Goal: Information Seeking & Learning: Learn about a topic

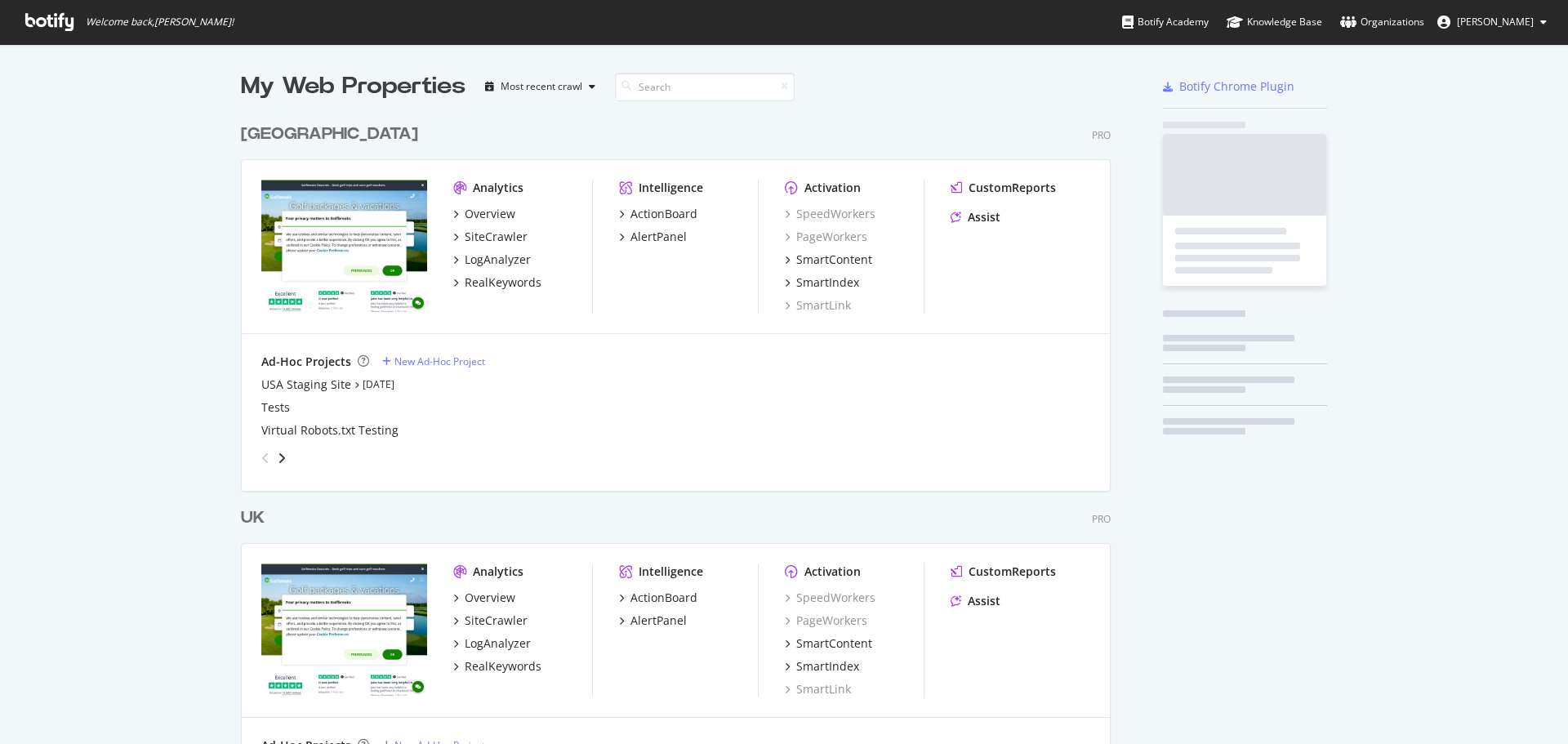
scroll to position [756, 870]
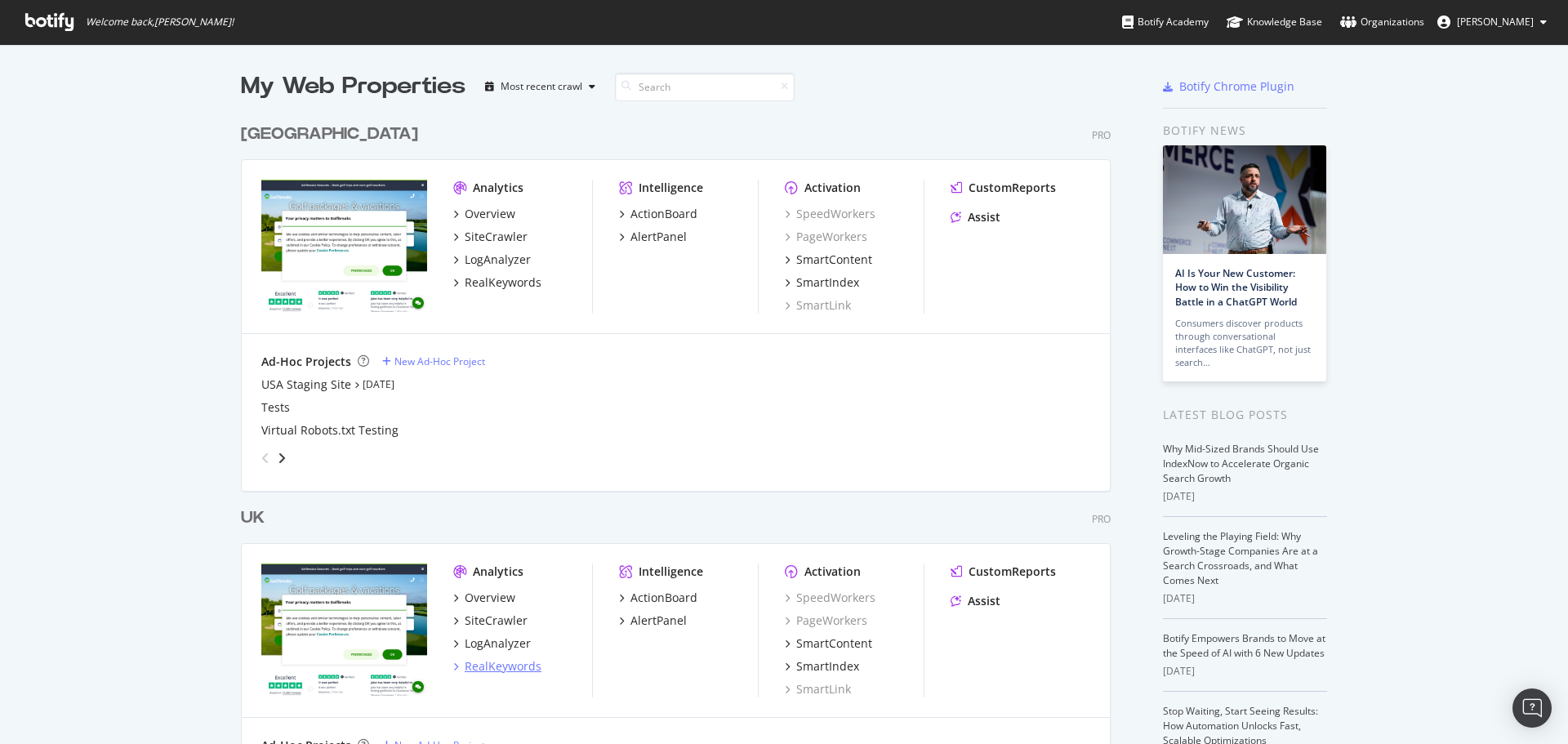
click at [494, 659] on div "RealKeywords" at bounding box center [502, 666] width 77 height 17
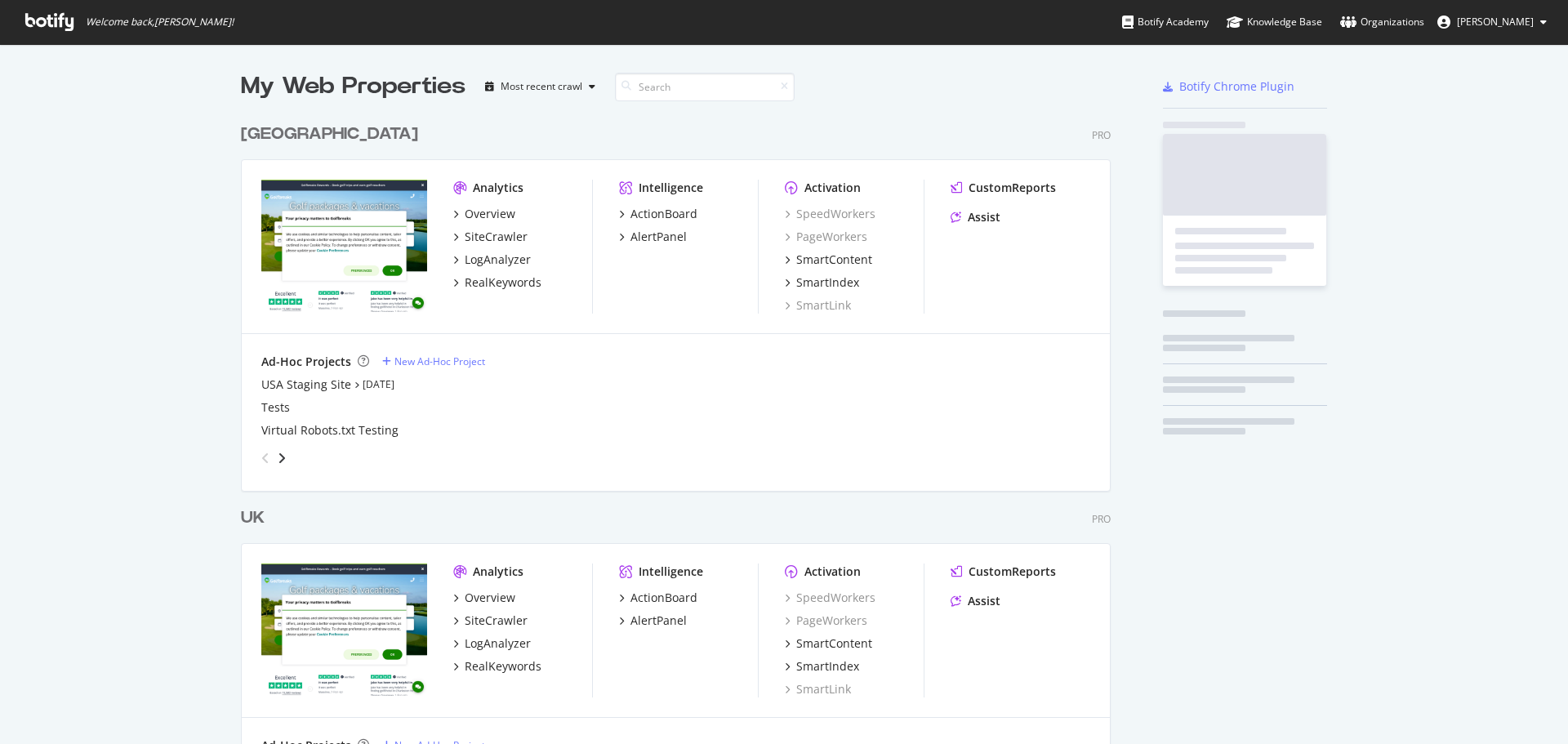
scroll to position [756, 870]
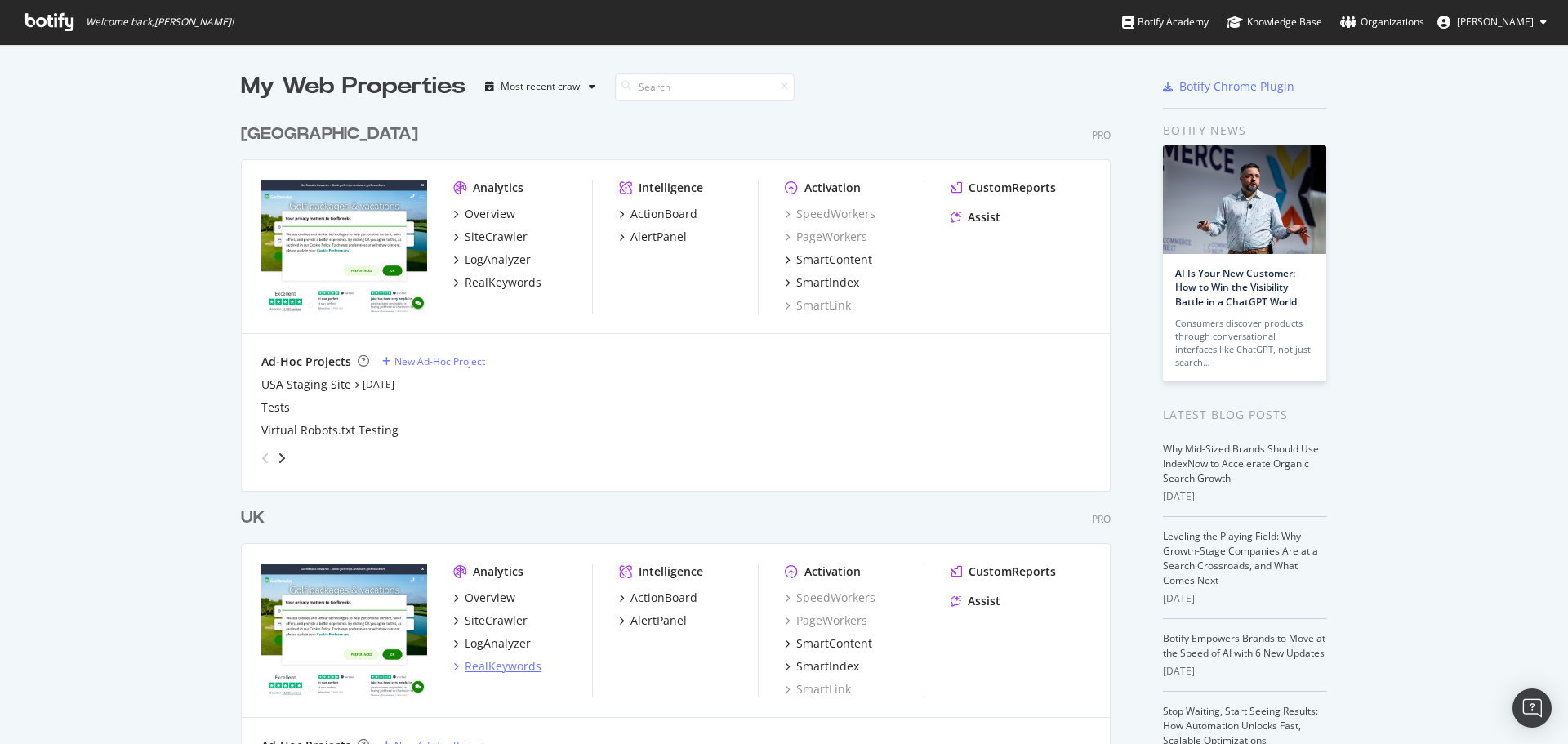
click at [502, 662] on div "RealKeywords" at bounding box center [502, 666] width 77 height 17
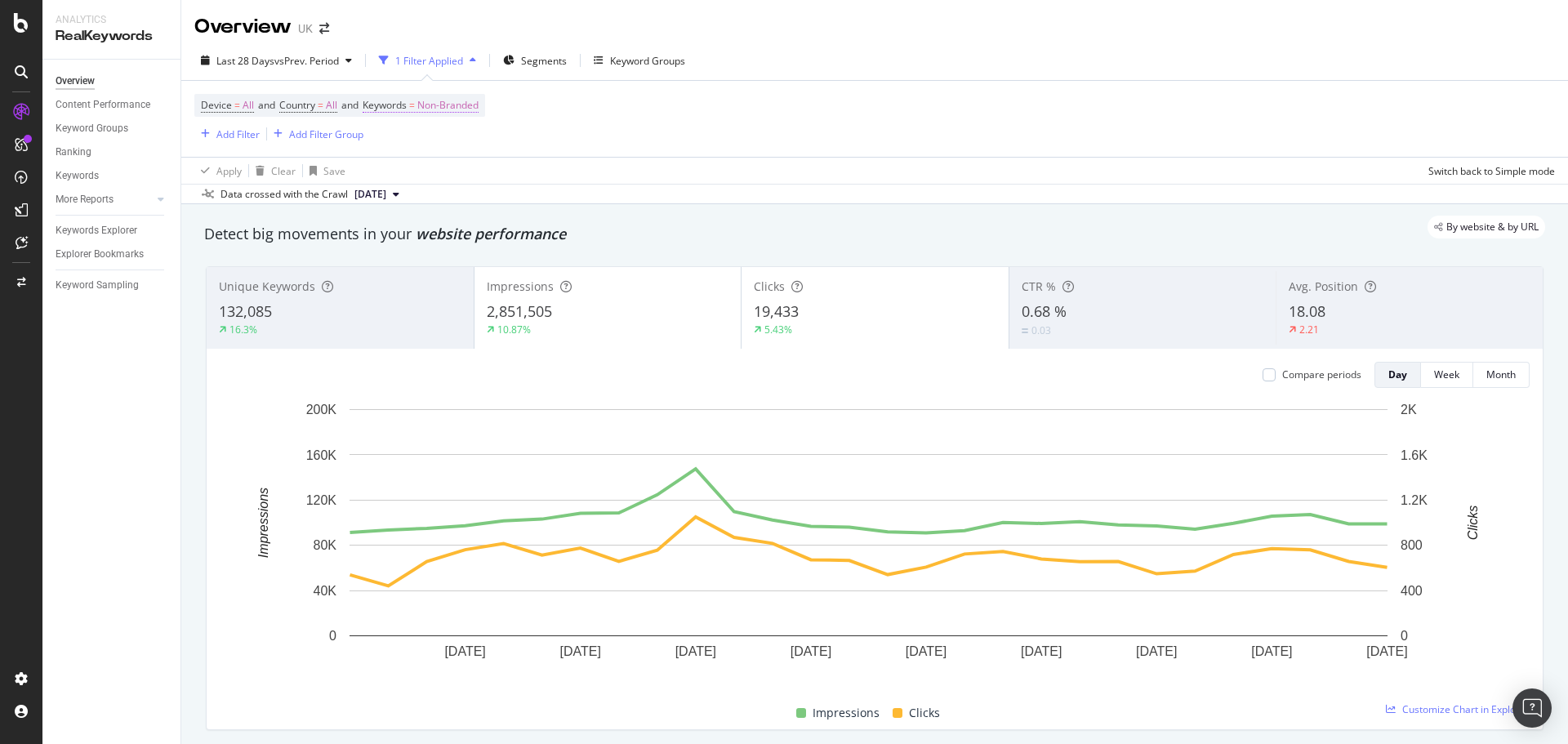
click at [464, 101] on span "Non-Branded" at bounding box center [448, 106] width 61 height 23
click at [442, 148] on span "Non-Branded" at bounding box center [421, 143] width 68 height 14
click at [456, 264] on span "All" at bounding box center [484, 271] width 167 height 15
click at [550, 183] on div "Apply" at bounding box center [554, 179] width 25 height 14
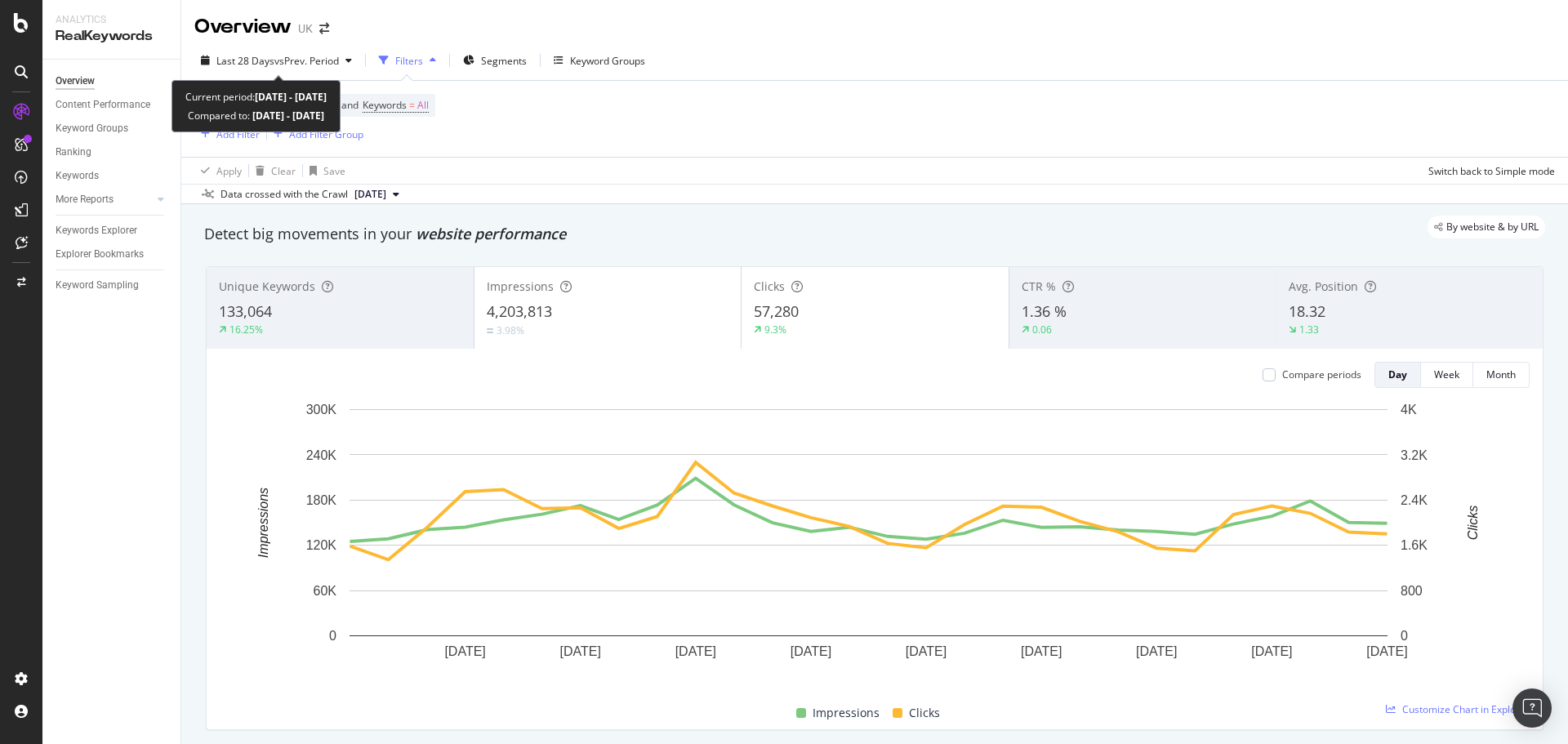
click at [267, 75] on div "Last 28 Days vs Prev. Period Filters Segments Keyword Groups" at bounding box center [874, 64] width 1386 height 33
click at [274, 63] on span "vs Prev. Period" at bounding box center [306, 60] width 64 height 14
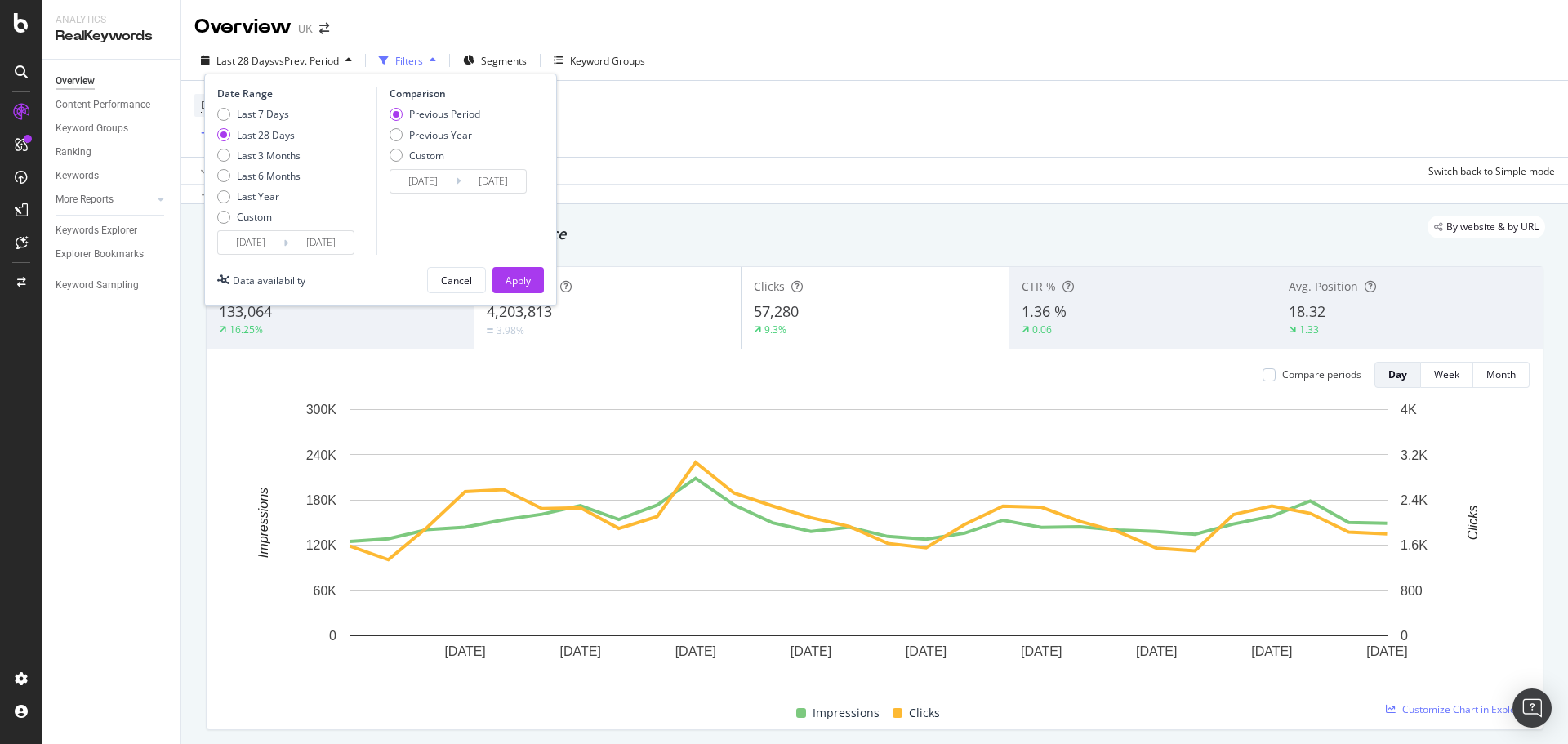
click at [256, 239] on input "2025/07/11" at bounding box center [250, 243] width 65 height 23
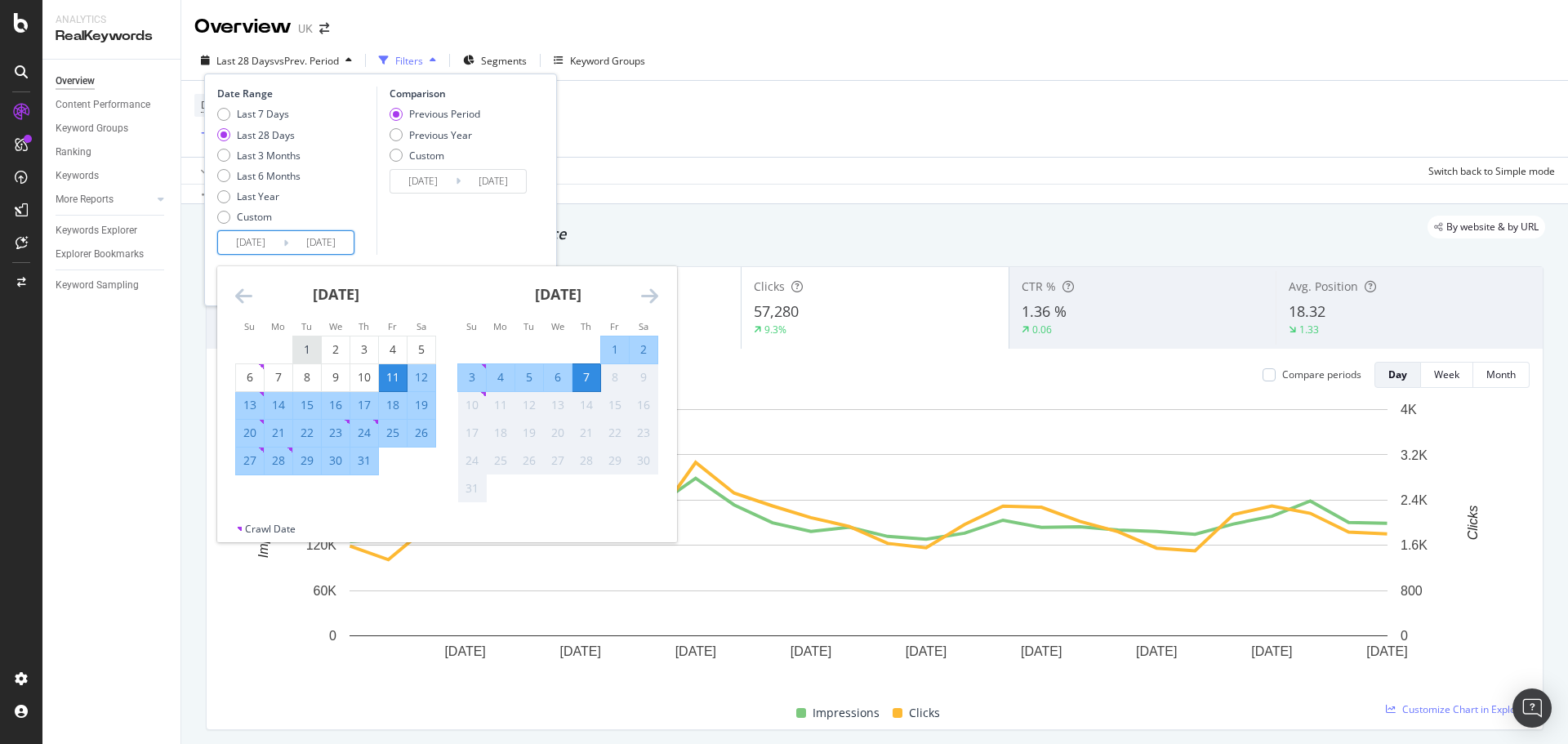
click at [317, 355] on div "1" at bounding box center [307, 349] width 28 height 17
type input "[DATE]"
type input "2025/05/24"
type input "2025/06/30"
click at [358, 464] on div "31" at bounding box center [364, 460] width 28 height 17
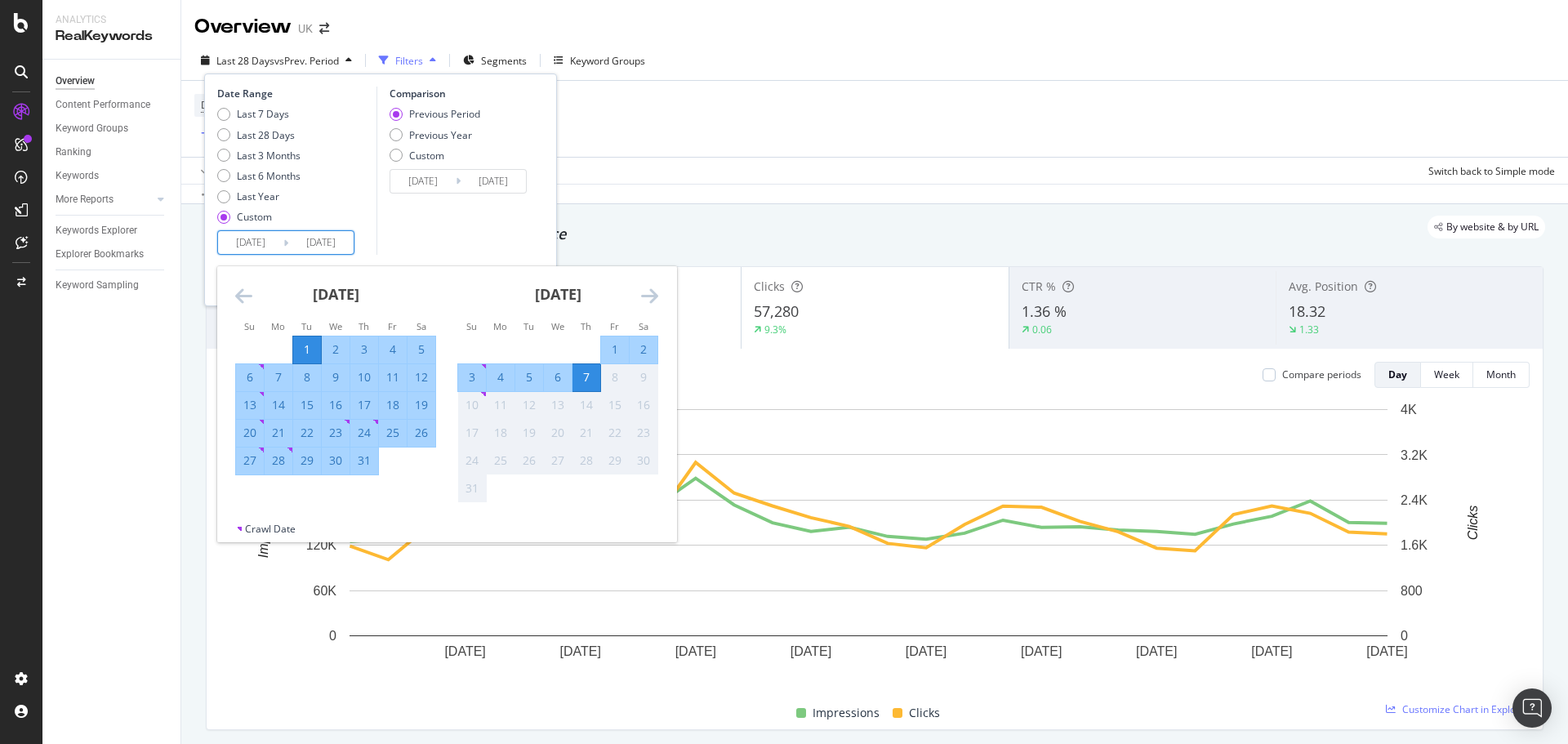
type input "[DATE]"
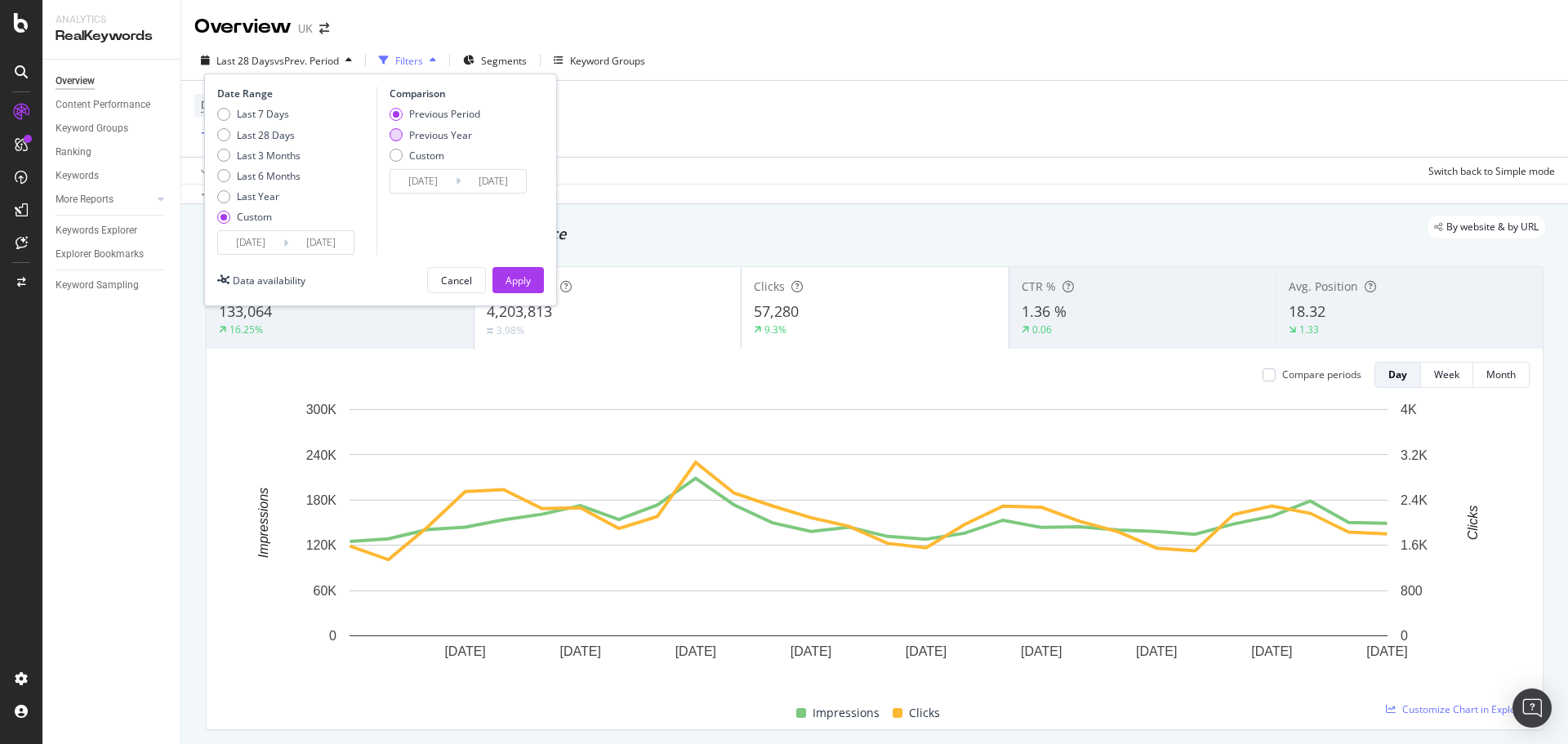
click at [447, 139] on div "Previous Year" at bounding box center [440, 135] width 63 height 14
type input "2024/07/02"
type input "2024/08/01"
click at [428, 175] on input "2024/07/02" at bounding box center [423, 182] width 65 height 23
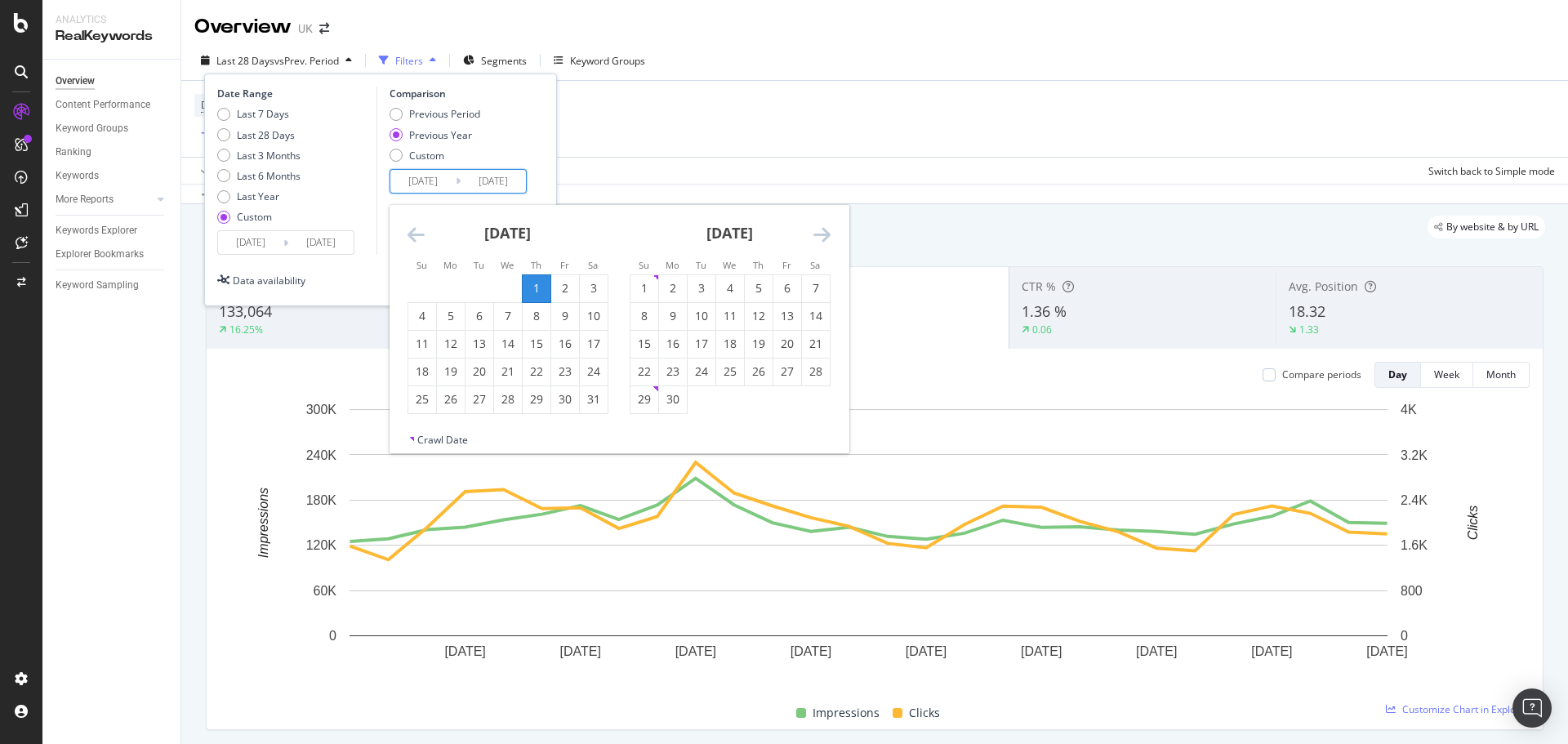
click at [420, 243] on icon "Move backward to switch to the previous month." at bounding box center [417, 234] width 17 height 19
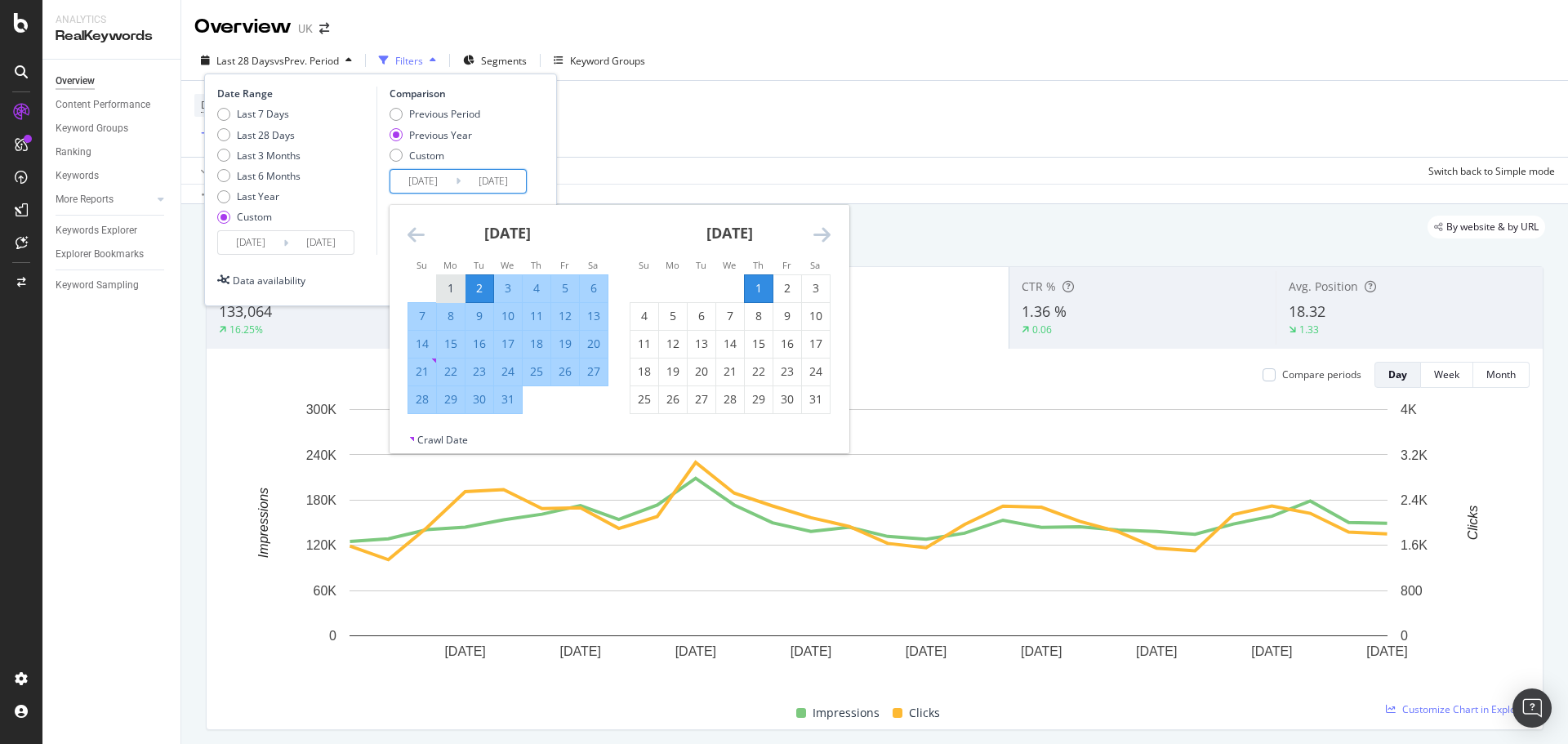
click at [441, 281] on div "1" at bounding box center [451, 287] width 28 height 17
type input "[DATE]"
click at [514, 397] on div "31" at bounding box center [508, 399] width 28 height 17
type input "[DATE]"
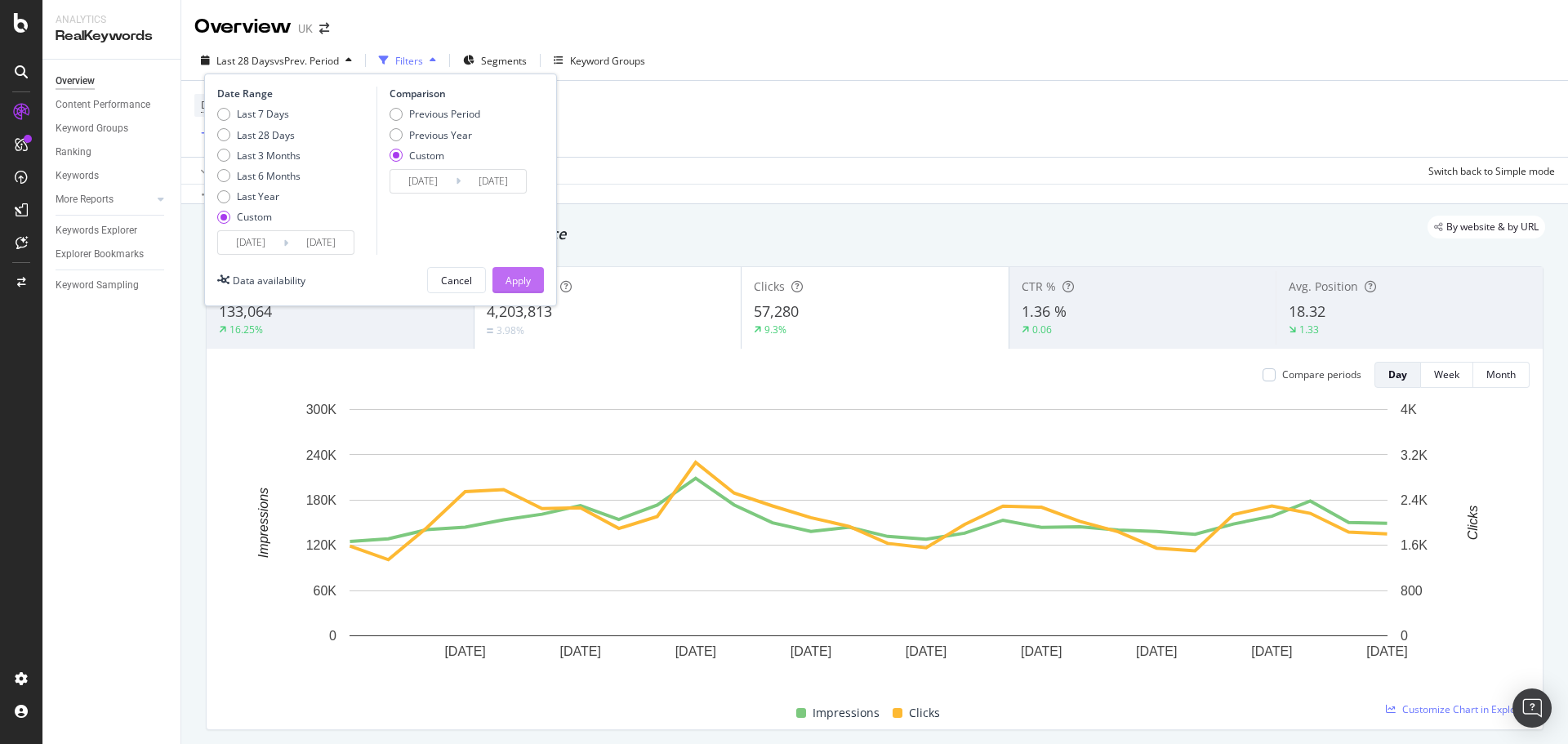
click at [526, 288] on div "Apply" at bounding box center [518, 280] width 25 height 24
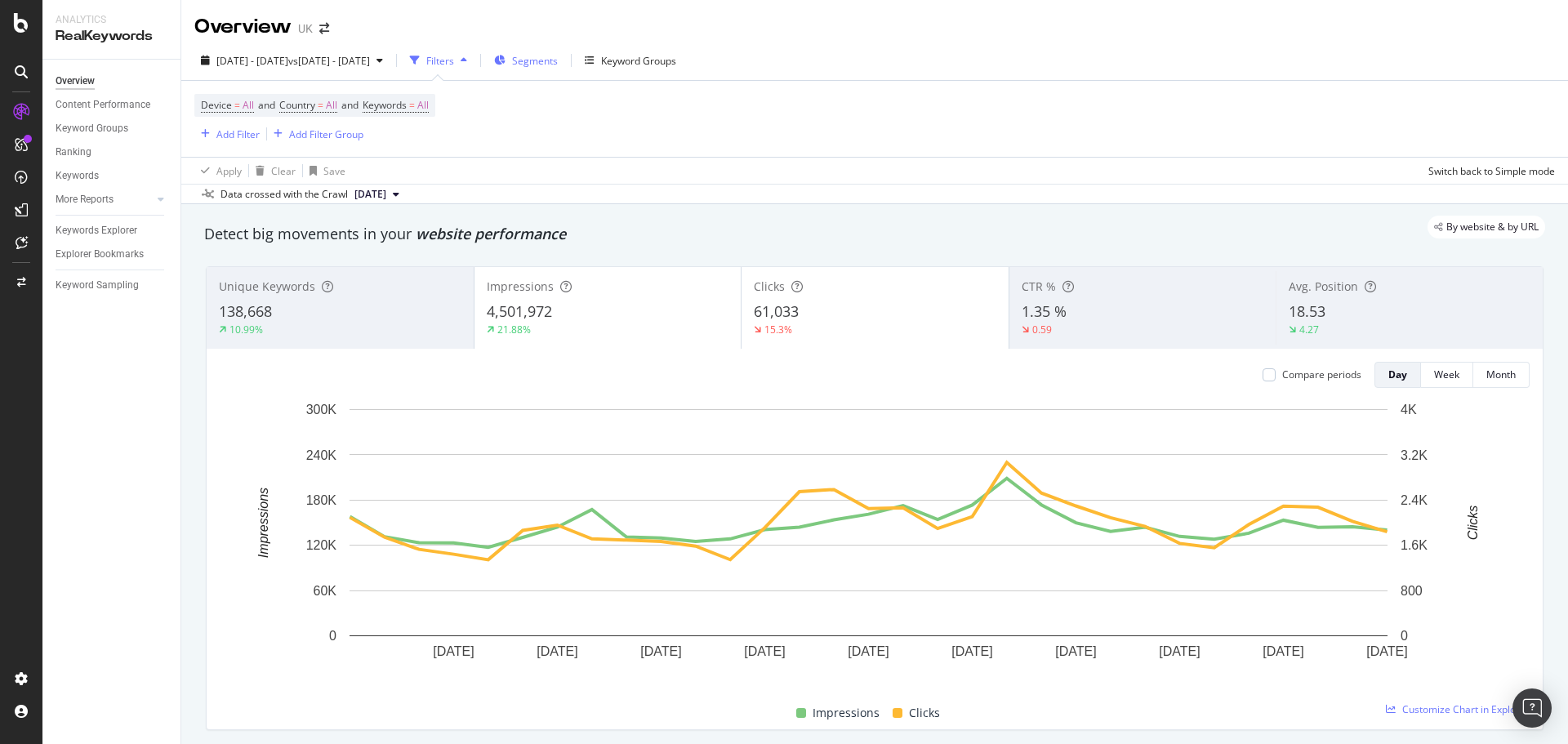
click at [564, 62] on button "Segments" at bounding box center [526, 60] width 77 height 26
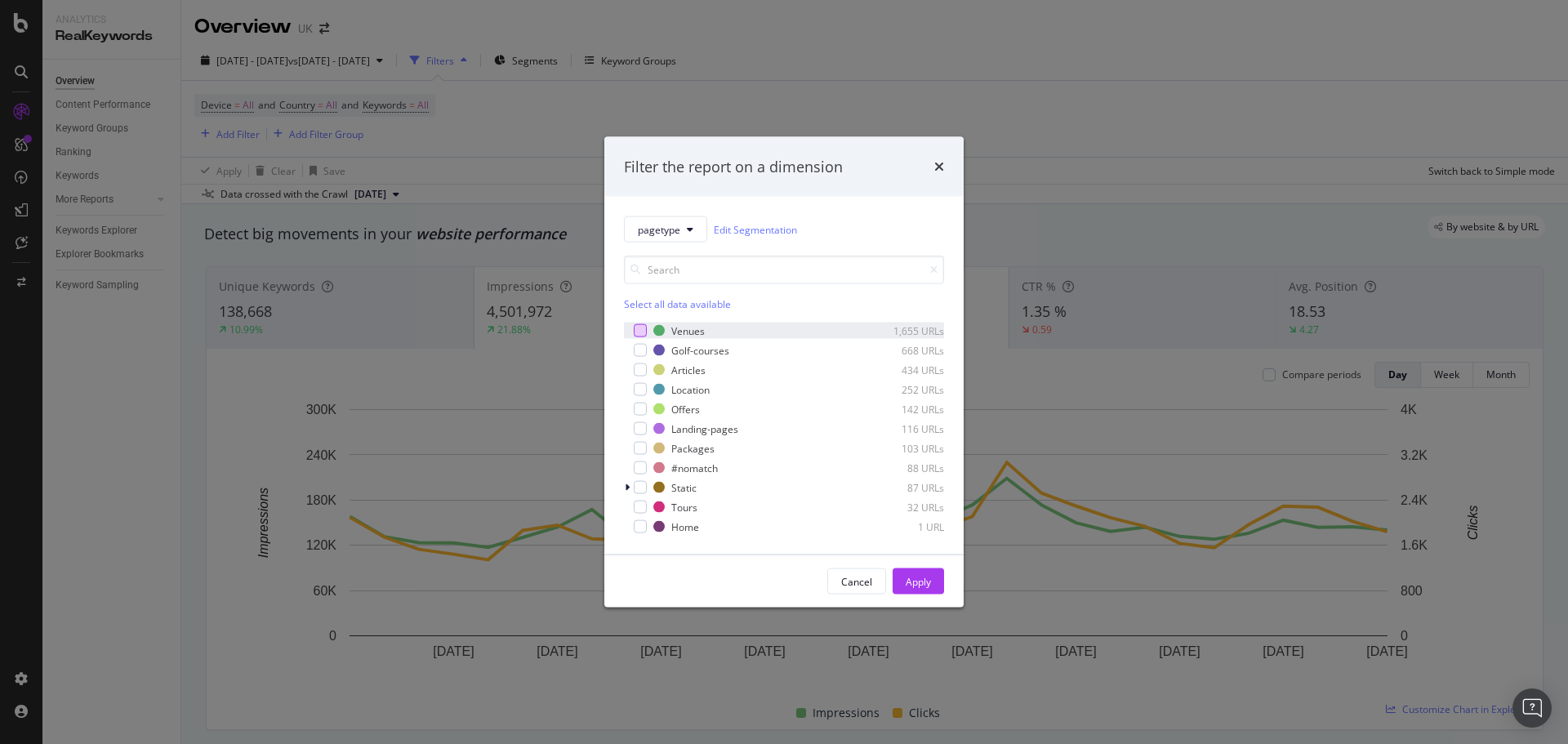
click at [641, 328] on div "modal" at bounding box center [639, 330] width 13 height 13
click at [639, 346] on div "modal" at bounding box center [639, 350] width 13 height 13
click at [638, 372] on div "modal" at bounding box center [639, 369] width 13 height 13
click at [638, 372] on icon "modal" at bounding box center [641, 370] width 8 height 8
click at [634, 390] on div "modal" at bounding box center [639, 389] width 13 height 13
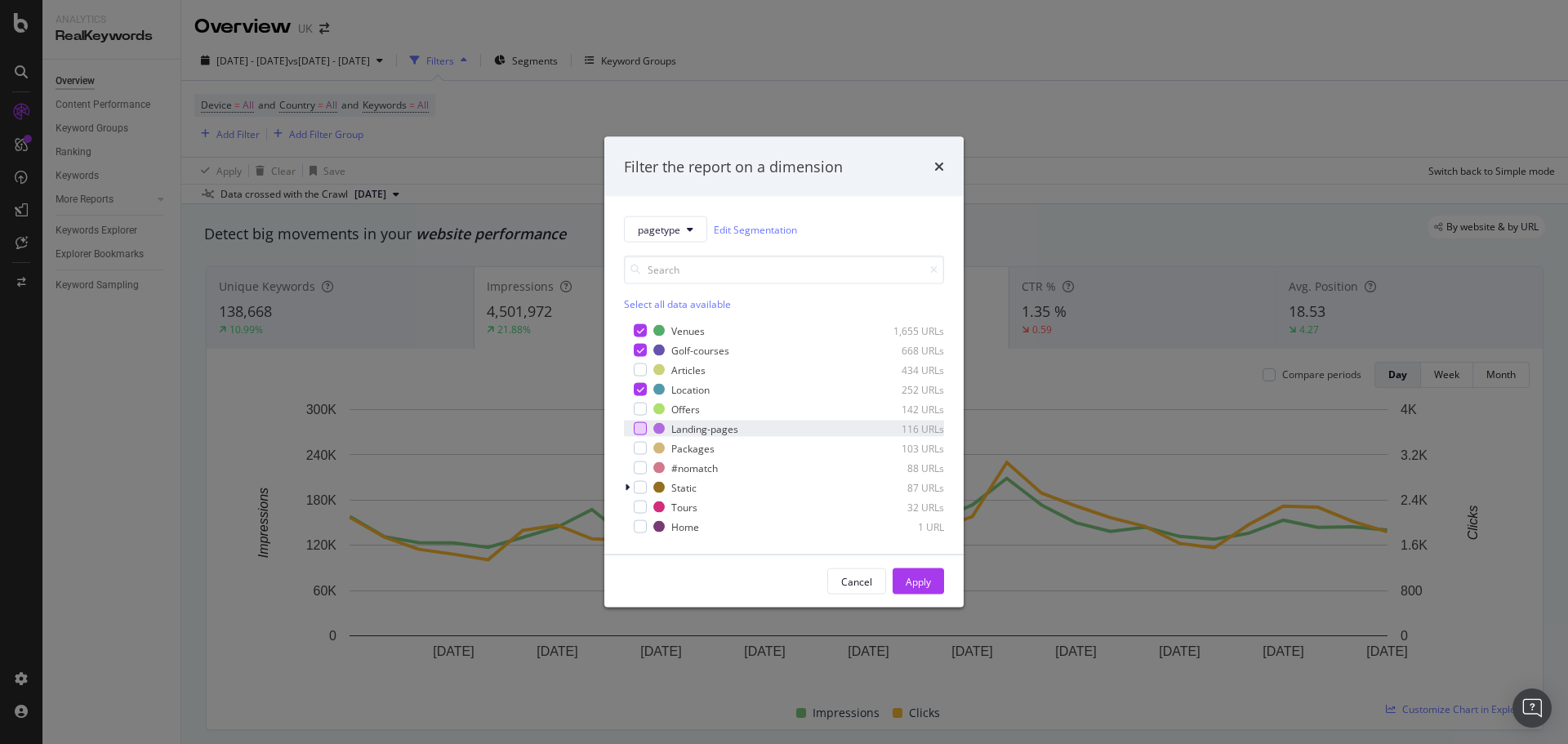
click at [645, 433] on div "modal" at bounding box center [639, 428] width 13 height 13
click at [639, 524] on div "modal" at bounding box center [639, 526] width 13 height 13
click at [919, 585] on div "Apply" at bounding box center [918, 581] width 25 height 14
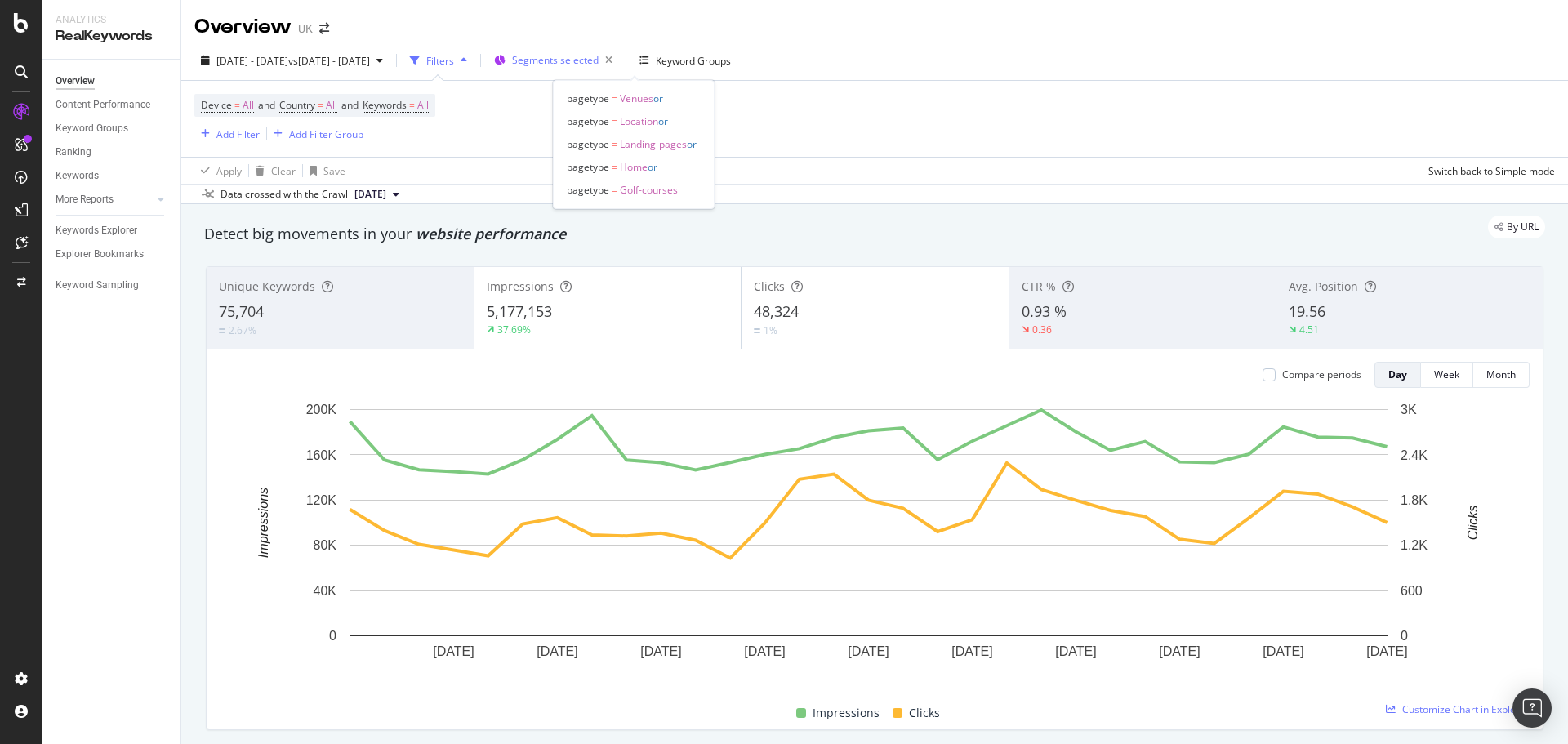
click at [598, 66] on span "Segments selected" at bounding box center [555, 60] width 86 height 14
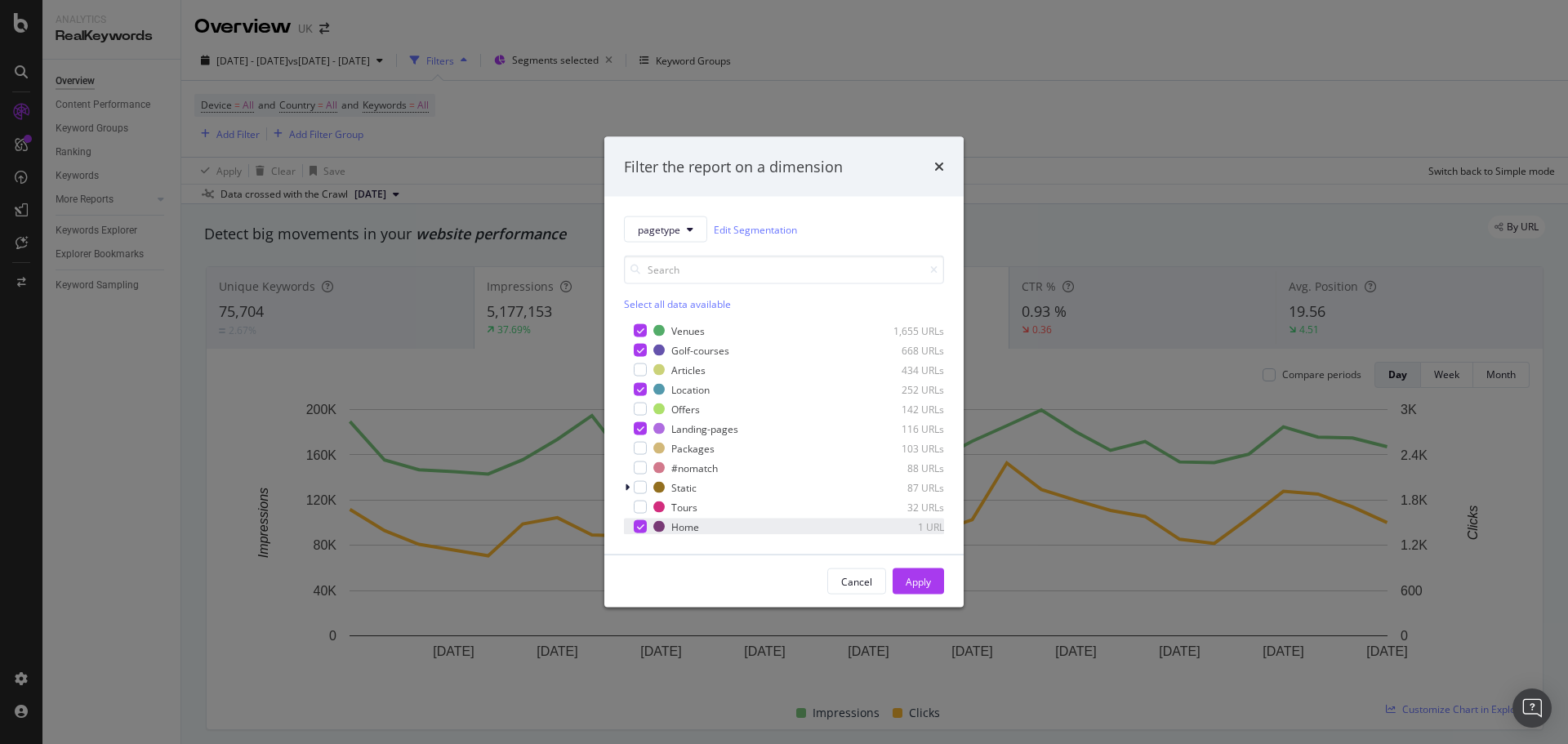
click at [642, 525] on icon "modal" at bounding box center [641, 526] width 8 height 8
click at [924, 575] on div "Apply" at bounding box center [918, 581] width 25 height 14
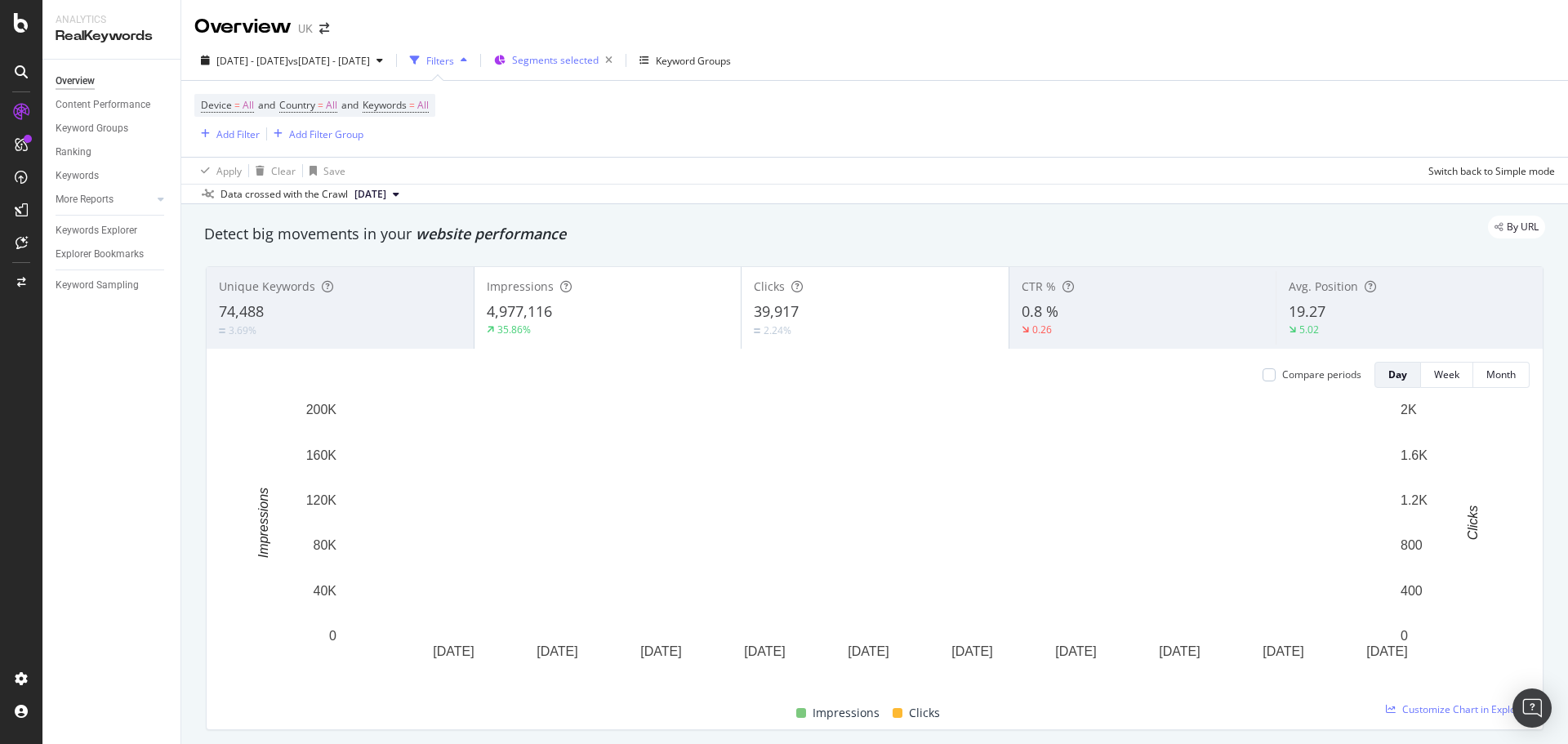
click at [598, 66] on span "Segments selected" at bounding box center [555, 60] width 86 height 14
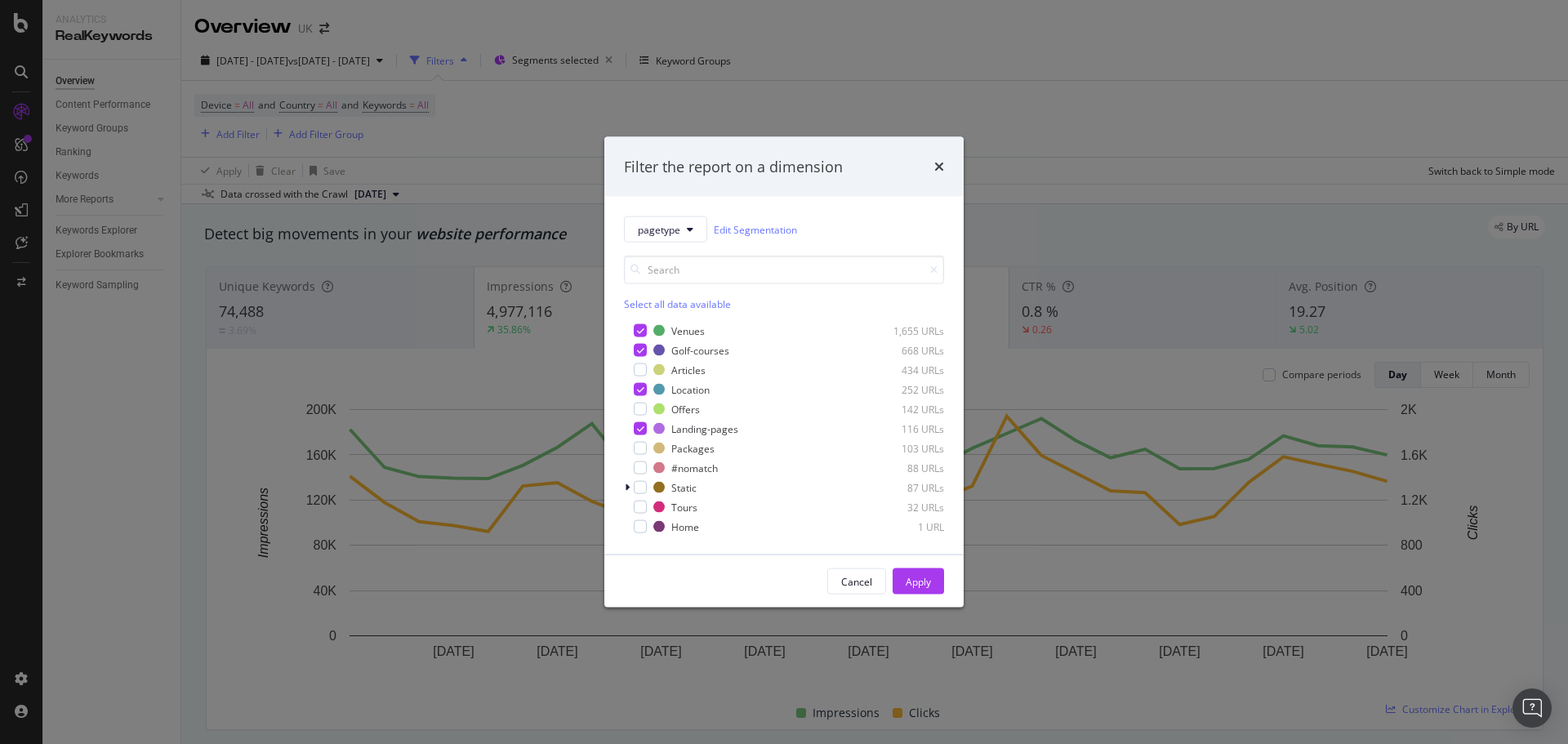
click at [633, 320] on div "Venues 1,655 URLs Golf-courses 668 URLs Articles 434 URLs Location 252 URLs Off…" at bounding box center [784, 427] width 321 height 216
click at [637, 326] on icon "modal" at bounding box center [641, 330] width 8 height 8
click at [645, 354] on div "modal" at bounding box center [639, 350] width 13 height 13
click at [641, 390] on icon "modal" at bounding box center [641, 389] width 8 height 8
click at [643, 428] on icon "modal" at bounding box center [641, 428] width 8 height 8
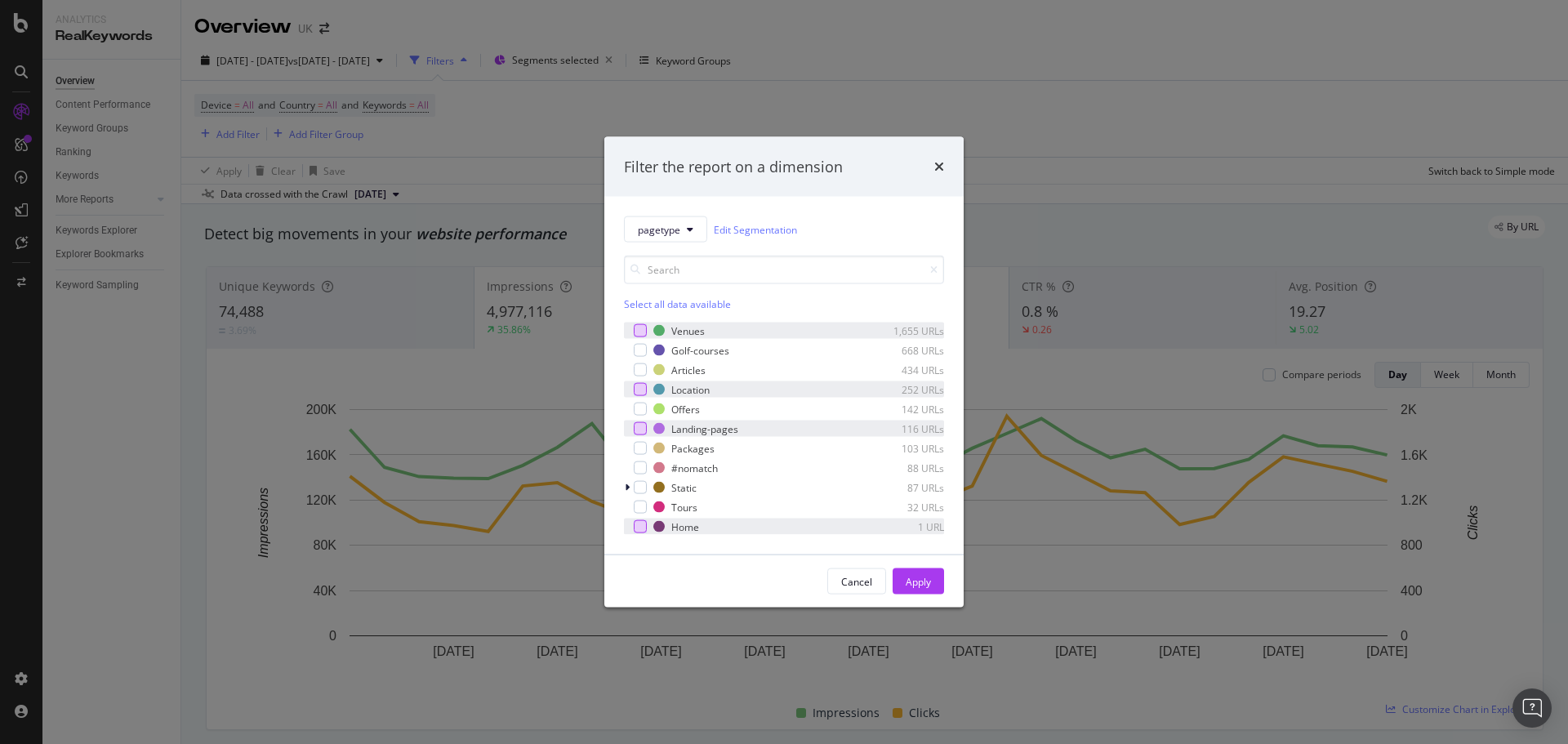
click at [642, 528] on div "modal" at bounding box center [639, 526] width 13 height 13
click at [905, 577] on div "Apply" at bounding box center [918, 581] width 25 height 14
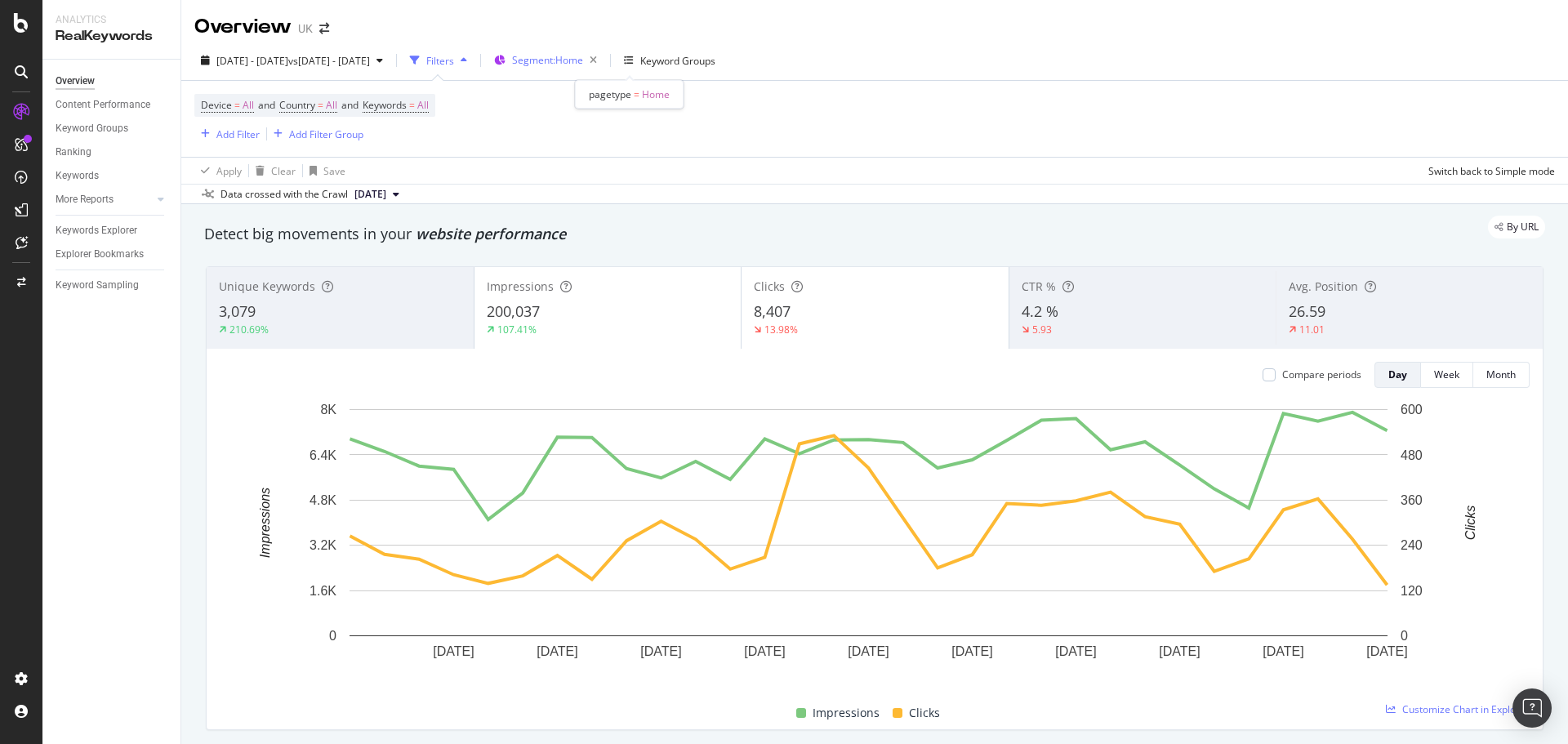
click at [603, 69] on div "Segment: Home" at bounding box center [558, 60] width 91 height 23
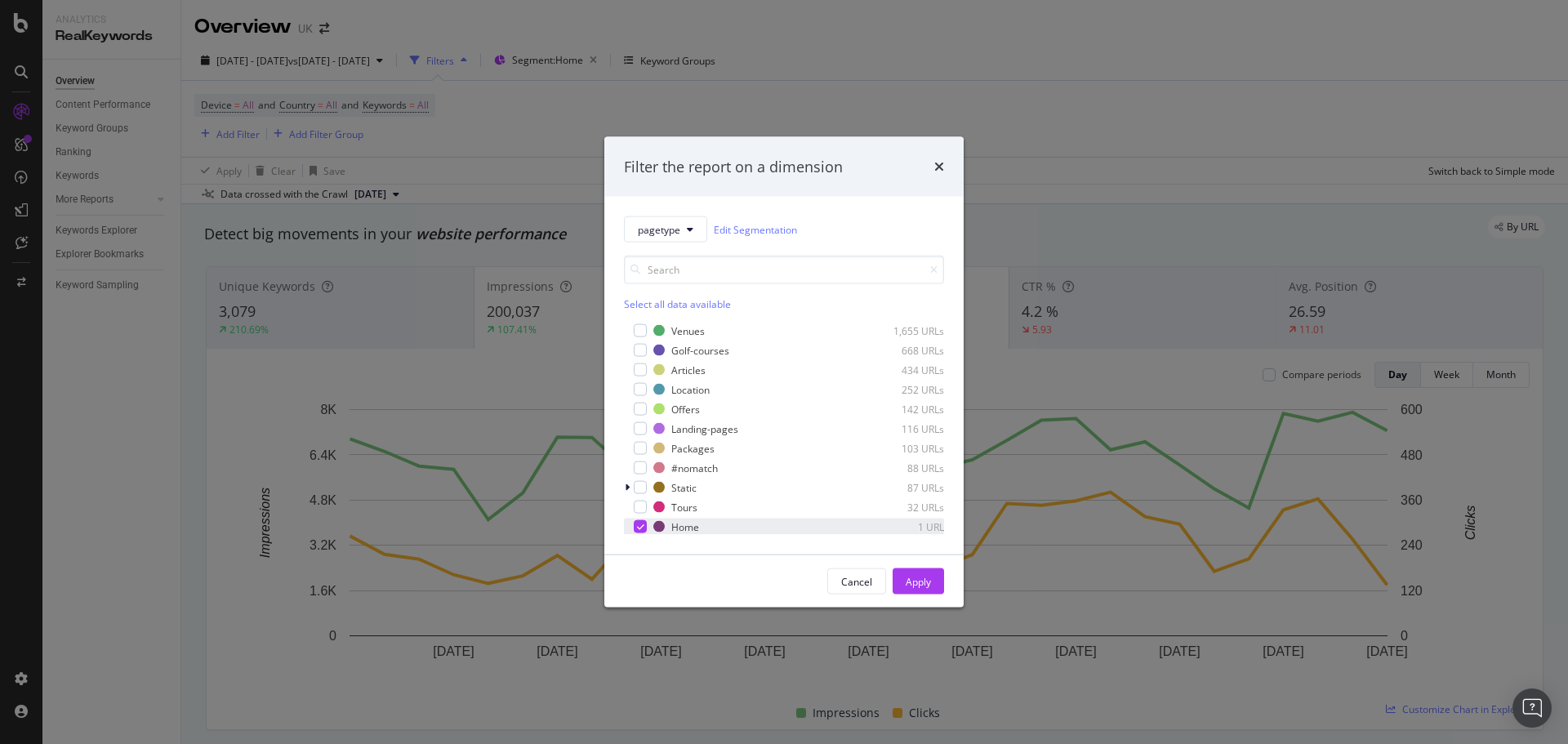
click at [640, 527] on icon "modal" at bounding box center [641, 526] width 8 height 8
click at [649, 330] on div "Venues 1,655 URLs" at bounding box center [784, 330] width 321 height 17
click at [638, 351] on div "modal" at bounding box center [639, 350] width 13 height 13
click at [642, 387] on div "modal" at bounding box center [639, 389] width 13 height 13
click at [645, 423] on div "modal" at bounding box center [639, 428] width 13 height 13
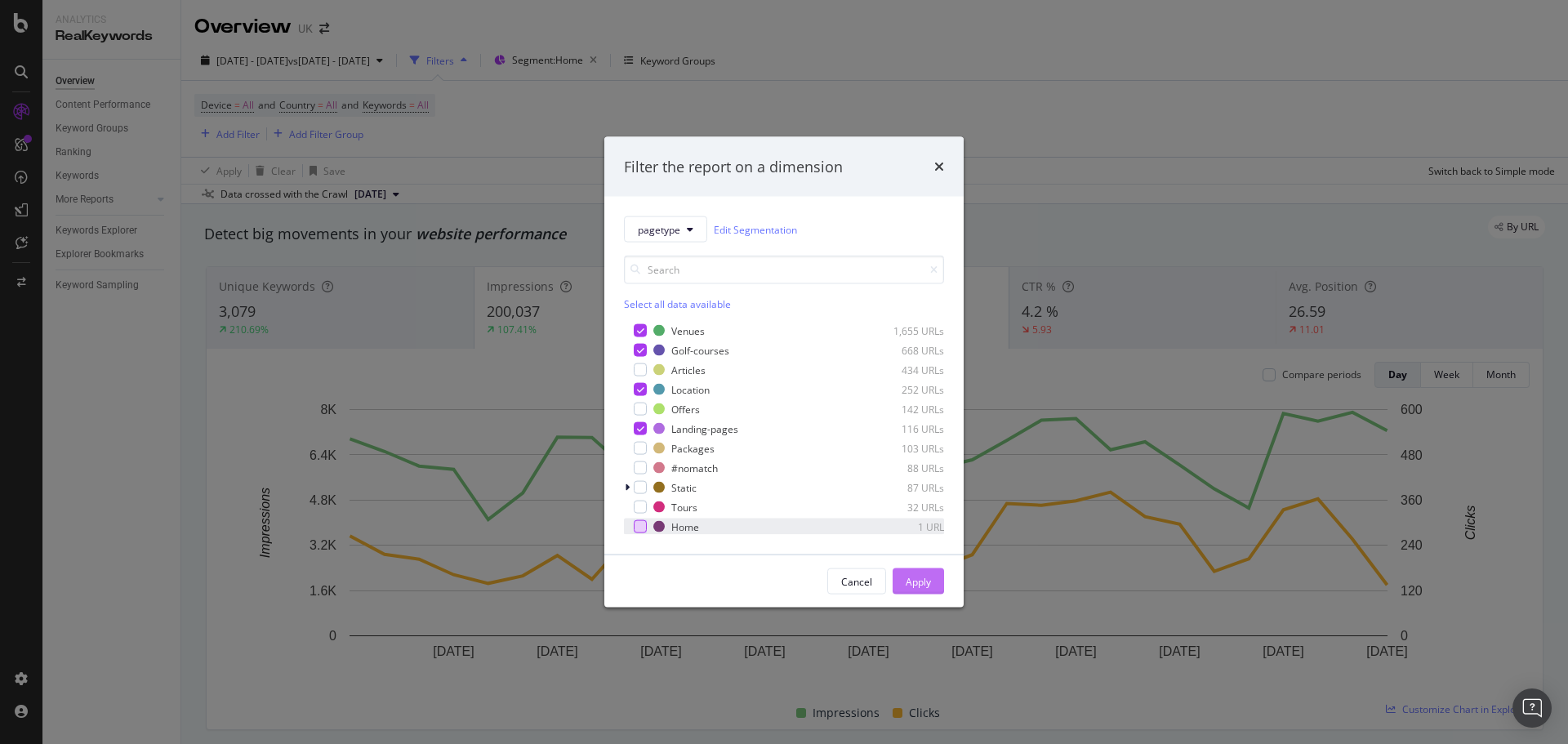
click at [934, 586] on button "Apply" at bounding box center [918, 581] width 51 height 26
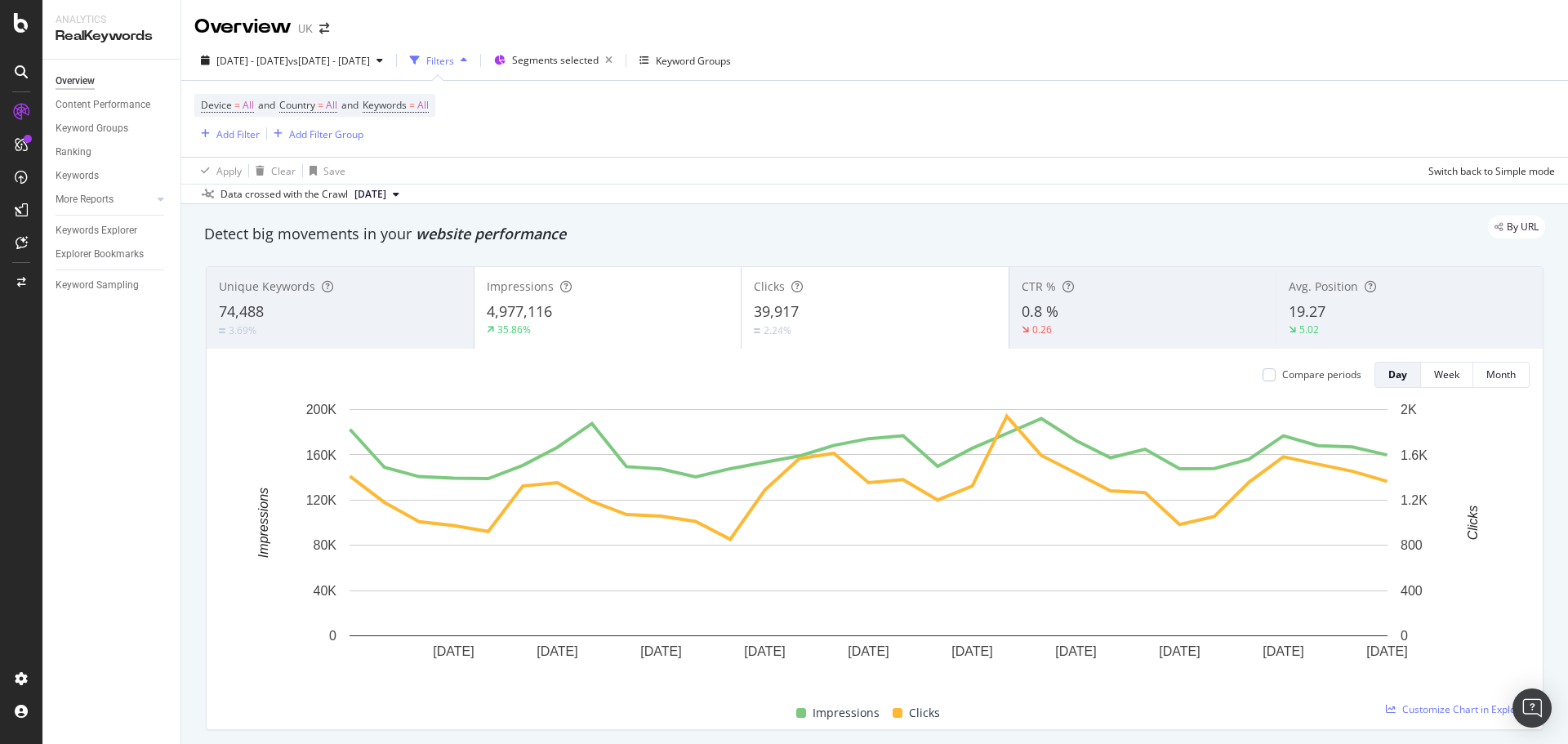
click at [571, 173] on div "Apply Clear Save Switch back to Simple mode" at bounding box center [874, 170] width 1386 height 27
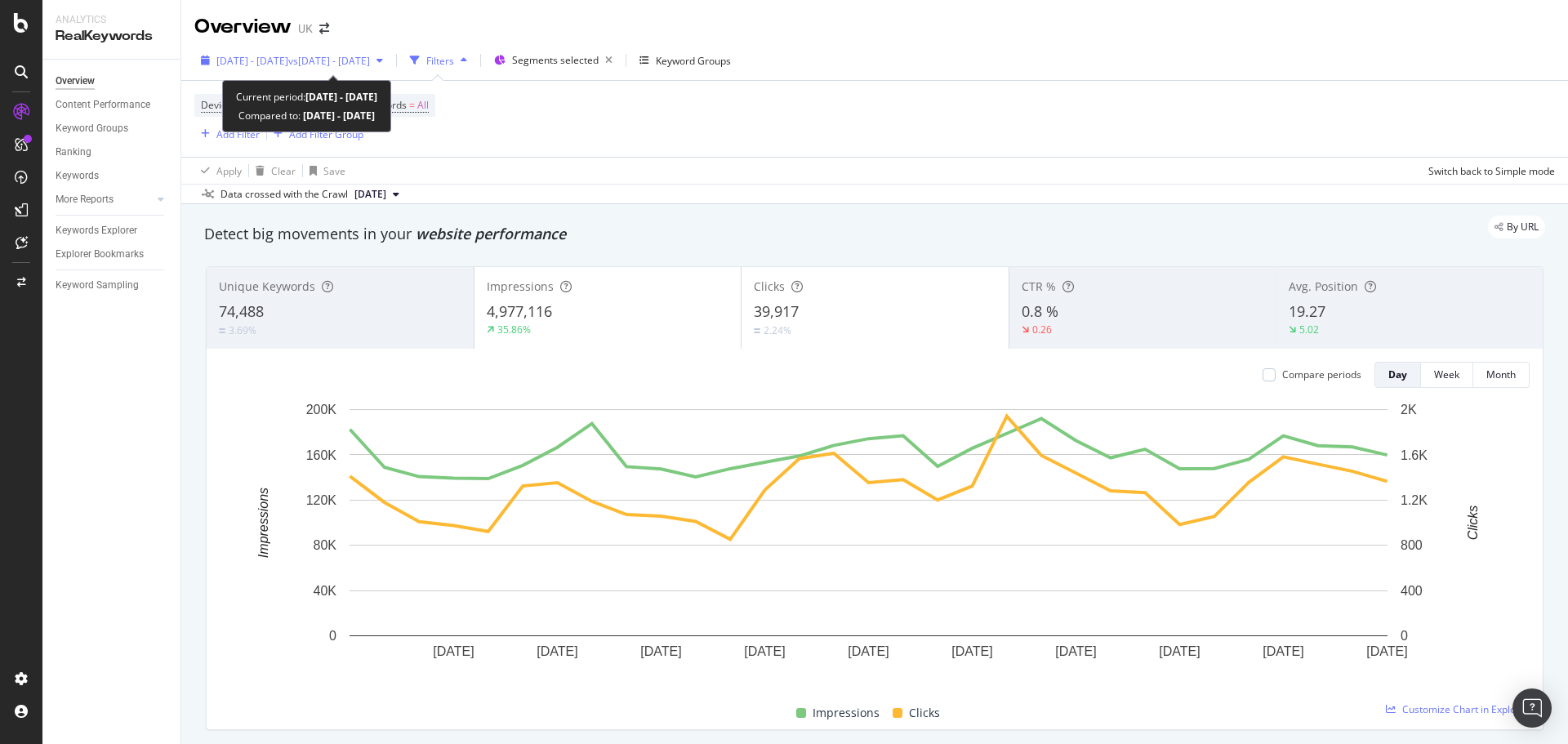
click at [302, 49] on div "[DATE] - [DATE] vs [DATE] - [DATE]" at bounding box center [291, 60] width 195 height 24
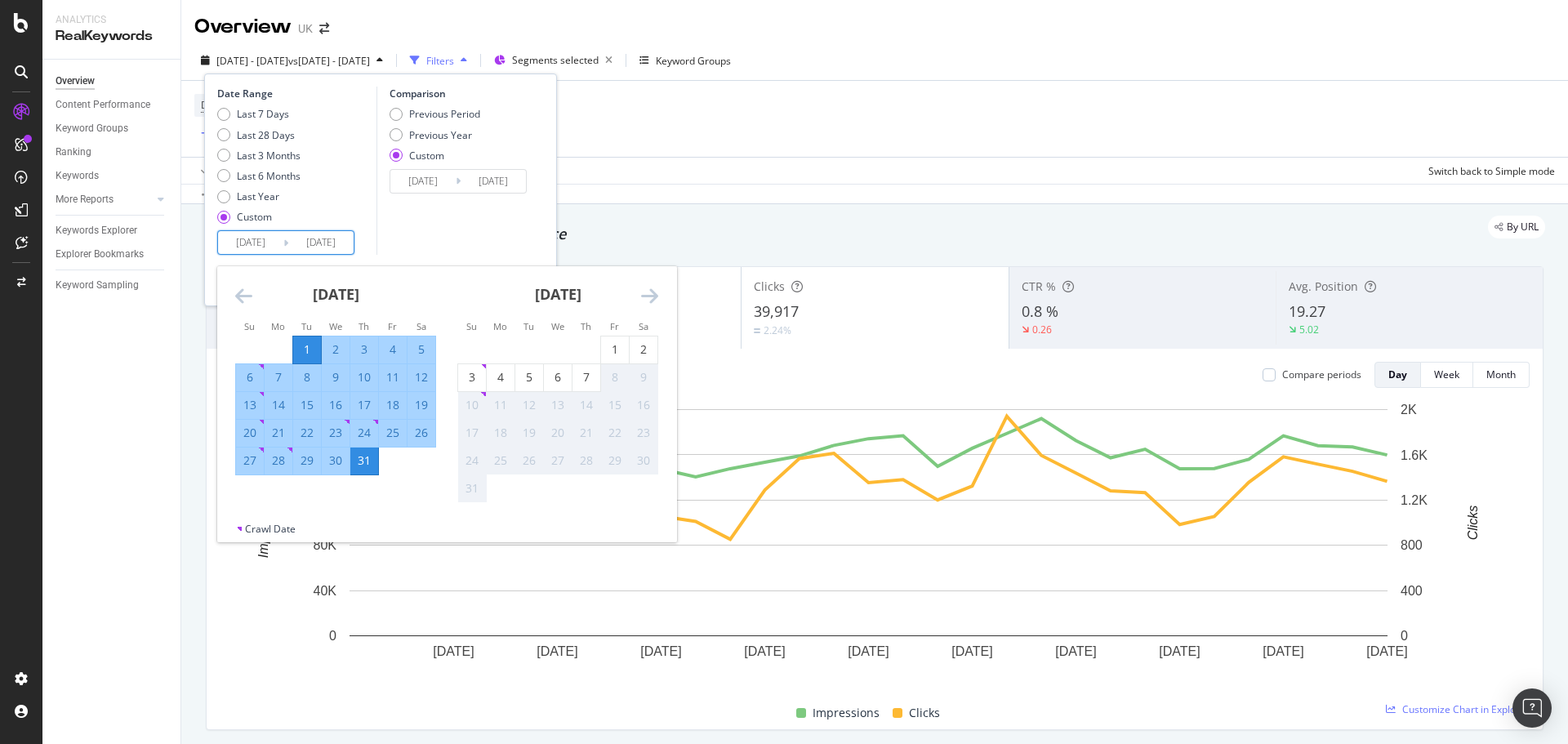
click at [255, 243] on input "[DATE]" at bounding box center [250, 243] width 65 height 23
click at [238, 293] on icon "Move backward to switch to the previous month." at bounding box center [244, 295] width 17 height 19
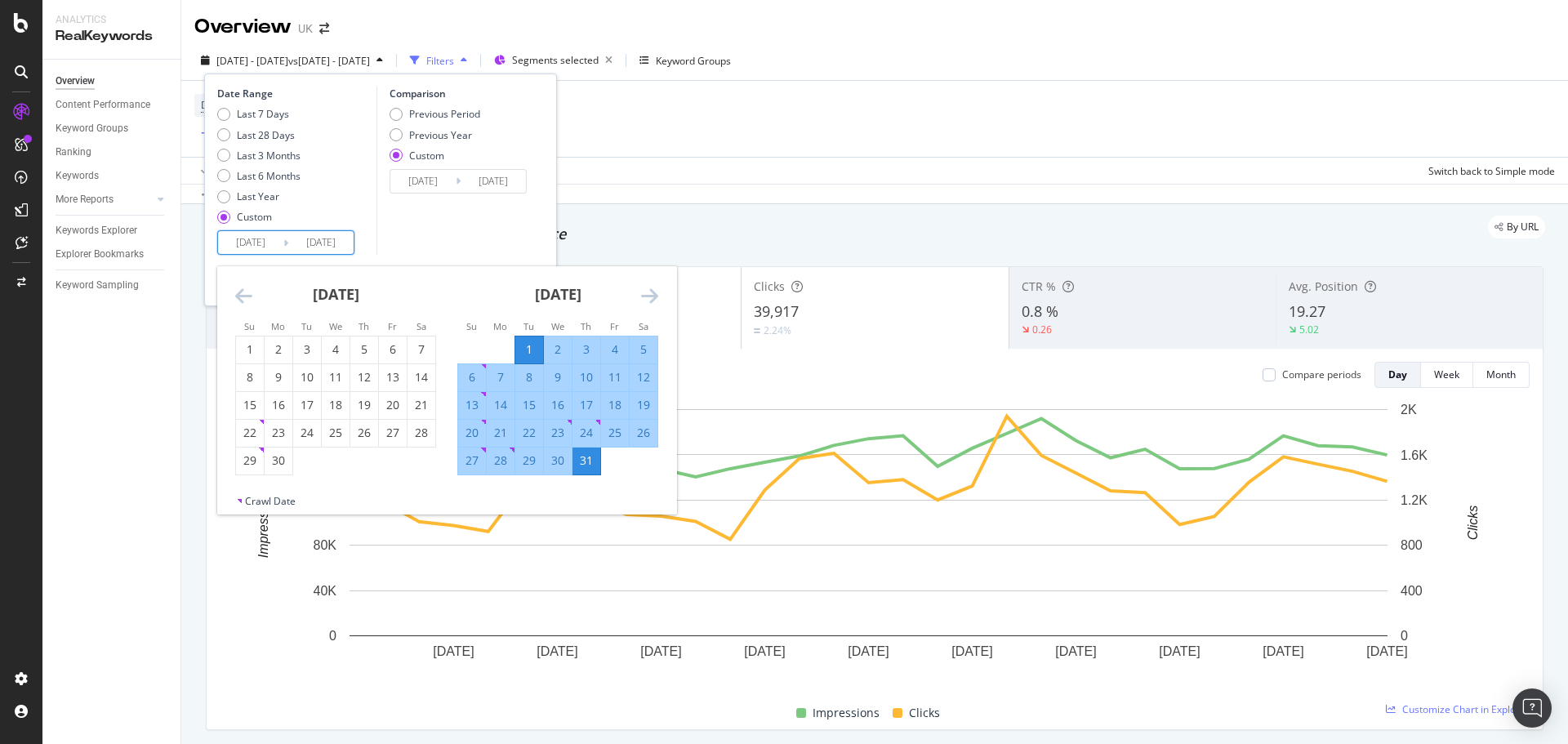
click at [238, 293] on icon "Move backward to switch to the previous month." at bounding box center [244, 295] width 17 height 19
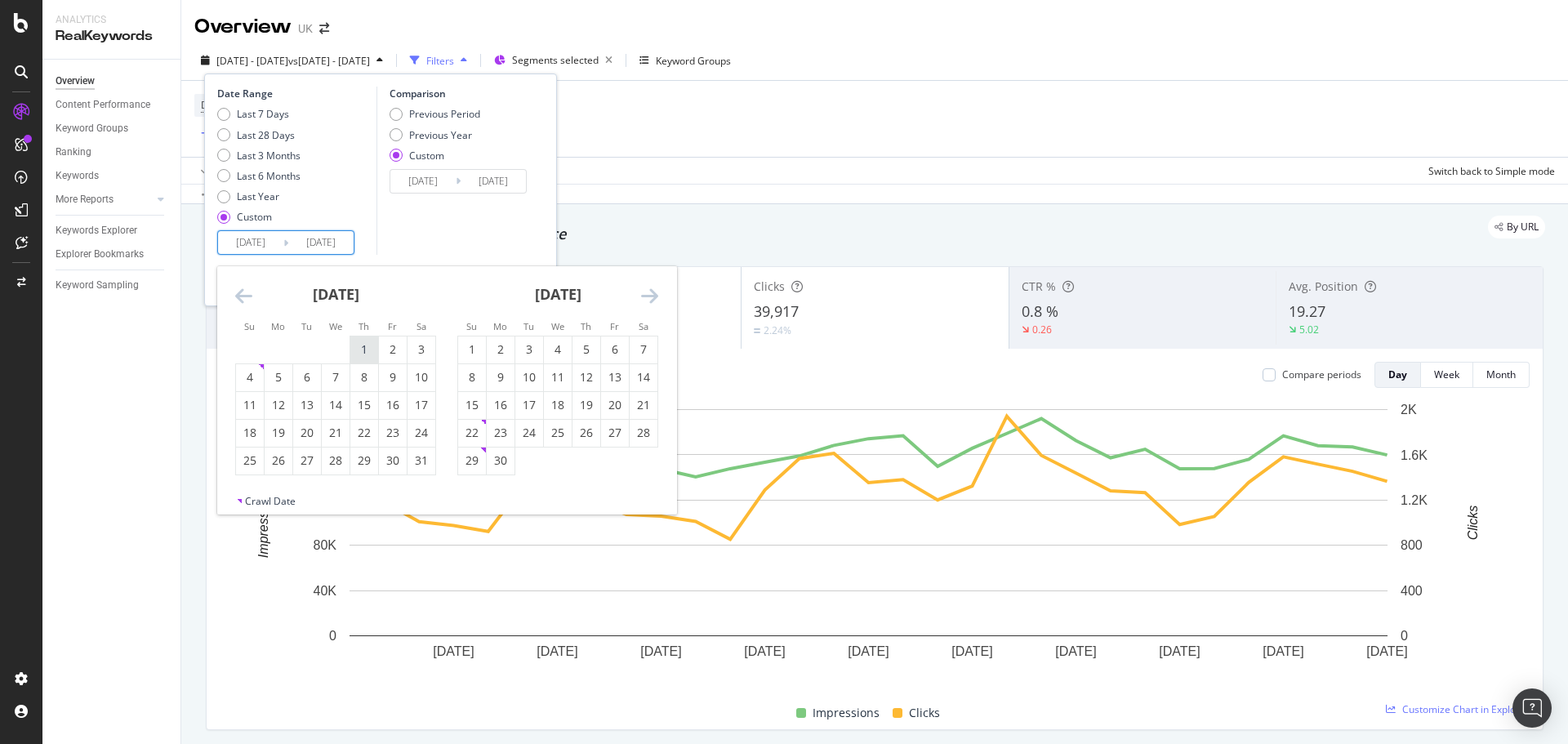
click at [366, 350] on div "1" at bounding box center [364, 349] width 28 height 17
type input "2025/05/01"
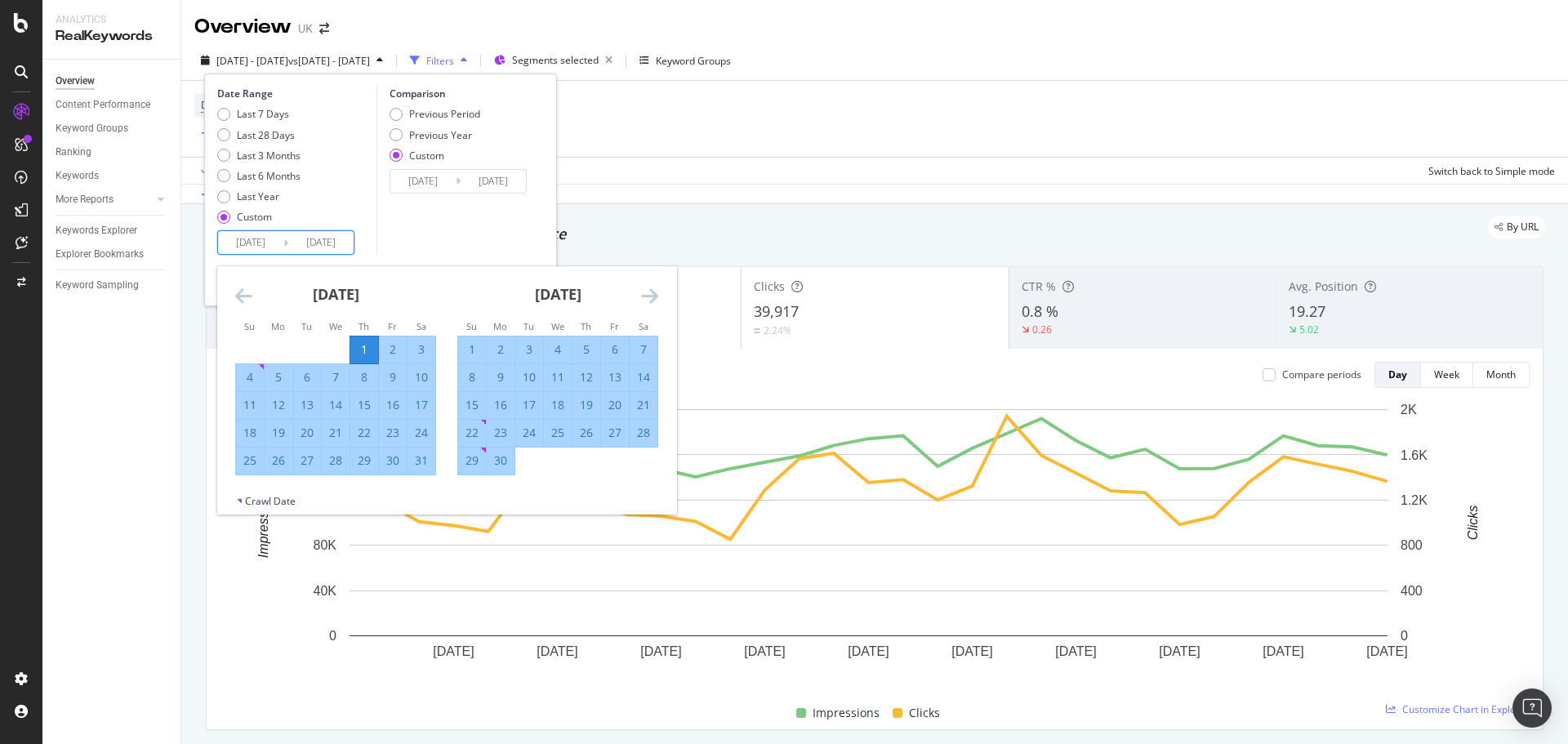
click at [662, 289] on div "June 2025 1 2 3 4 5 6 7 8 9 10 11 12 13 14 15 16 17 18 19 20 21 22 23 24 25 26 …" at bounding box center [558, 370] width 222 height 209
click at [653, 294] on icon "Move forward to switch to the next month." at bounding box center [650, 295] width 17 height 19
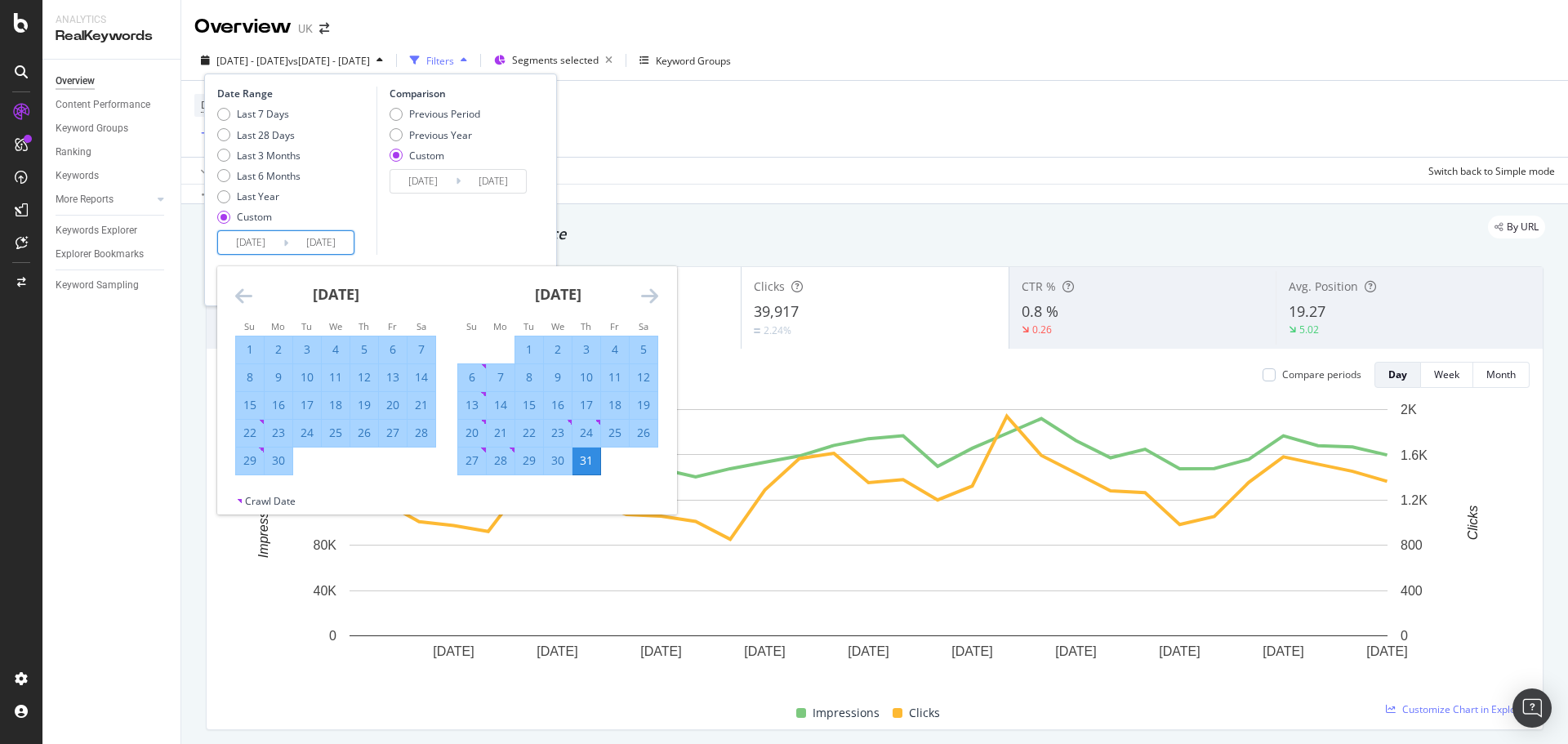
click at [582, 460] on div "31" at bounding box center [586, 460] width 28 height 17
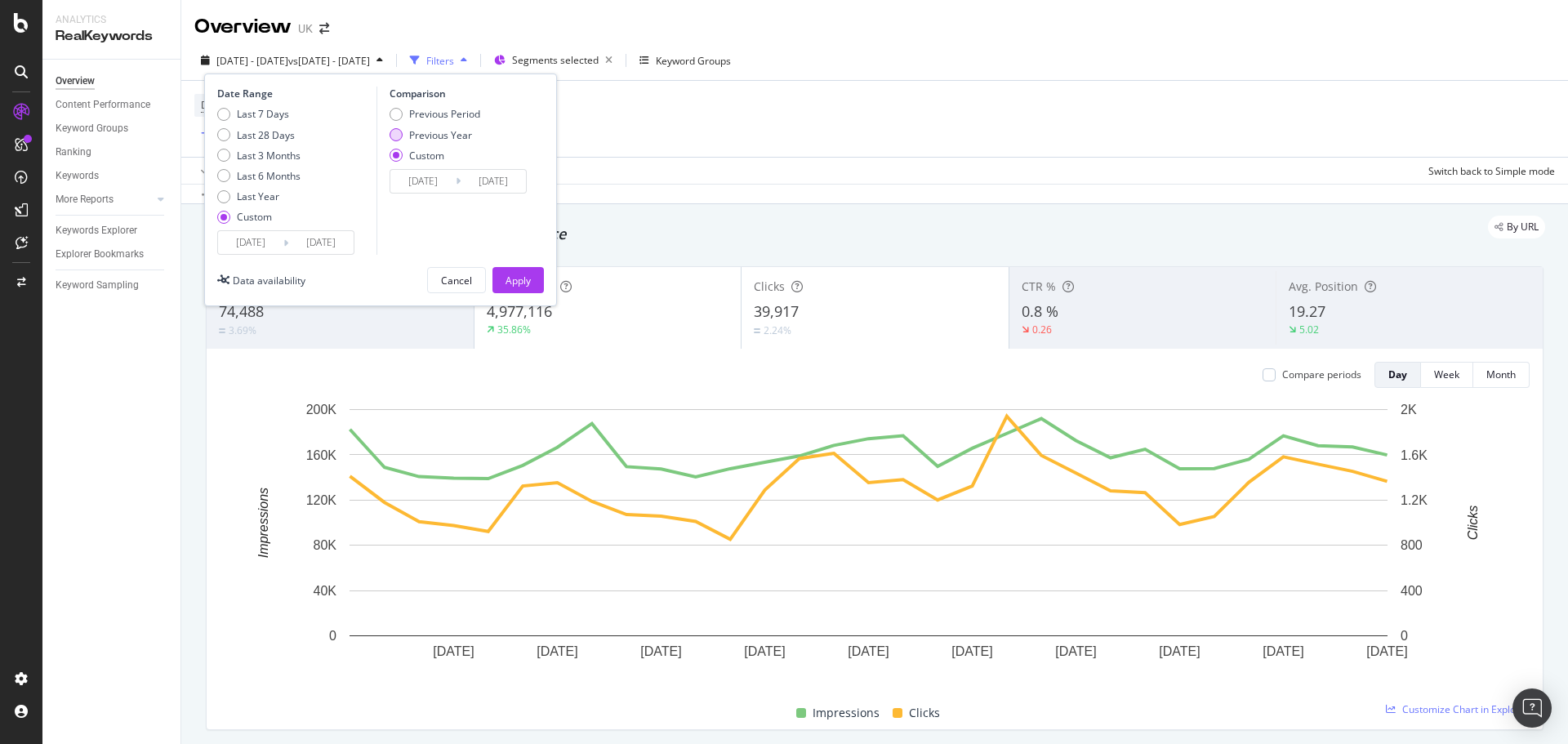
click at [449, 137] on div "Previous Year" at bounding box center [440, 135] width 63 height 14
type input "2024/05/02"
type input "2024/08/01"
click at [542, 285] on button "Apply" at bounding box center [518, 280] width 51 height 26
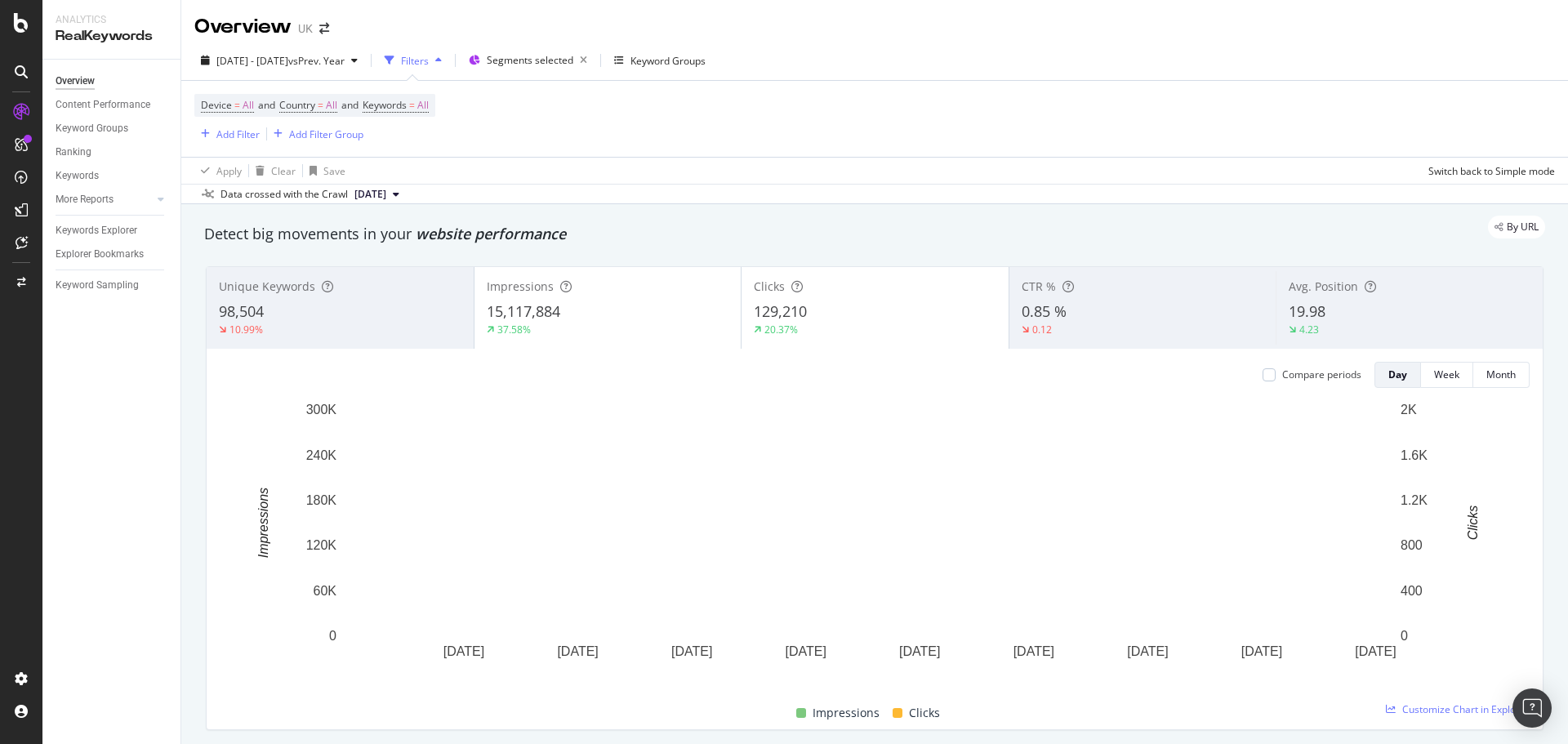
click at [583, 306] on div "15,117,884" at bounding box center [608, 312] width 243 height 21
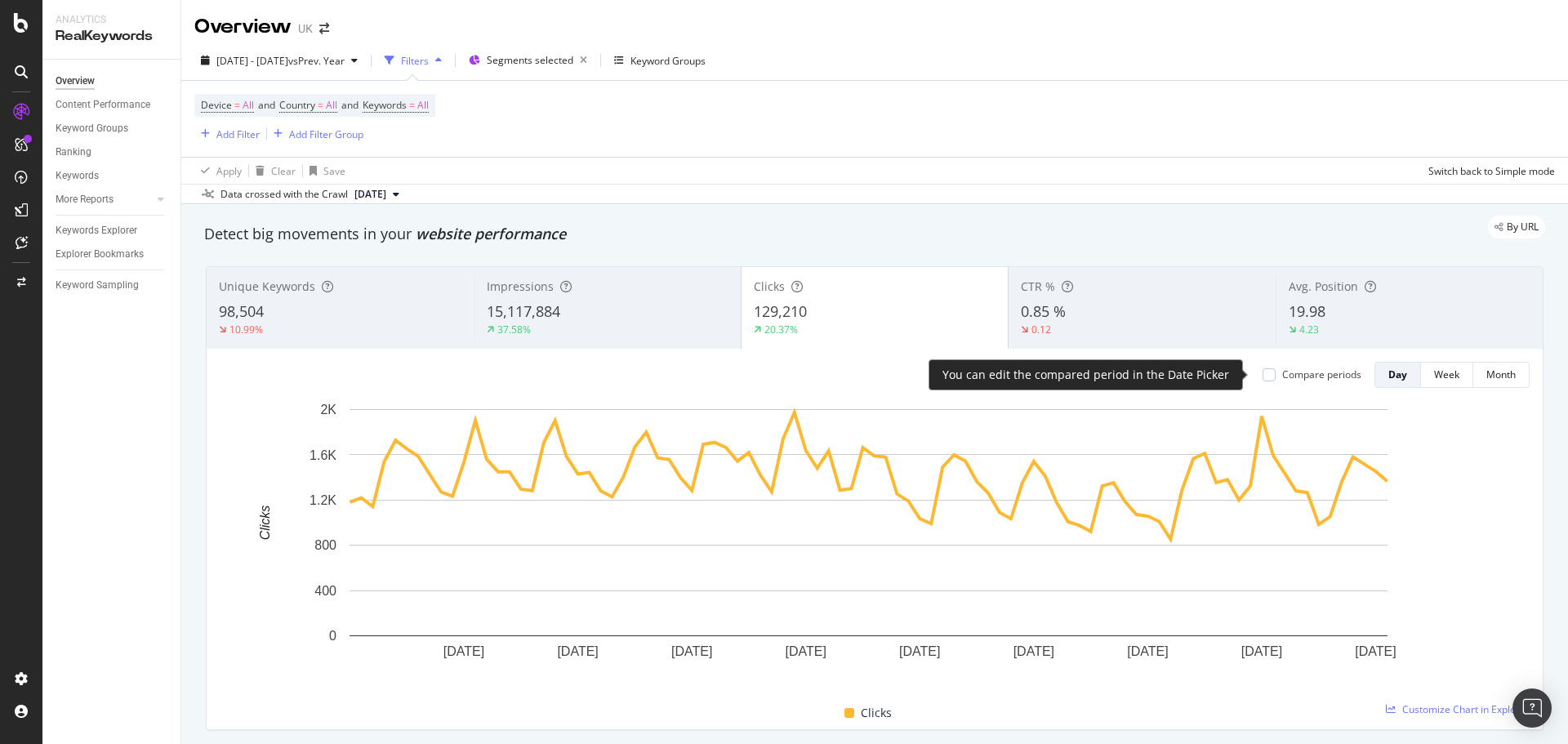
click at [1301, 377] on div "Compare periods" at bounding box center [1322, 374] width 80 height 14
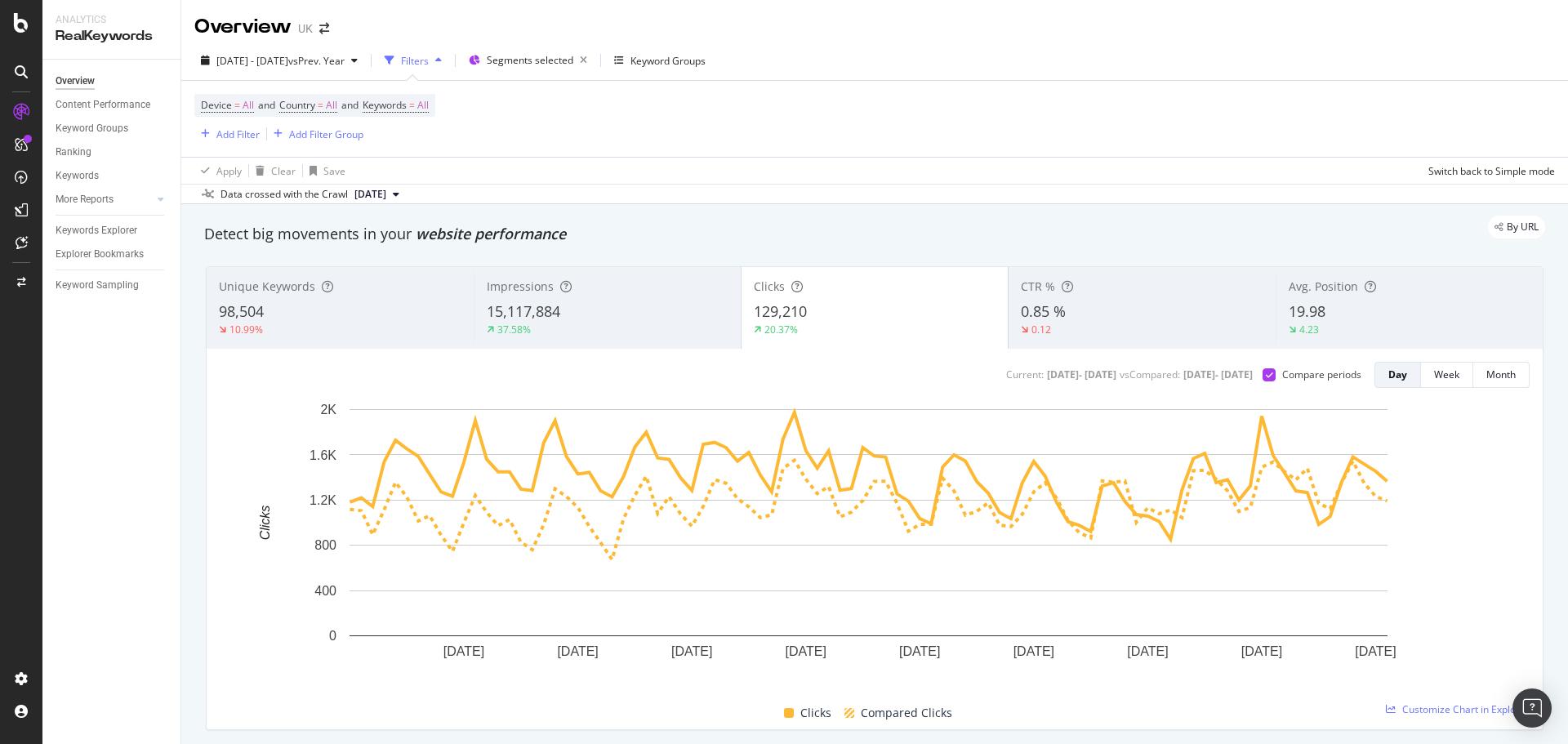
click at [540, 318] on span "15,117,884" at bounding box center [524, 311] width 74 height 19
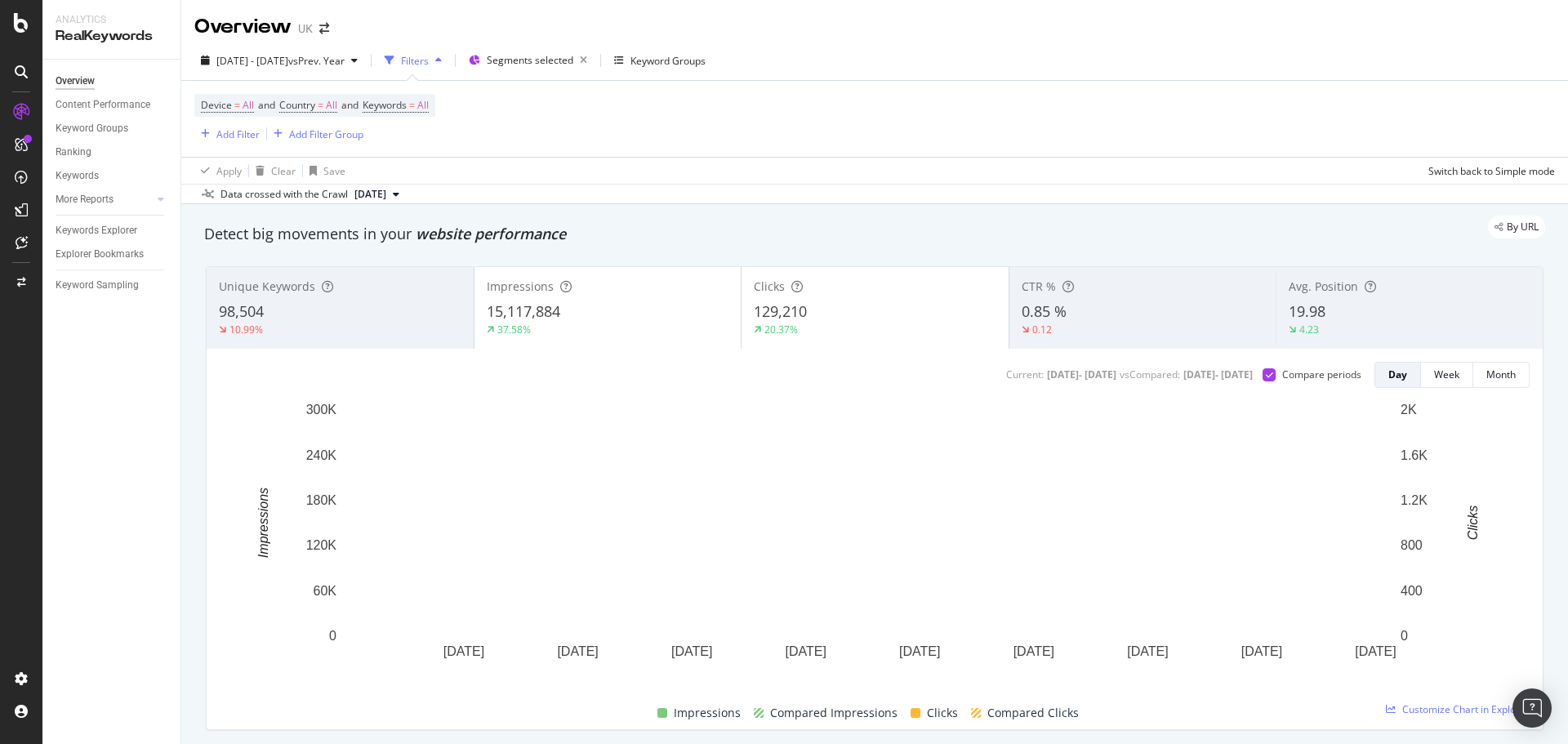
click at [840, 321] on div "129,210" at bounding box center [875, 312] width 243 height 21
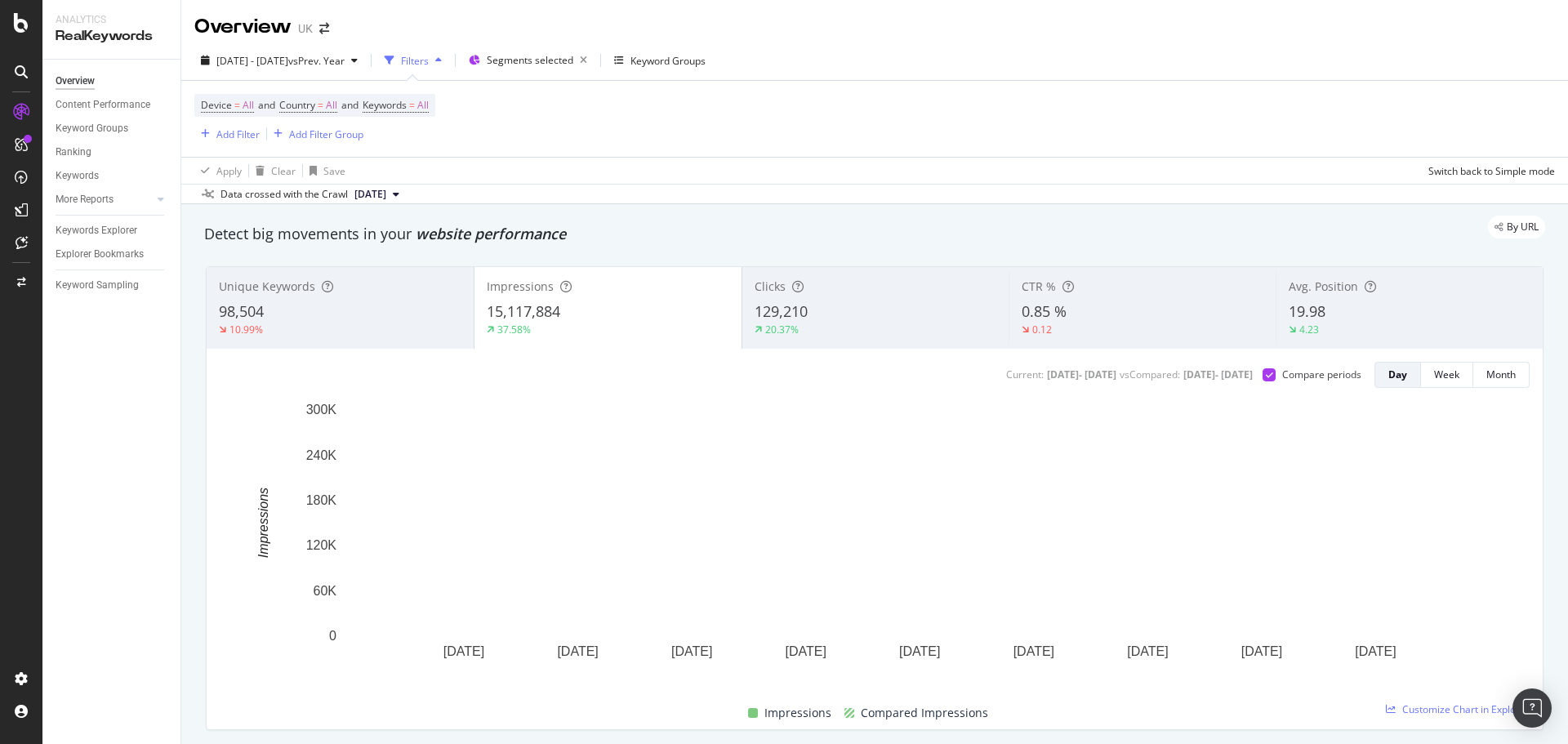
click at [839, 322] on div "20.37%" at bounding box center [876, 329] width 243 height 15
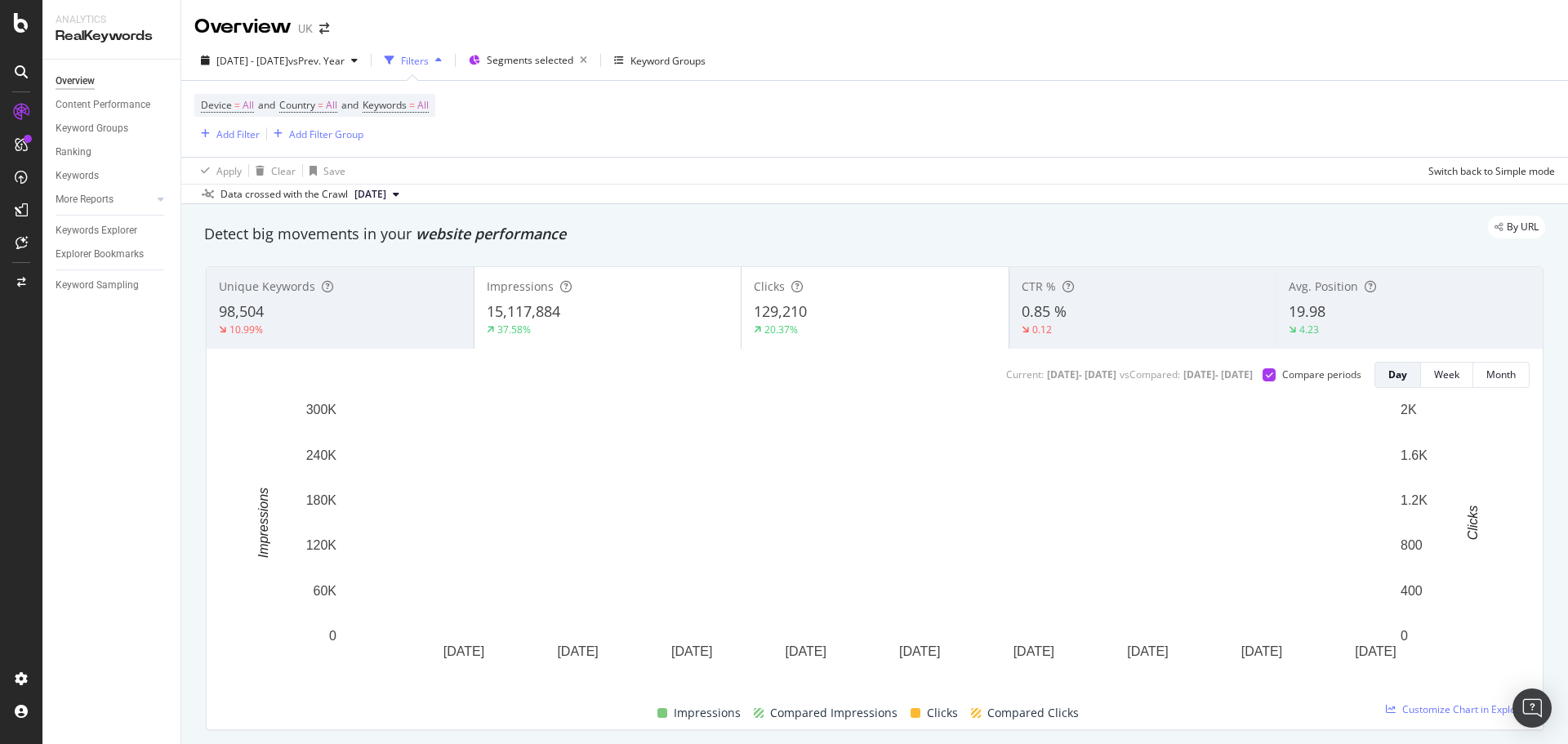
click at [665, 310] on div "15,117,884" at bounding box center [608, 312] width 243 height 21
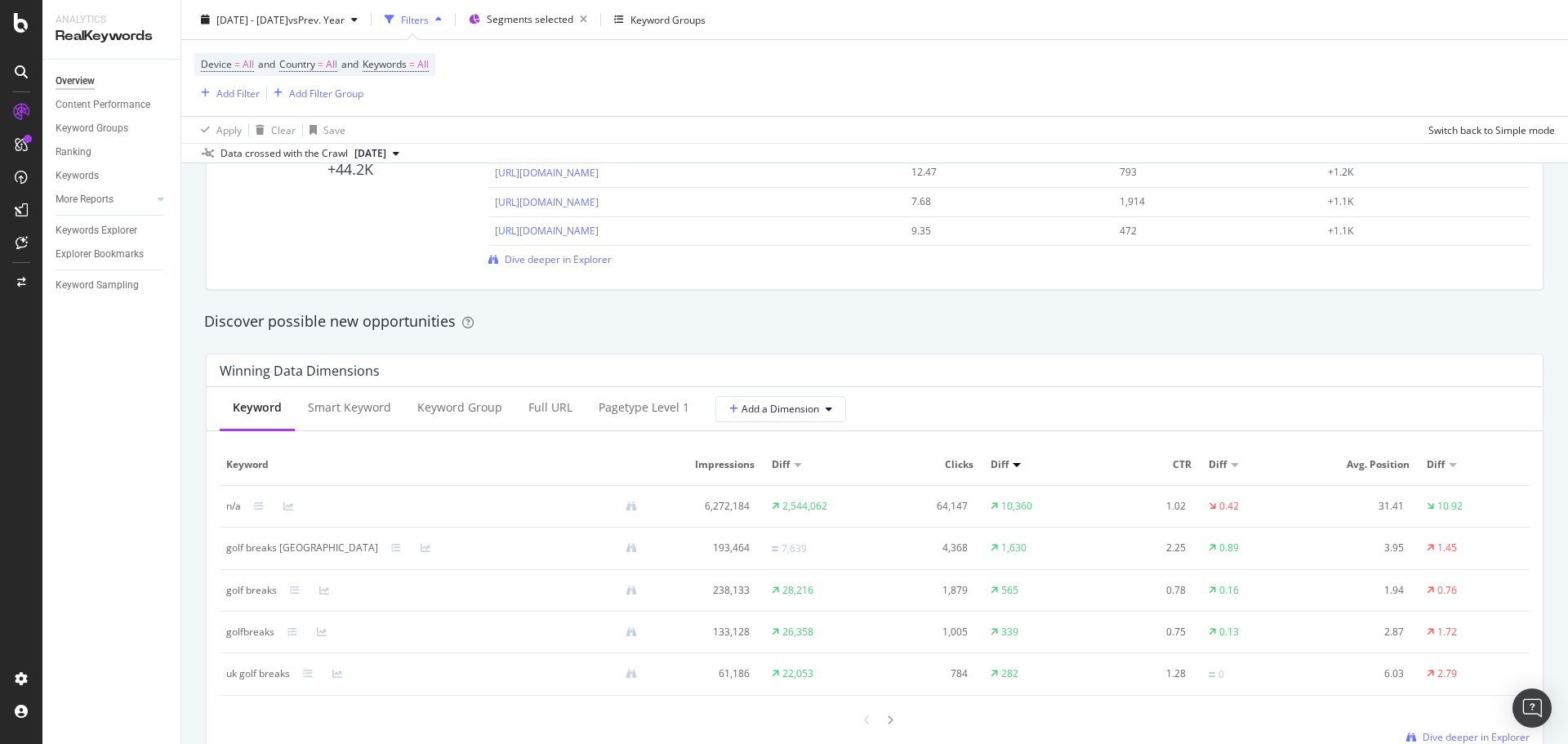
scroll to position [1388, 0]
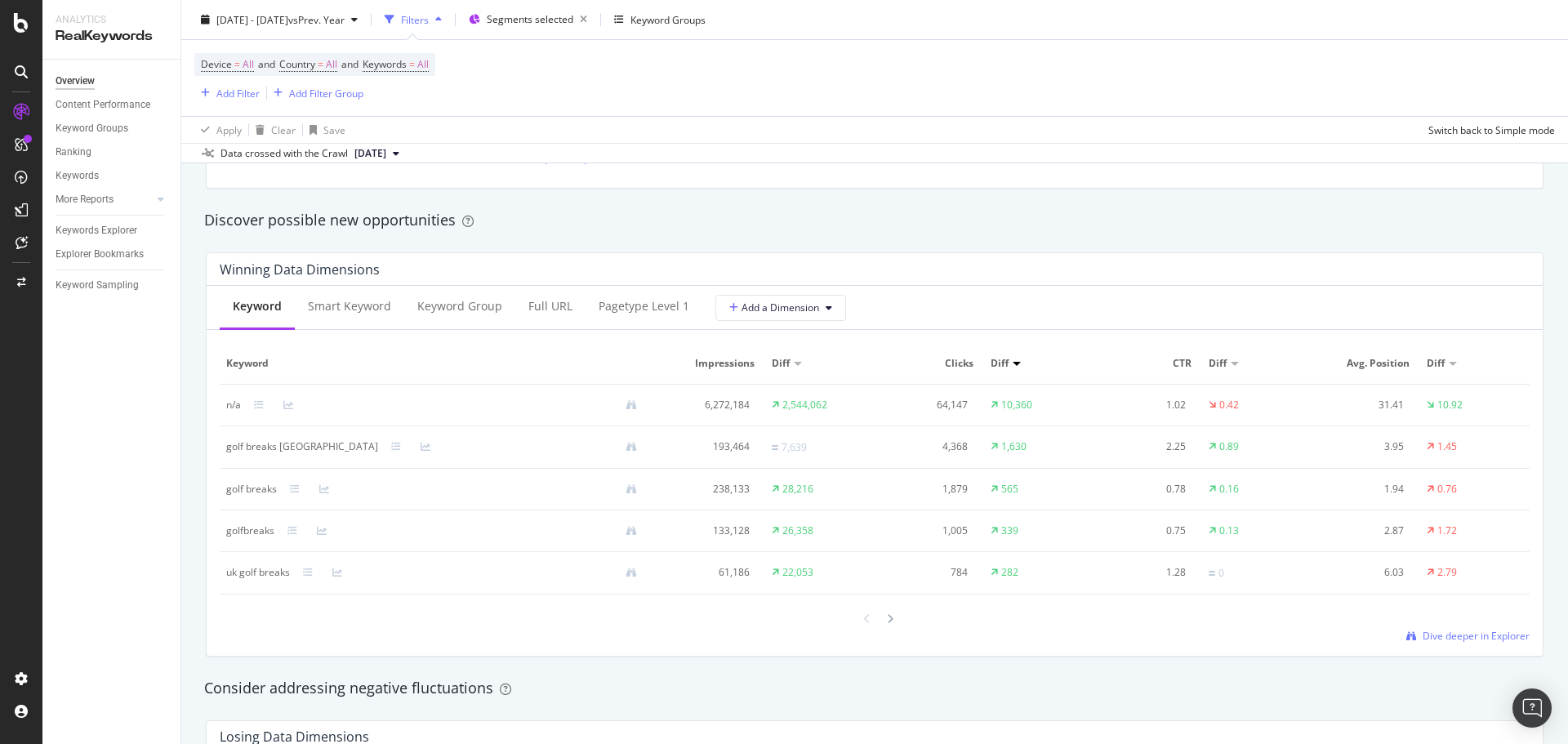
click at [533, 336] on div "Keyword Smart Keyword Keyword Group Full URL pagetype Level 1 Add a Dimension K…" at bounding box center [874, 470] width 1336 height 370
click at [531, 323] on div "Full URL" at bounding box center [550, 307] width 70 height 45
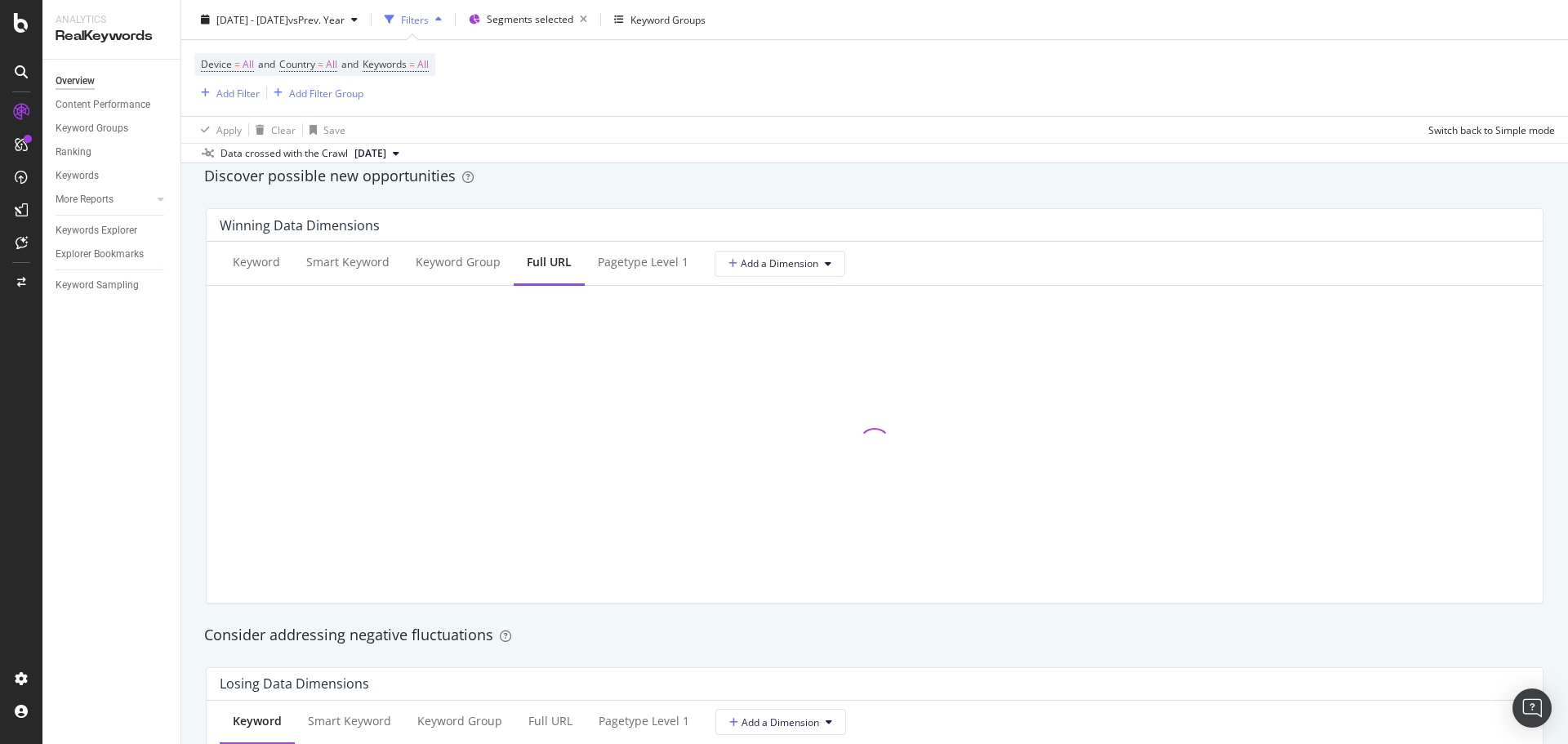
scroll to position [1714, 0]
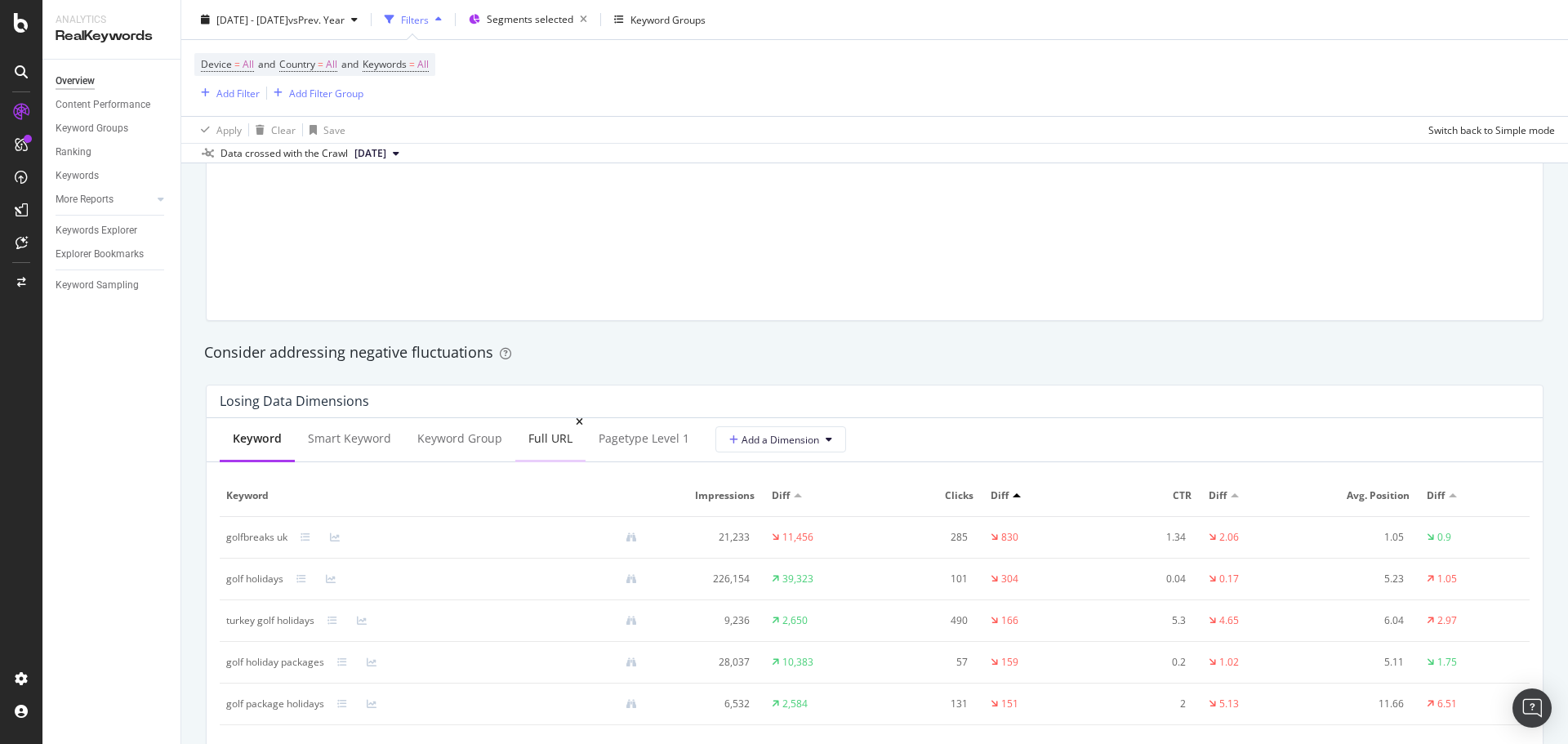
click at [543, 426] on div "Full URL" at bounding box center [550, 440] width 70 height 45
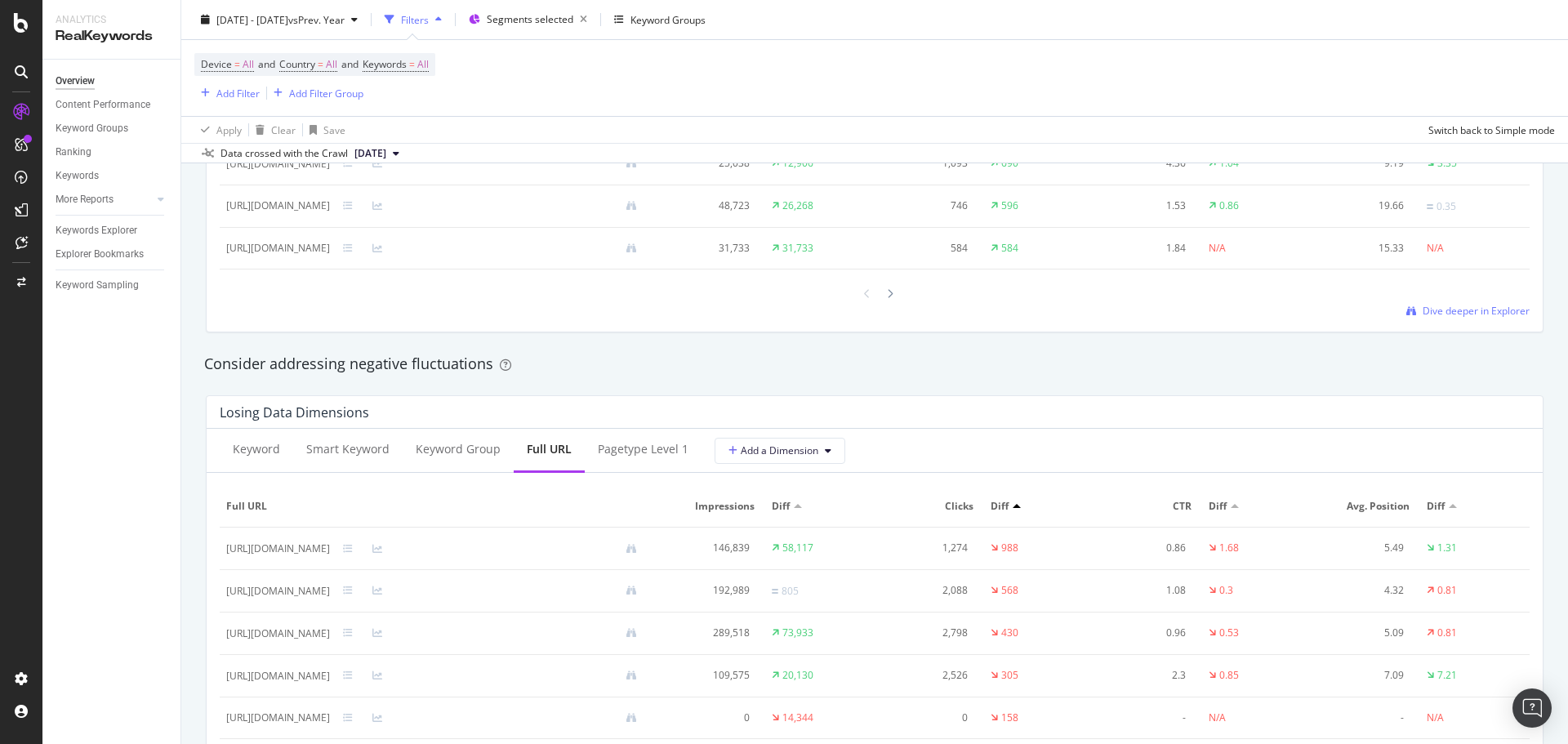
scroll to position [1797, 0]
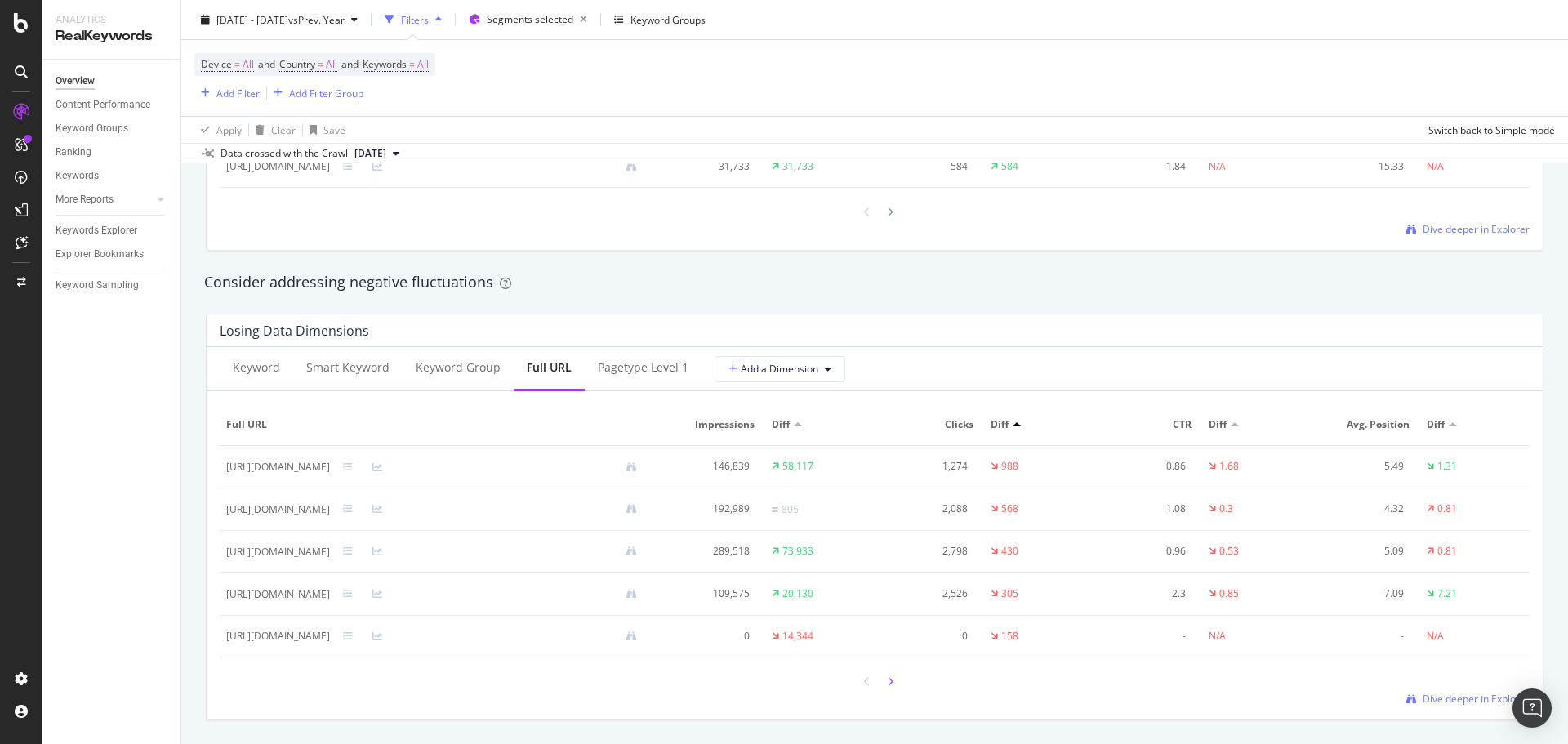
click at [887, 679] on icon at bounding box center [890, 682] width 7 height 10
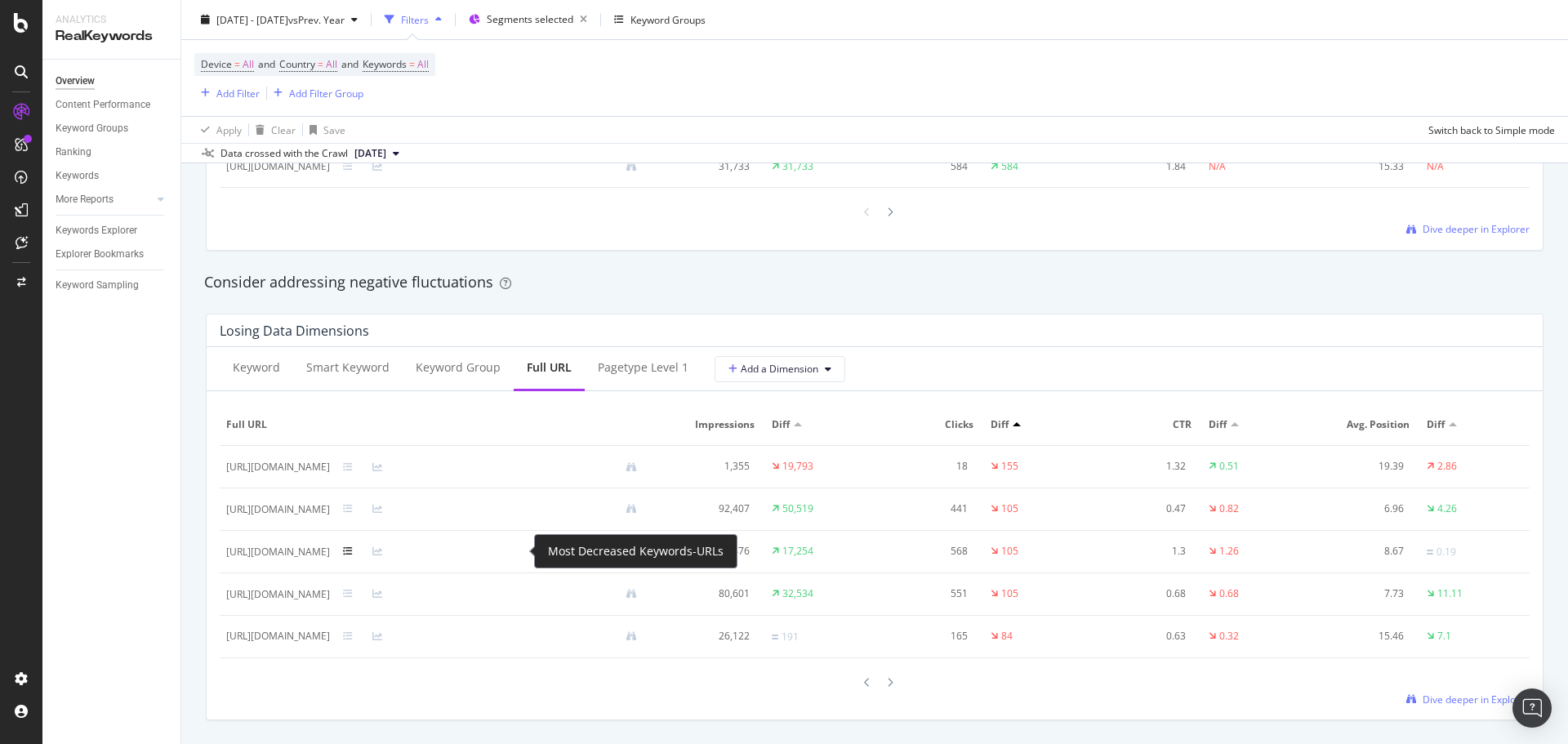
click at [353, 554] on icon at bounding box center [348, 551] width 10 height 10
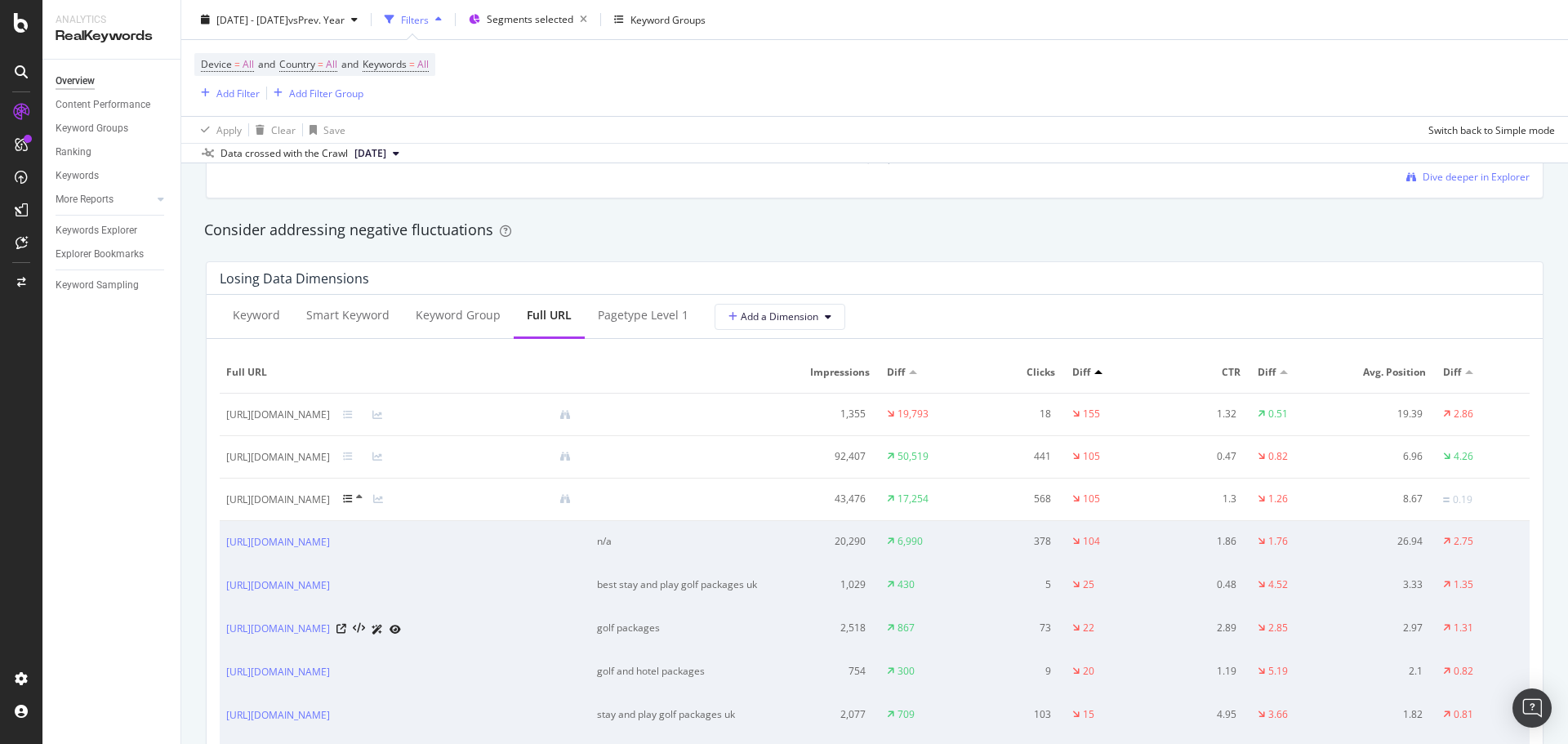
scroll to position [1878, 0]
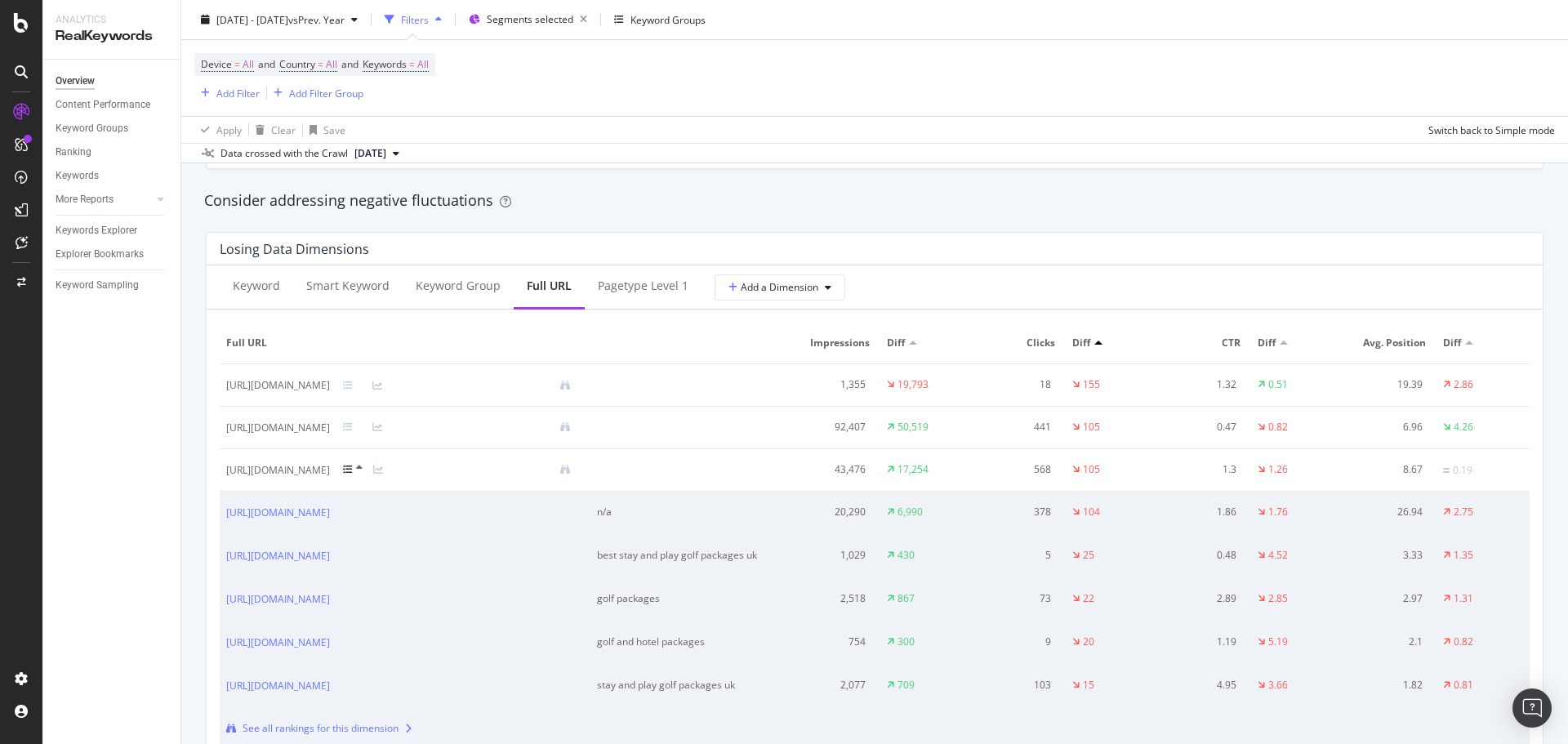
click at [353, 465] on icon at bounding box center [348, 469] width 10 height 10
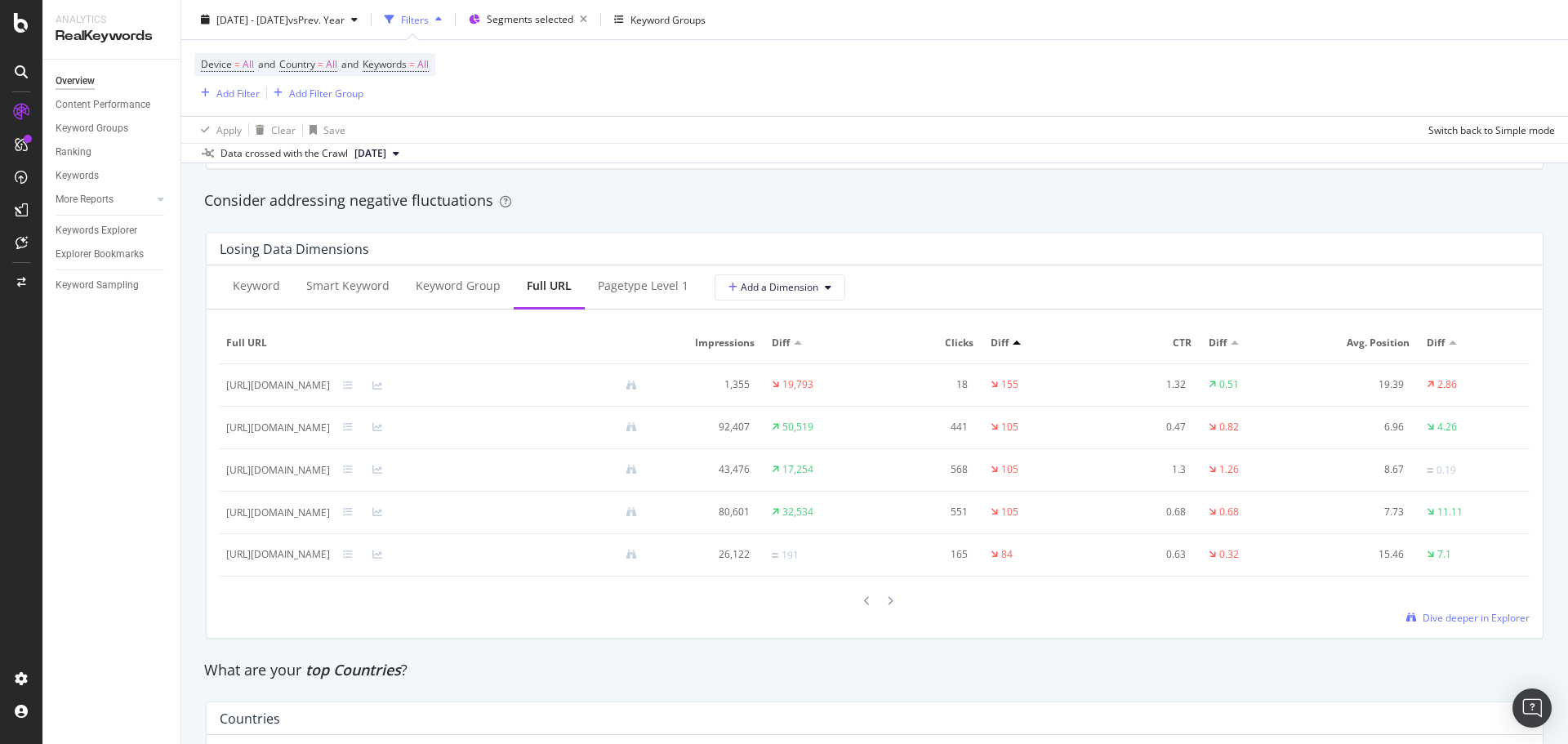
scroll to position [1797, 0]
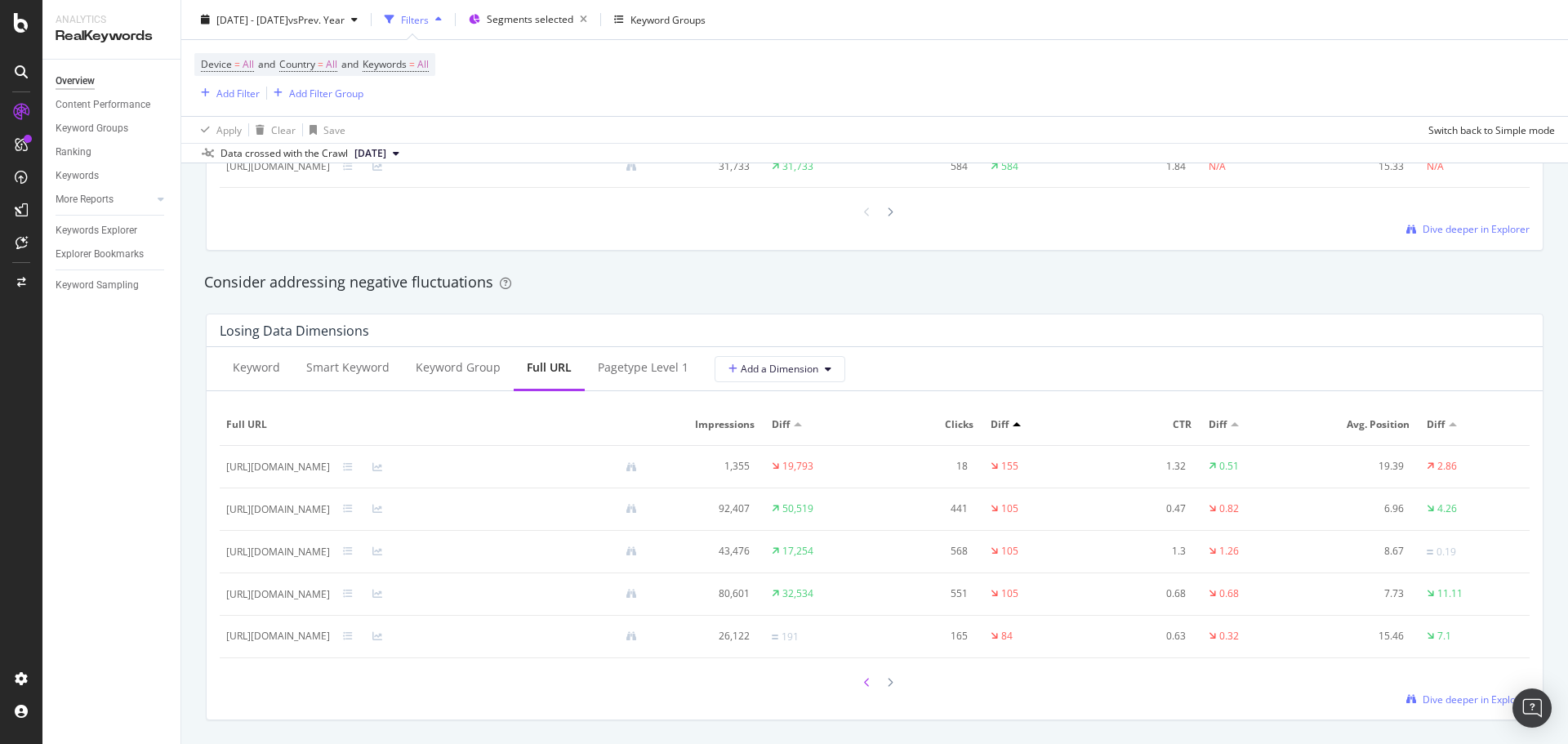
click at [865, 682] on div at bounding box center [867, 682] width 15 height 22
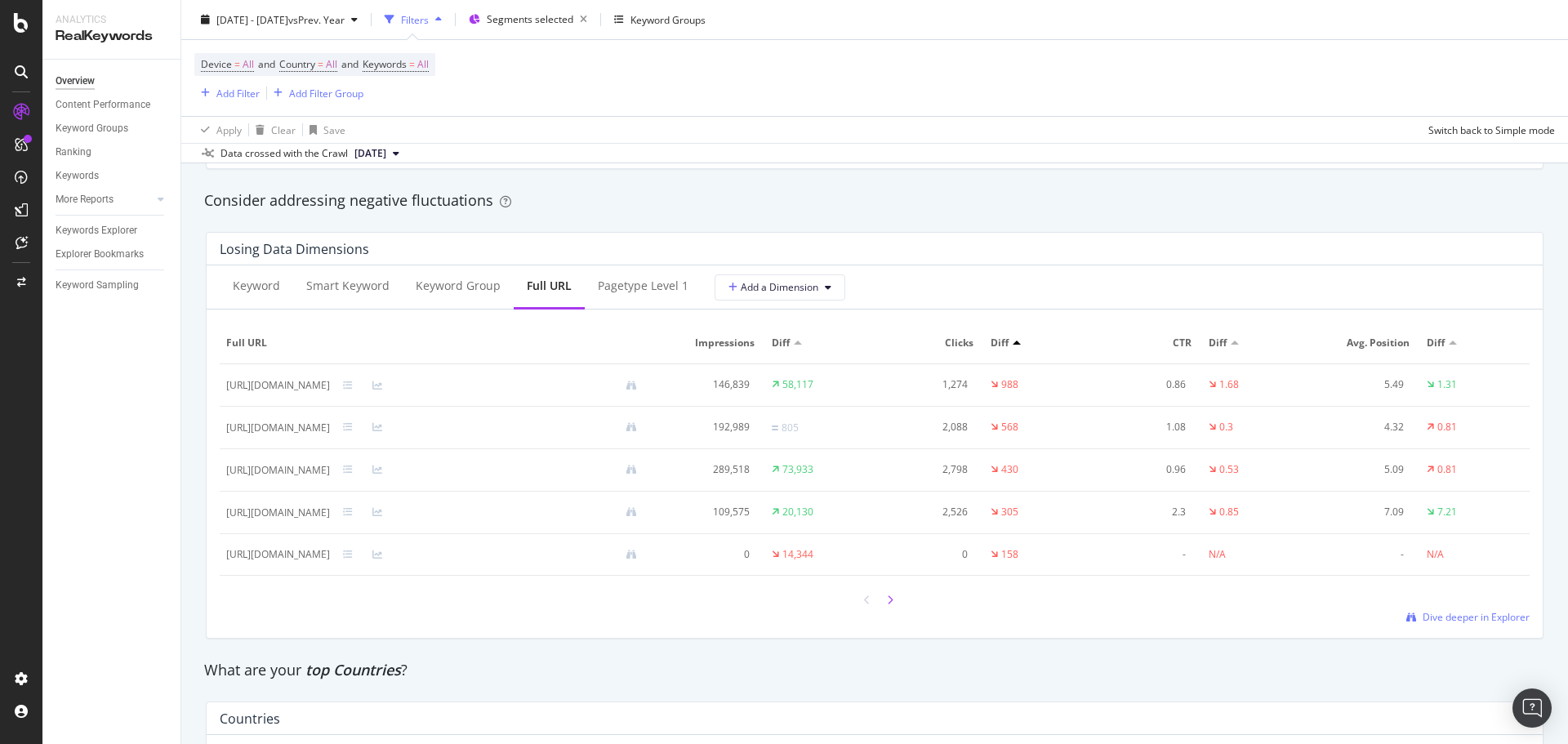
click at [887, 601] on icon at bounding box center [890, 600] width 7 height 10
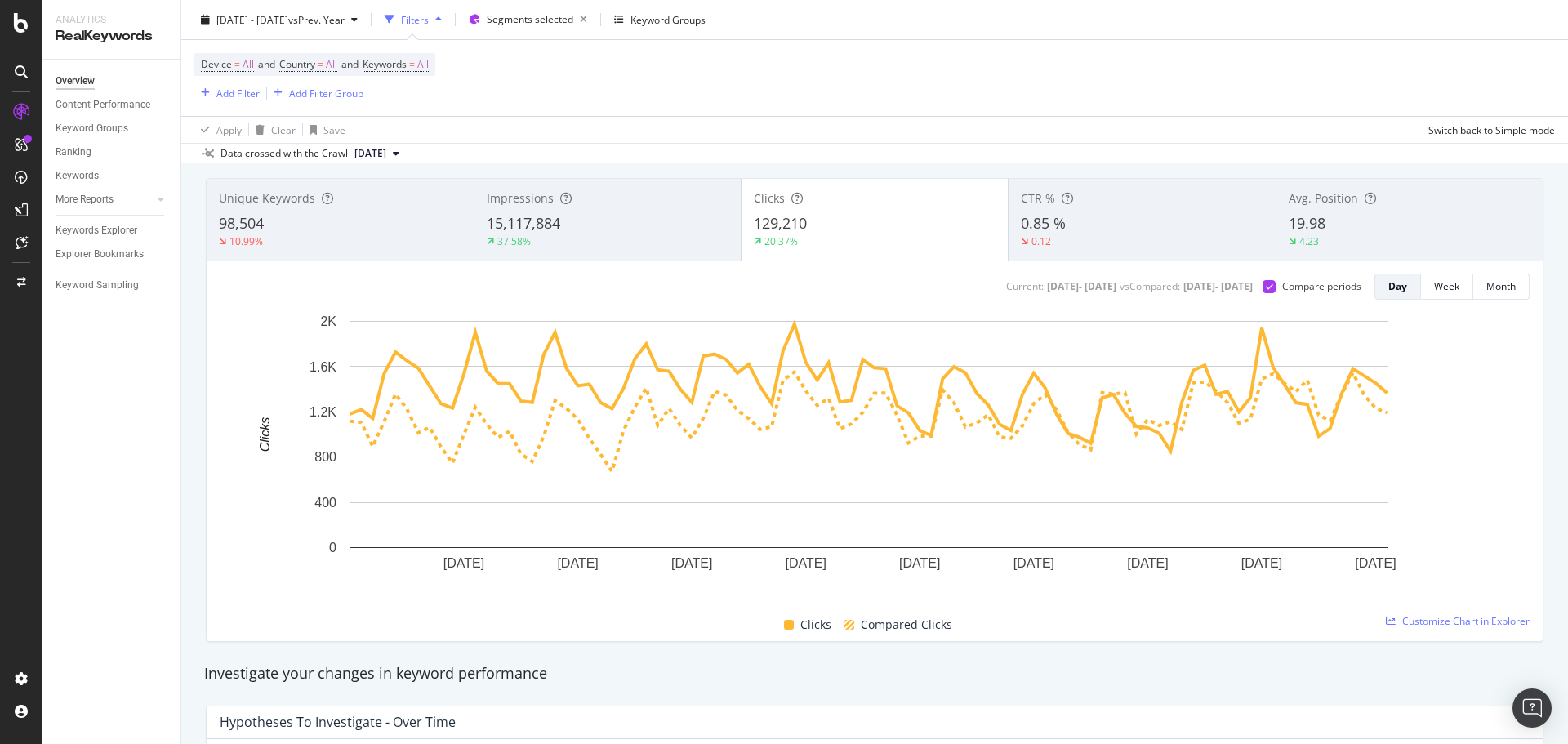
scroll to position [0, 0]
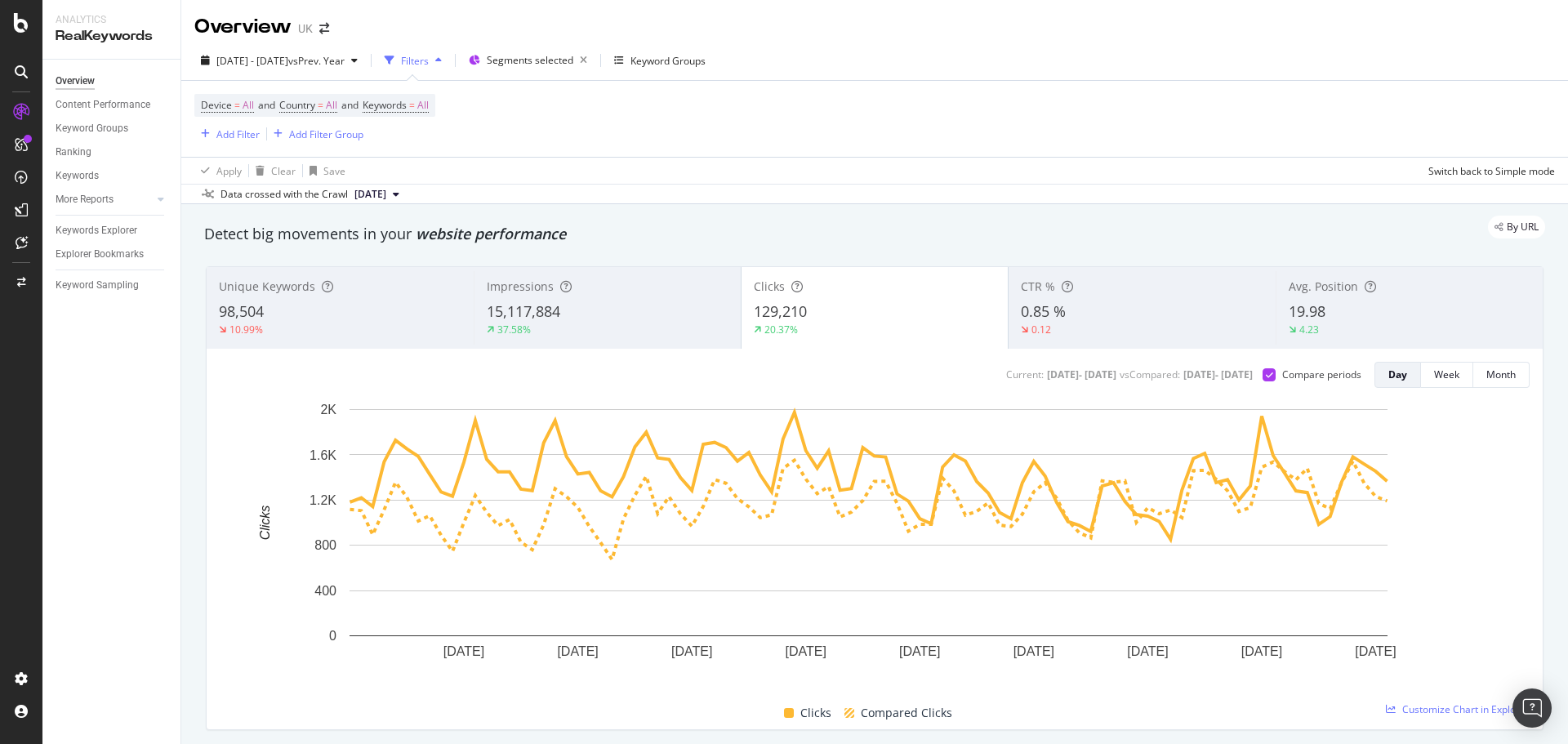
click at [1007, 224] on div "By URL" at bounding box center [866, 227] width 1357 height 23
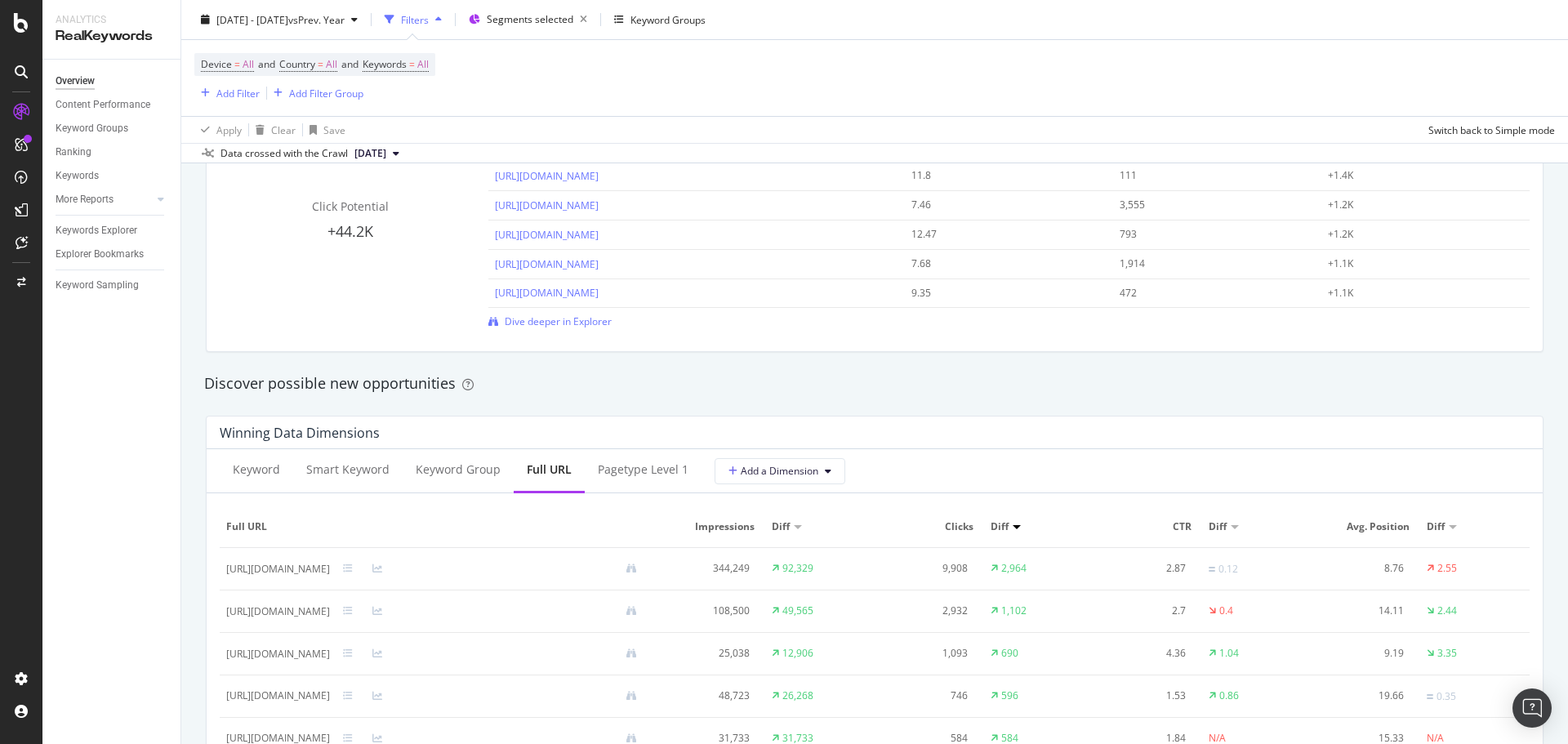
scroll to position [1470, 0]
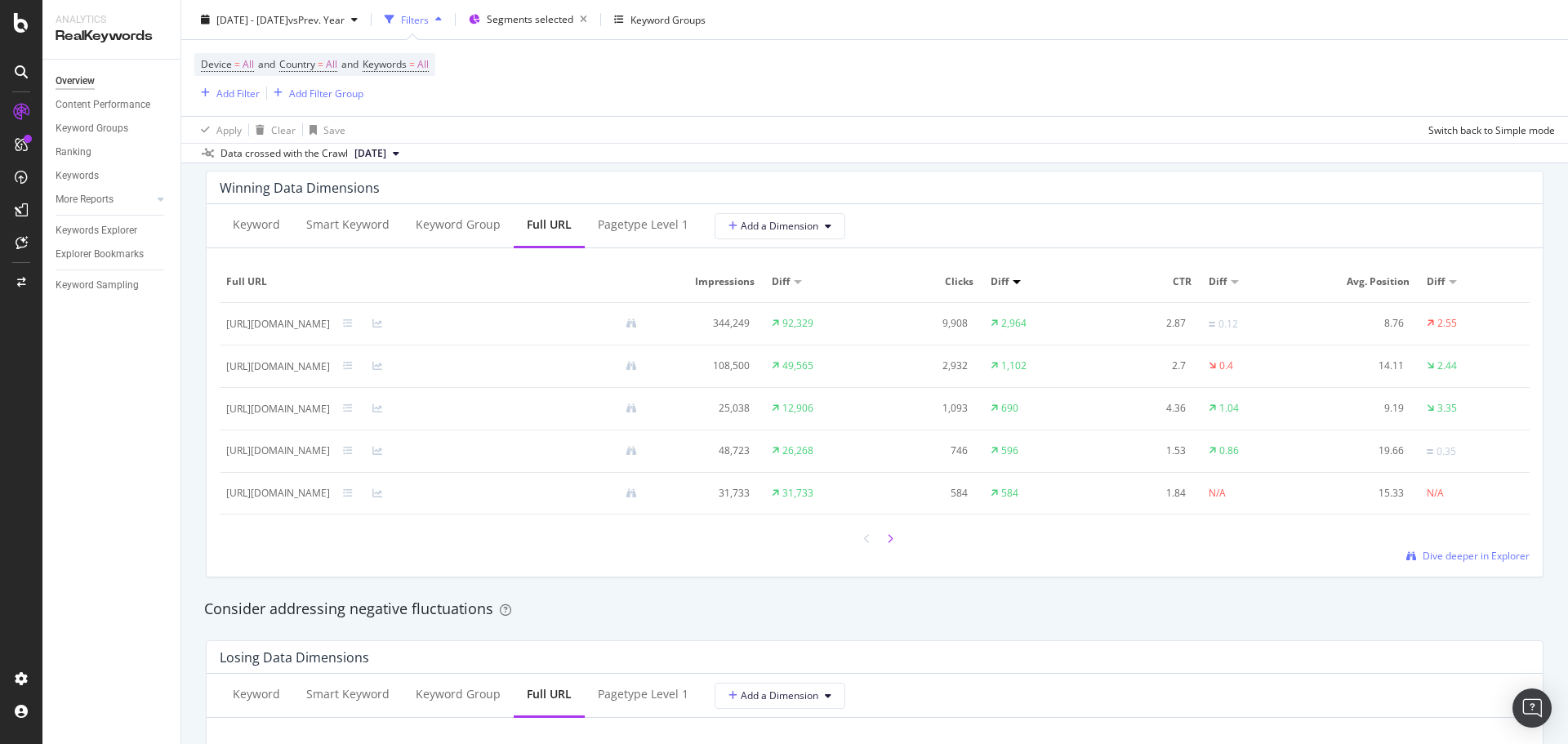
click at [890, 537] on div at bounding box center [890, 538] width 15 height 22
click at [864, 544] on icon at bounding box center [867, 539] width 7 height 10
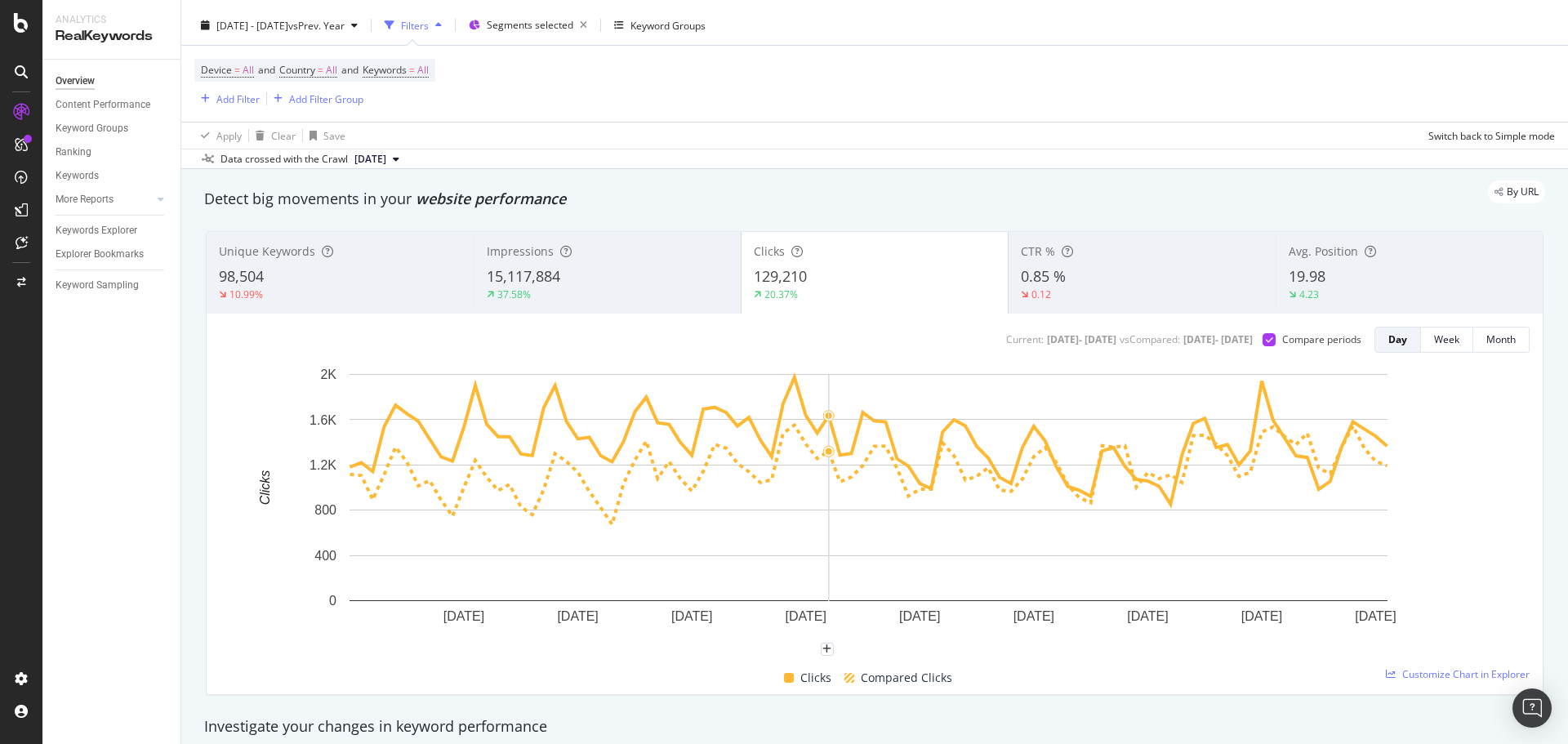
scroll to position [0, 0]
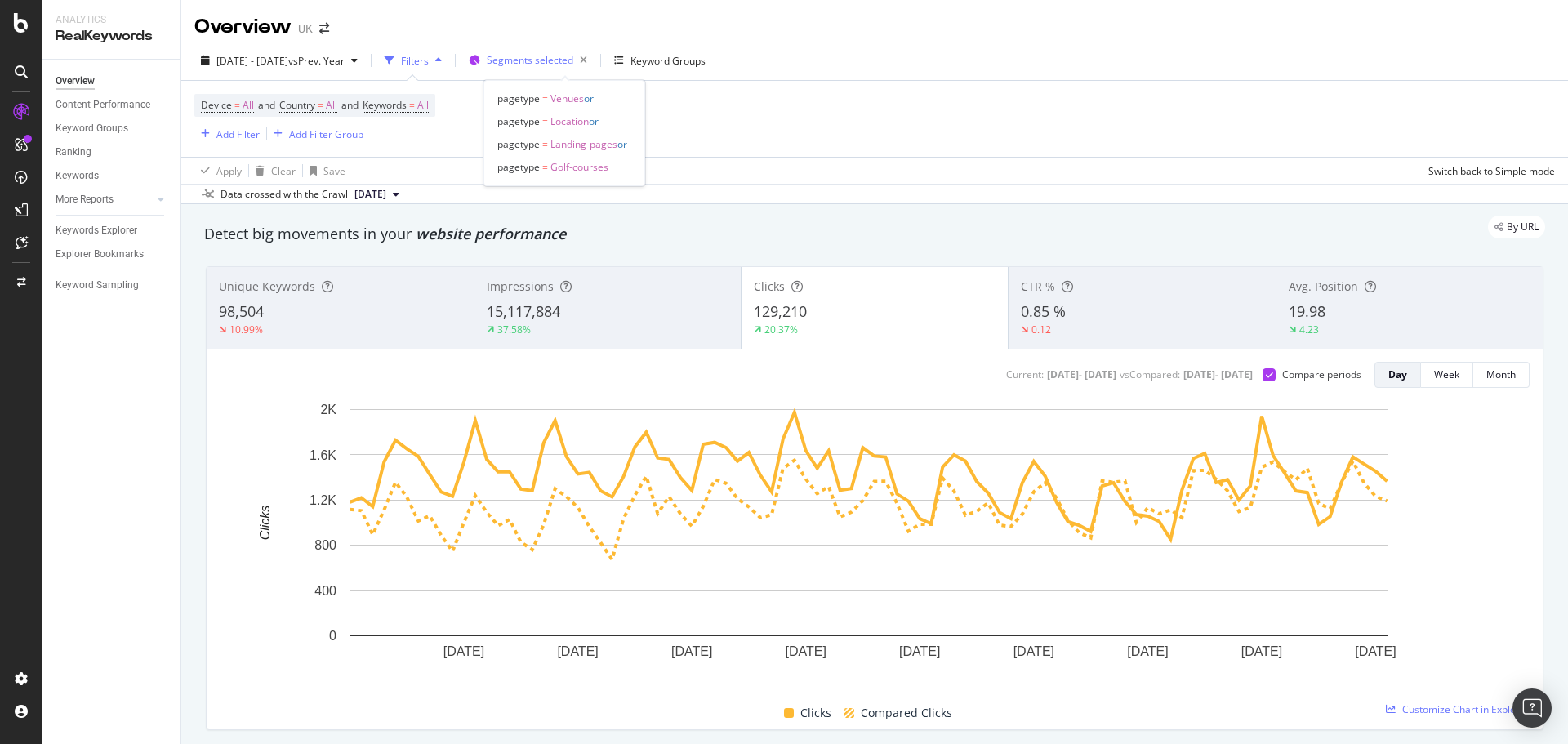
click at [563, 69] on div "Segments selected" at bounding box center [540, 60] width 107 height 23
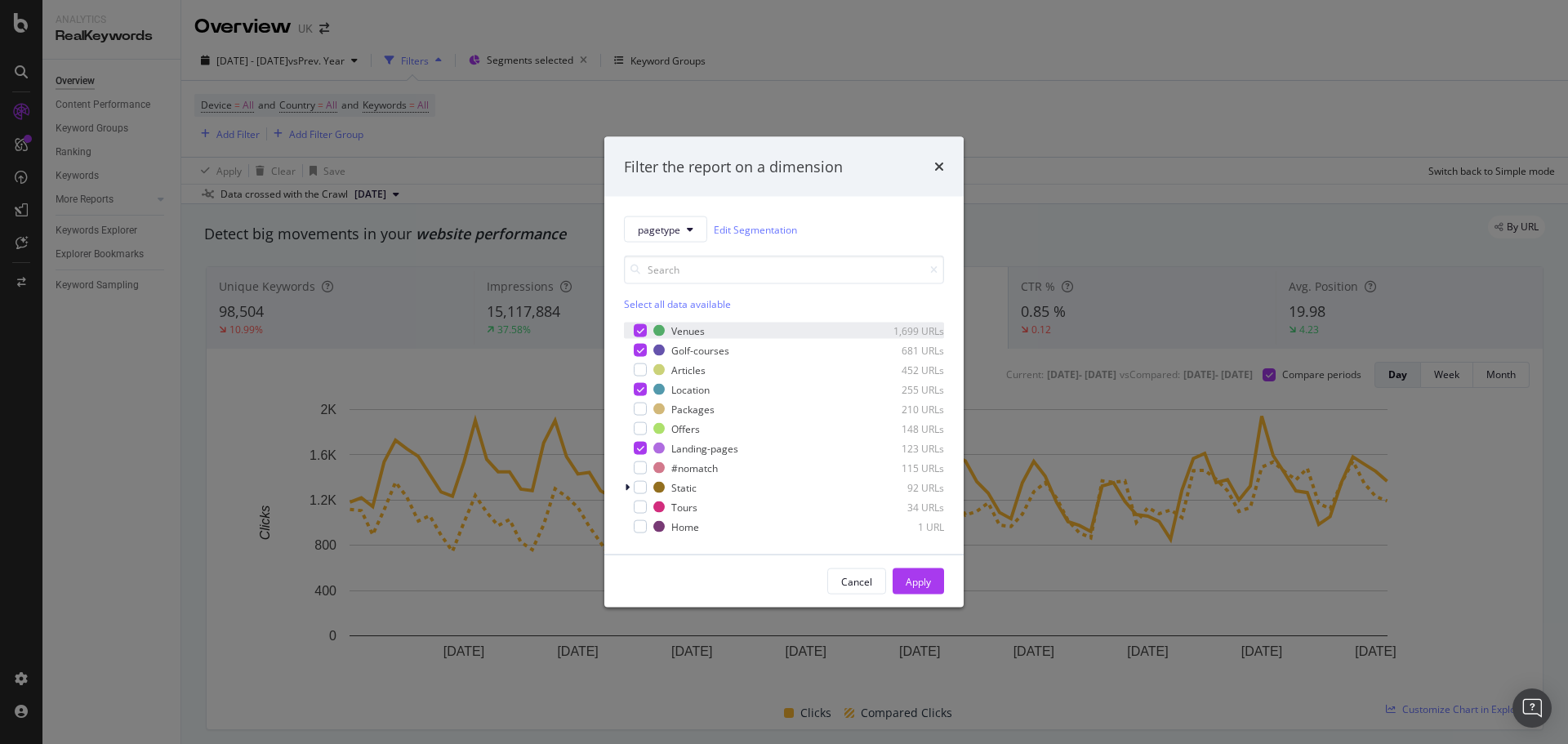
click at [635, 325] on div "modal" at bounding box center [639, 330] width 13 height 13
click at [638, 345] on div "modal" at bounding box center [639, 350] width 13 height 13
click at [640, 372] on div "modal" at bounding box center [639, 369] width 13 height 13
click at [643, 388] on icon "modal" at bounding box center [641, 389] width 8 height 8
click at [640, 452] on icon "modal" at bounding box center [641, 448] width 8 height 8
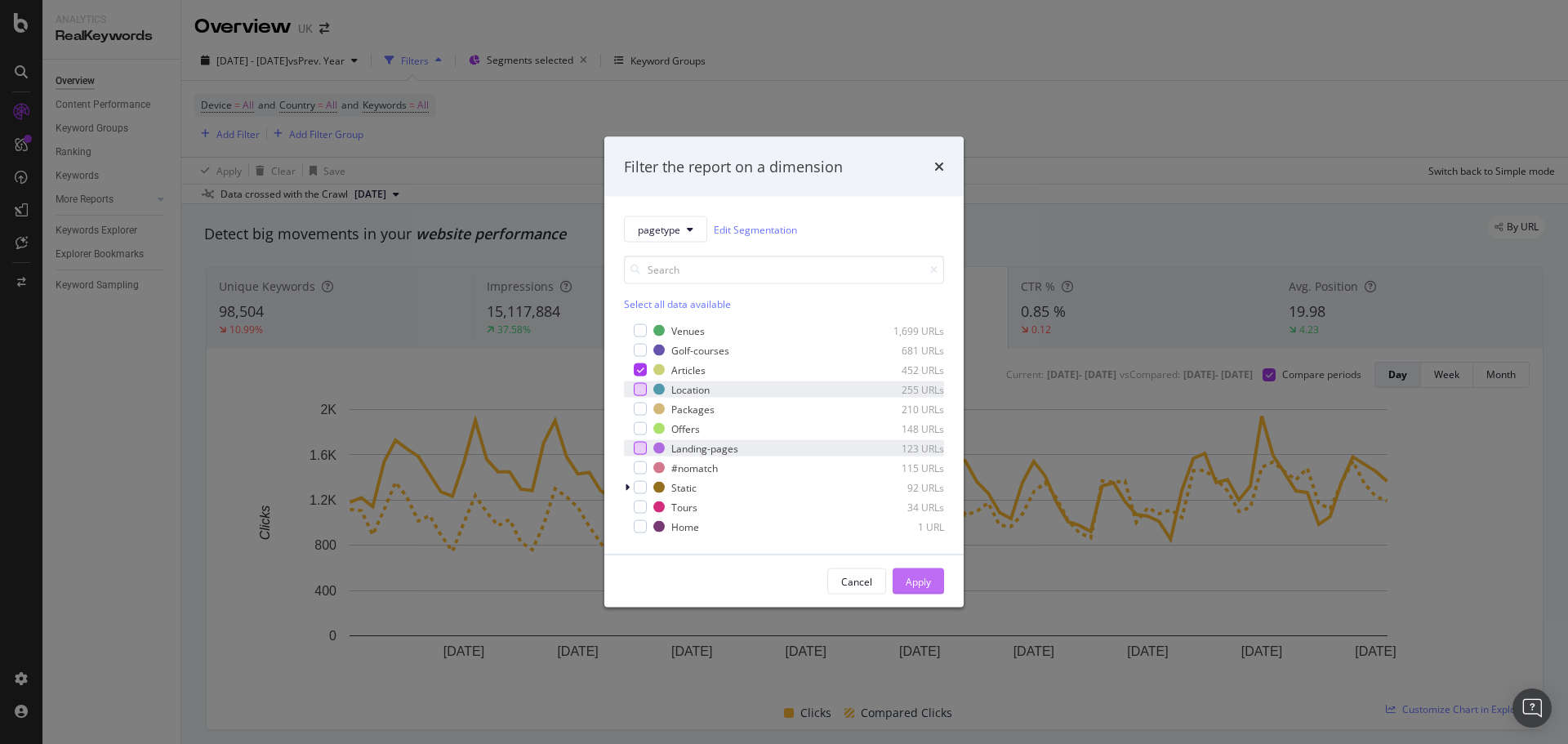
click at [935, 586] on button "Apply" at bounding box center [918, 581] width 51 height 26
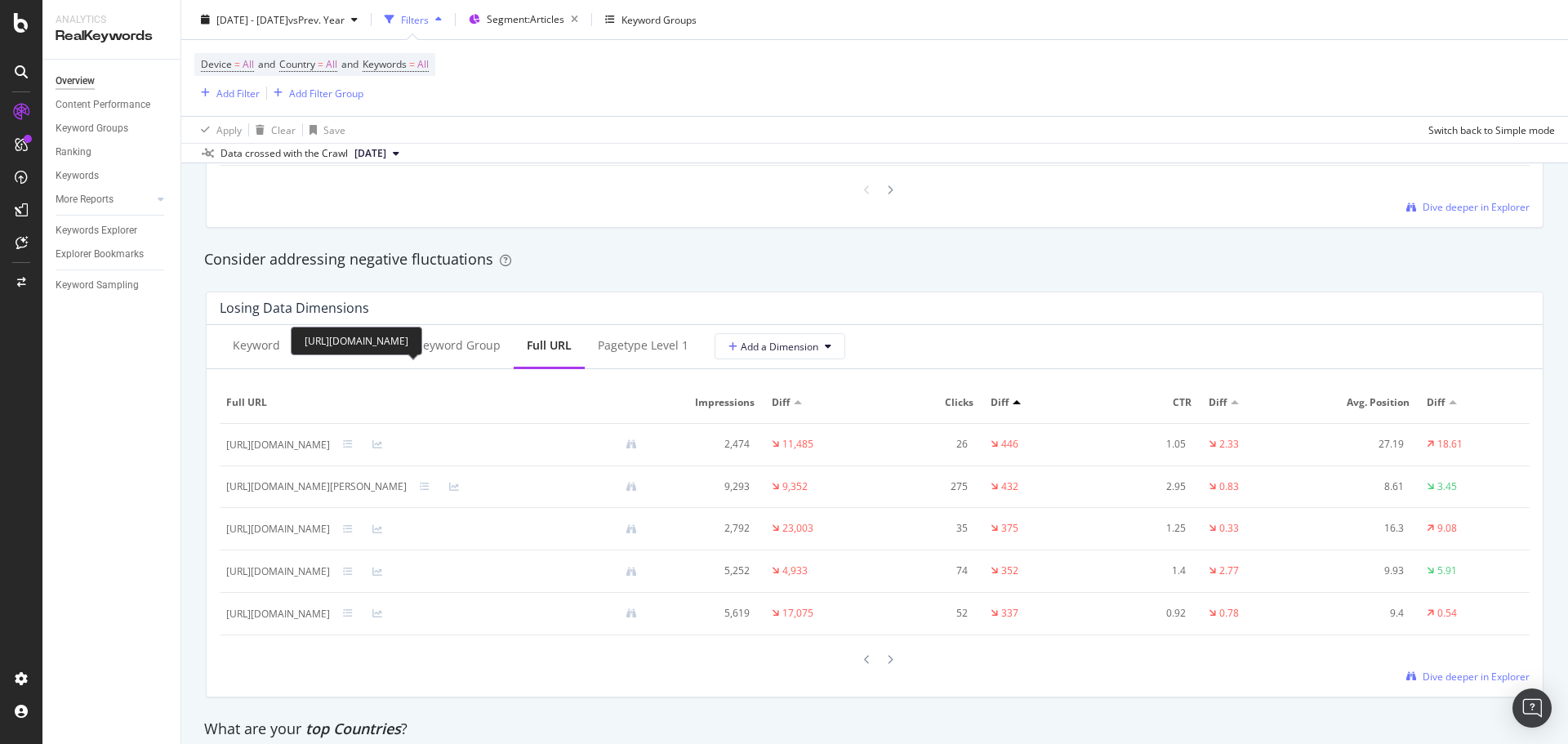
scroll to position [1960, 0]
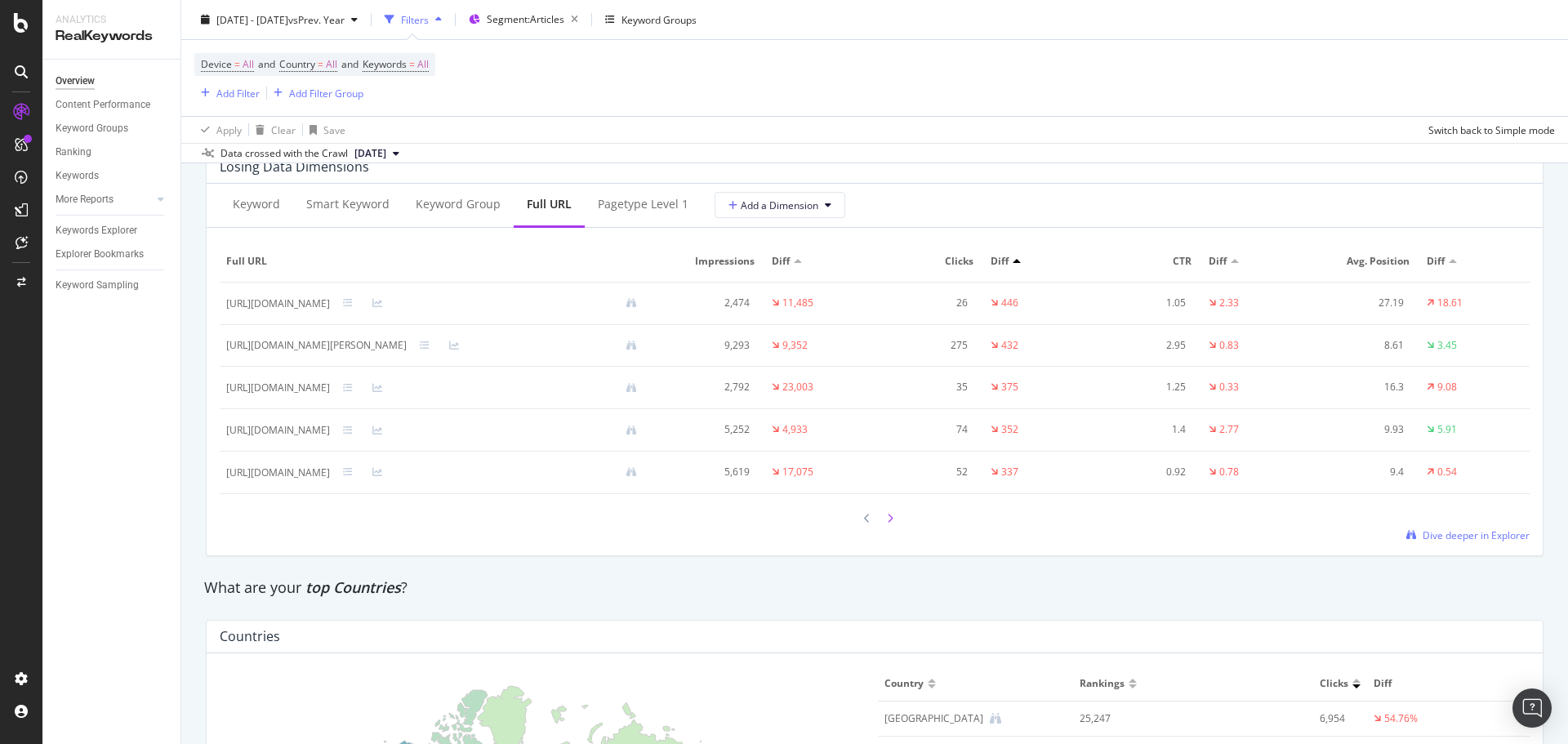
click at [887, 519] on icon at bounding box center [890, 519] width 7 height 10
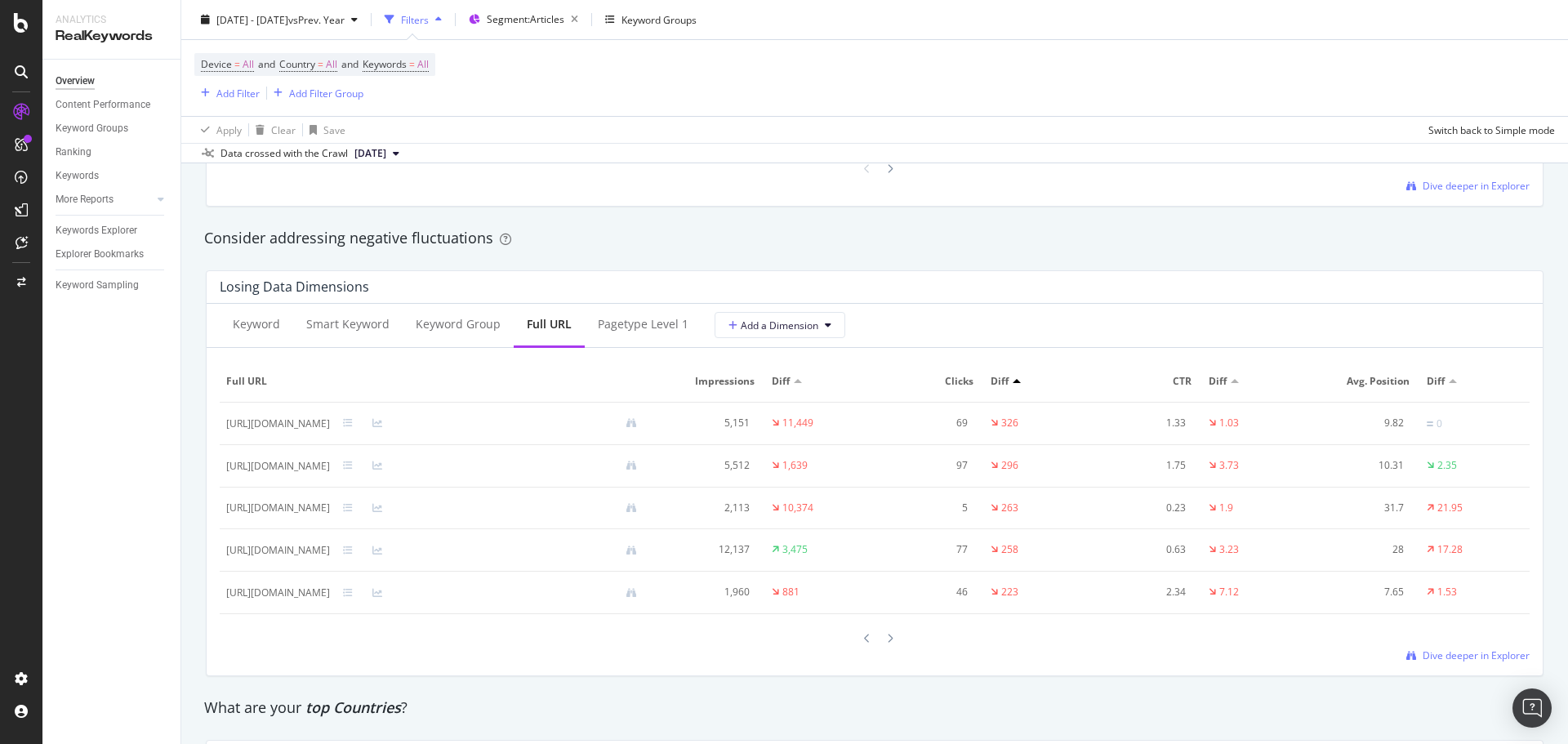
scroll to position [1878, 0]
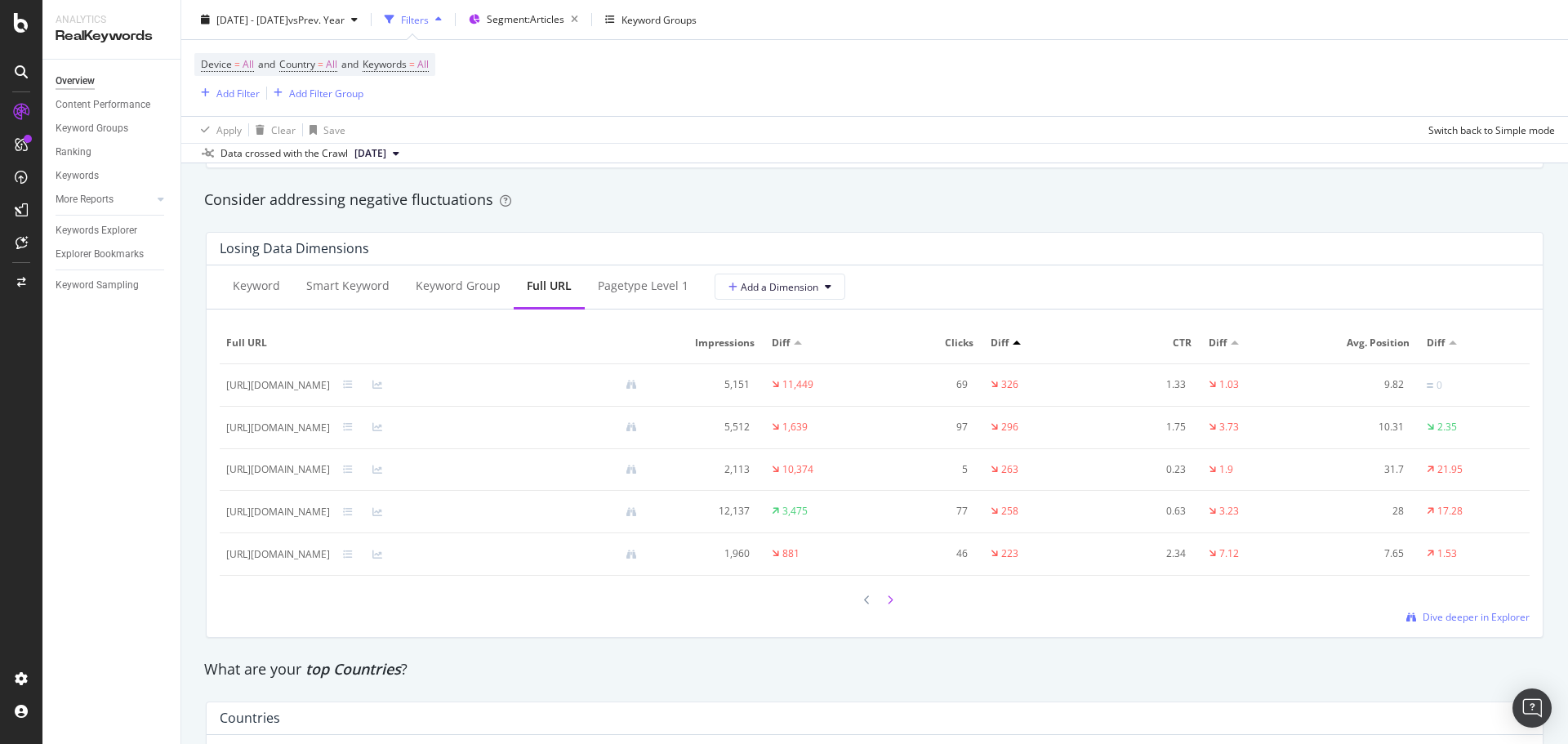
click at [887, 595] on icon at bounding box center [890, 600] width 7 height 10
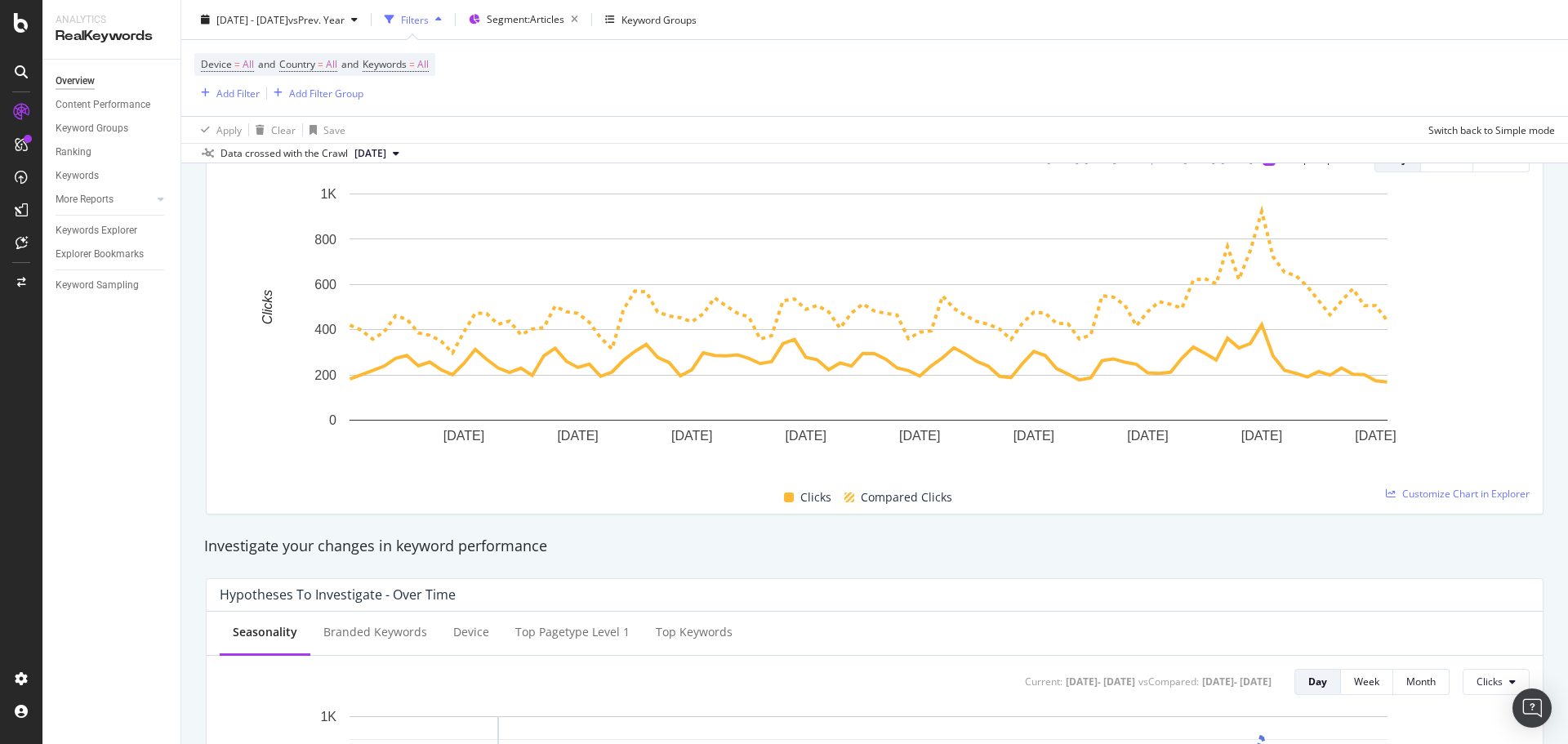
scroll to position [0, 0]
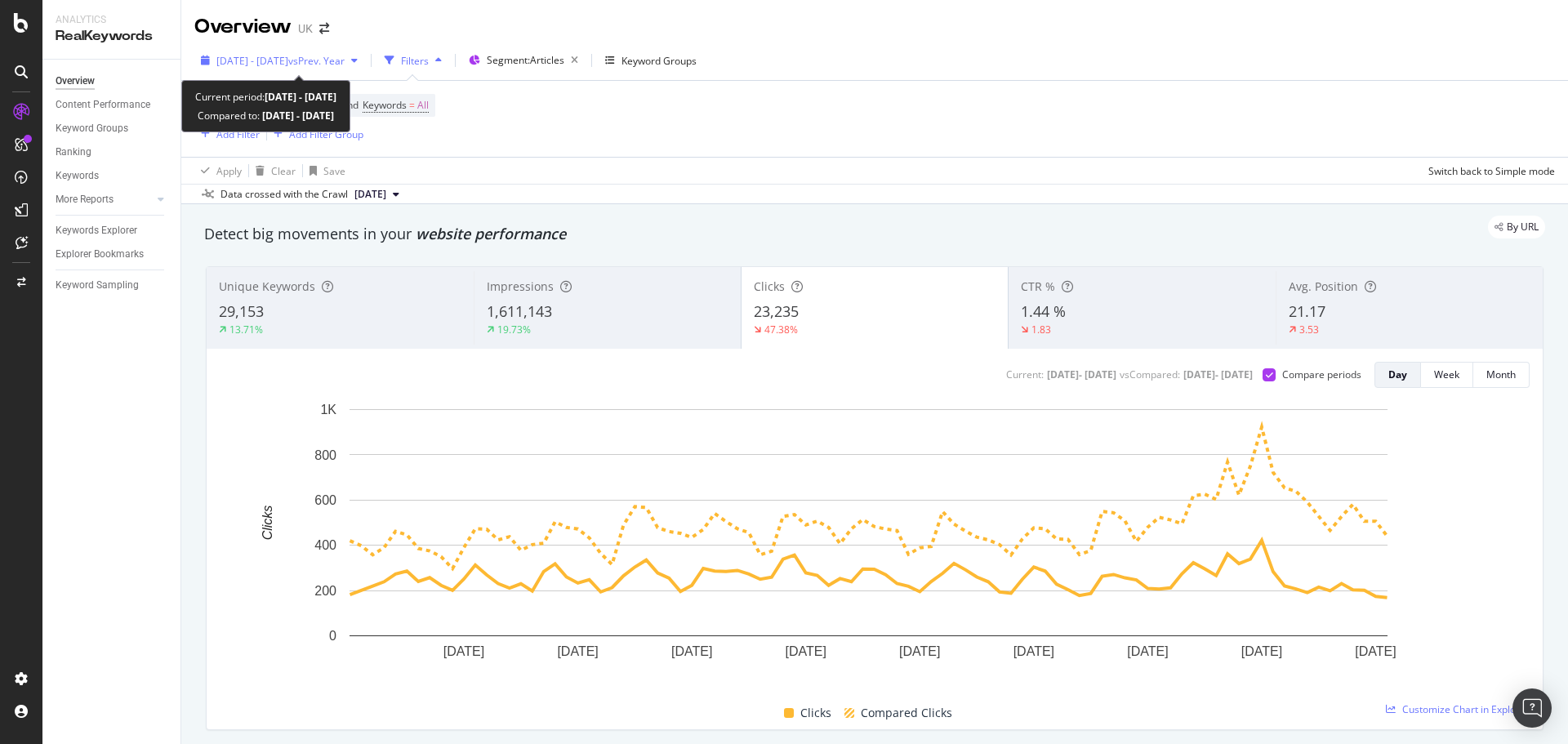
click at [274, 59] on span "2025 May. 1st - Jul. 31st" at bounding box center [253, 60] width 72 height 14
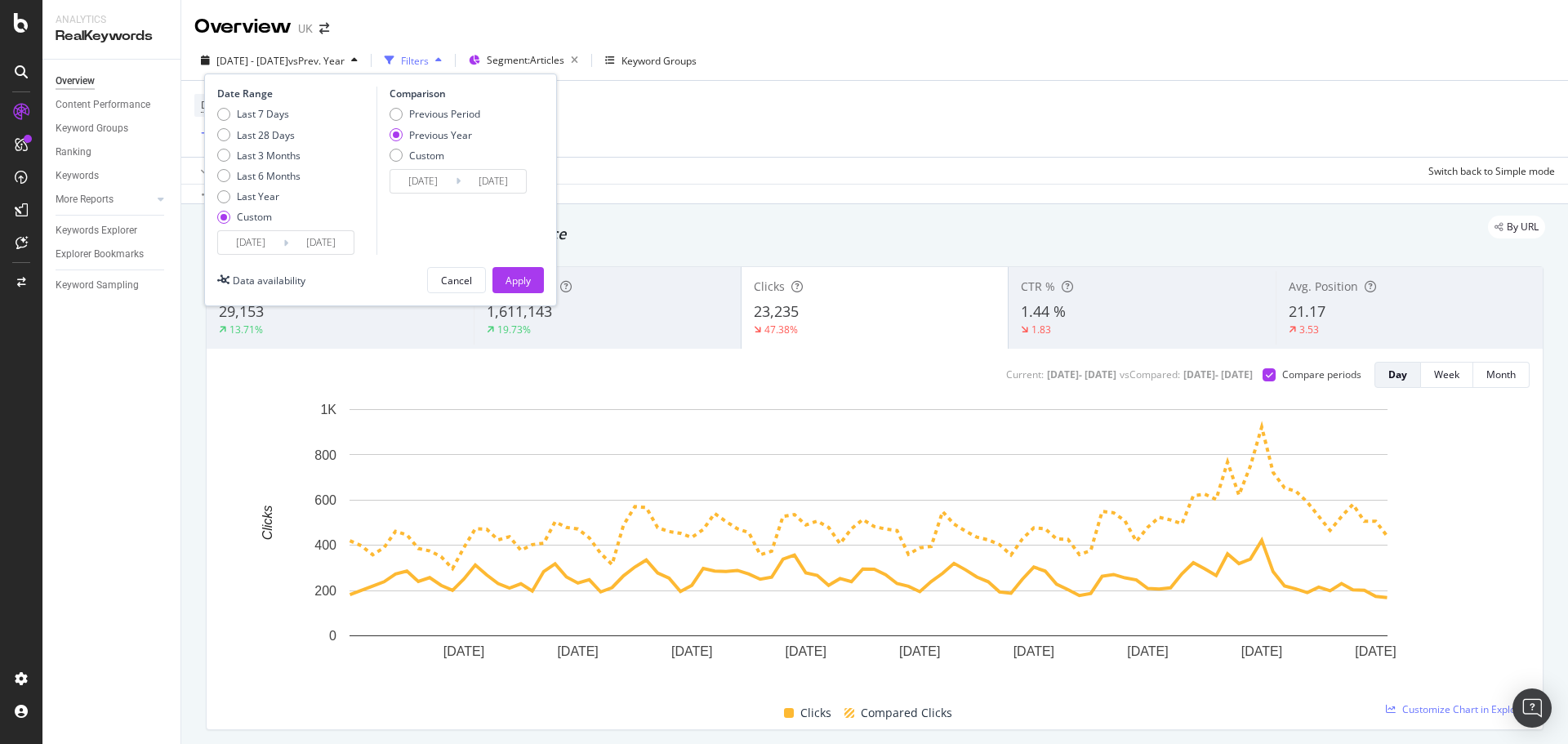
click at [243, 230] on div "2025/05/01 Navigate forward to interact with the calendar and select a date. Pr…" at bounding box center [286, 242] width 137 height 24
click at [248, 246] on input "2025/05/01" at bounding box center [250, 243] width 65 height 23
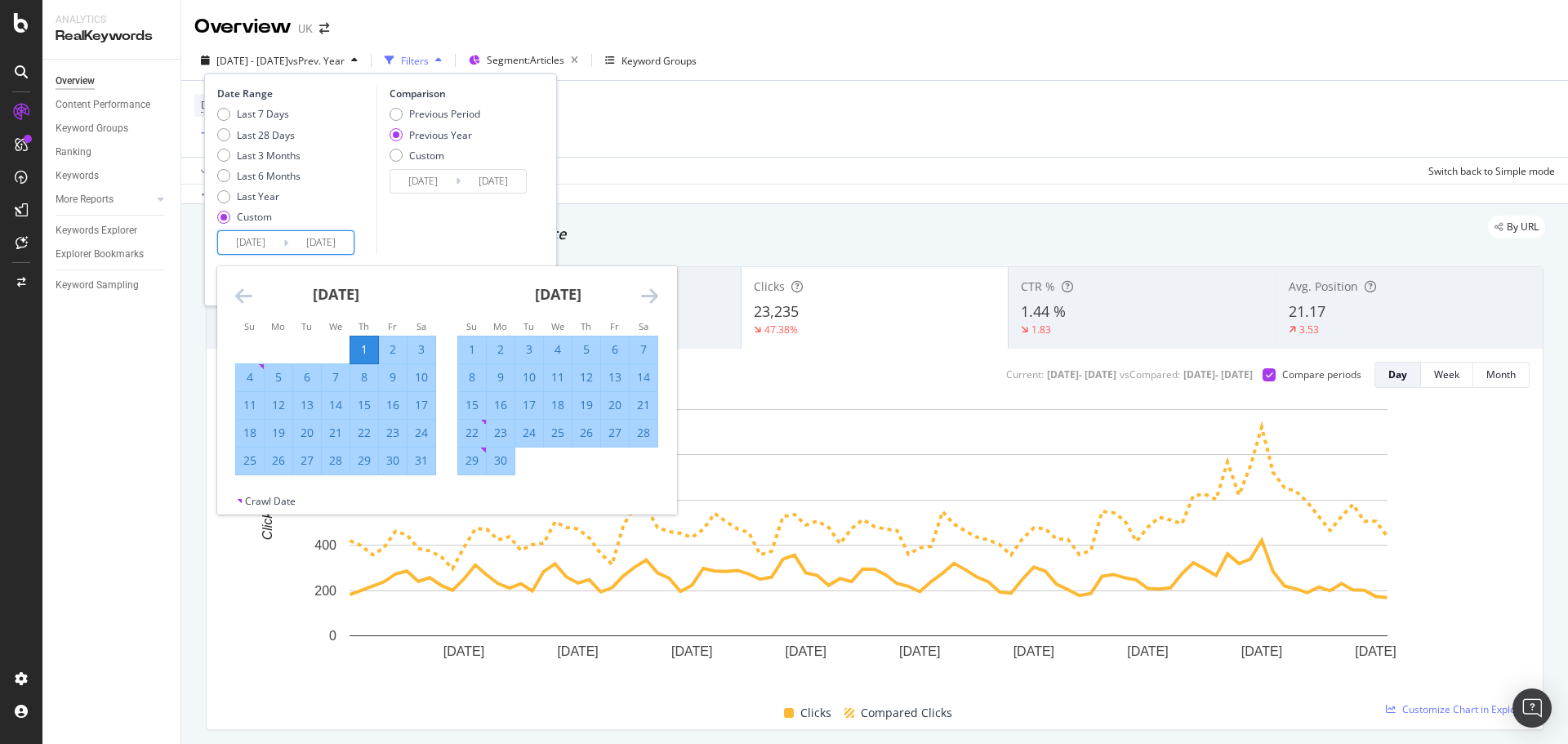
click at [643, 295] on icon "Move forward to switch to the next month." at bounding box center [650, 295] width 17 height 19
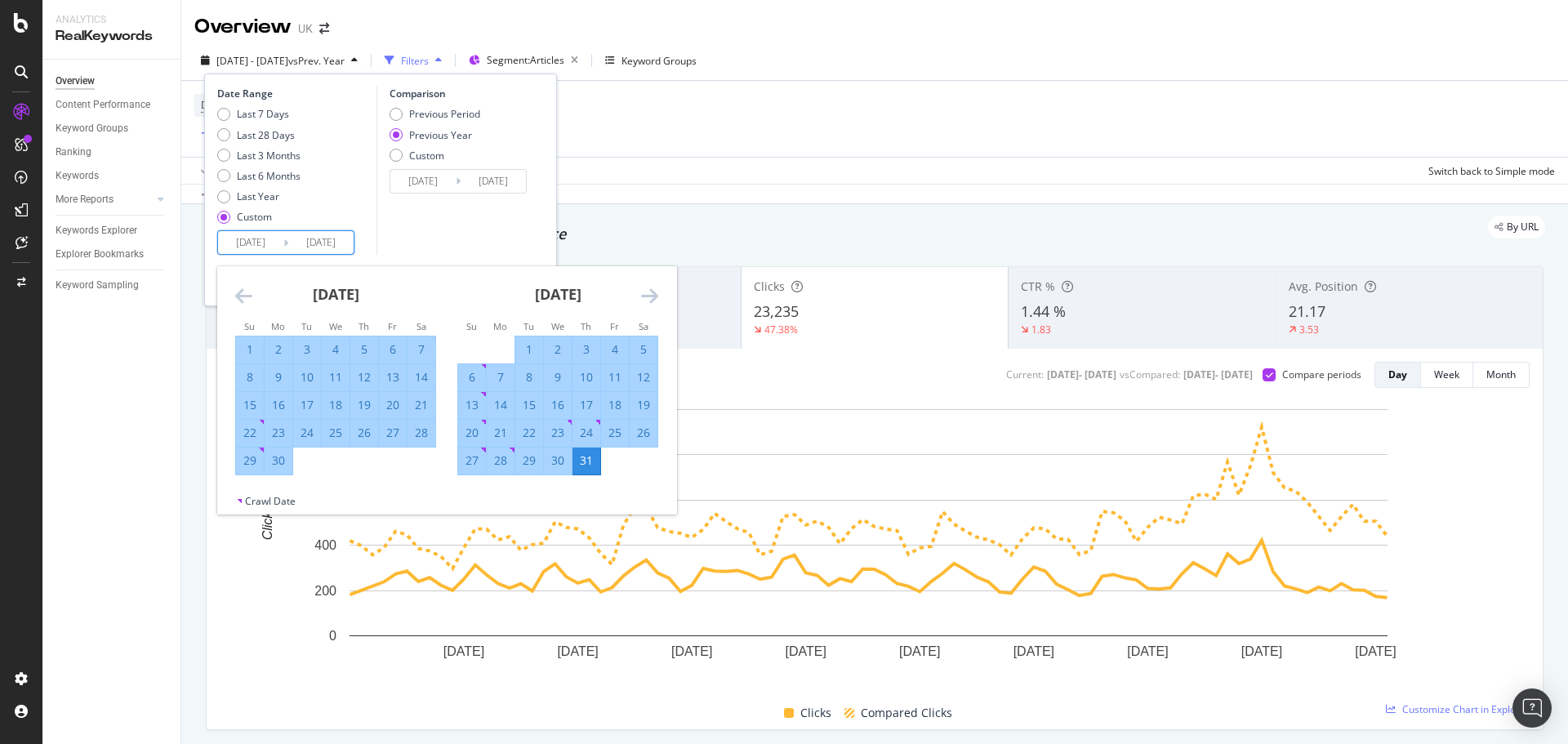
click at [533, 343] on div "1" at bounding box center [528, 349] width 28 height 17
type input "[DATE]"
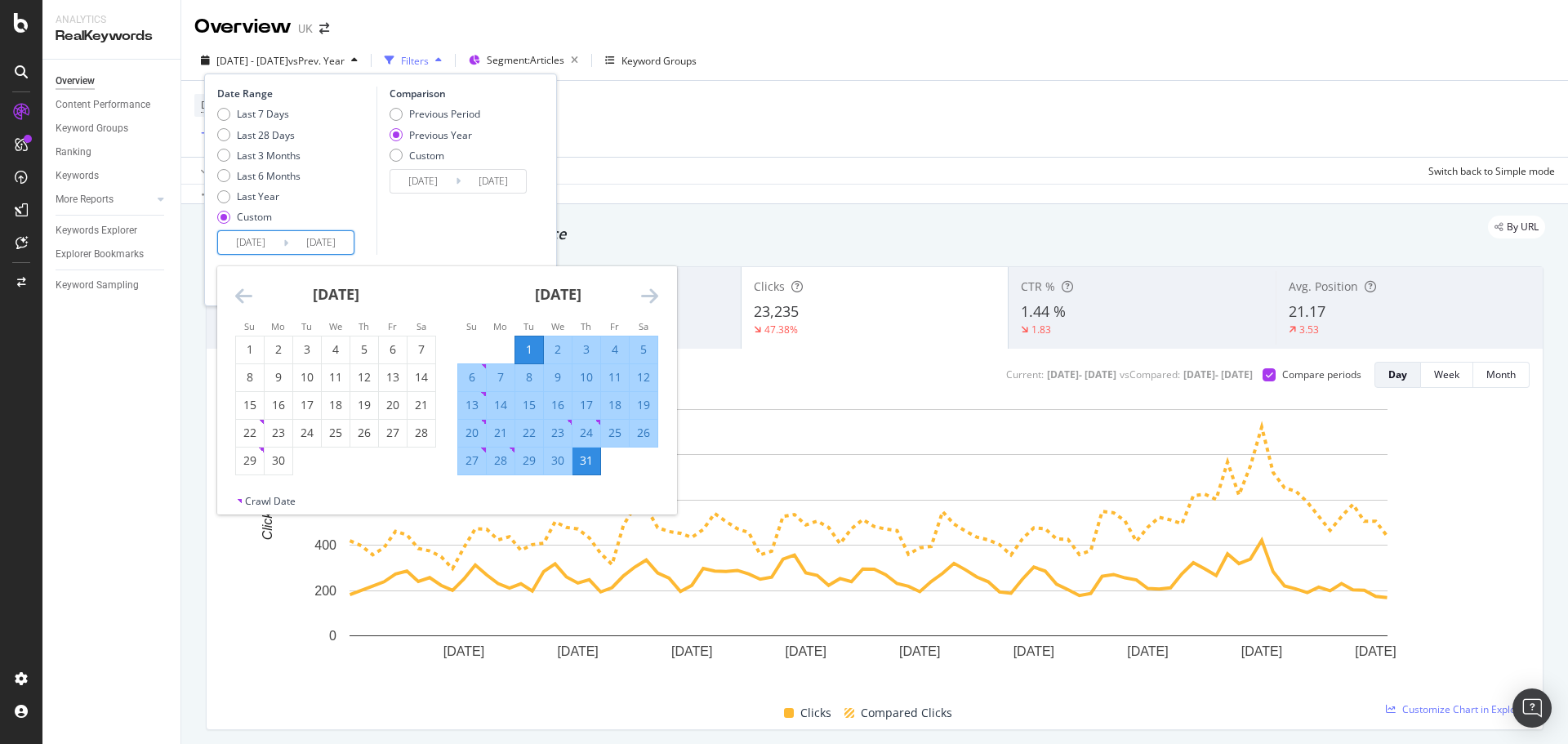
click at [588, 460] on div "31" at bounding box center [586, 460] width 28 height 17
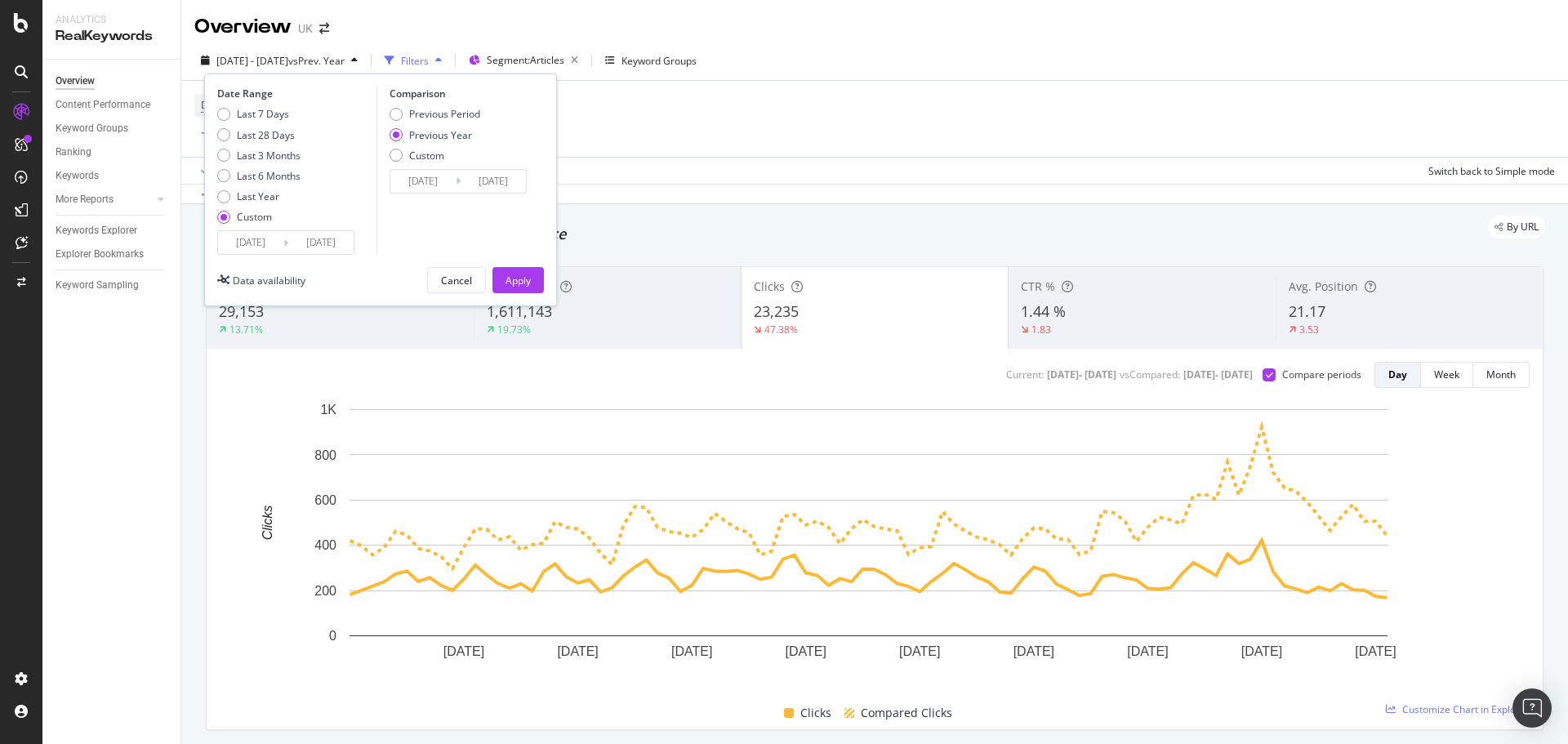
click at [441, 106] on div "Comparison Previous Period Previous Year Custom 2024/07/02 Navigate forward to …" at bounding box center [455, 170] width 155 height 168
click at [433, 123] on div "Previous Period Previous Year Custom" at bounding box center [434, 137] width 90 height 61
click at [441, 117] on div "Previous Period" at bounding box center [444, 114] width 71 height 14
type input "2025/05/31"
type input "2025/06/30"
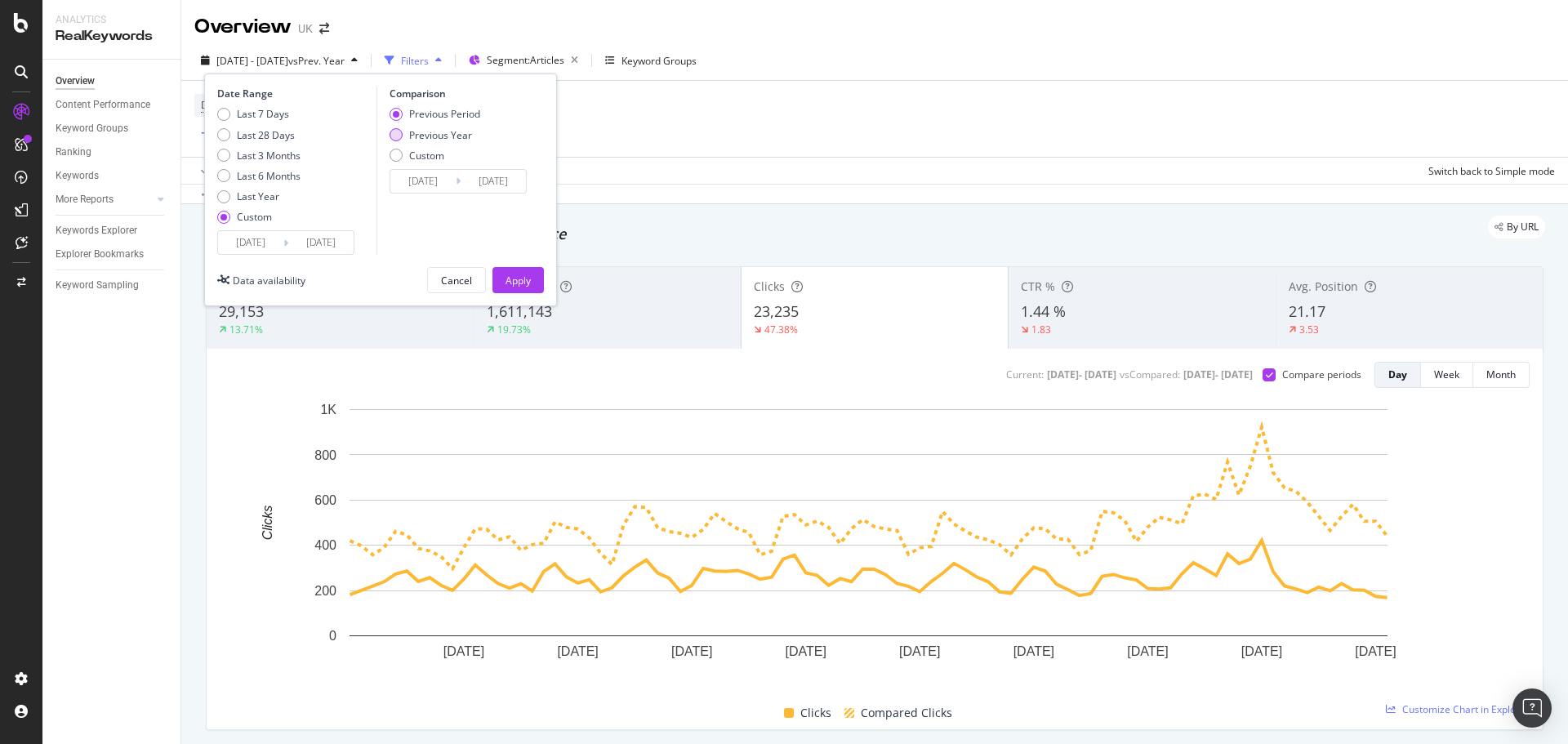
click at [435, 128] on div "Previous Year" at bounding box center [440, 135] width 63 height 14
type input "2024/07/02"
type input "2024/08/01"
click at [427, 170] on input "2024/07/02" at bounding box center [423, 182] width 65 height 23
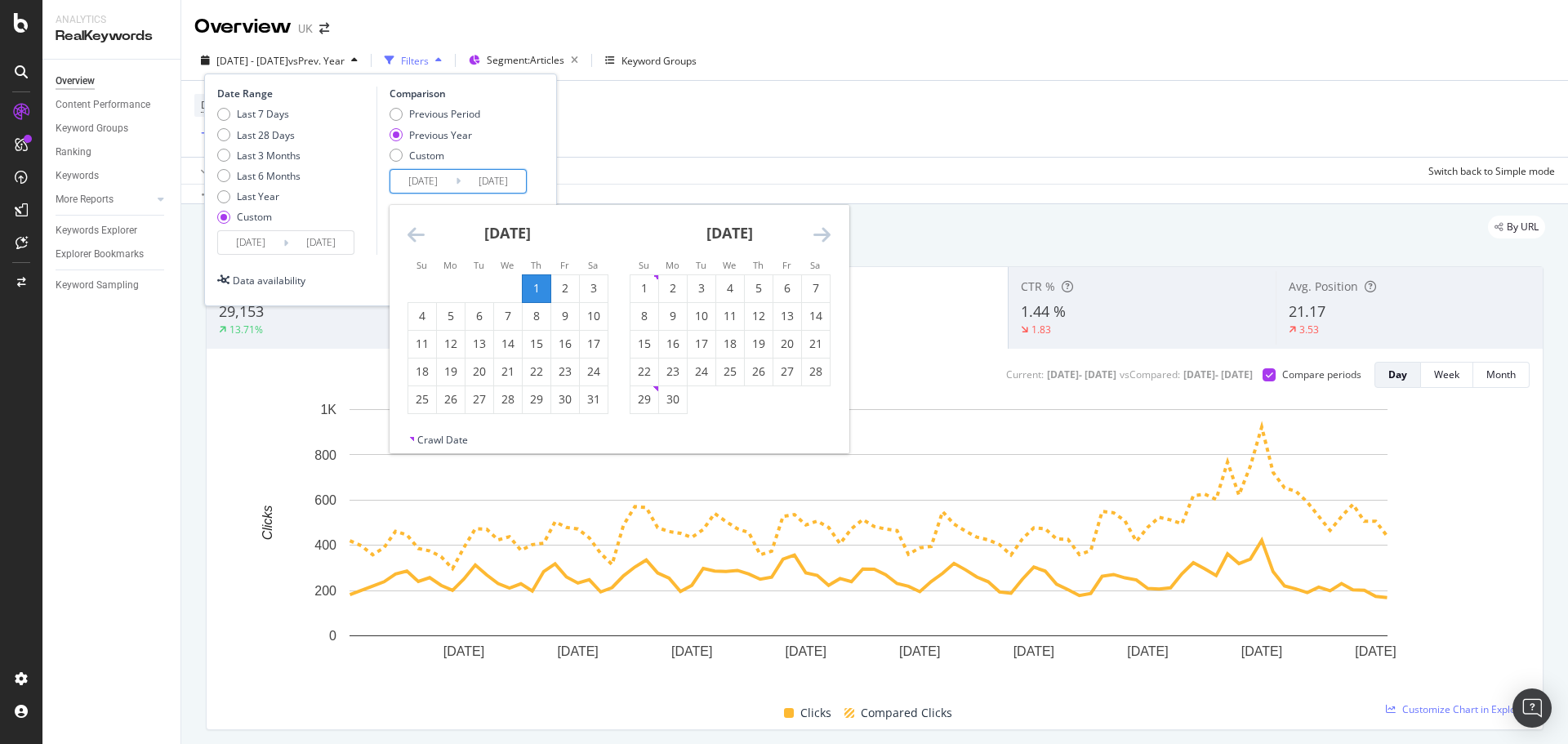
click at [421, 237] on icon "Move backward to switch to the previous month." at bounding box center [417, 234] width 17 height 19
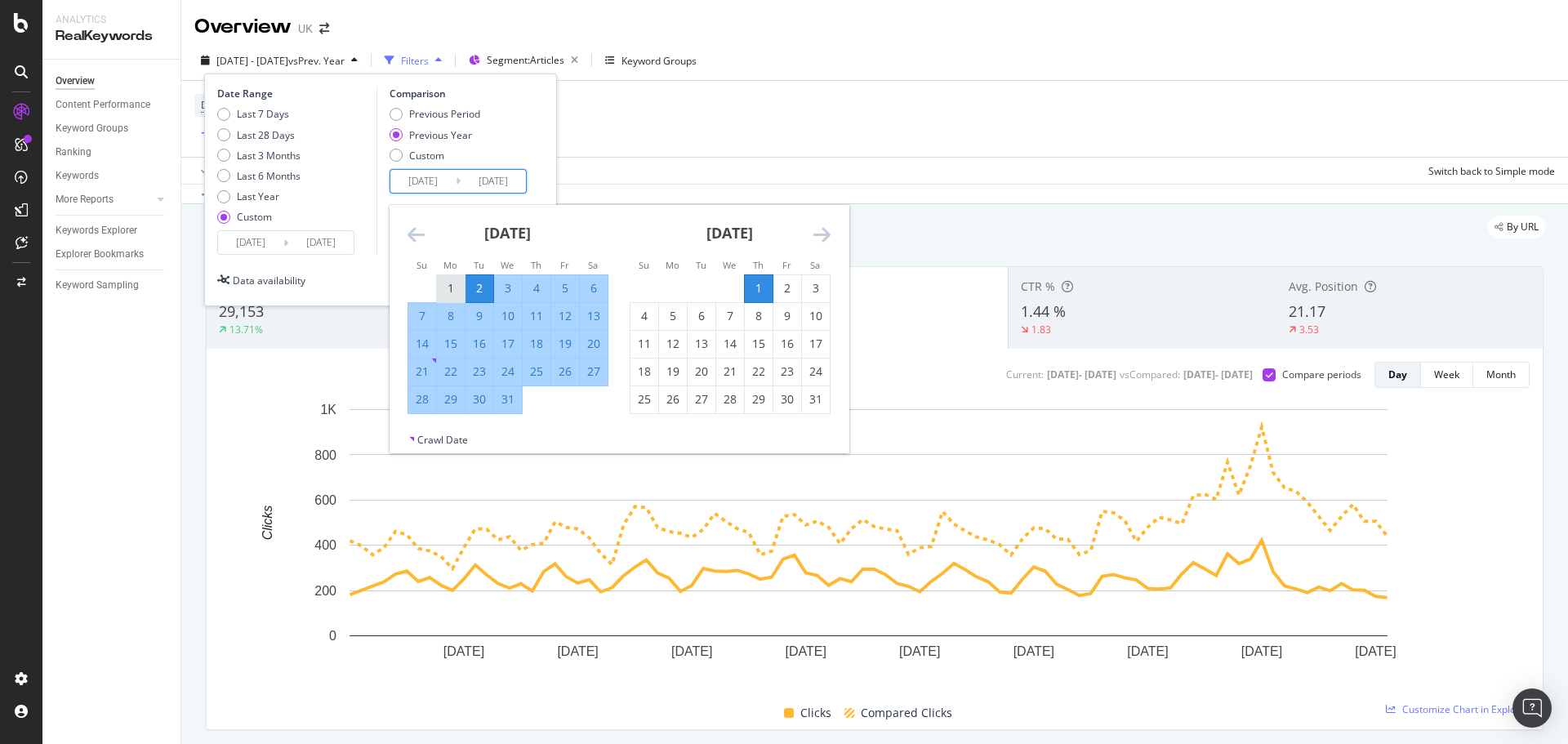
click at [443, 288] on div "1" at bounding box center [451, 287] width 28 height 17
type input "[DATE]"
click at [515, 401] on div "31" at bounding box center [508, 399] width 28 height 17
type input "[DATE]"
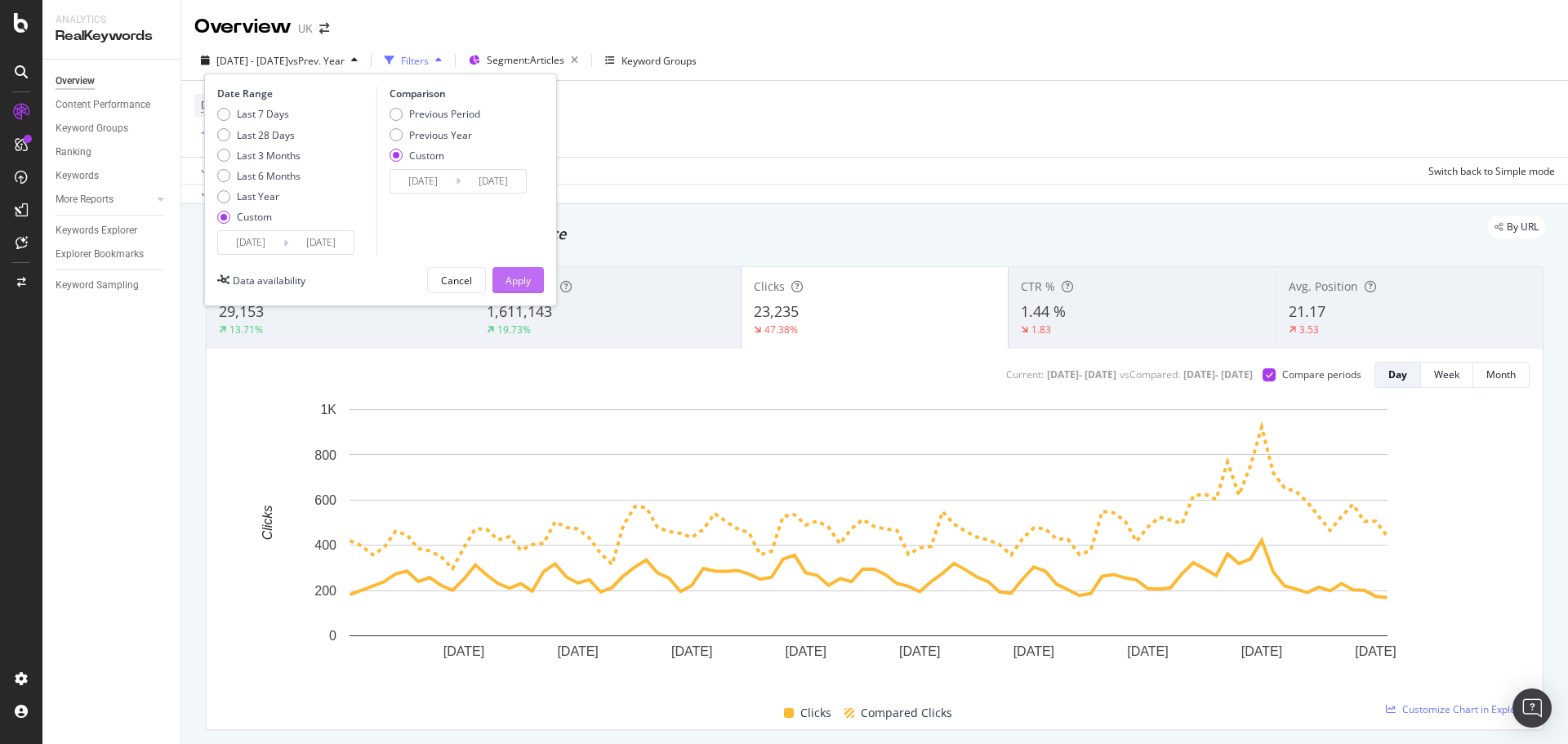
click at [514, 269] on div "Apply" at bounding box center [518, 280] width 25 height 24
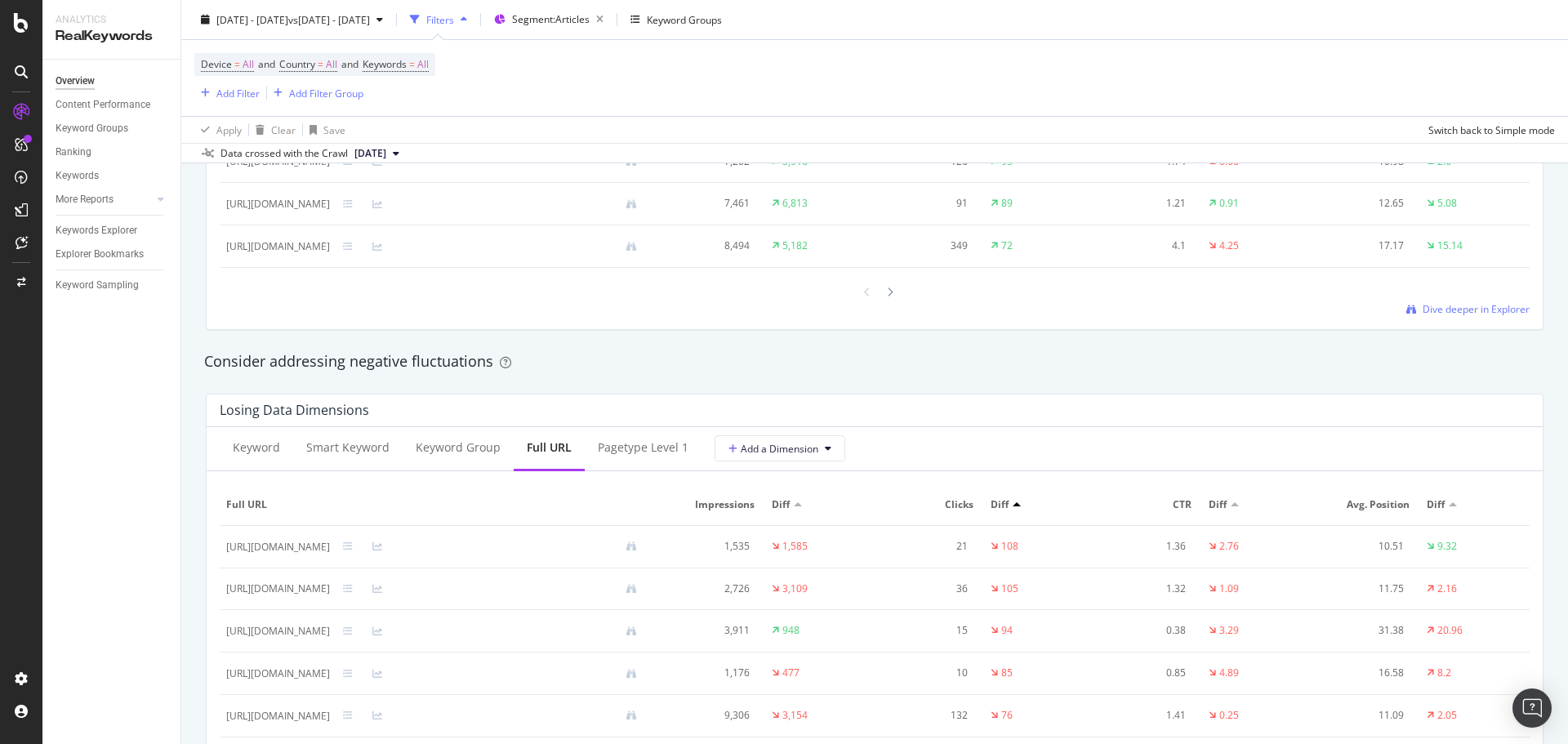
scroll to position [1878, 0]
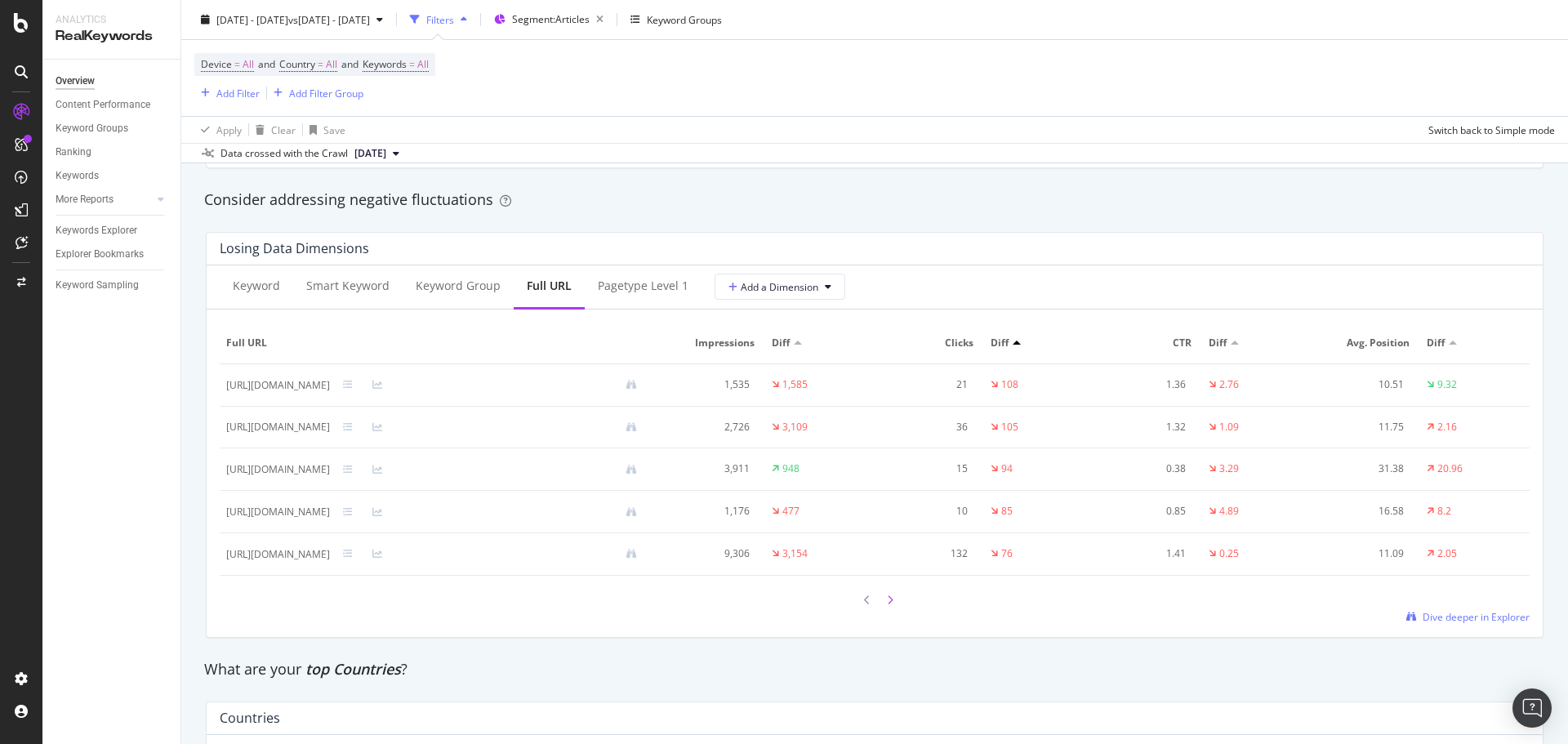
click at [886, 605] on div at bounding box center [890, 599] width 15 height 22
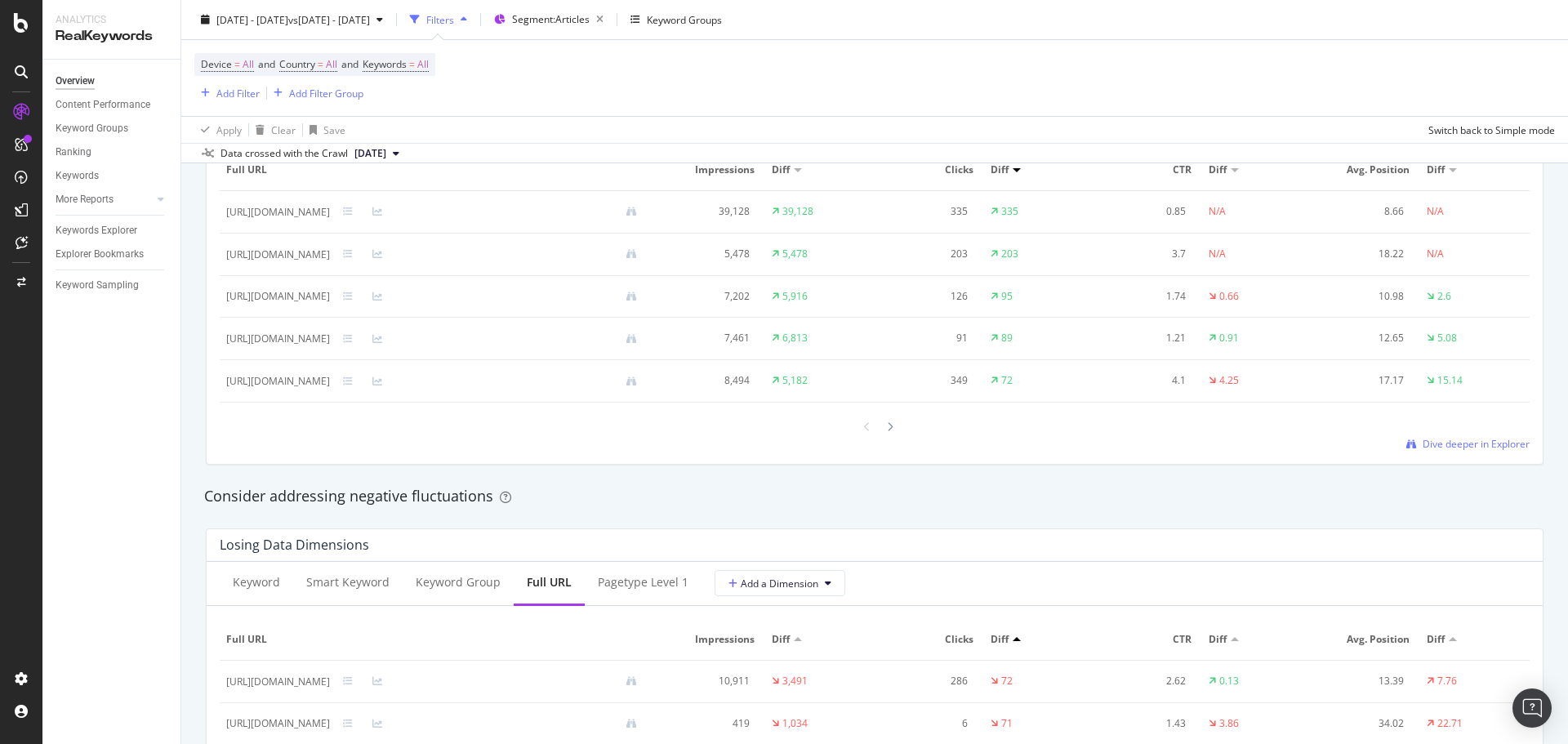
scroll to position [1388, 0]
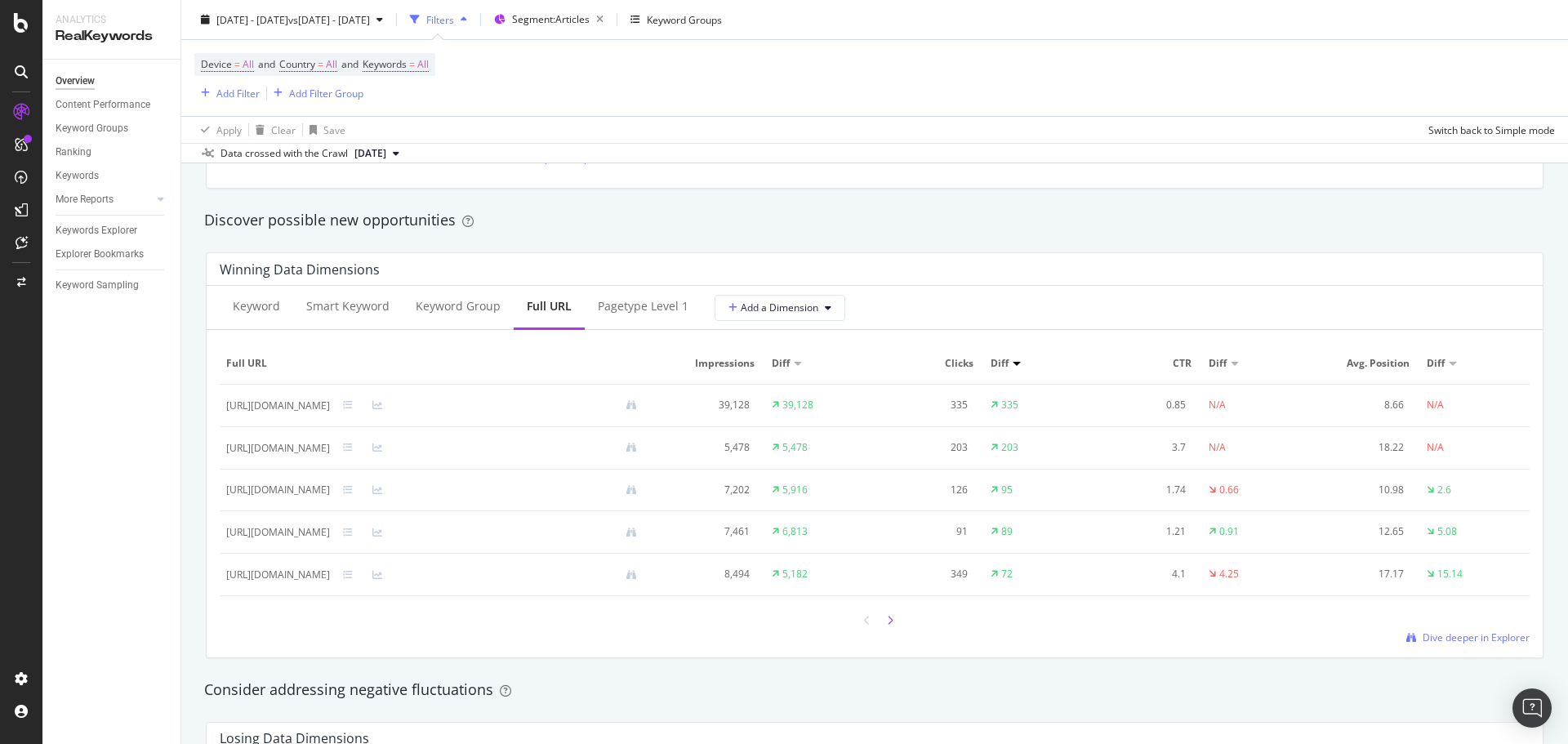
click at [887, 624] on icon at bounding box center [890, 621] width 7 height 10
click at [887, 621] on icon at bounding box center [890, 621] width 7 height 10
click at [864, 616] on icon at bounding box center [867, 621] width 7 height 10
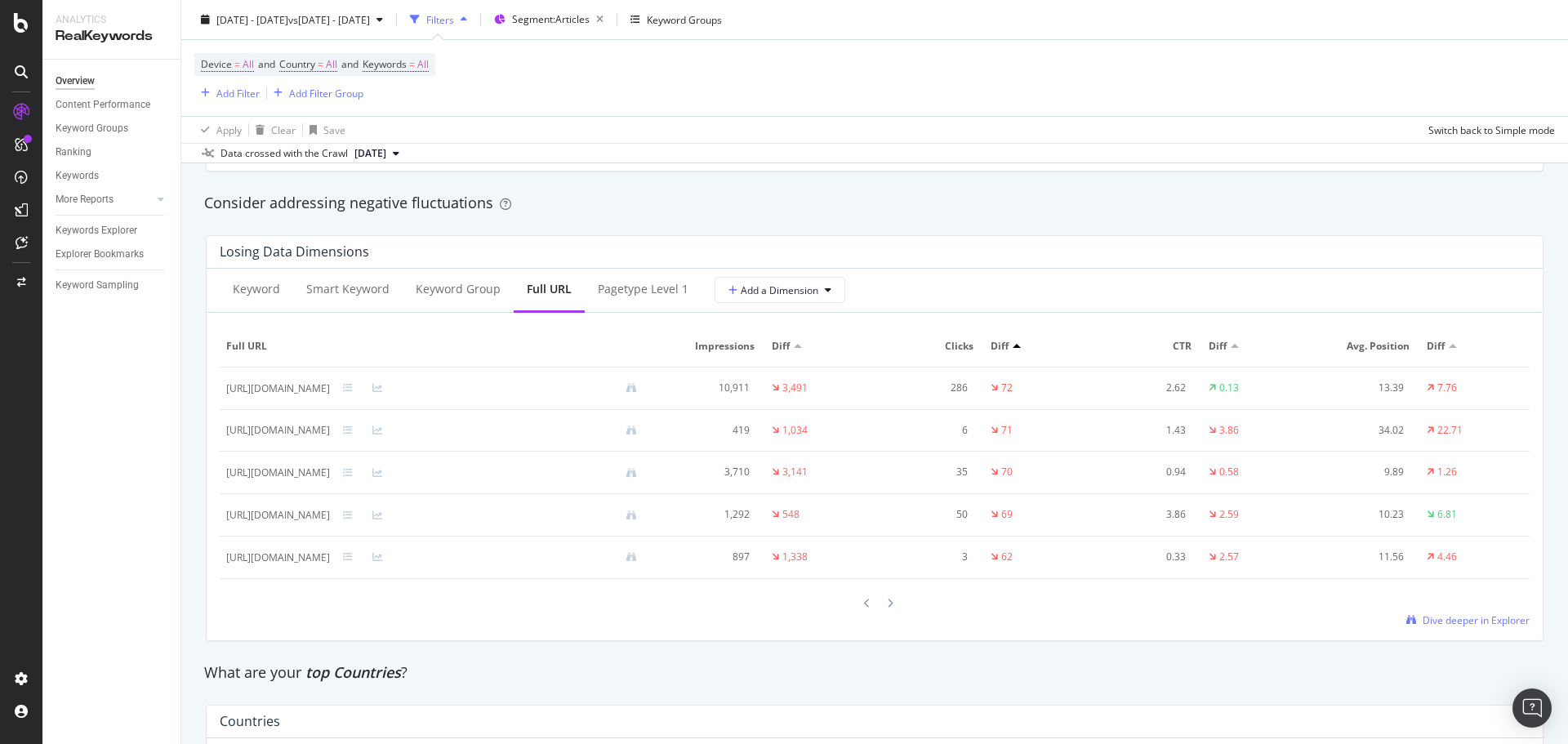
scroll to position [1960, 0]
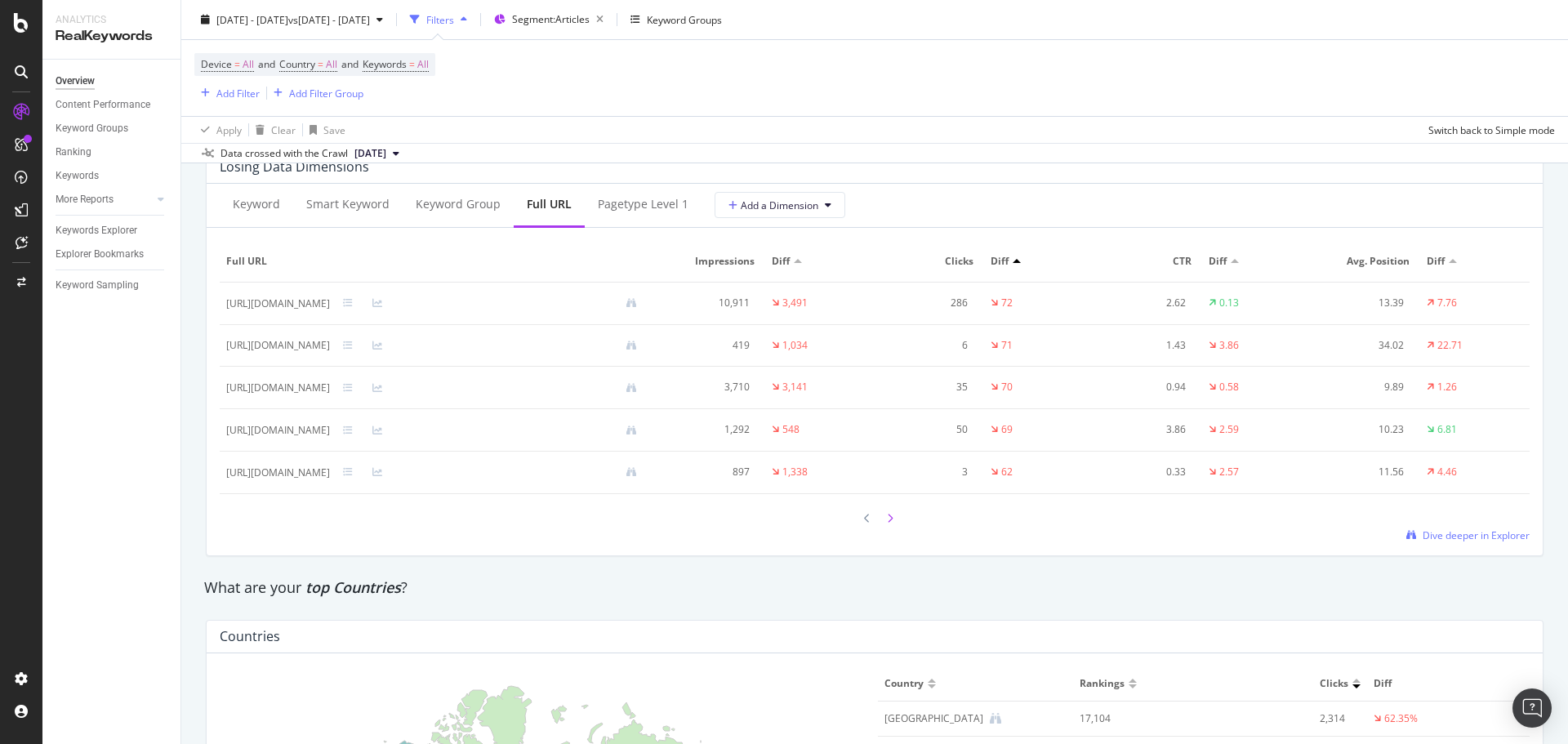
click at [885, 510] on div at bounding box center [890, 518] width 15 height 22
click at [883, 518] on div at bounding box center [890, 518] width 15 height 22
click at [864, 521] on icon at bounding box center [867, 519] width 7 height 10
click at [864, 519] on icon at bounding box center [867, 519] width 7 height 10
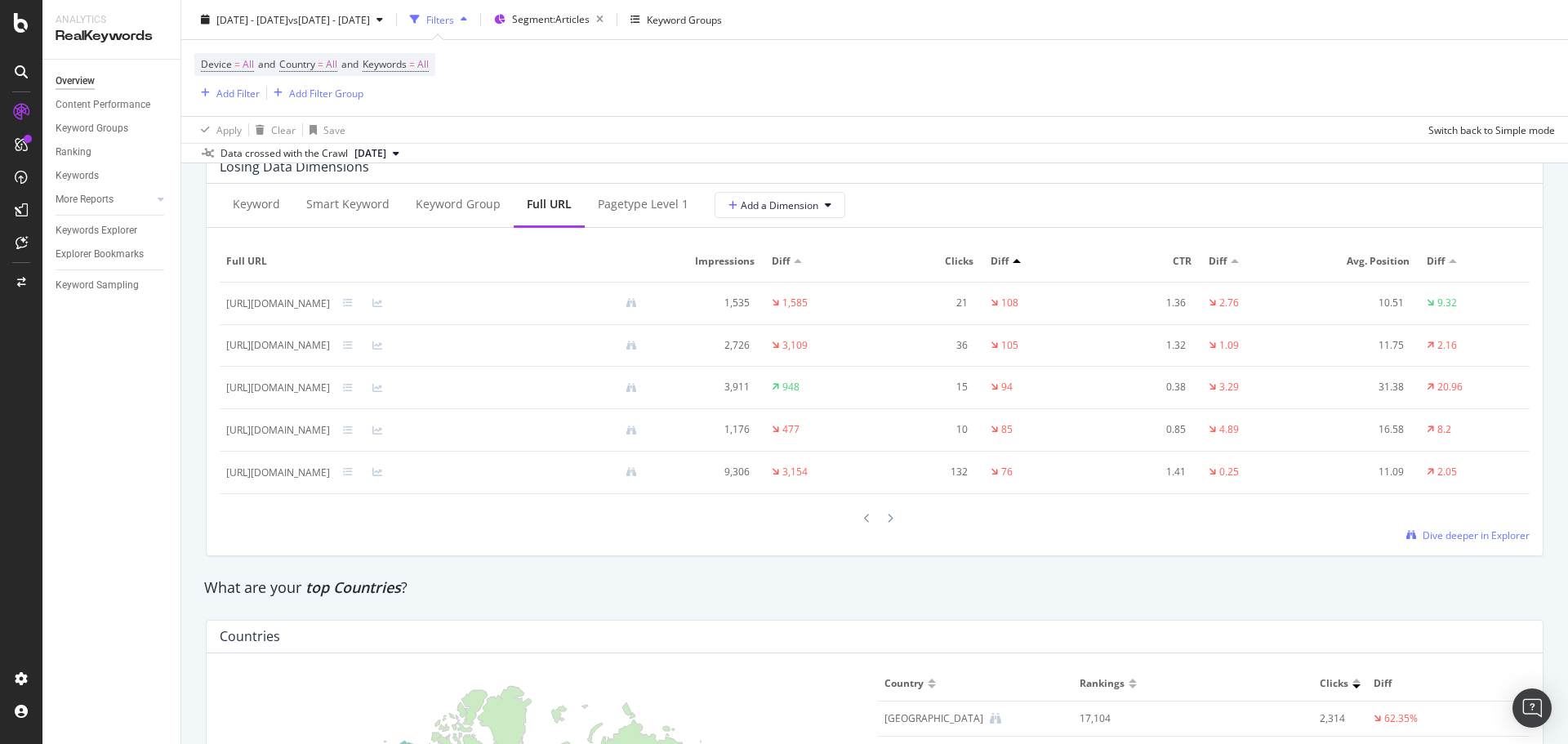
click at [864, 519] on icon at bounding box center [867, 519] width 7 height 10
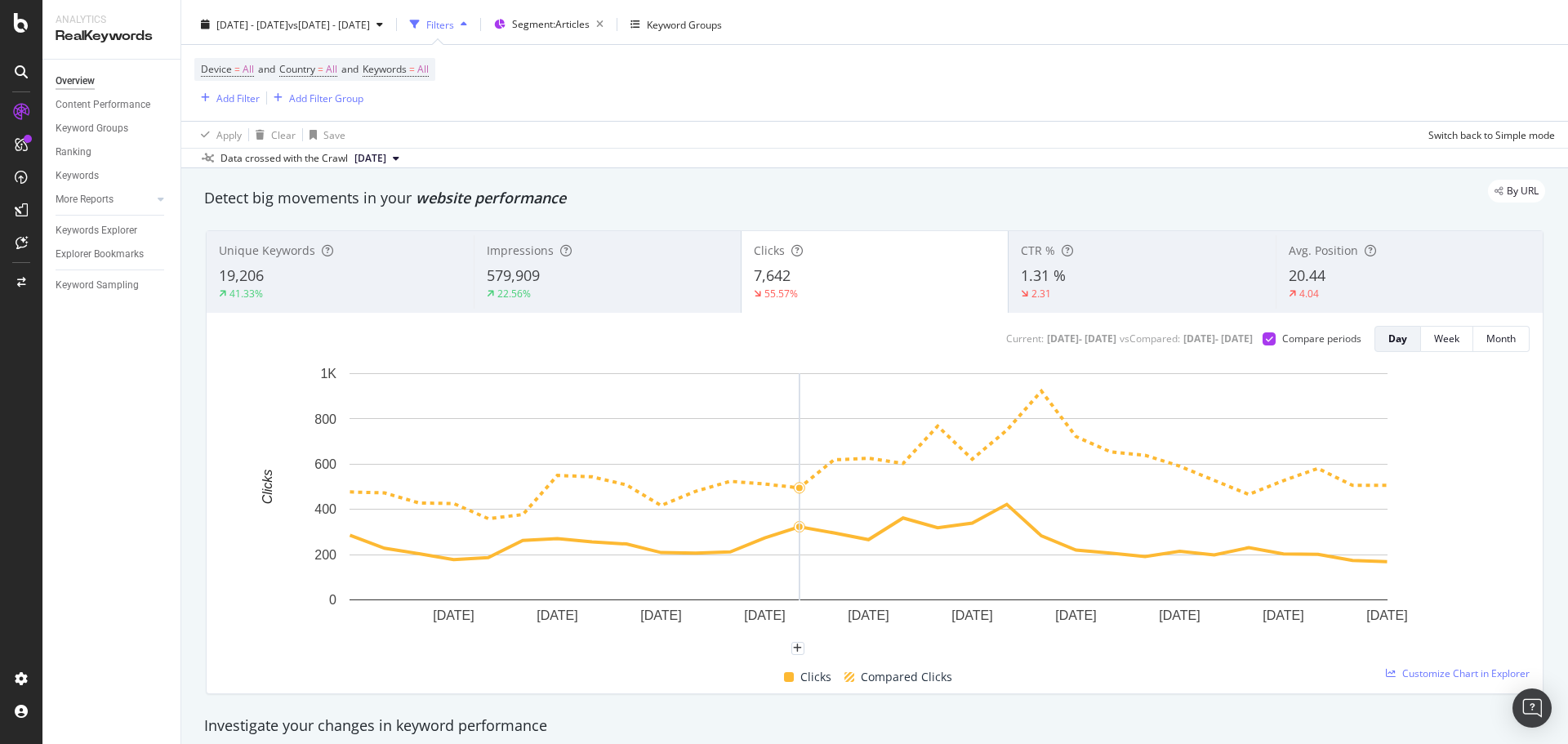
scroll to position [0, 0]
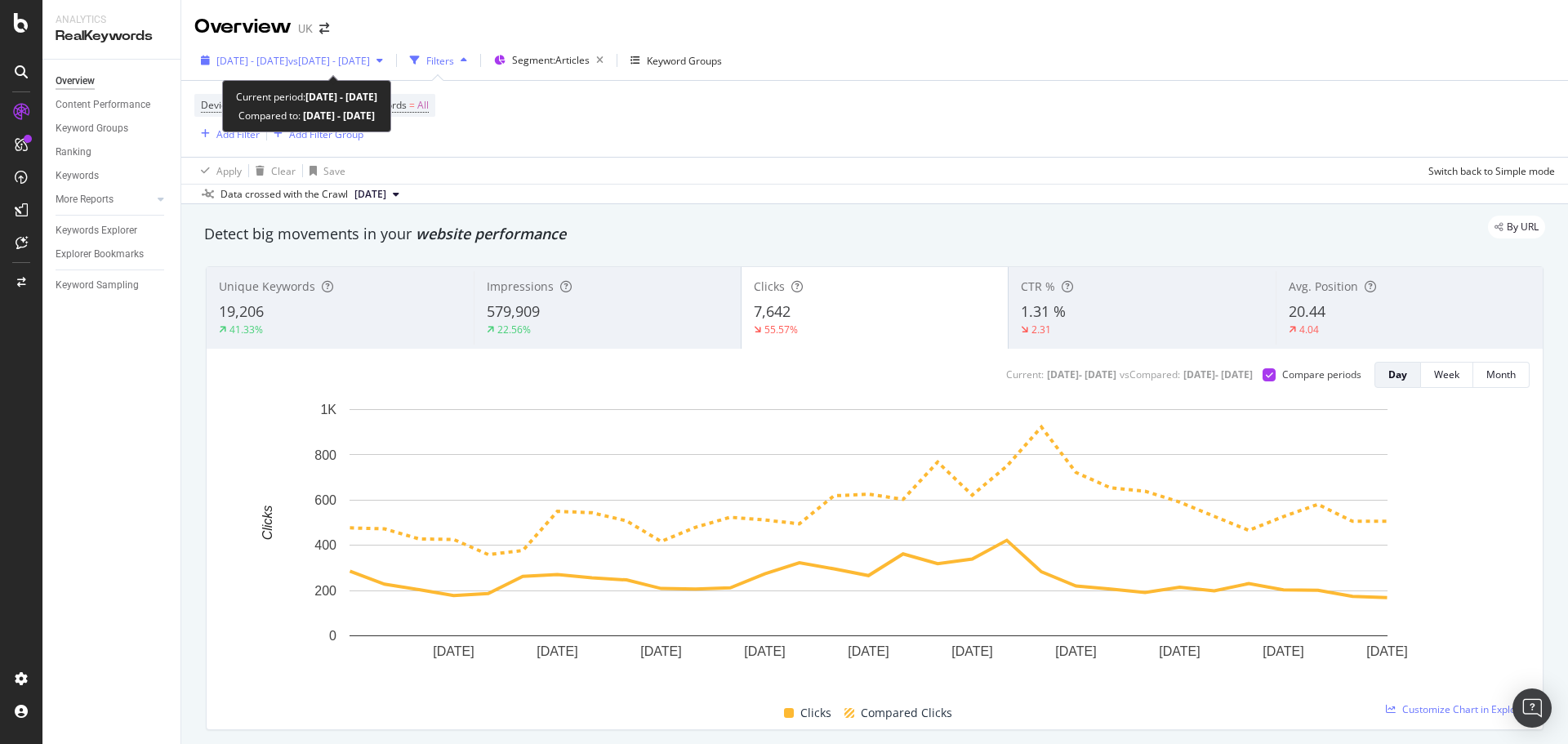
click at [334, 52] on div "[DATE] - [DATE] vs [DATE] - [DATE]" at bounding box center [291, 60] width 195 height 24
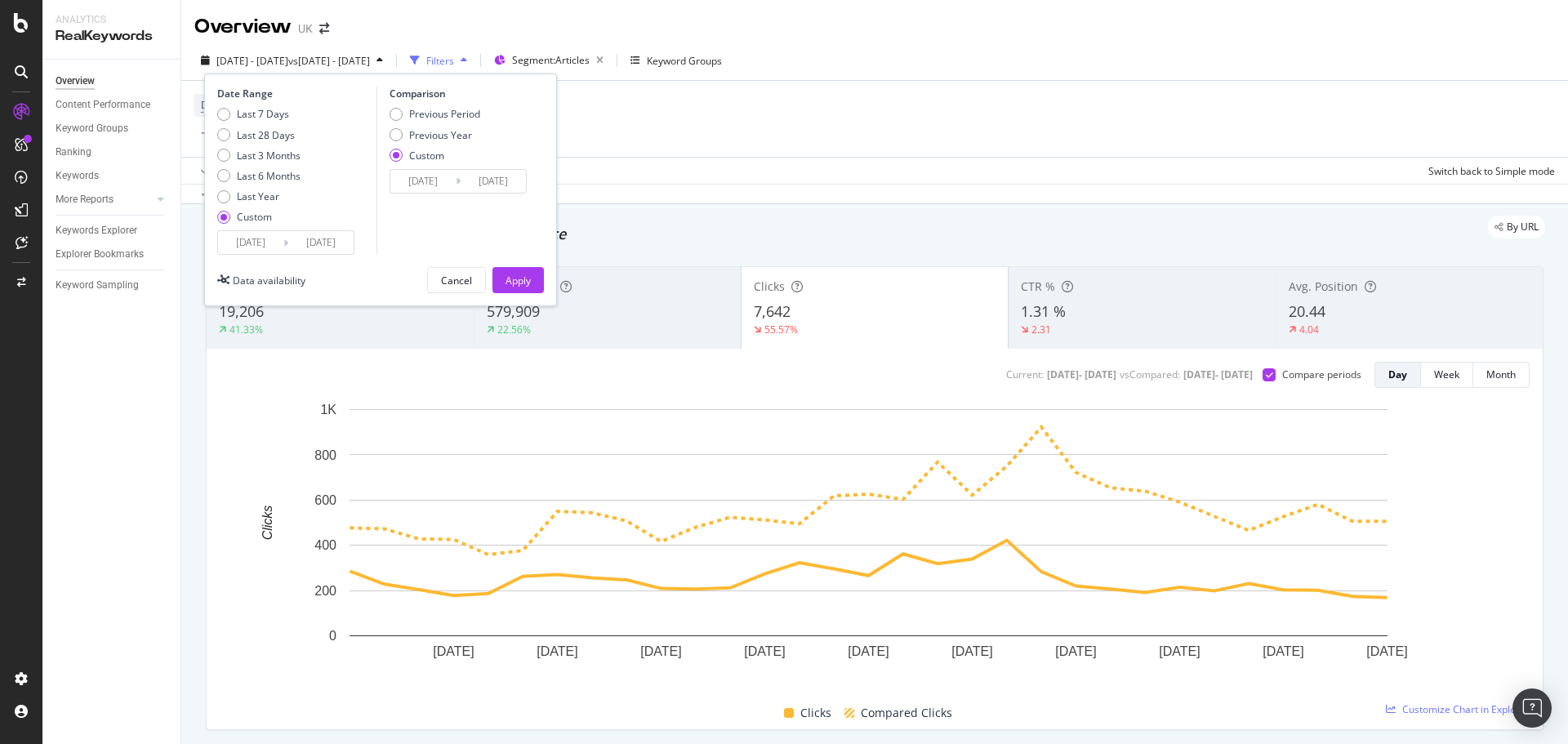
click at [264, 254] on div "2025/07/01 Navigate forward to interact with the calendar and select a date. Pr…" at bounding box center [286, 242] width 137 height 24
click at [261, 241] on input "[DATE]" at bounding box center [250, 243] width 65 height 23
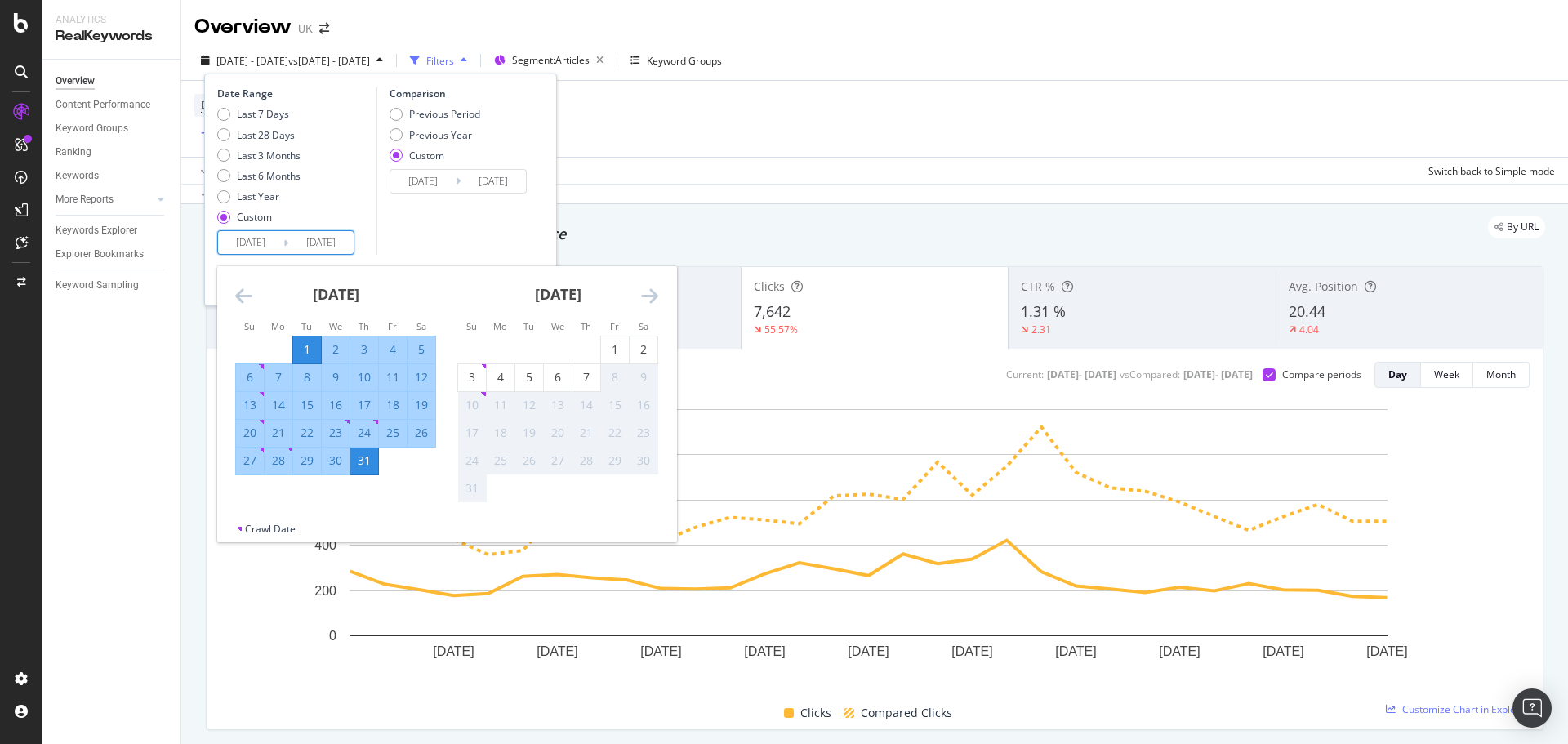
click at [252, 288] on icon "Move backward to switch to the previous month." at bounding box center [244, 295] width 17 height 19
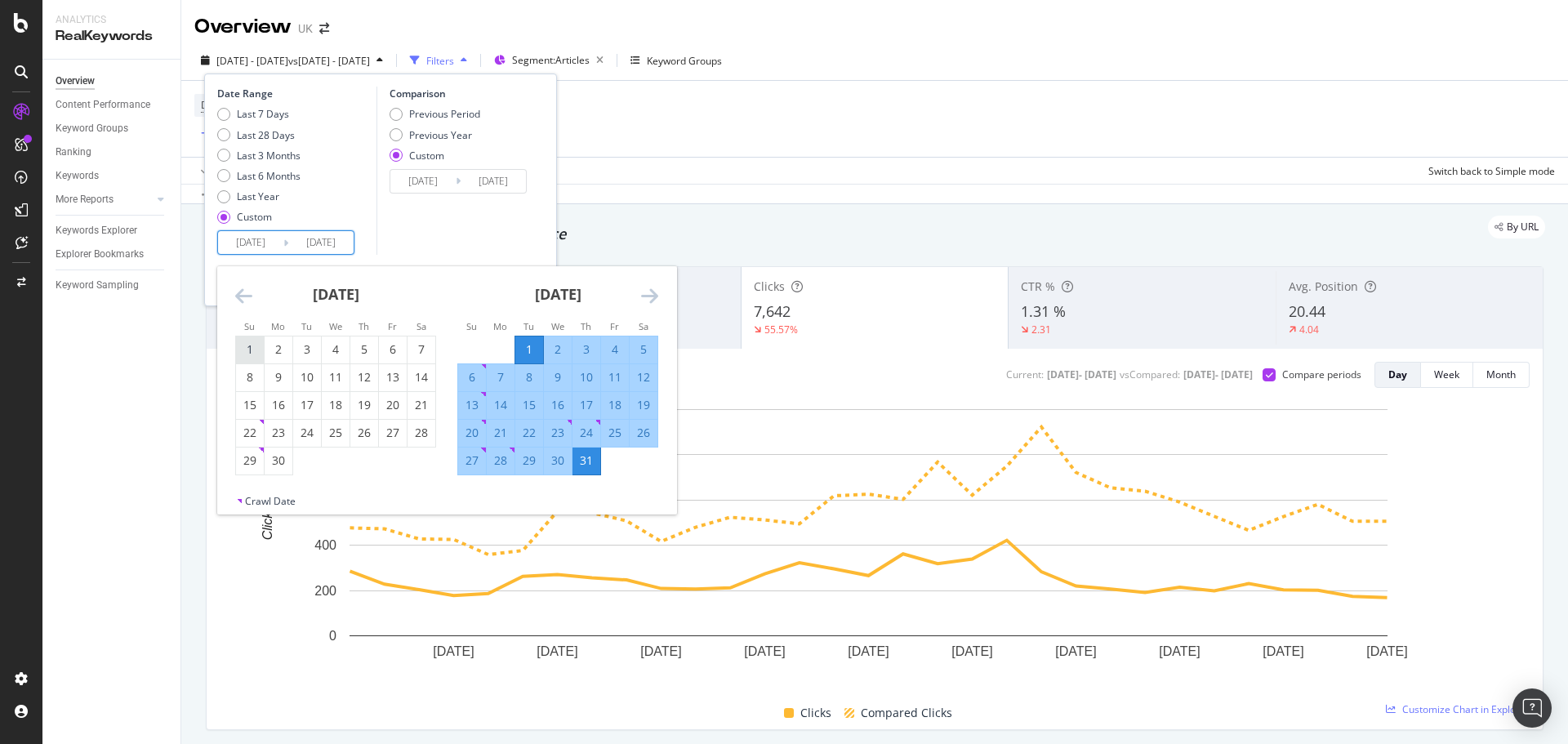
click at [252, 342] on div "1" at bounding box center [250, 349] width 28 height 17
type input "2025/06/01"
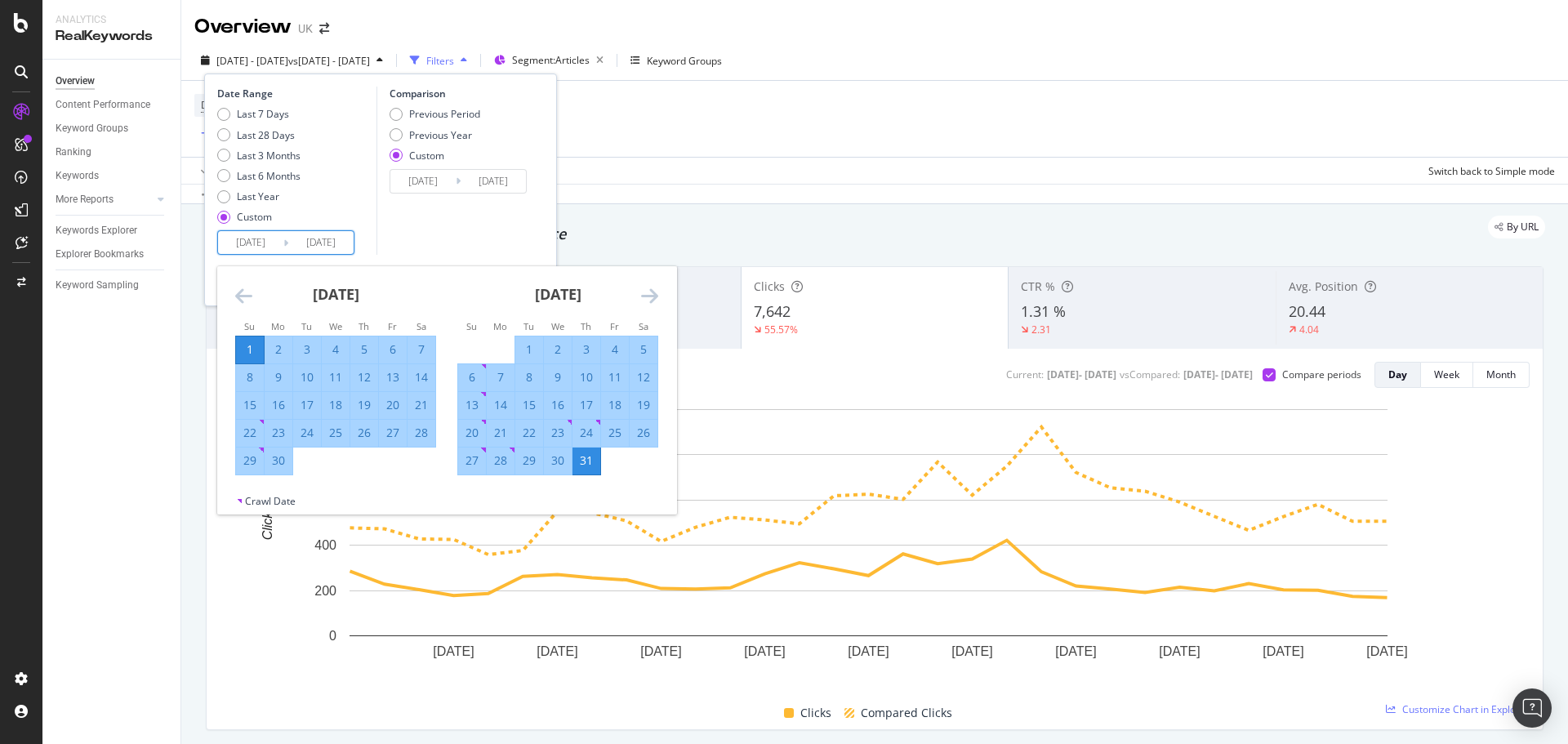
click at [279, 461] on div "30" at bounding box center [278, 460] width 28 height 17
type input "2025/06/30"
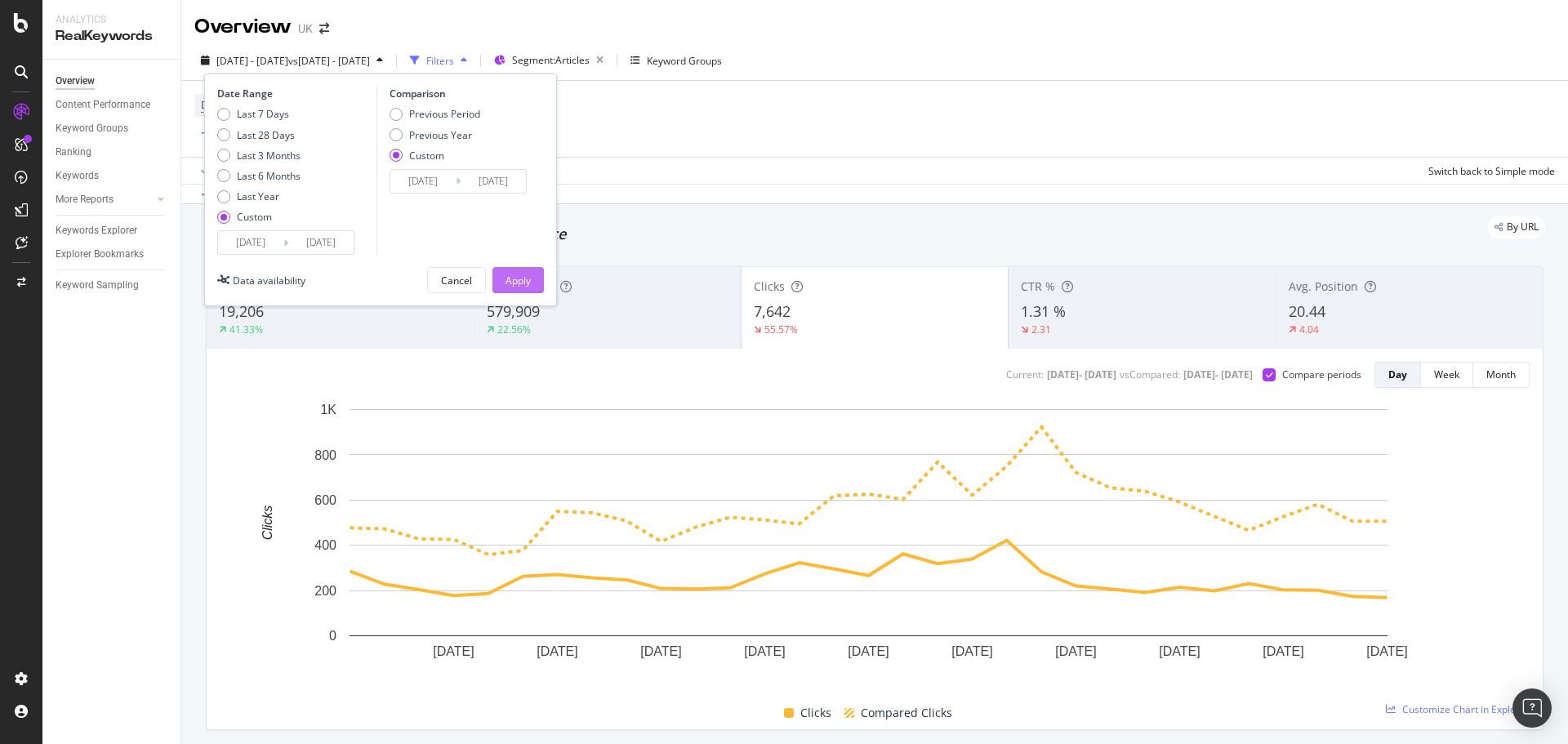
click at [541, 275] on button "Apply" at bounding box center [518, 280] width 51 height 26
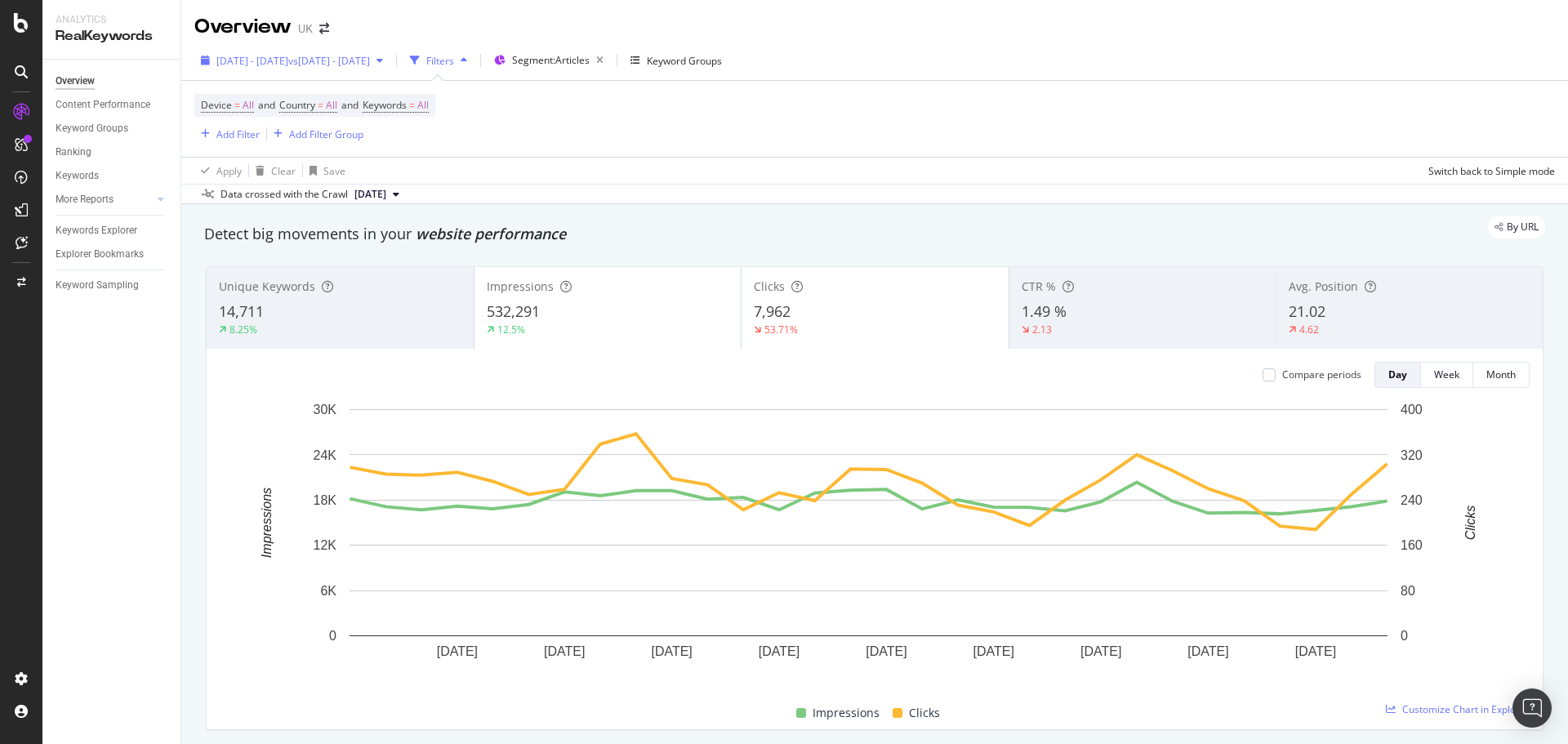
click at [370, 61] on span "vs [DATE] - [DATE]" at bounding box center [329, 60] width 82 height 14
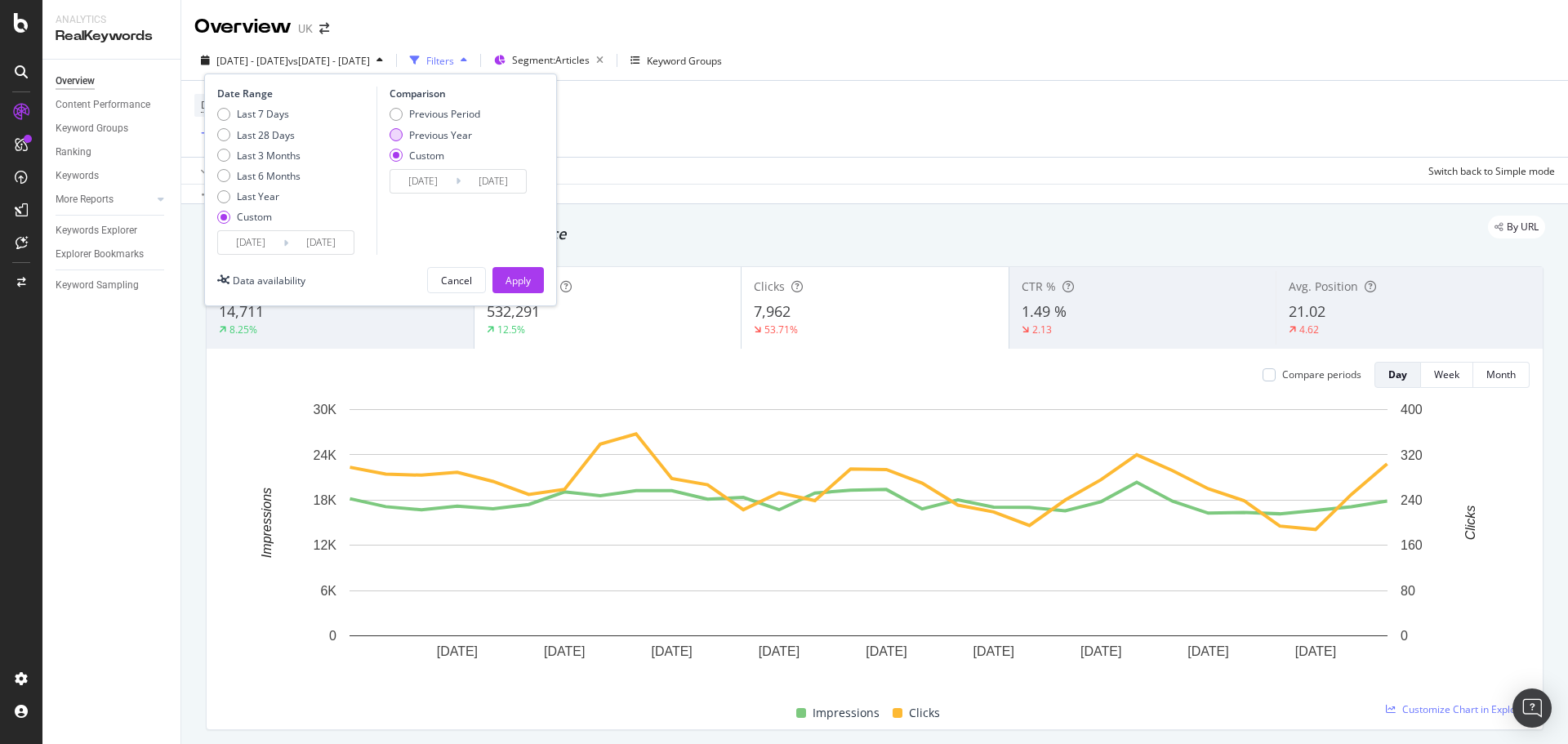
click at [457, 136] on div "Previous Year" at bounding box center [440, 135] width 63 height 14
type input "2024/06/02"
type input "[DATE]"
click at [424, 182] on input "2024/06/02" at bounding box center [423, 182] width 65 height 23
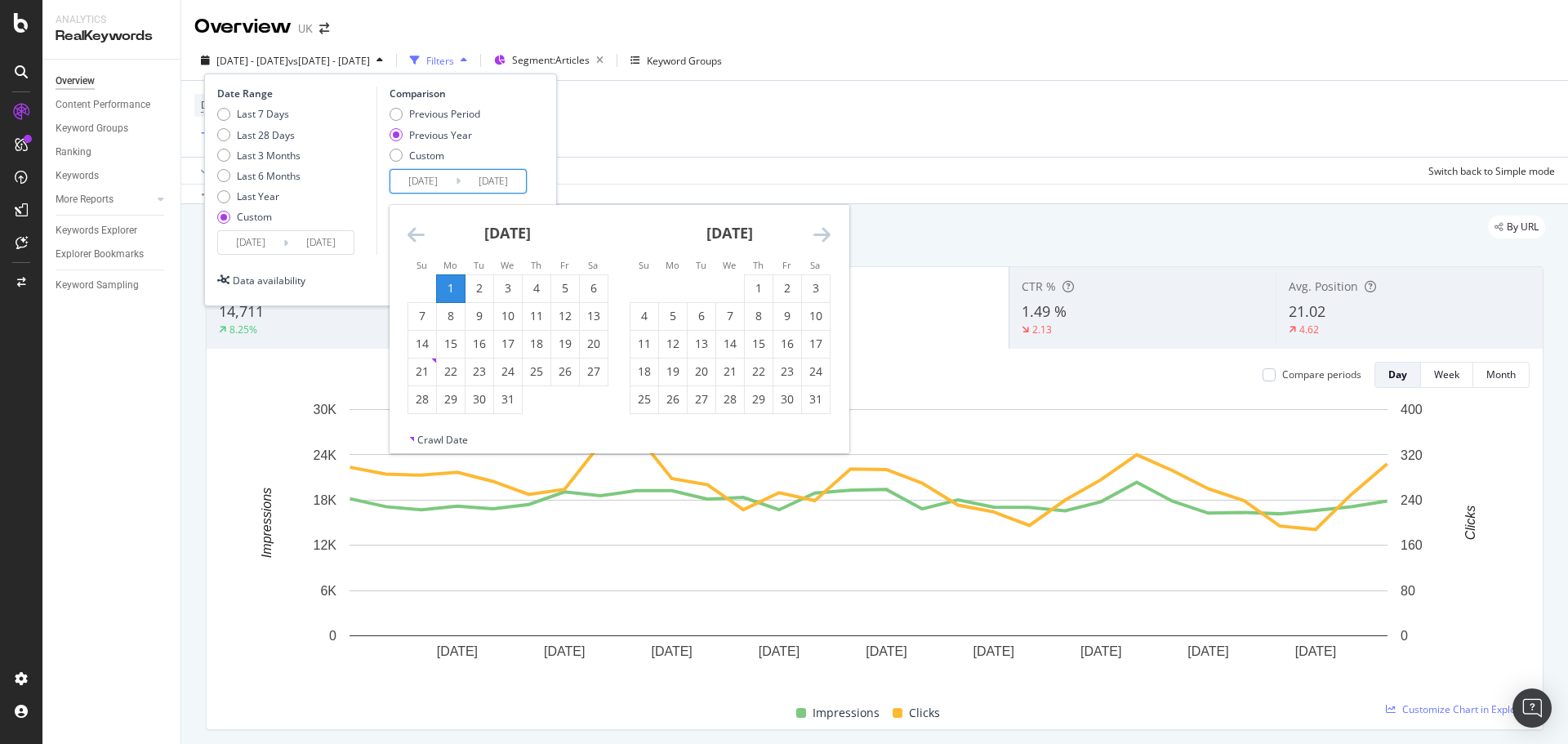
click at [535, 152] on div "Date Range Last 7 Days Last 28 Days Last 3 Months Last 6 Months Last Year Custo…" at bounding box center [381, 170] width 326 height 168
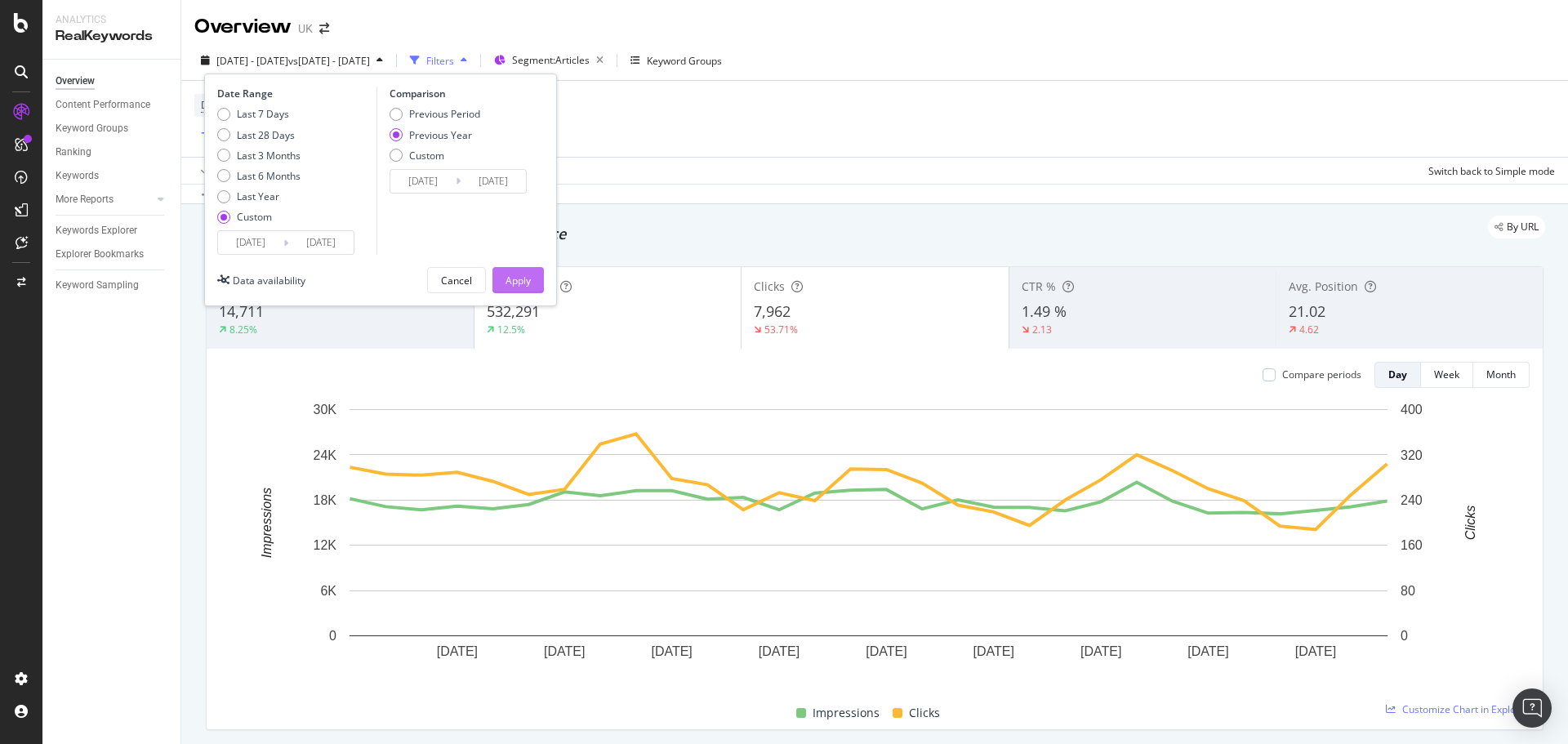
click at [525, 286] on div "Apply" at bounding box center [518, 281] width 25 height 14
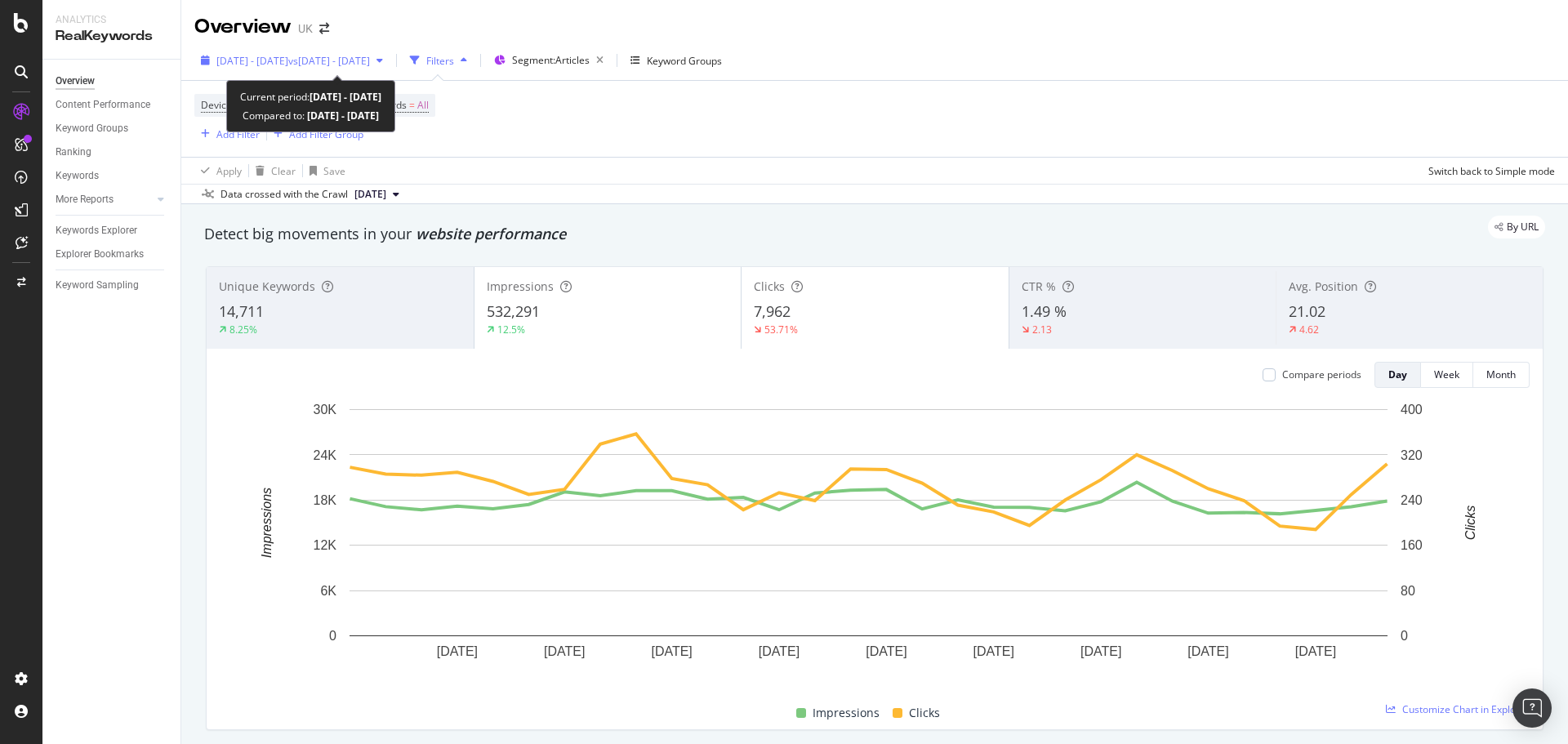
click at [351, 66] on span "vs [DATE] - [DATE]" at bounding box center [329, 60] width 82 height 14
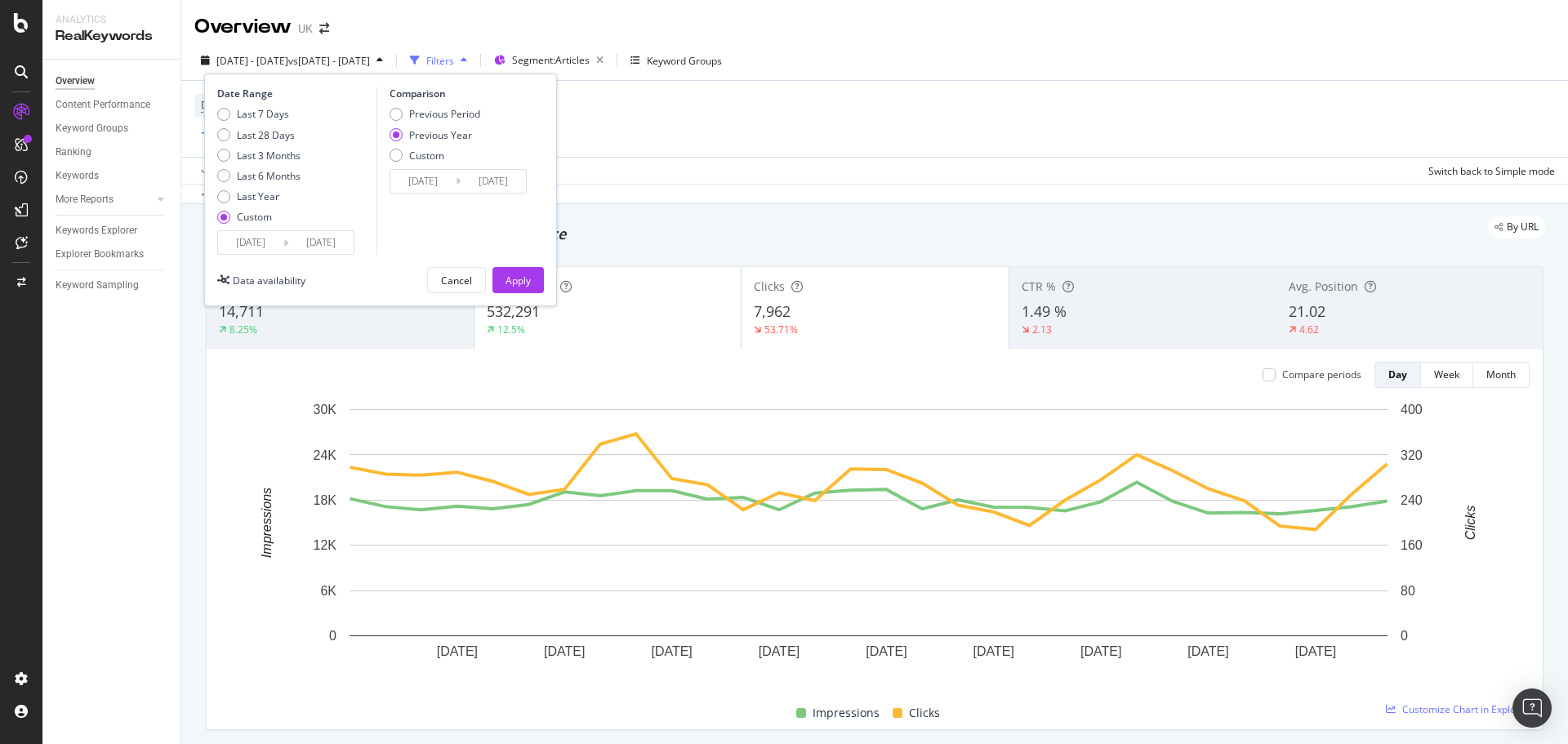
click at [256, 242] on input "2025/06/01" at bounding box center [250, 243] width 65 height 23
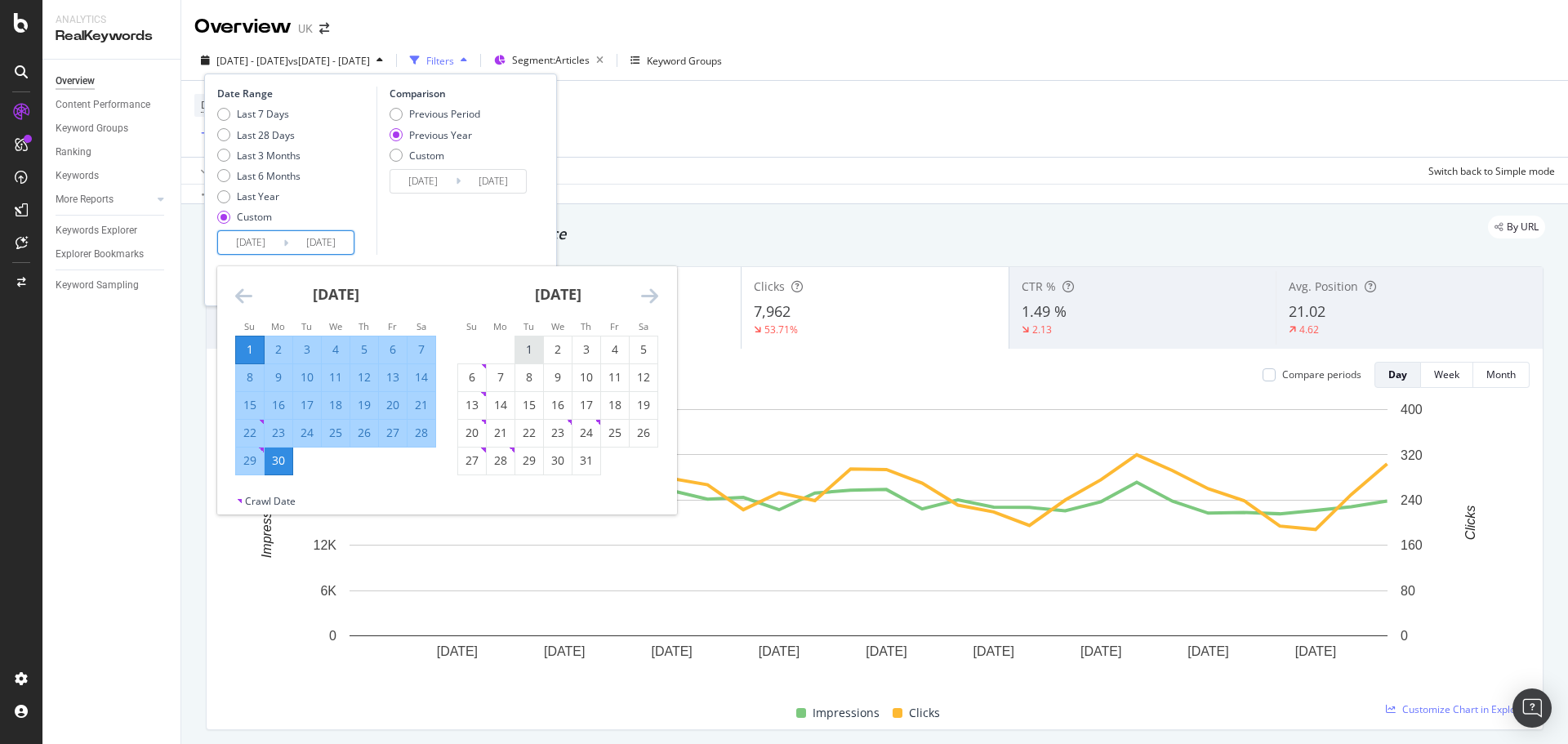
click at [536, 344] on div "1" at bounding box center [528, 349] width 28 height 17
type input "[DATE]"
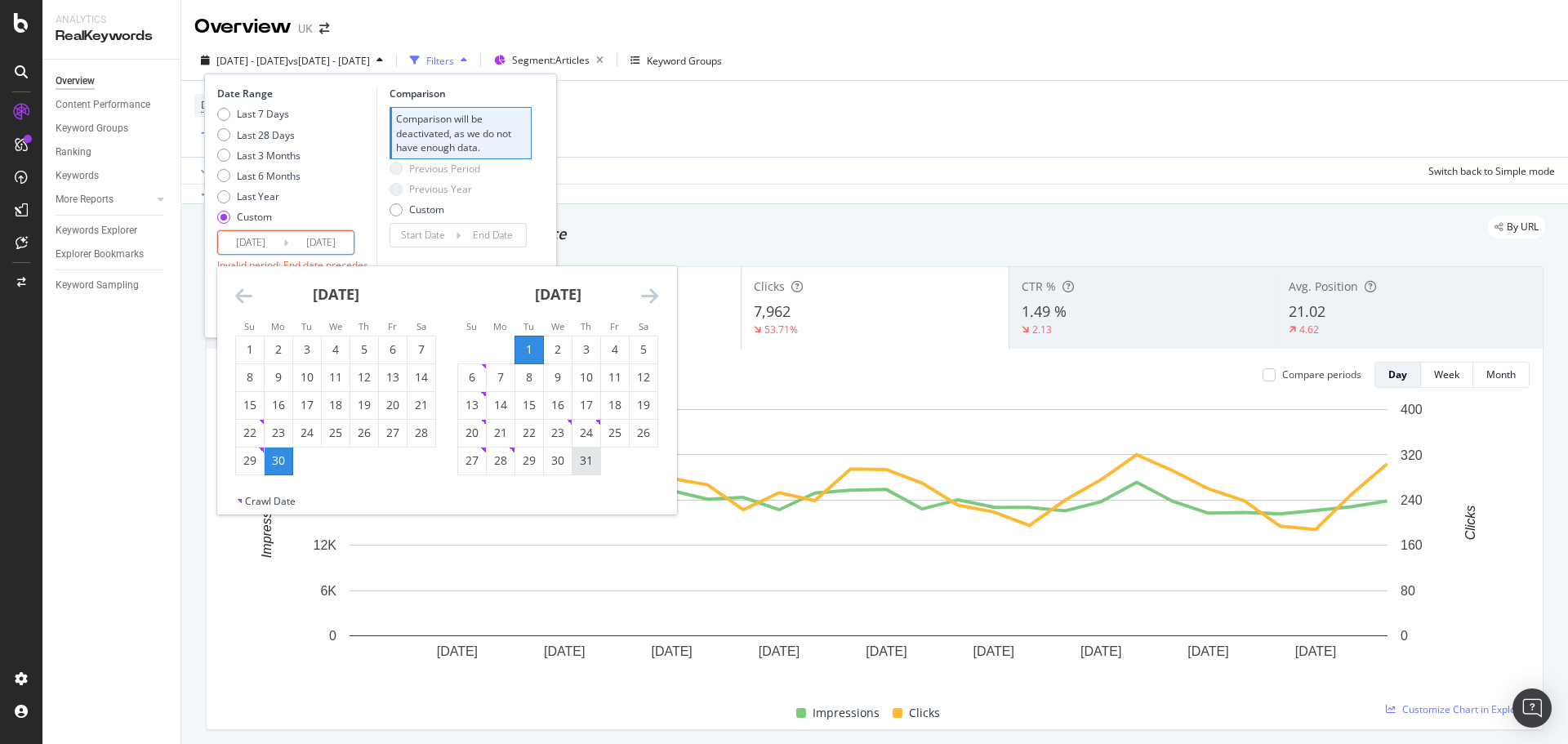
click at [588, 463] on div "31" at bounding box center [586, 460] width 28 height 17
type input "[DATE]"
type input "2025/05/31"
type input "2025/06/30"
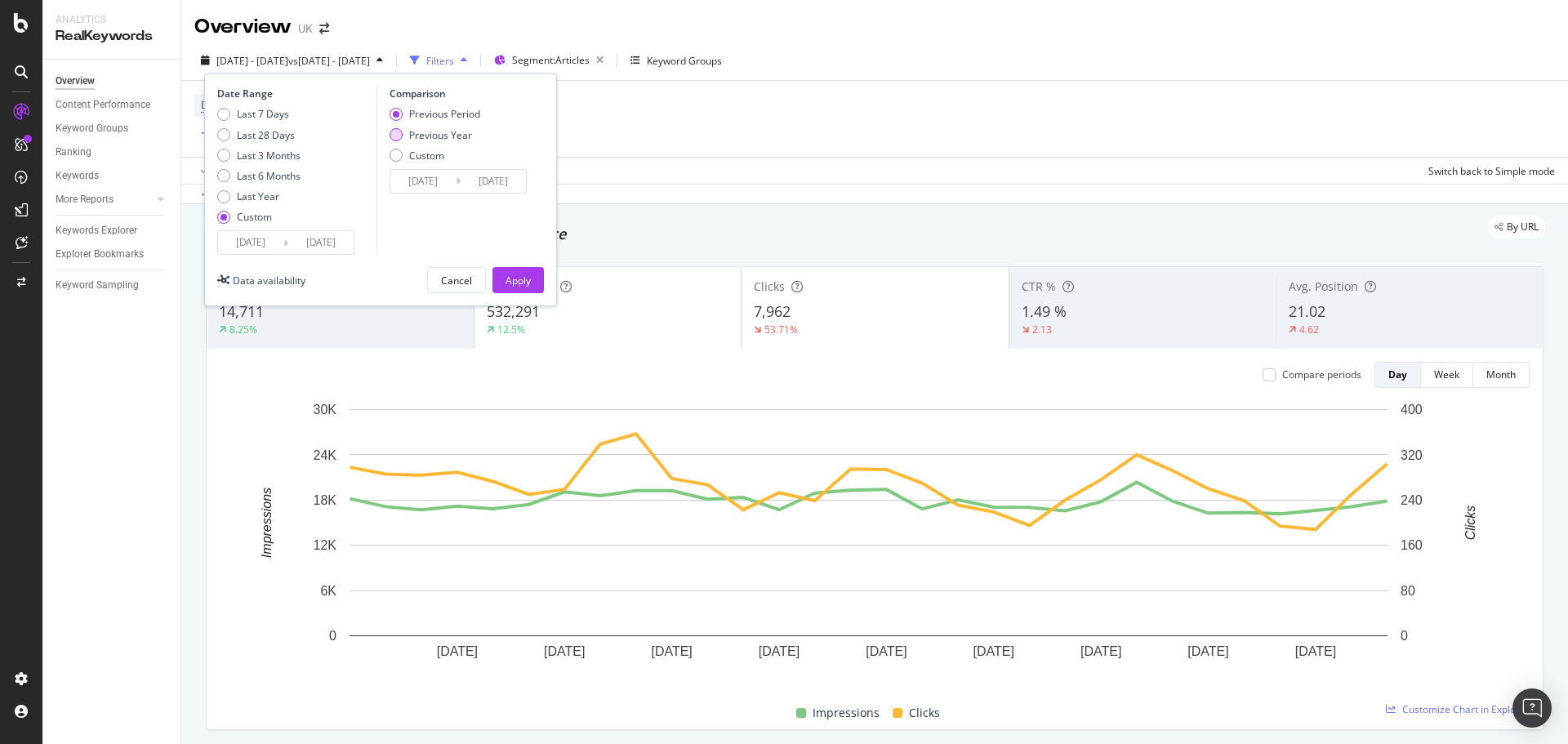
click at [430, 130] on div "Previous Year" at bounding box center [440, 135] width 63 height 14
type input "2024/07/02"
type input "2024/08/01"
click at [419, 170] on input "2024/07/02" at bounding box center [423, 182] width 65 height 23
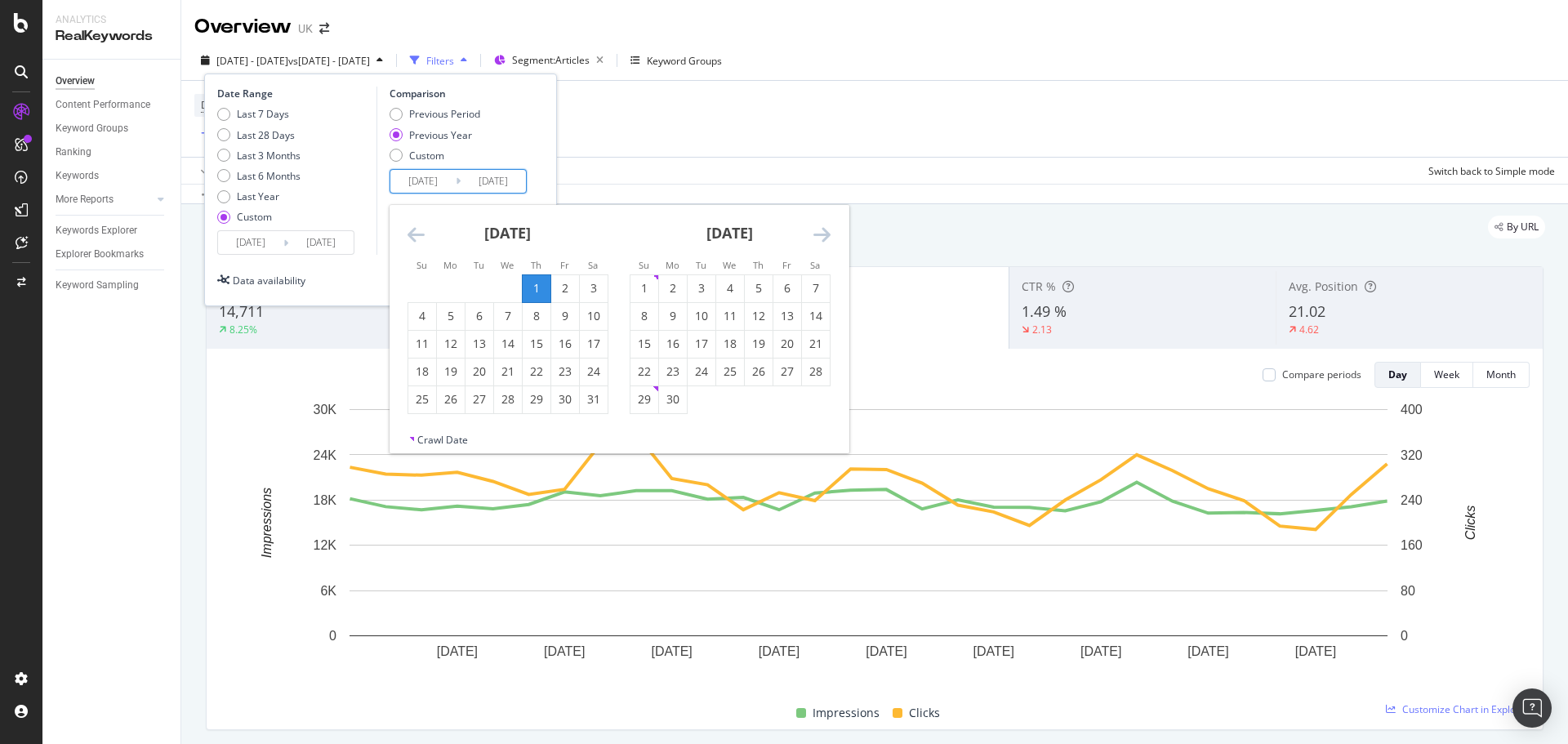
click at [415, 228] on icon "Move backward to switch to the previous month." at bounding box center [417, 234] width 17 height 19
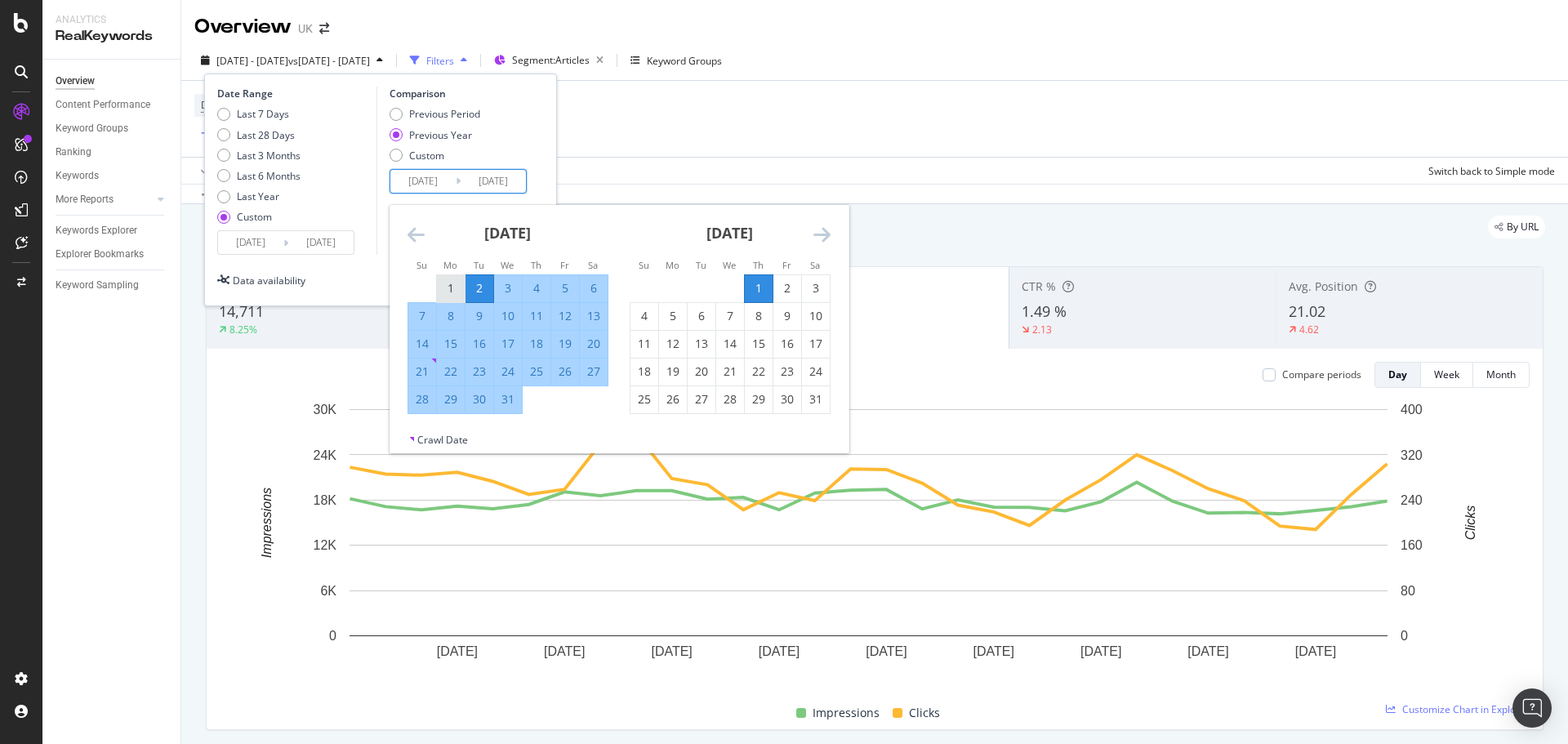
click at [459, 294] on div "1" at bounding box center [451, 287] width 28 height 17
type input "[DATE]"
click at [513, 402] on div "31" at bounding box center [508, 399] width 28 height 17
type input "[DATE]"
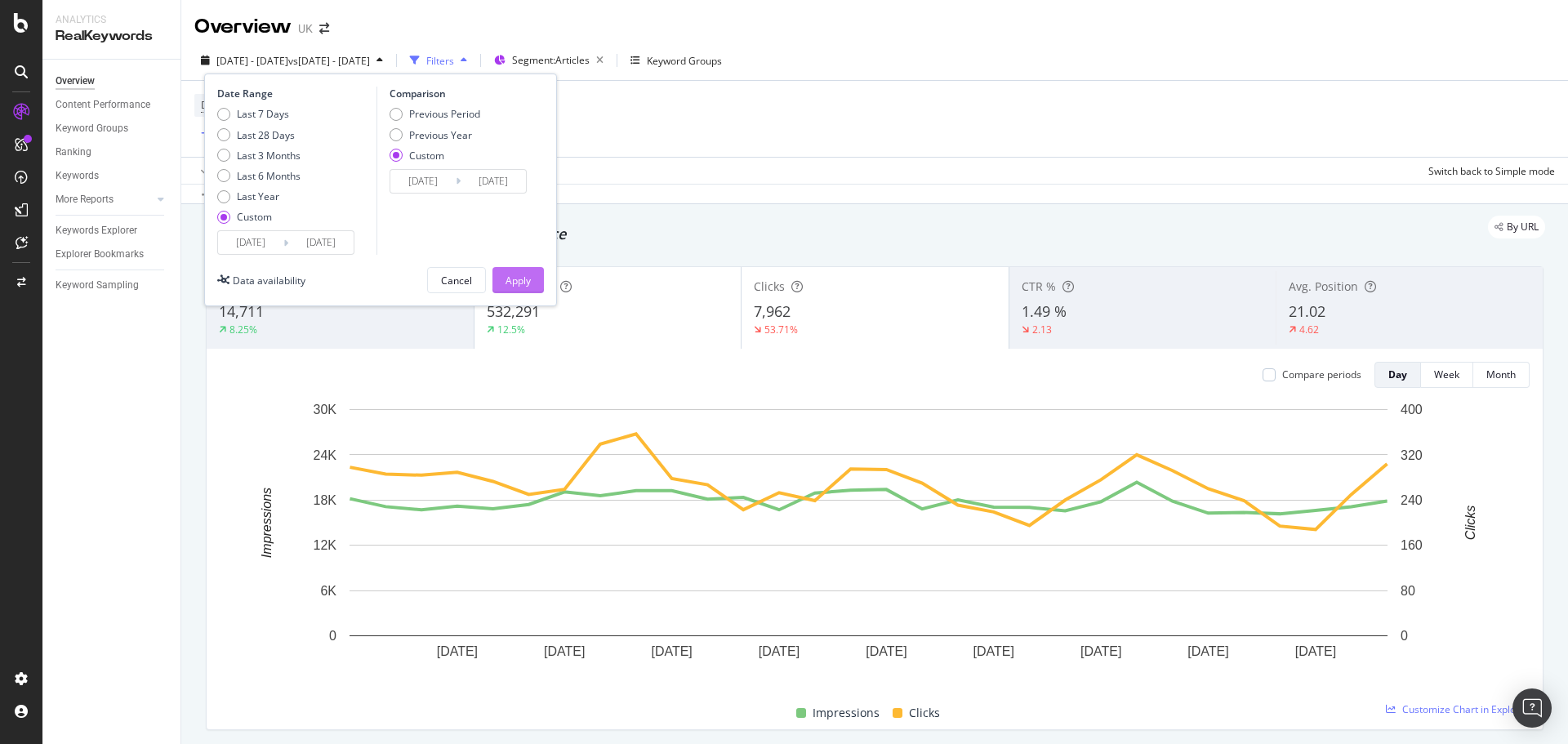
click at [538, 289] on button "Apply" at bounding box center [518, 280] width 51 height 26
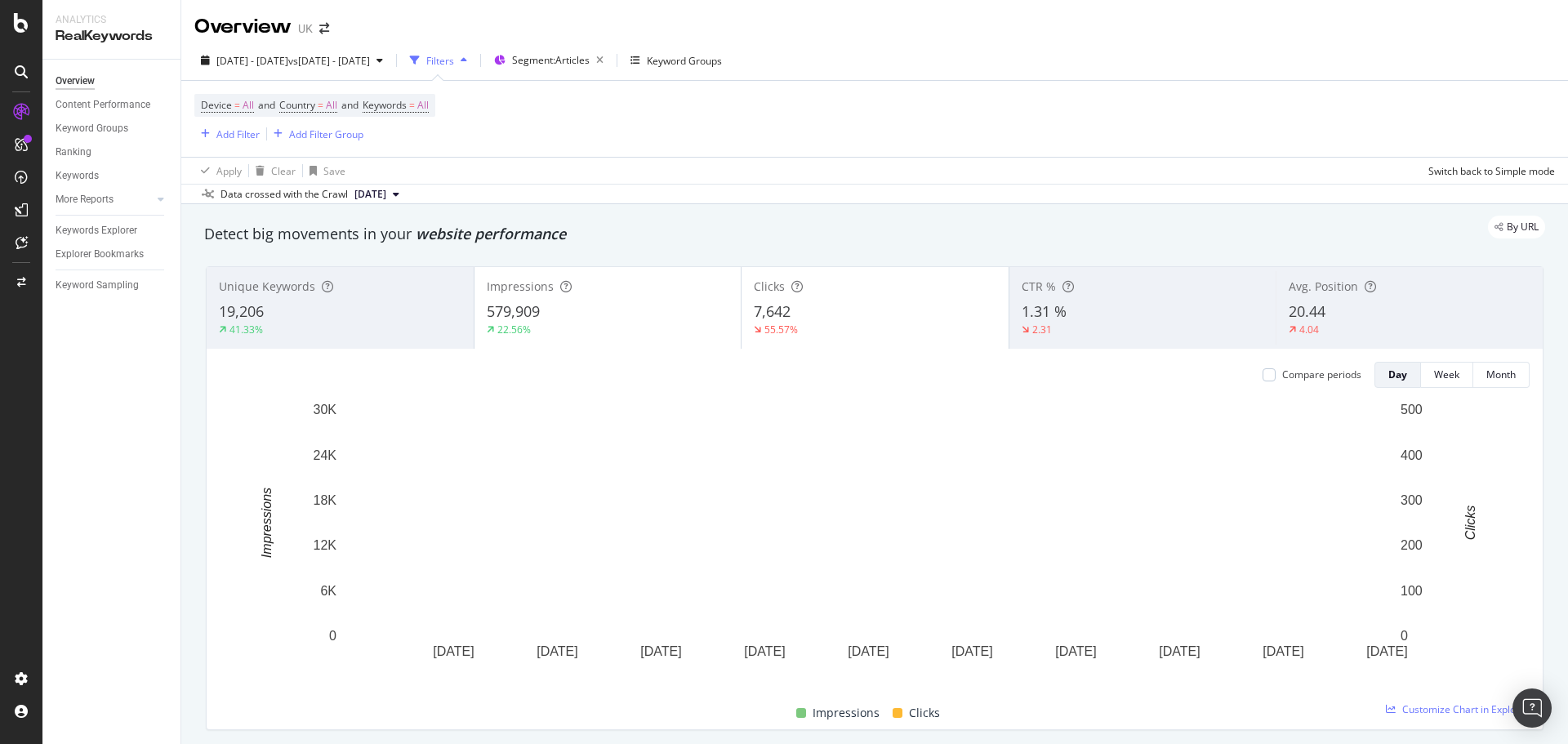
click at [599, 314] on div "579,909" at bounding box center [608, 312] width 243 height 21
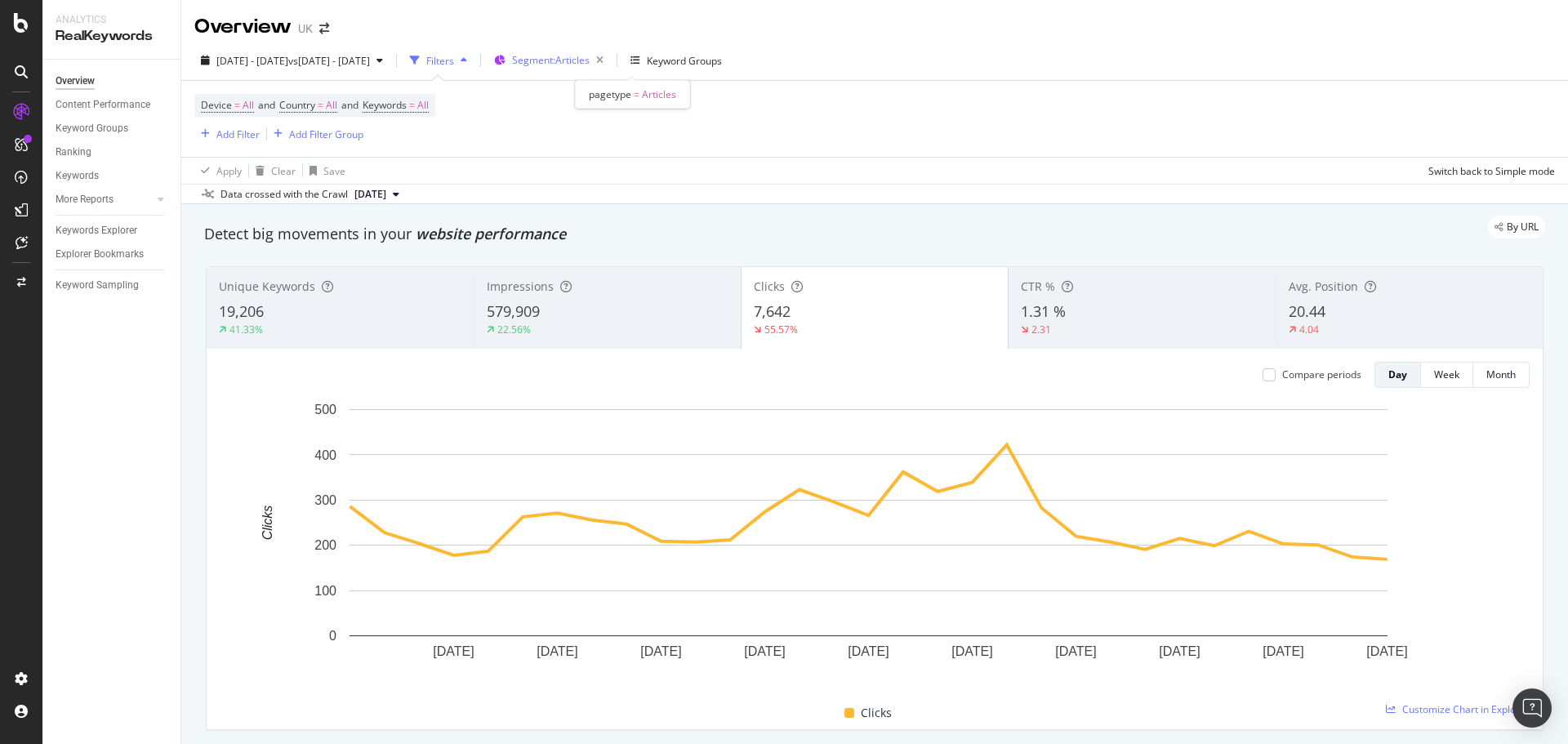
click at [595, 69] on div "Segment: Articles" at bounding box center [561, 60] width 98 height 23
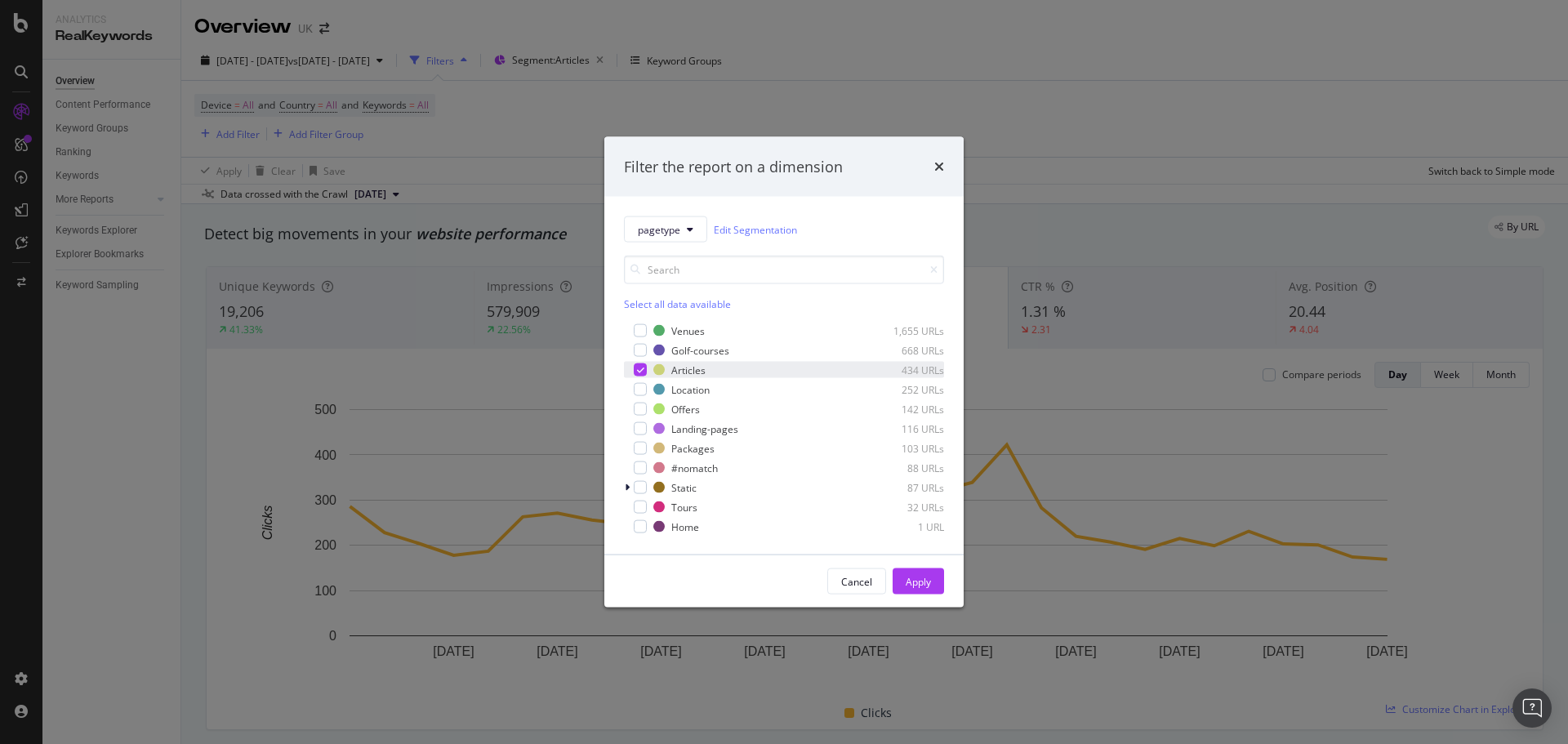
click at [639, 372] on icon "modal" at bounding box center [641, 370] width 8 height 8
click at [632, 326] on div "modal" at bounding box center [629, 330] width 10 height 17
click at [643, 356] on div "modal" at bounding box center [639, 350] width 13 height 13
click at [642, 389] on div "modal" at bounding box center [639, 389] width 13 height 13
click at [640, 427] on div "modal" at bounding box center [639, 428] width 13 height 13
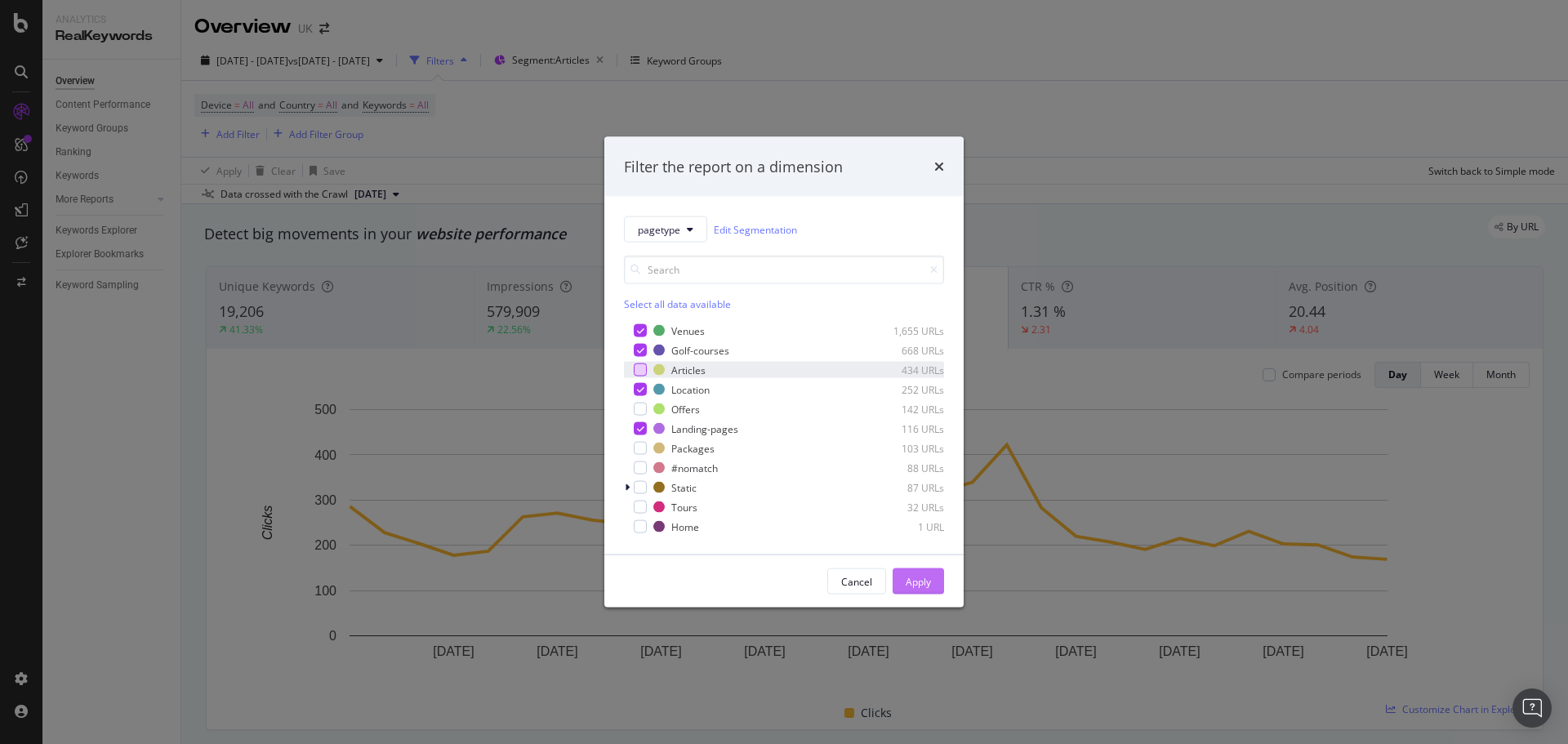
click at [905, 581] on div "Apply" at bounding box center [918, 581] width 25 height 14
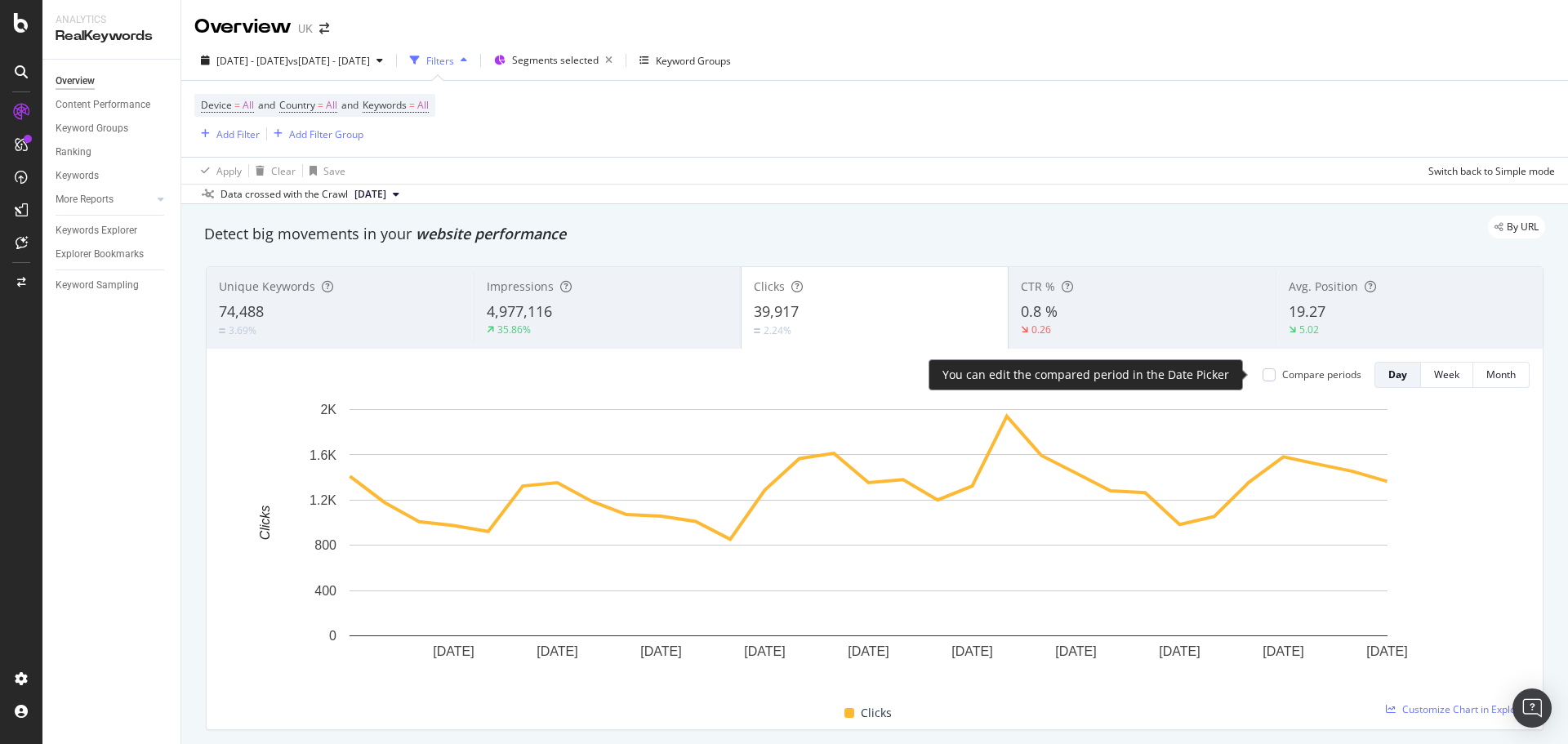
click at [1308, 369] on div "Compare periods" at bounding box center [1322, 374] width 80 height 14
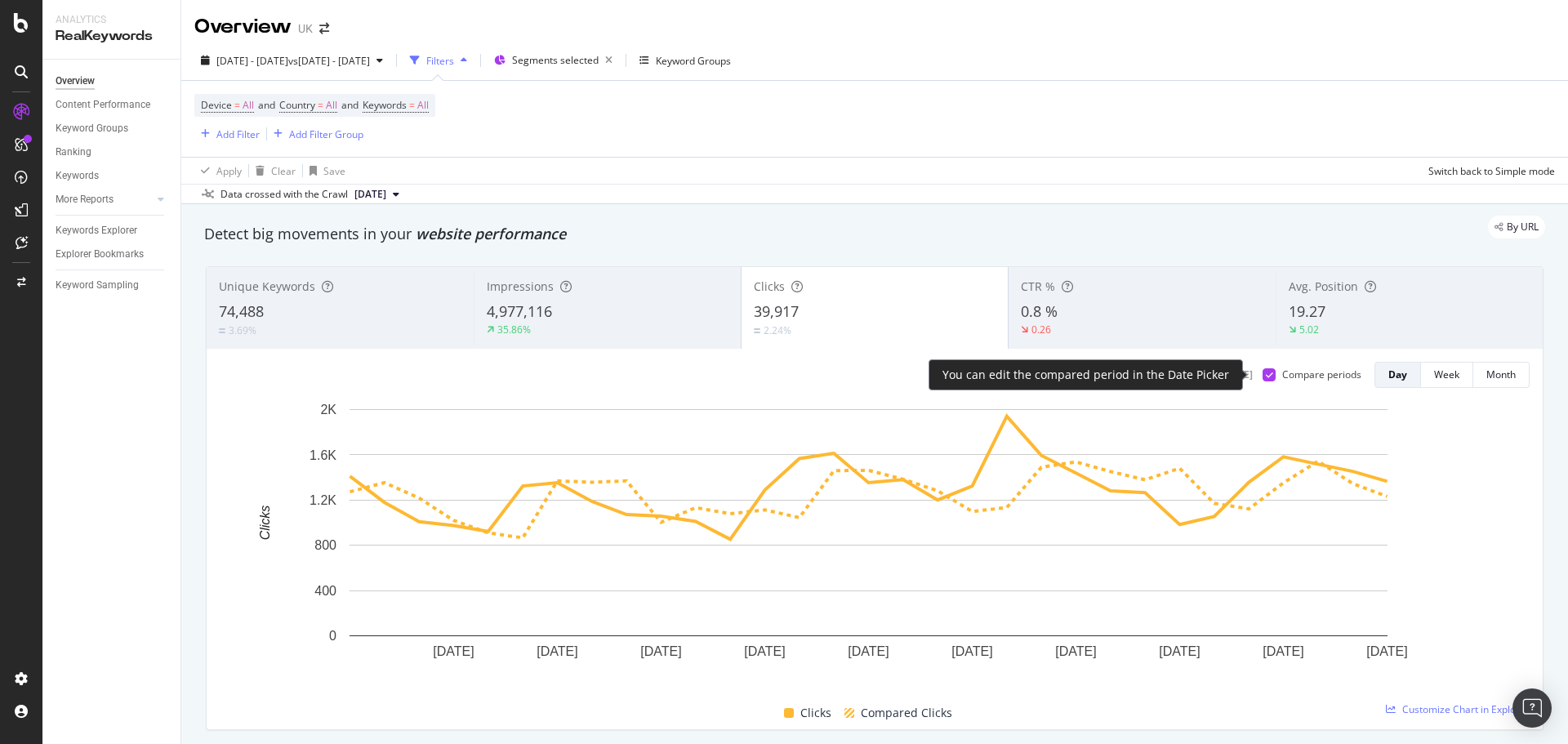
click at [1308, 369] on div "Compare periods" at bounding box center [1322, 374] width 80 height 14
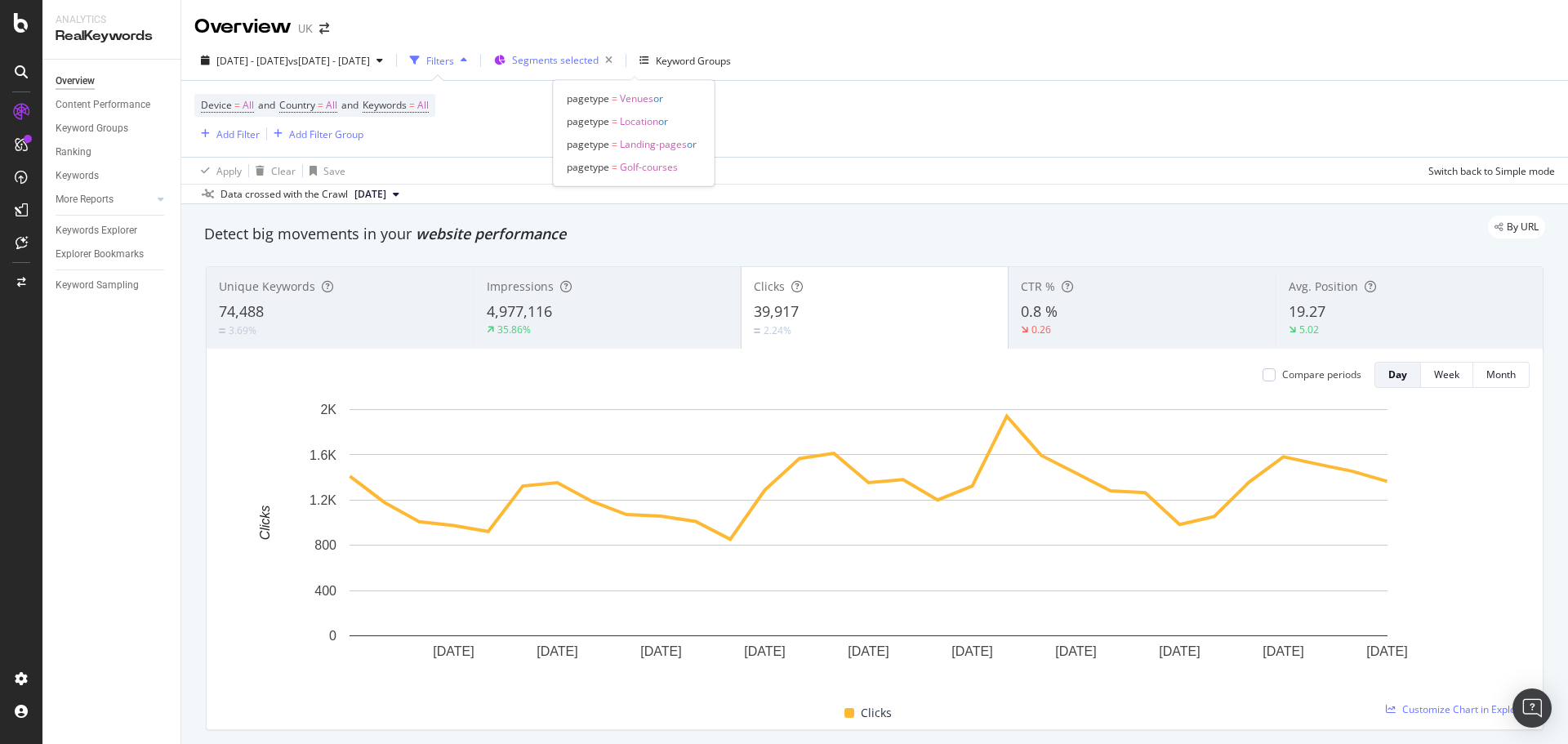
click at [598, 61] on span "Segments selected" at bounding box center [555, 60] width 86 height 14
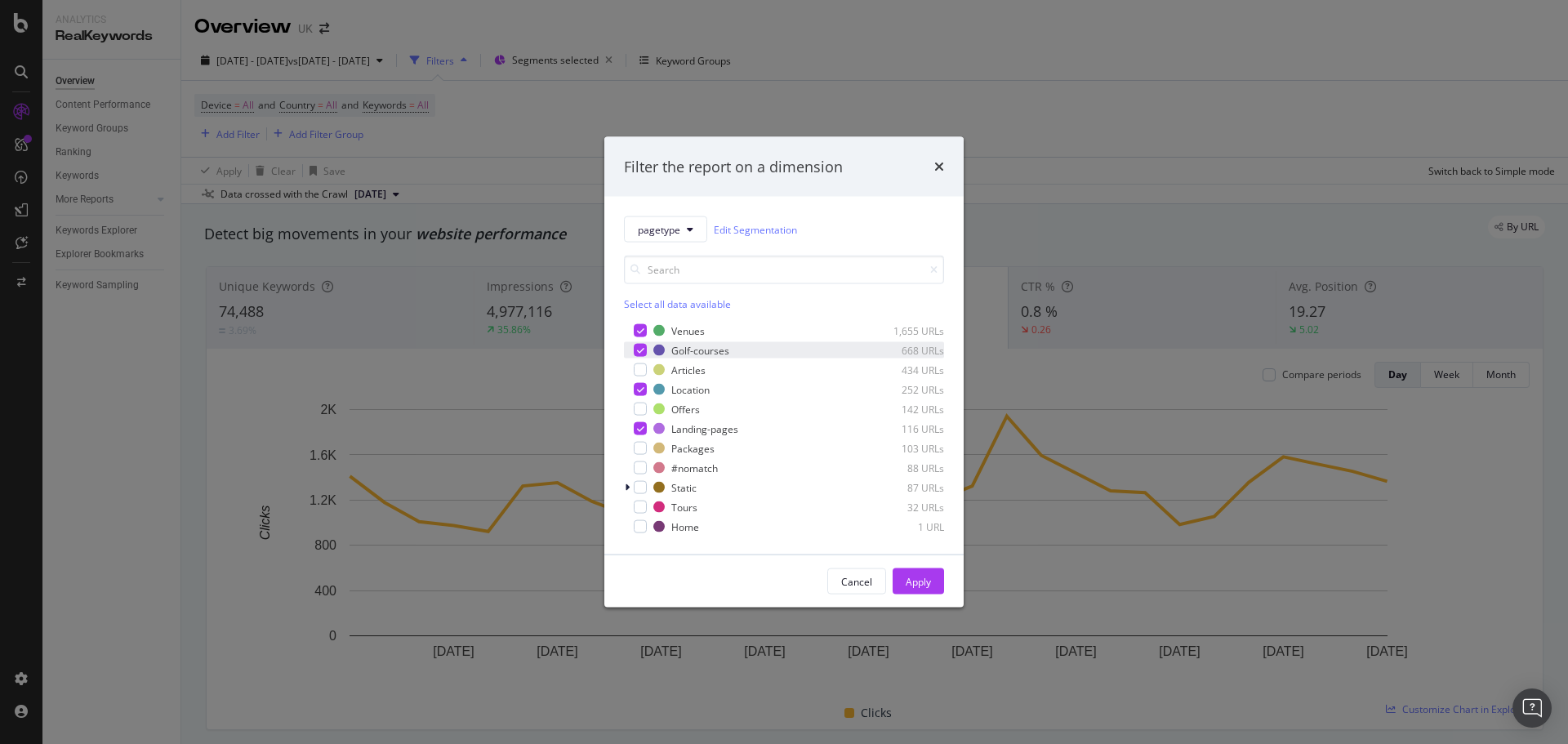
click at [638, 351] on icon "modal" at bounding box center [641, 350] width 8 height 8
click at [636, 393] on div "modal" at bounding box center [639, 389] width 13 height 13
click at [639, 423] on div "modal" at bounding box center [639, 428] width 13 height 13
click at [937, 587] on button "Apply" at bounding box center [918, 581] width 51 height 26
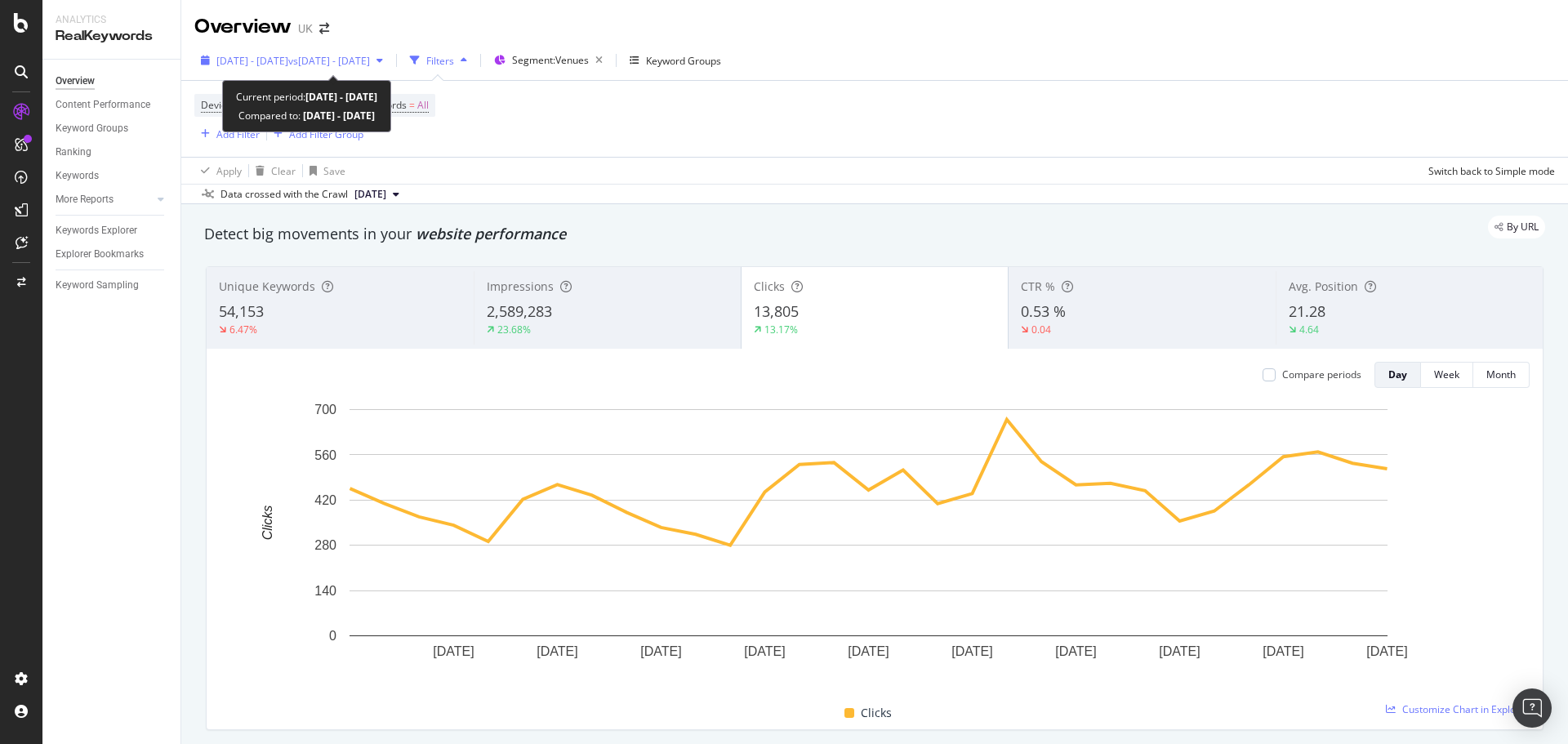
click at [290, 68] on div "[DATE] - [DATE] vs [DATE] - [DATE]" at bounding box center [291, 60] width 195 height 24
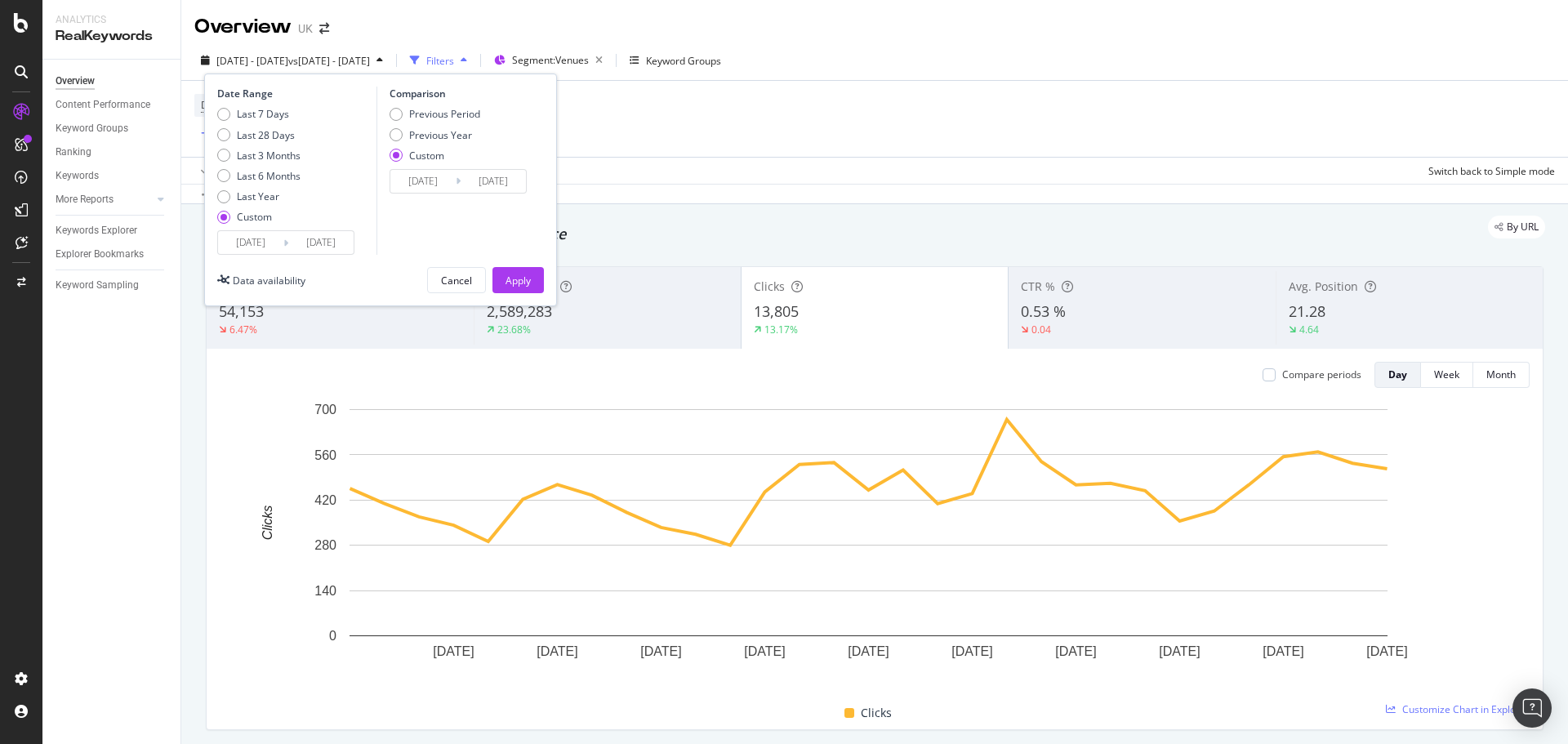
click at [253, 235] on input "[DATE]" at bounding box center [250, 243] width 65 height 23
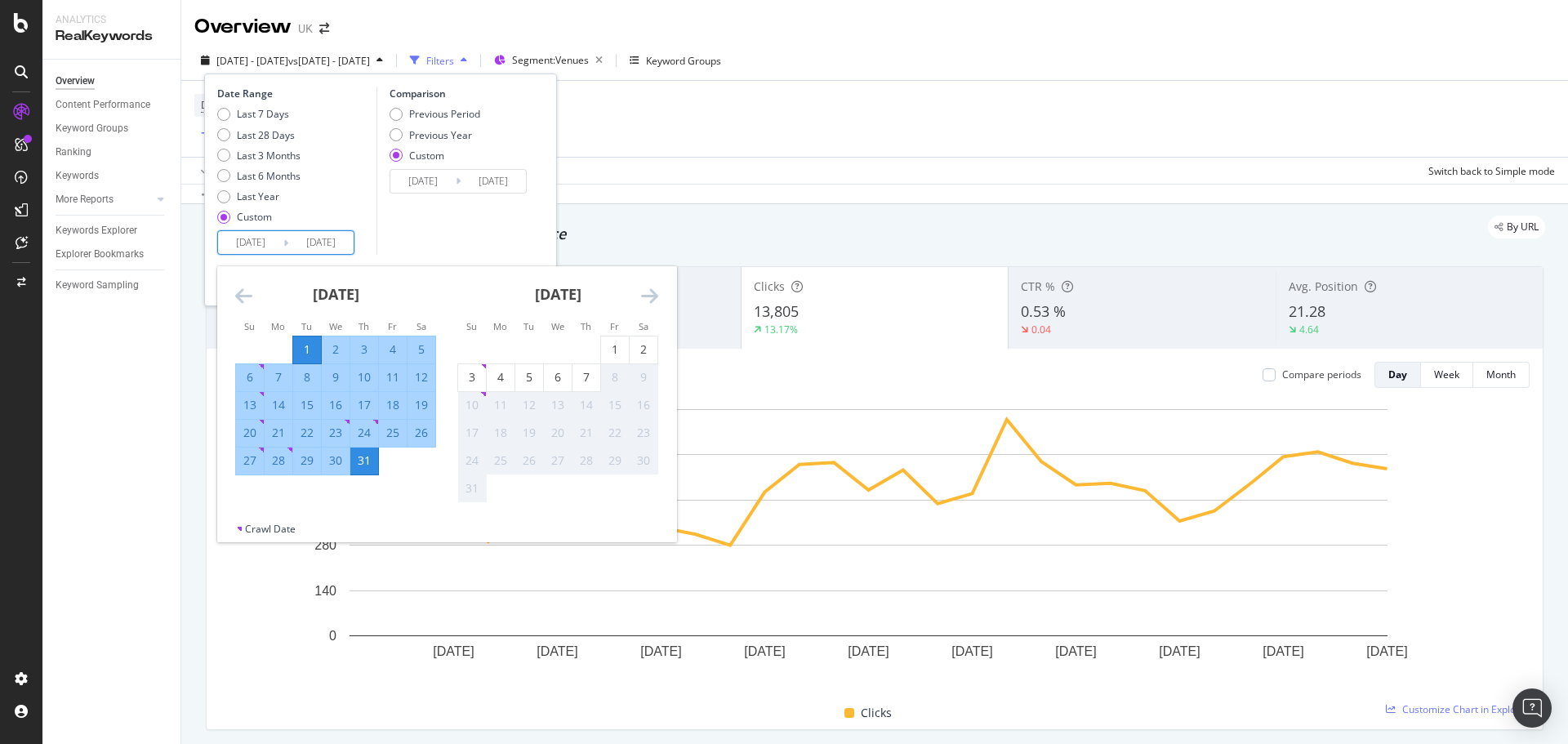
click at [249, 286] on icon "Move backward to switch to the previous month." at bounding box center [244, 295] width 17 height 19
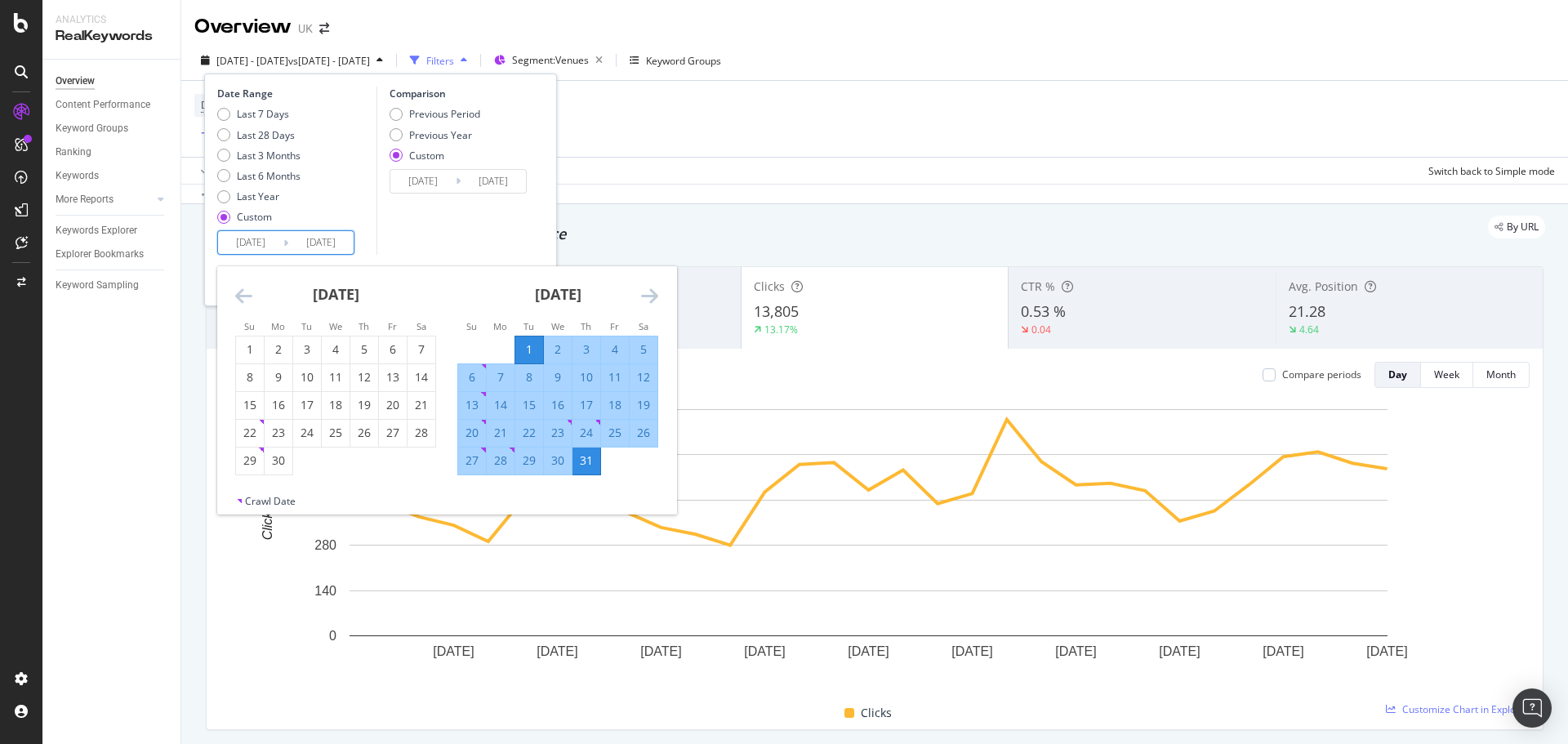
click at [249, 286] on icon "Move backward to switch to the previous month." at bounding box center [244, 295] width 17 height 19
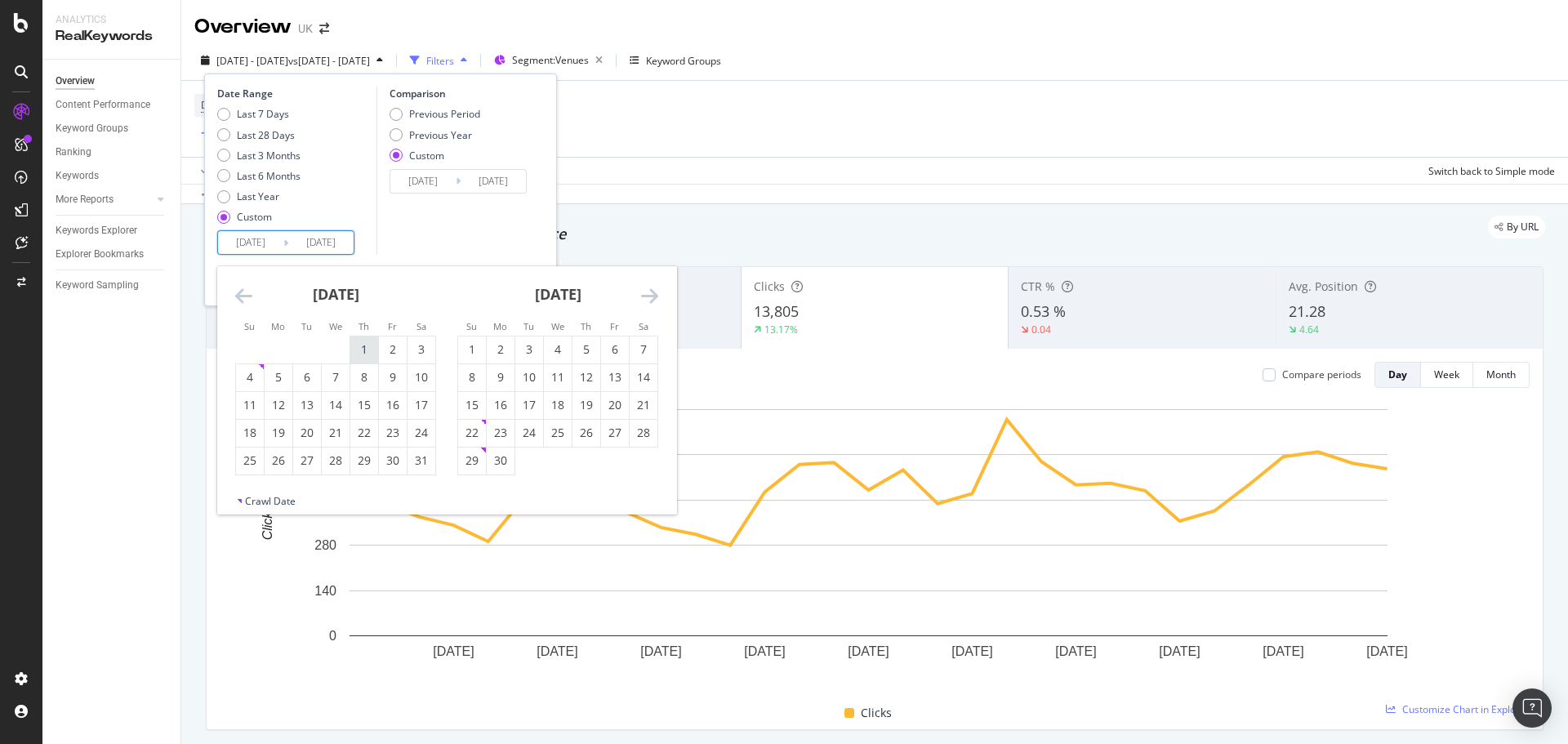
click at [357, 350] on div "1" at bounding box center [364, 349] width 28 height 17
type input "2025/05/01"
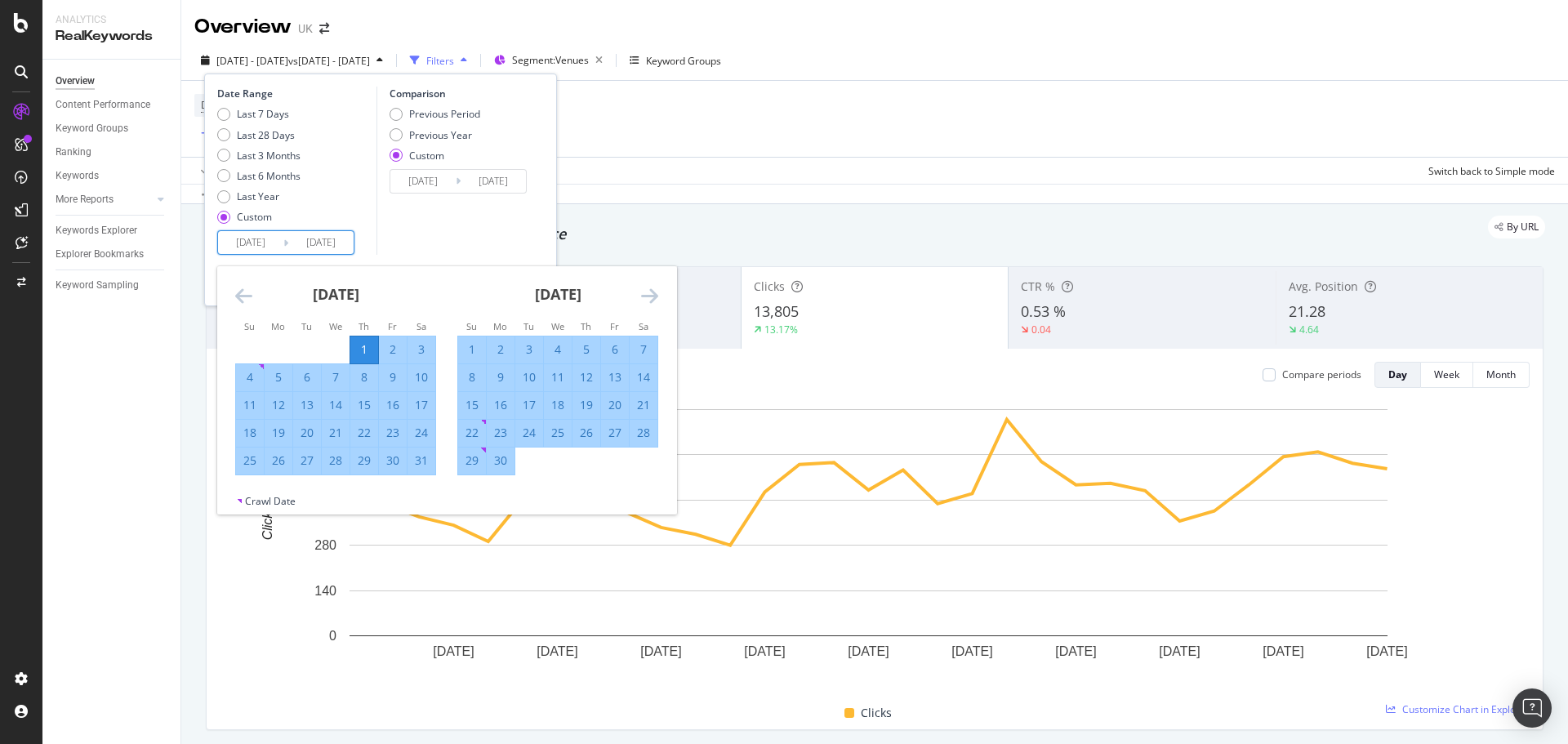
click at [641, 289] on icon "Move forward to switch to the next month." at bounding box center [650, 295] width 17 height 19
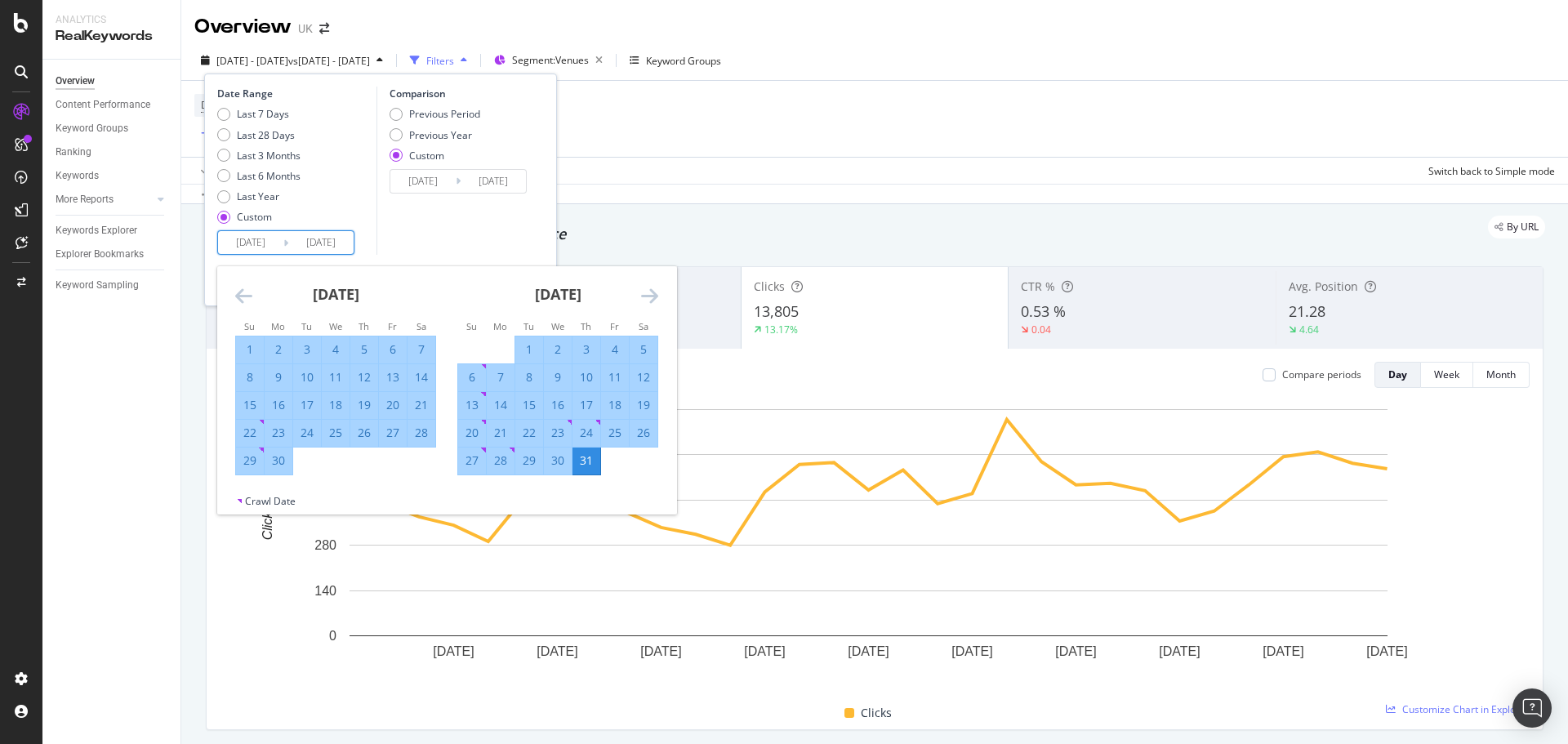
click at [592, 464] on div "31" at bounding box center [586, 460] width 28 height 17
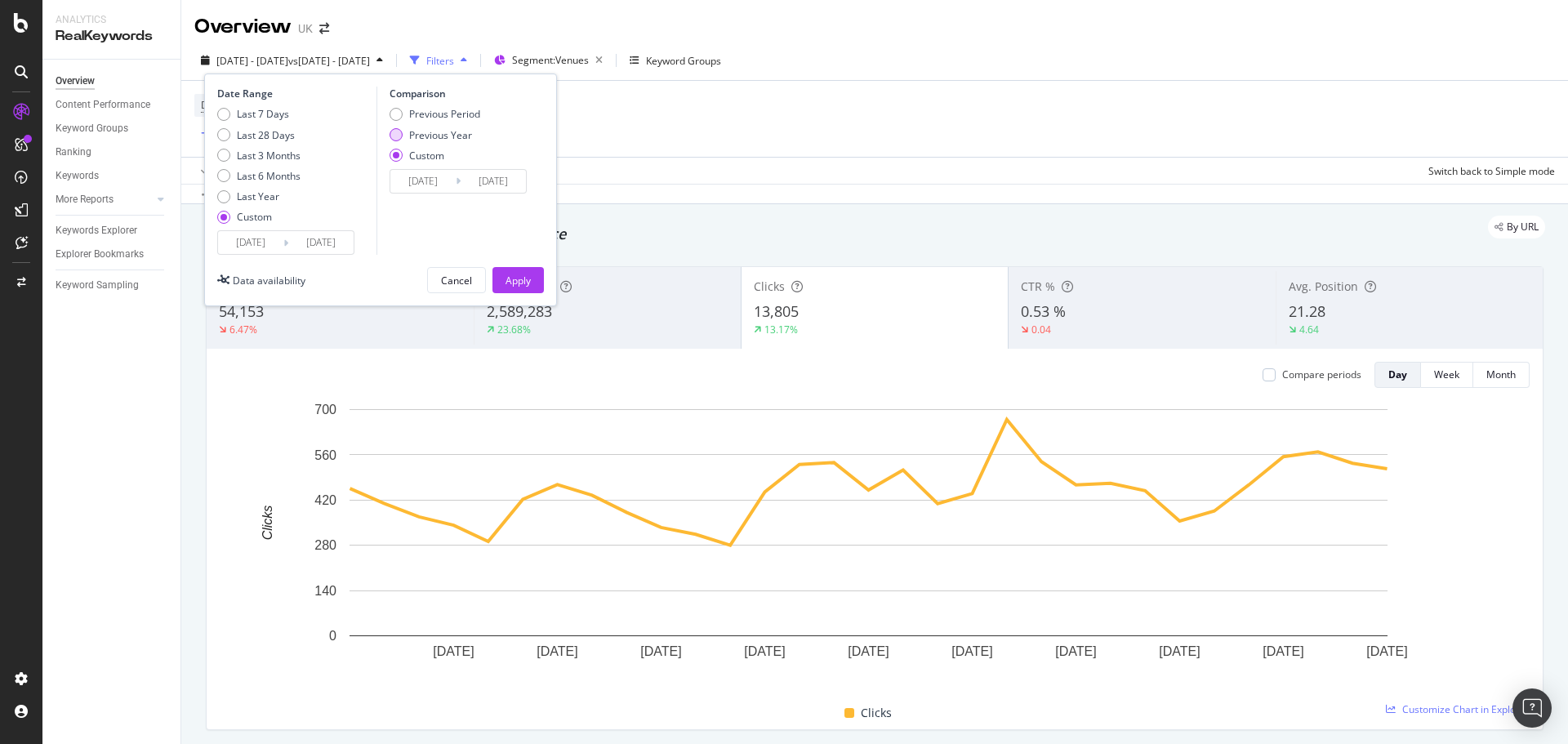
click at [444, 141] on div "Previous Year" at bounding box center [440, 135] width 63 height 14
type input "2024/05/02"
type input "2024/08/01"
click at [512, 283] on div "Apply" at bounding box center [518, 281] width 25 height 14
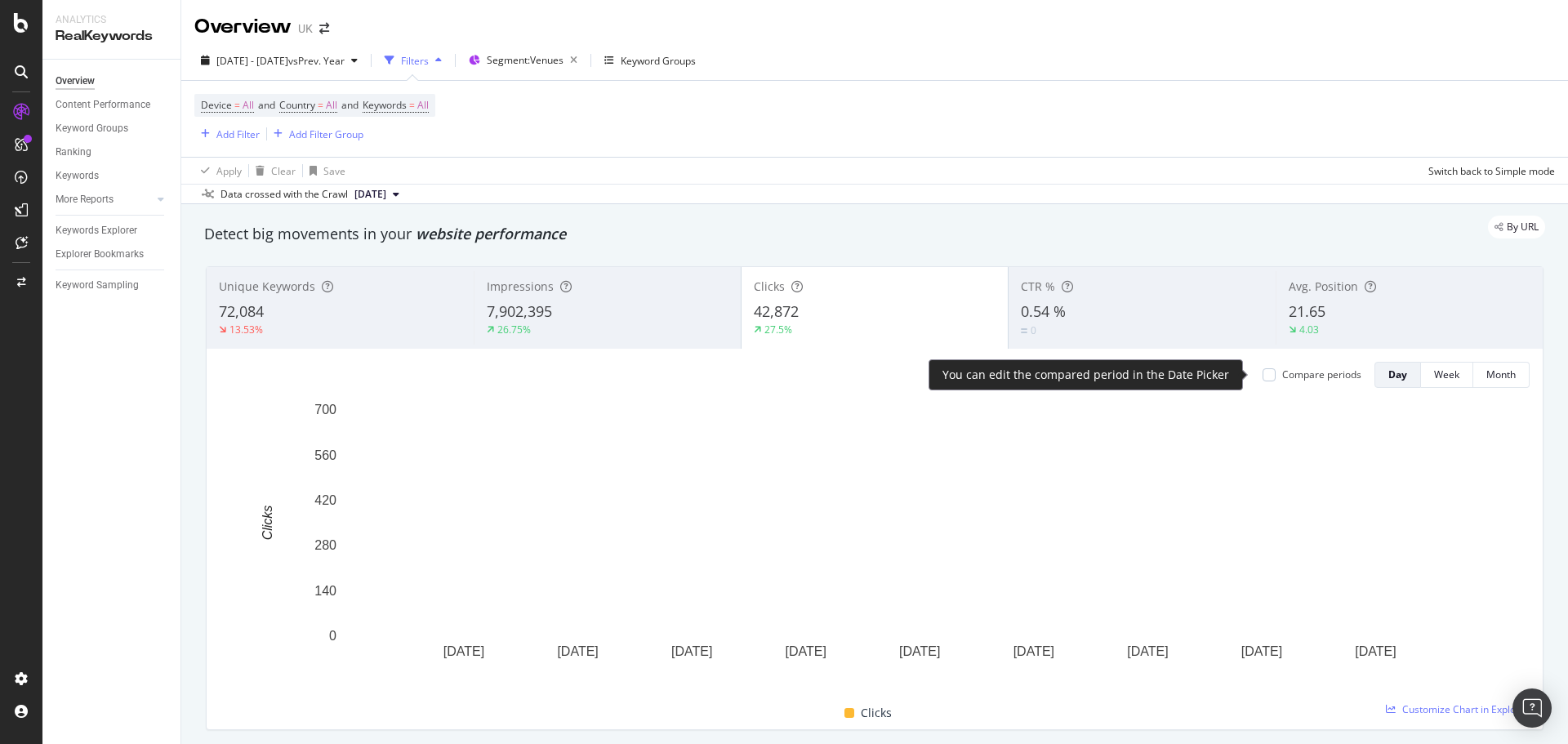
click at [1282, 371] on div "Compare periods" at bounding box center [1322, 374] width 80 height 14
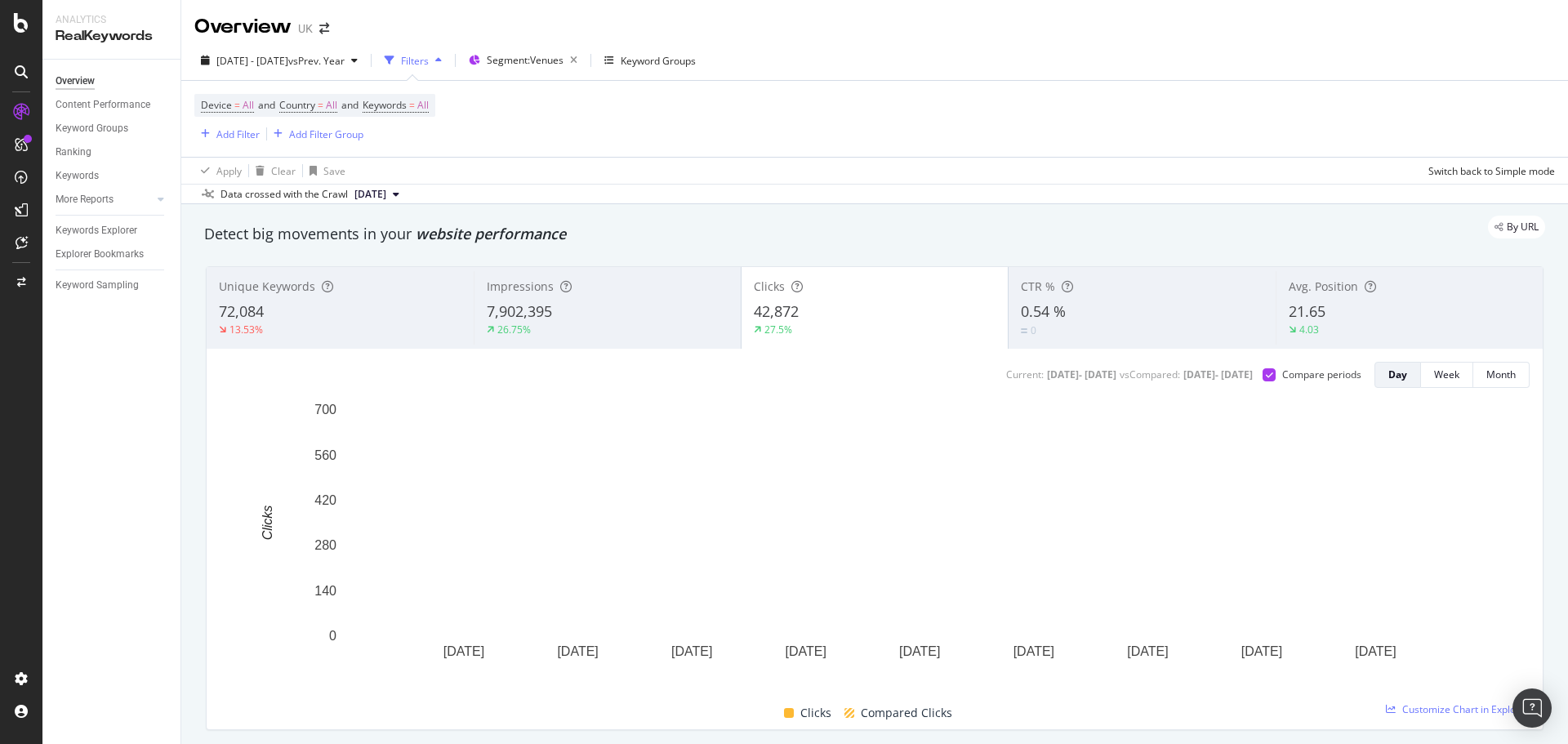
click at [758, 312] on span "42,872" at bounding box center [776, 311] width 45 height 19
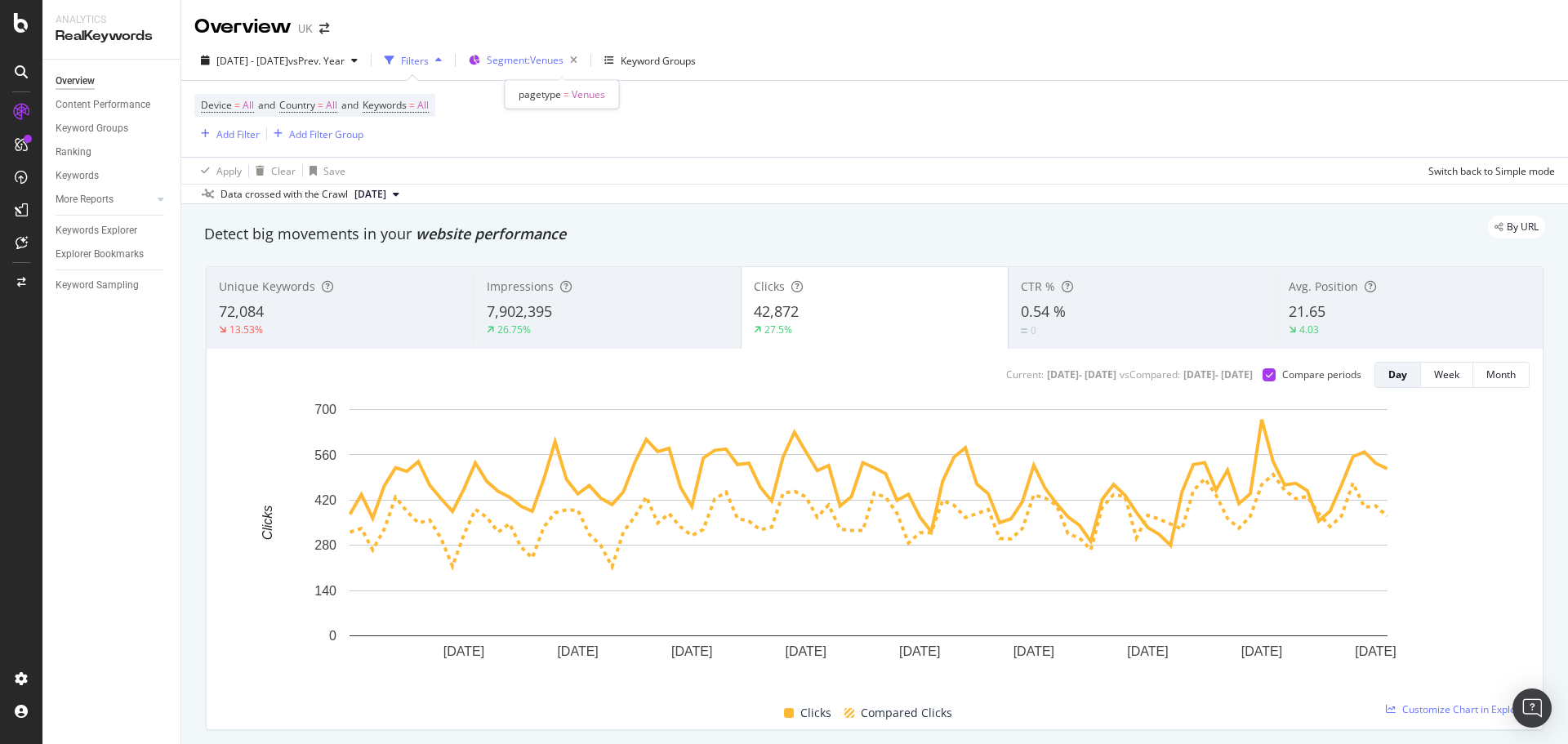
click at [563, 59] on span "Segment: Venues" at bounding box center [525, 60] width 77 height 14
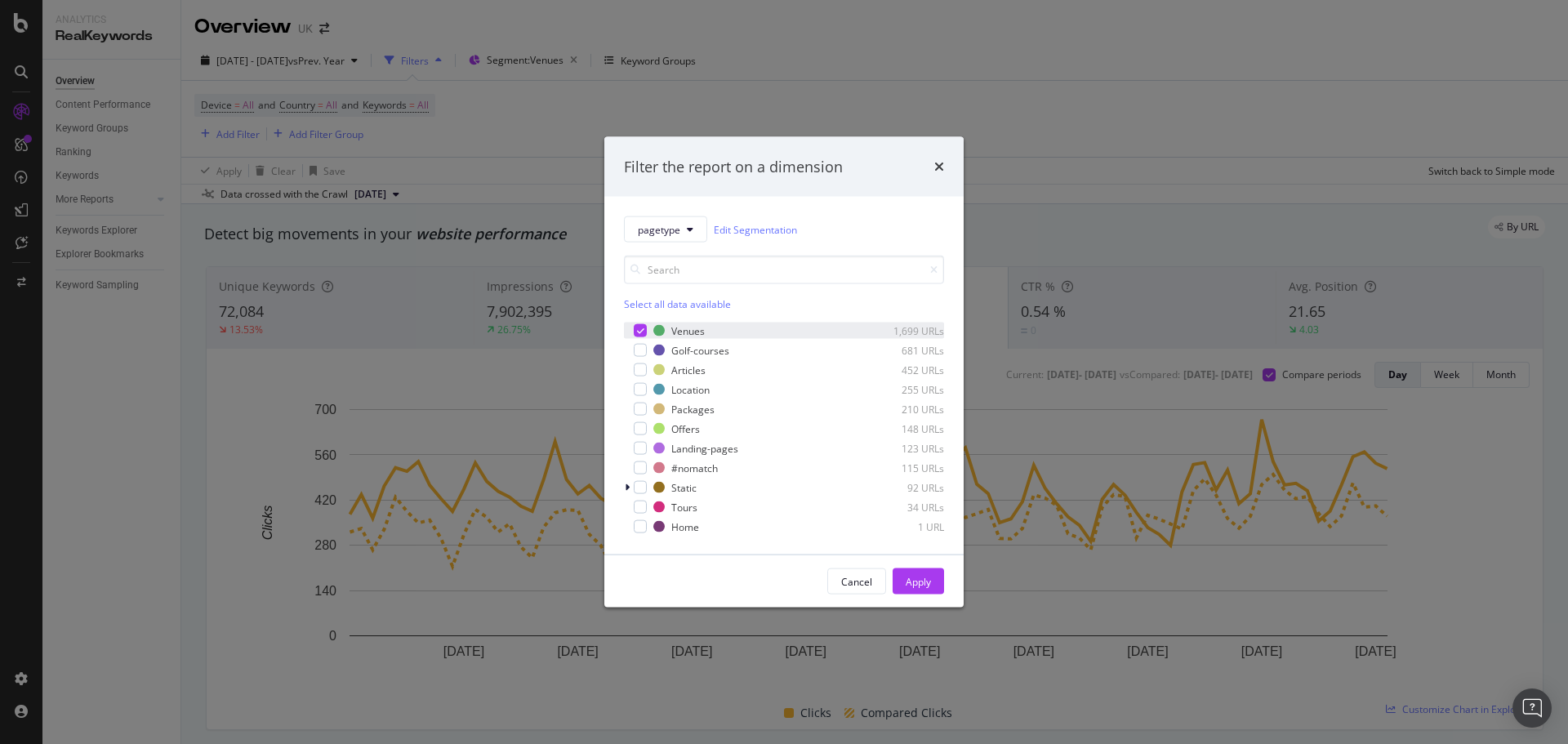
click at [643, 326] on icon "modal" at bounding box center [641, 330] width 8 height 8
click at [640, 392] on div "modal" at bounding box center [639, 389] width 13 height 13
click at [921, 591] on div "Apply" at bounding box center [918, 581] width 25 height 24
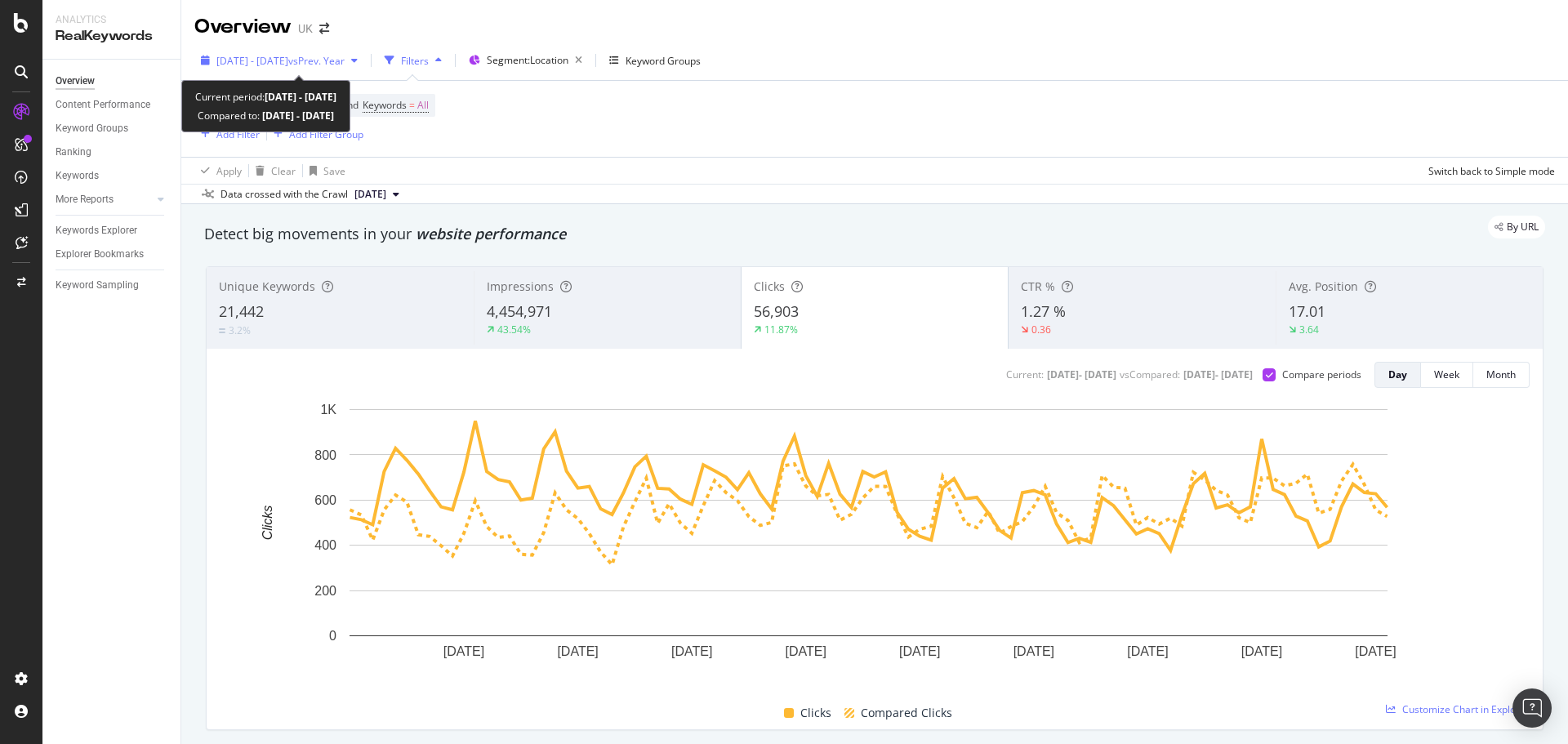
click at [325, 54] on span "vs Prev. Year" at bounding box center [317, 60] width 56 height 14
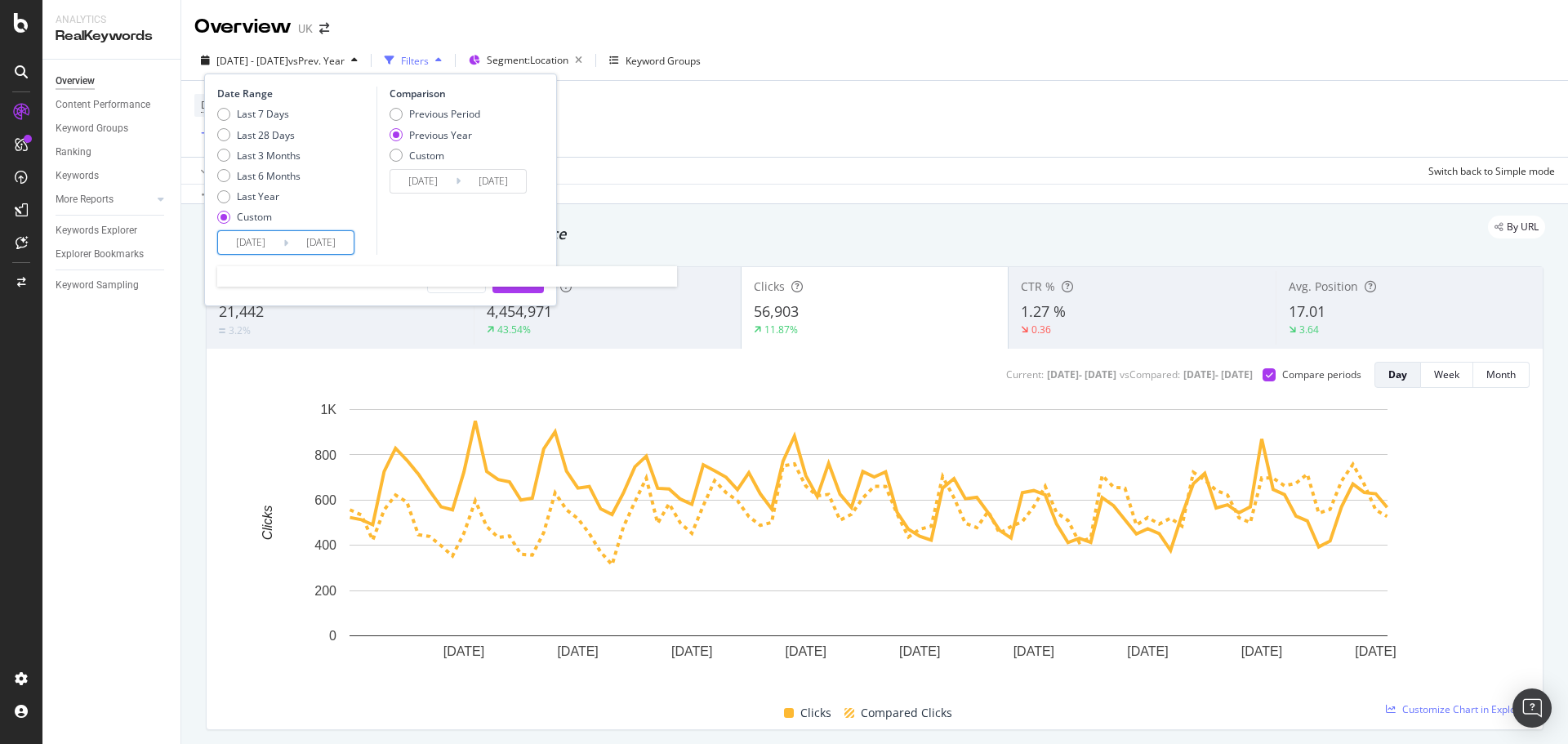
click at [239, 233] on input "2025/05/01" at bounding box center [250, 243] width 65 height 23
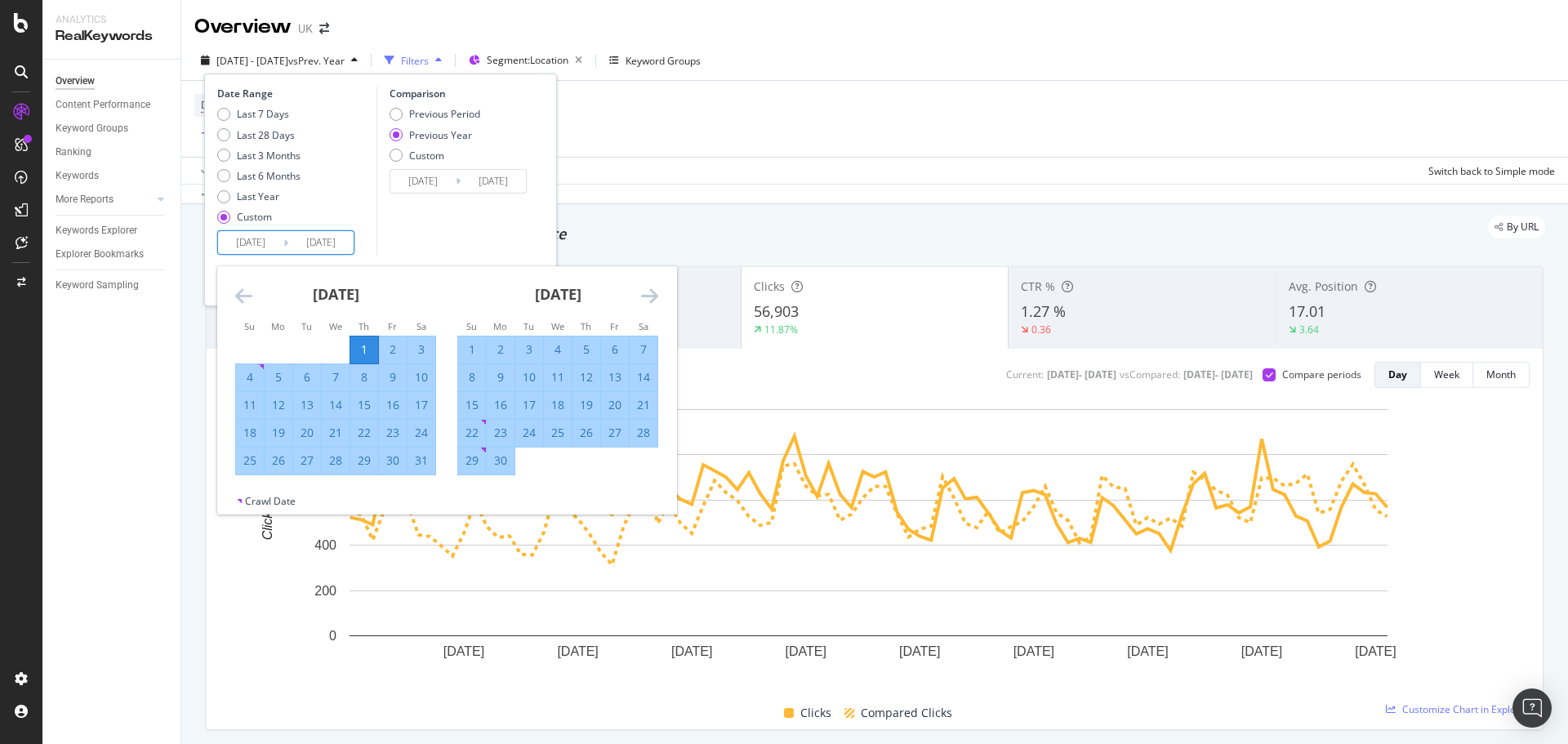
click at [639, 294] on div "June 2025" at bounding box center [558, 300] width 201 height 69
click at [656, 292] on icon "Move forward to switch to the next month." at bounding box center [650, 295] width 17 height 19
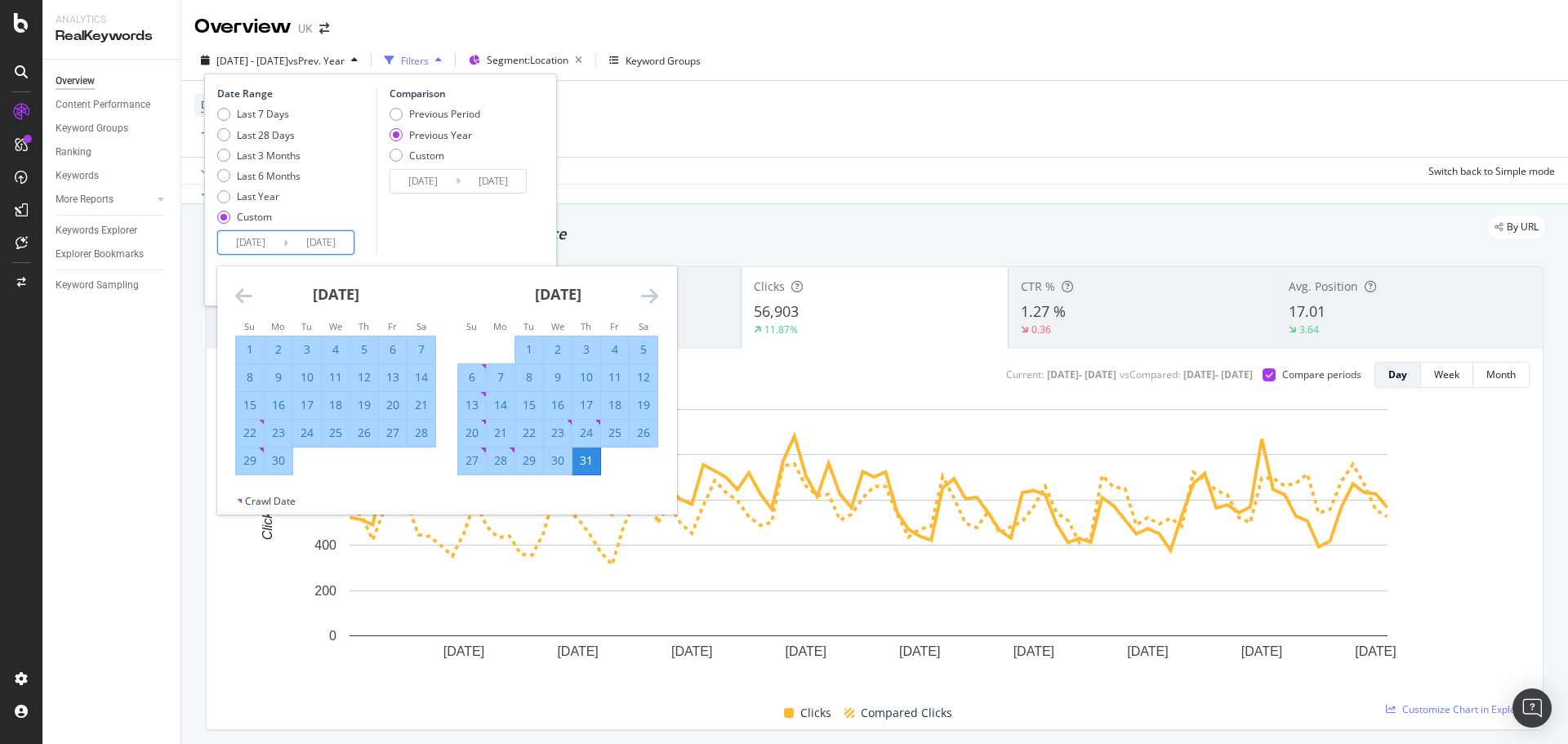
click at [532, 351] on div "1" at bounding box center [528, 349] width 28 height 17
type input "[DATE]"
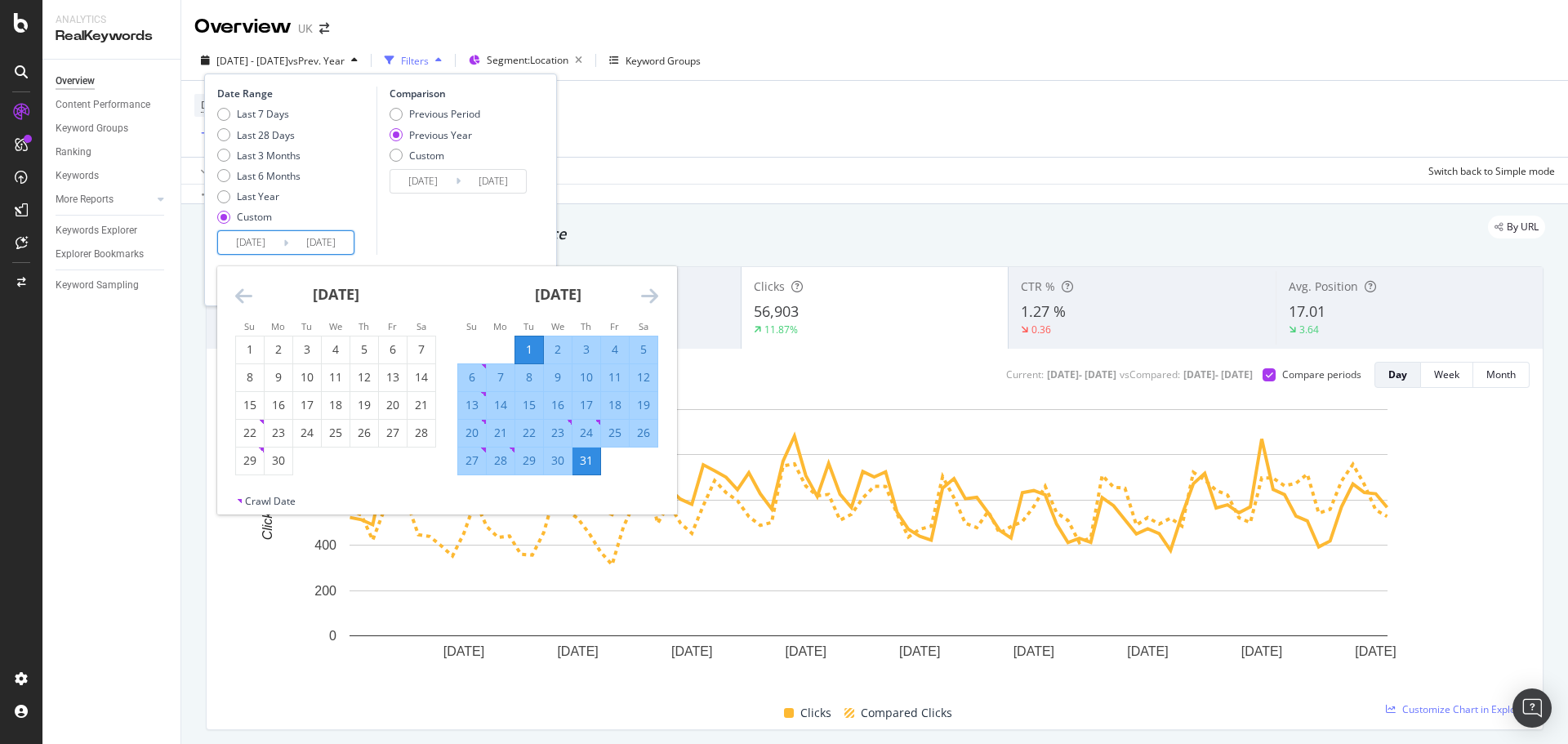
click at [577, 457] on div "31" at bounding box center [586, 460] width 28 height 17
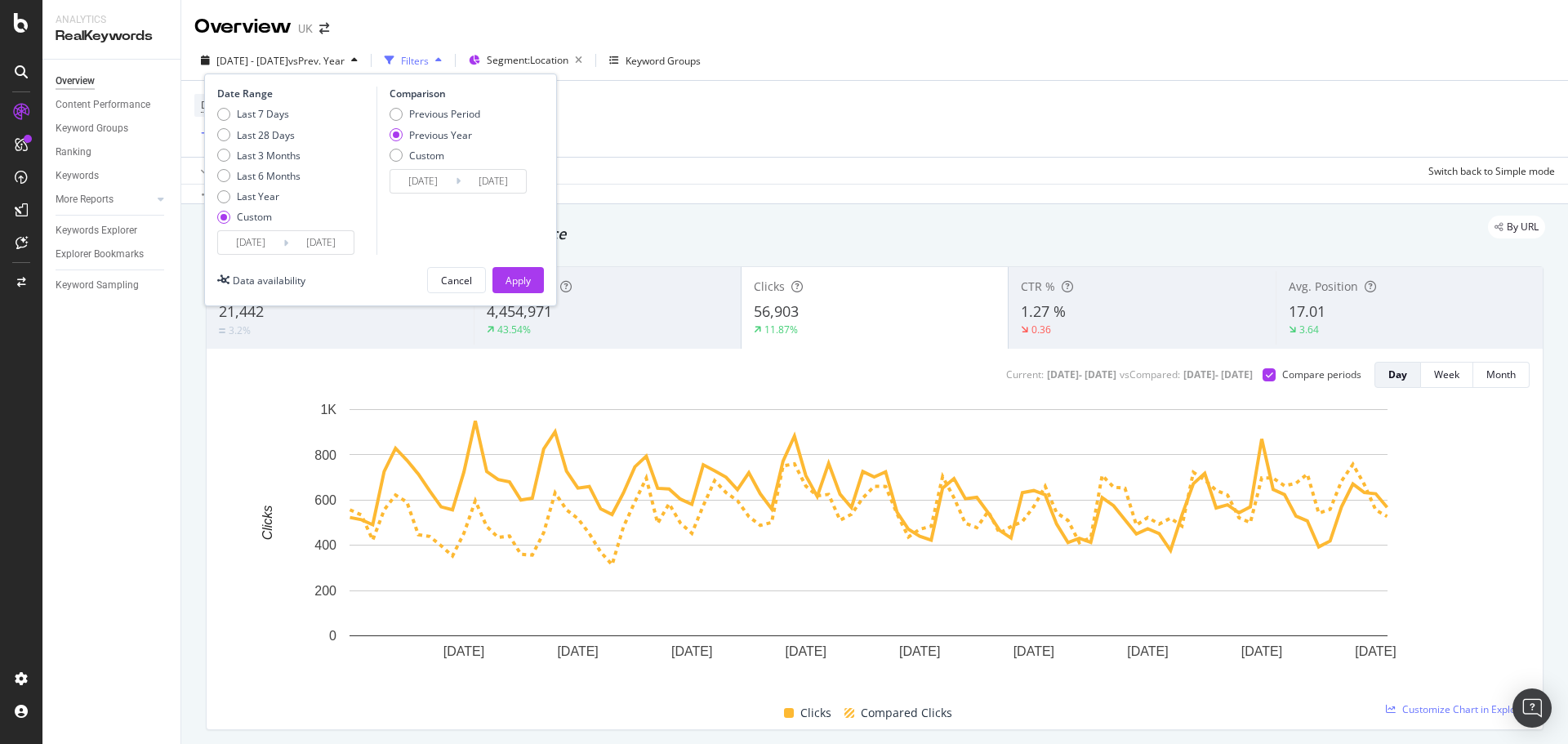
click at [427, 169] on div "2024/07/02 Navigate forward to interact with the calendar and select a date. Pr…" at bounding box center [458, 181] width 137 height 24
click at [426, 177] on input "2024/07/02" at bounding box center [423, 182] width 65 height 23
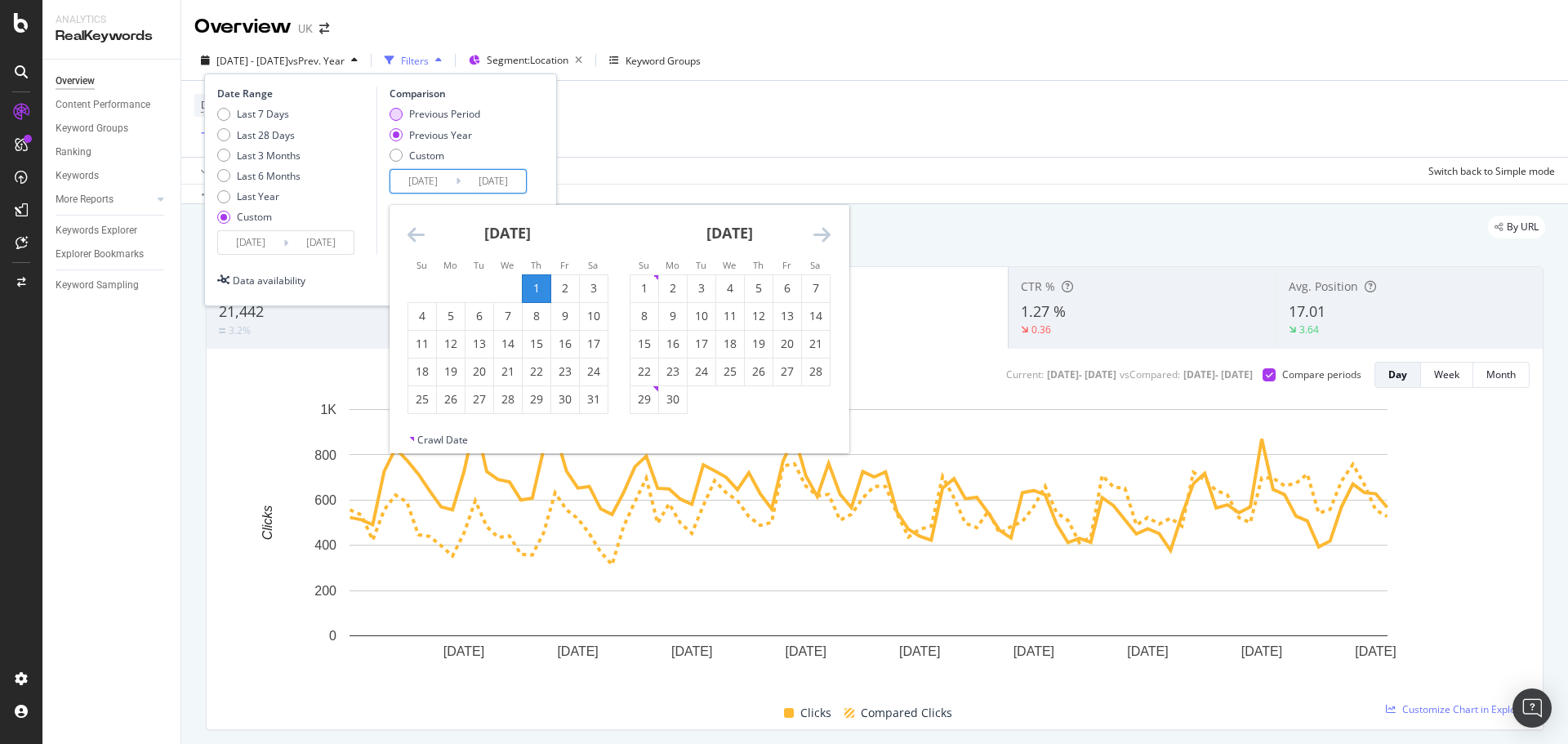
click at [437, 108] on div "Previous Period" at bounding box center [444, 114] width 71 height 14
type input "2025/05/31"
type input "2025/06/30"
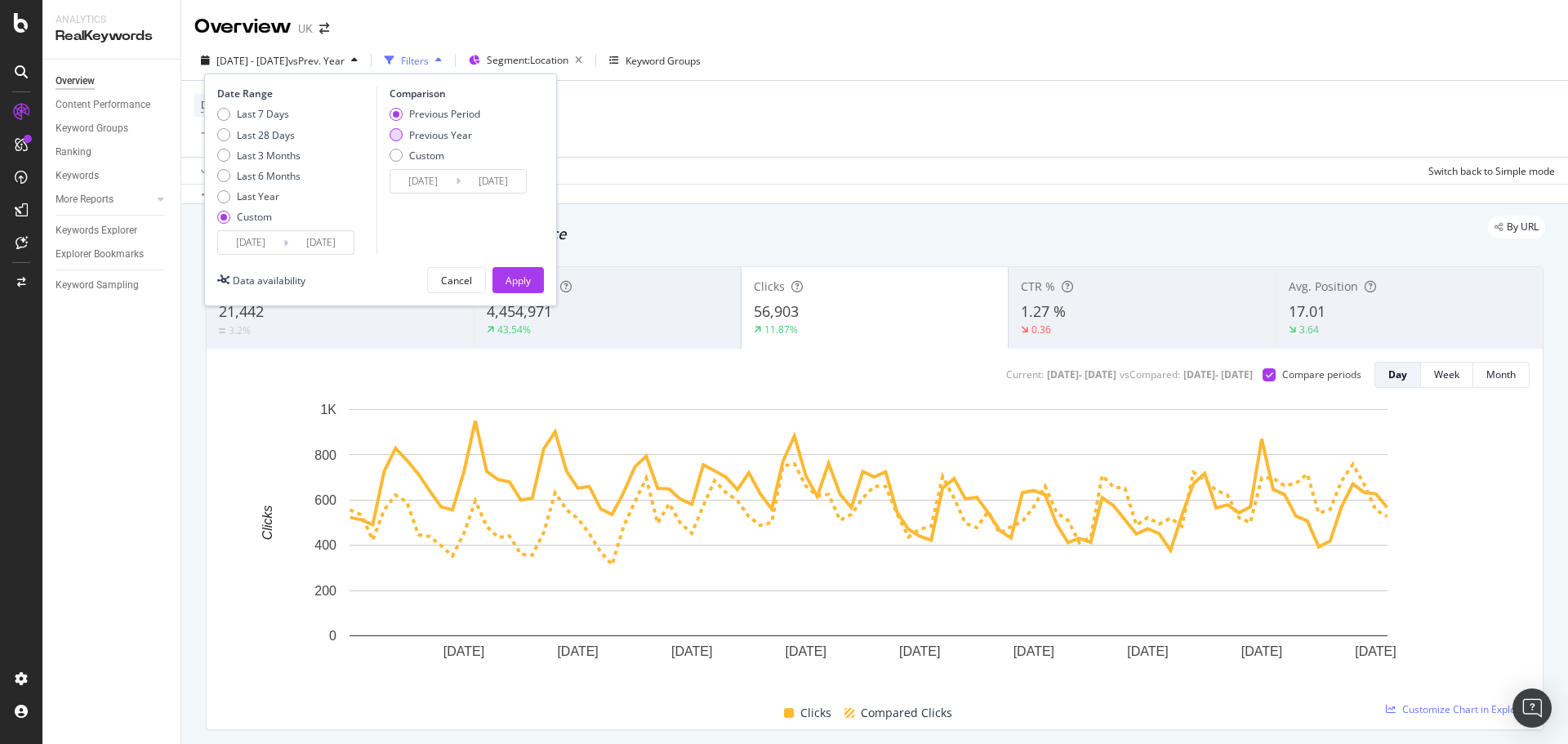
click at [437, 128] on div "Previous Year" at bounding box center [440, 135] width 63 height 14
type input "2024/07/02"
type input "2024/08/01"
click at [428, 167] on div "Previous Period Previous Year Custom" at bounding box center [434, 137] width 90 height 61
click at [428, 179] on input "2024/07/02" at bounding box center [423, 182] width 65 height 23
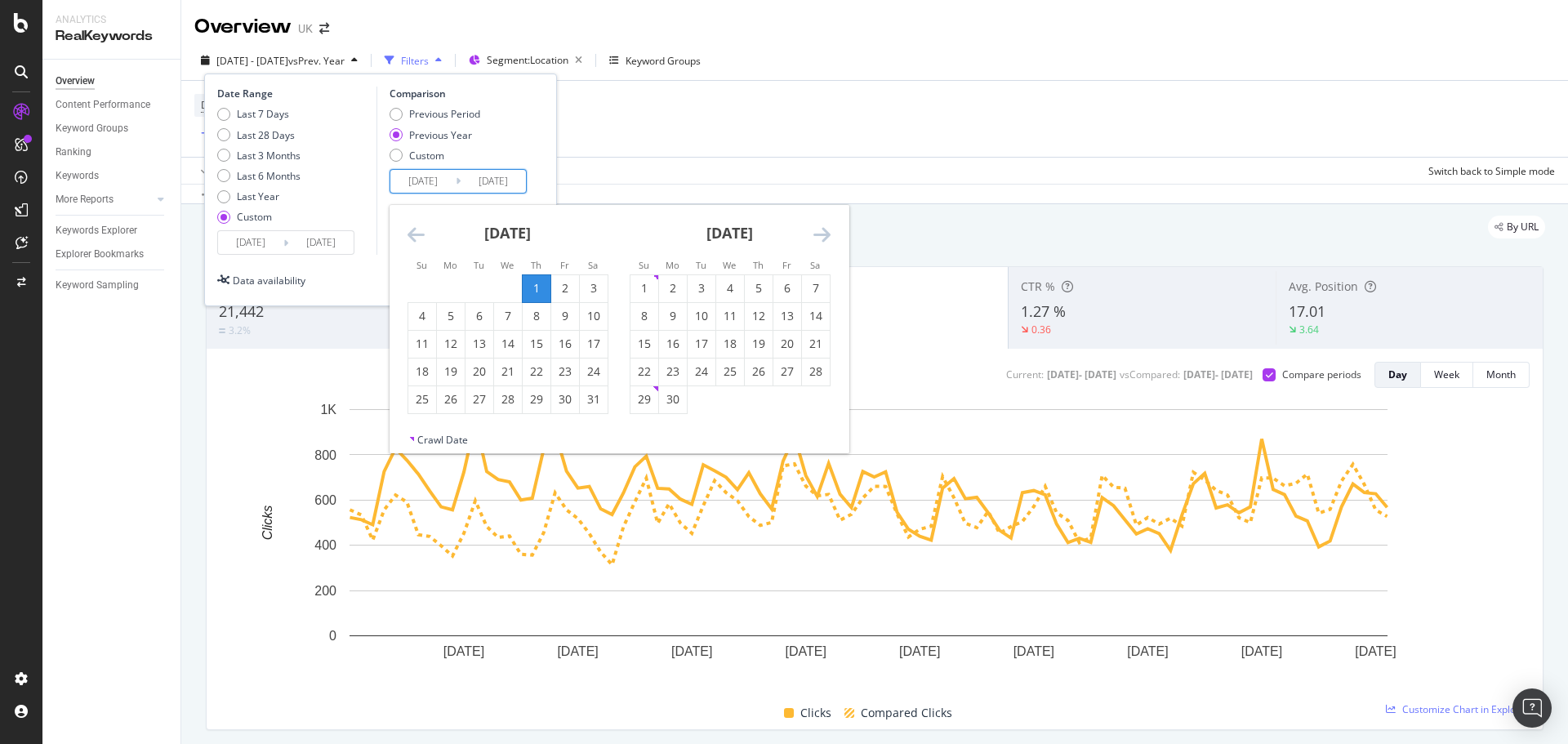
click at [418, 223] on div "August 2024" at bounding box center [508, 239] width 201 height 69
click at [423, 238] on icon "Move backward to switch to the previous month." at bounding box center [417, 234] width 17 height 19
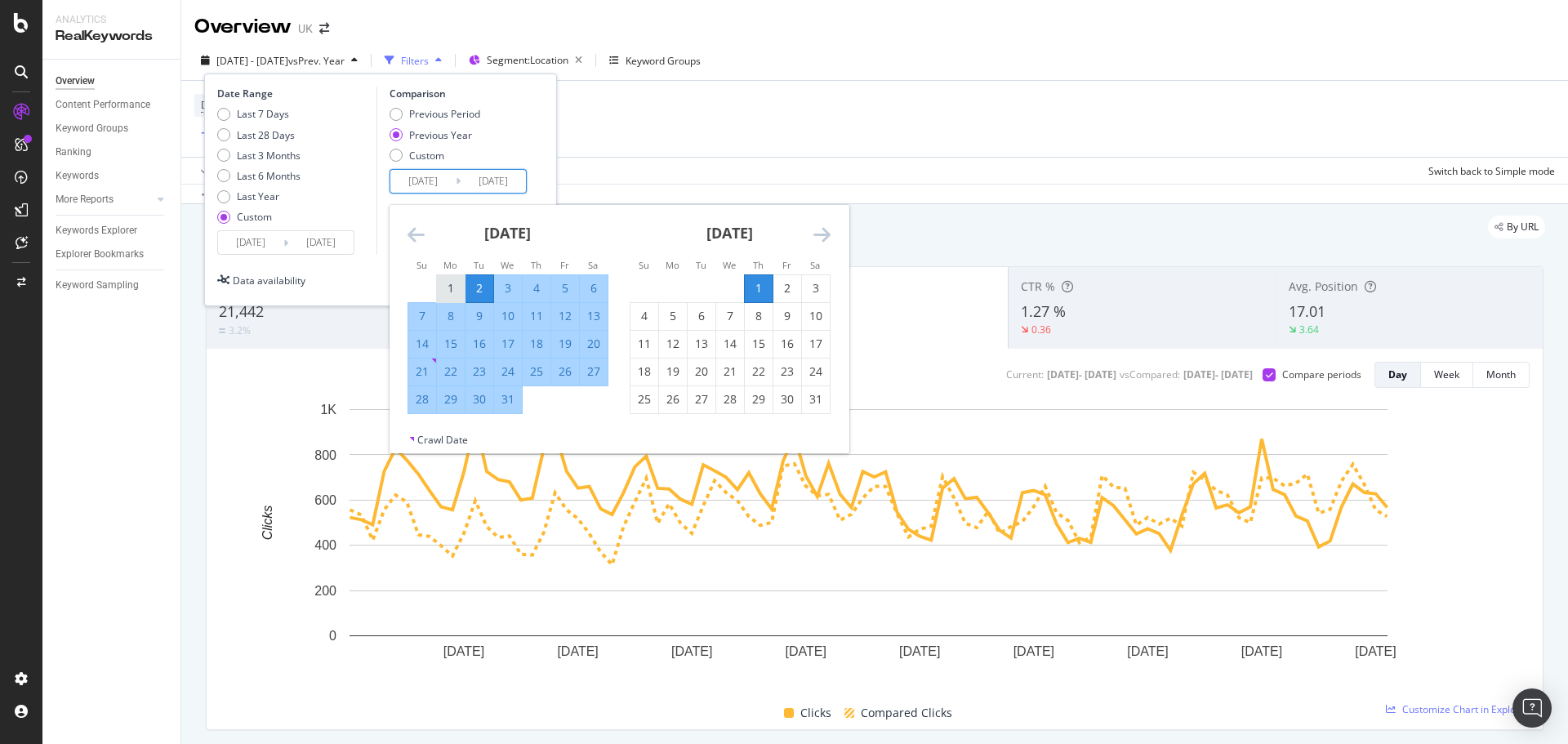
click at [456, 285] on div "1" at bounding box center [451, 287] width 28 height 17
type input "[DATE]"
drag, startPoint x: 514, startPoint y: 398, endPoint x: 500, endPoint y: 361, distance: 39.6
click at [512, 398] on div "31" at bounding box center [508, 399] width 28 height 17
type input "[DATE]"
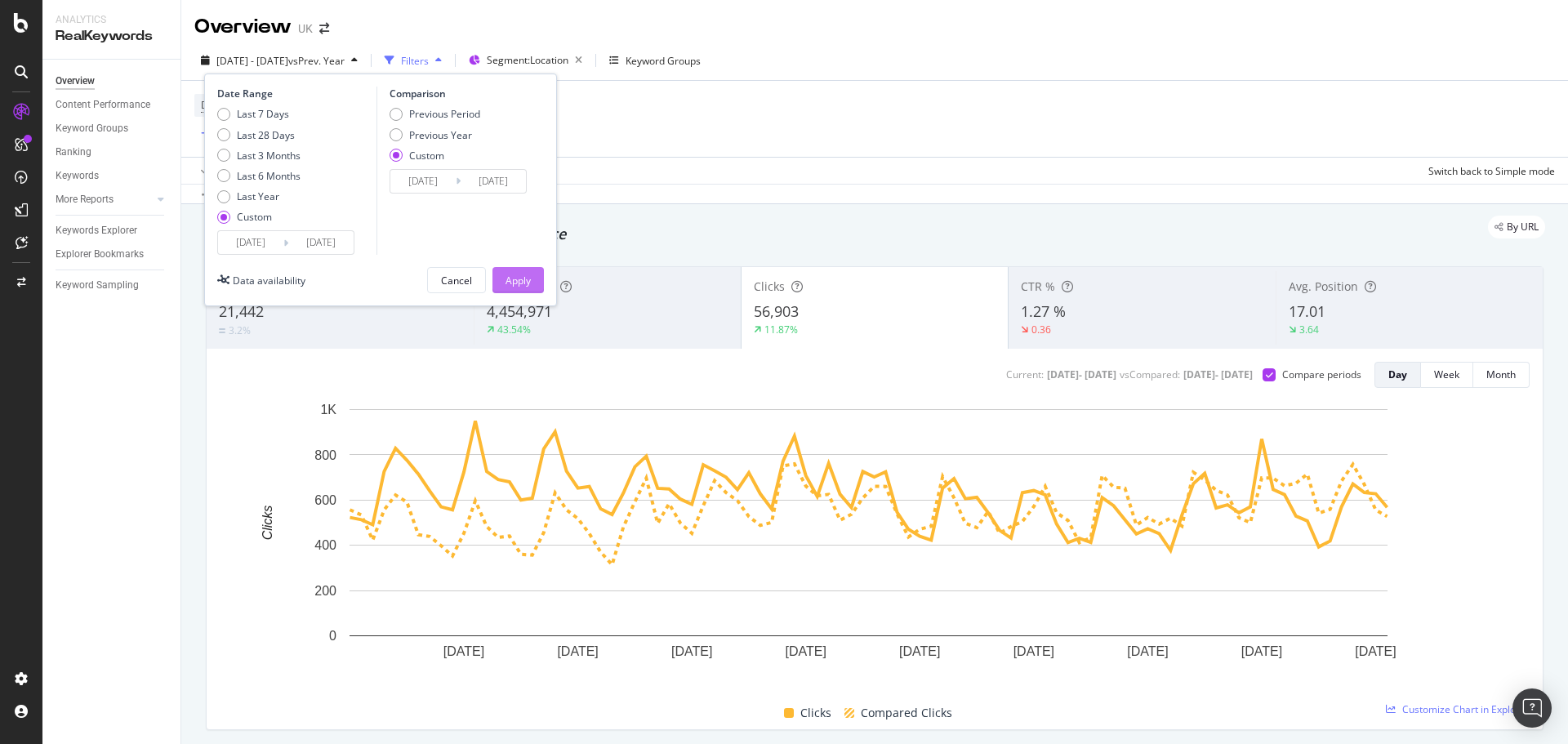
click at [521, 289] on div "Apply" at bounding box center [518, 280] width 25 height 24
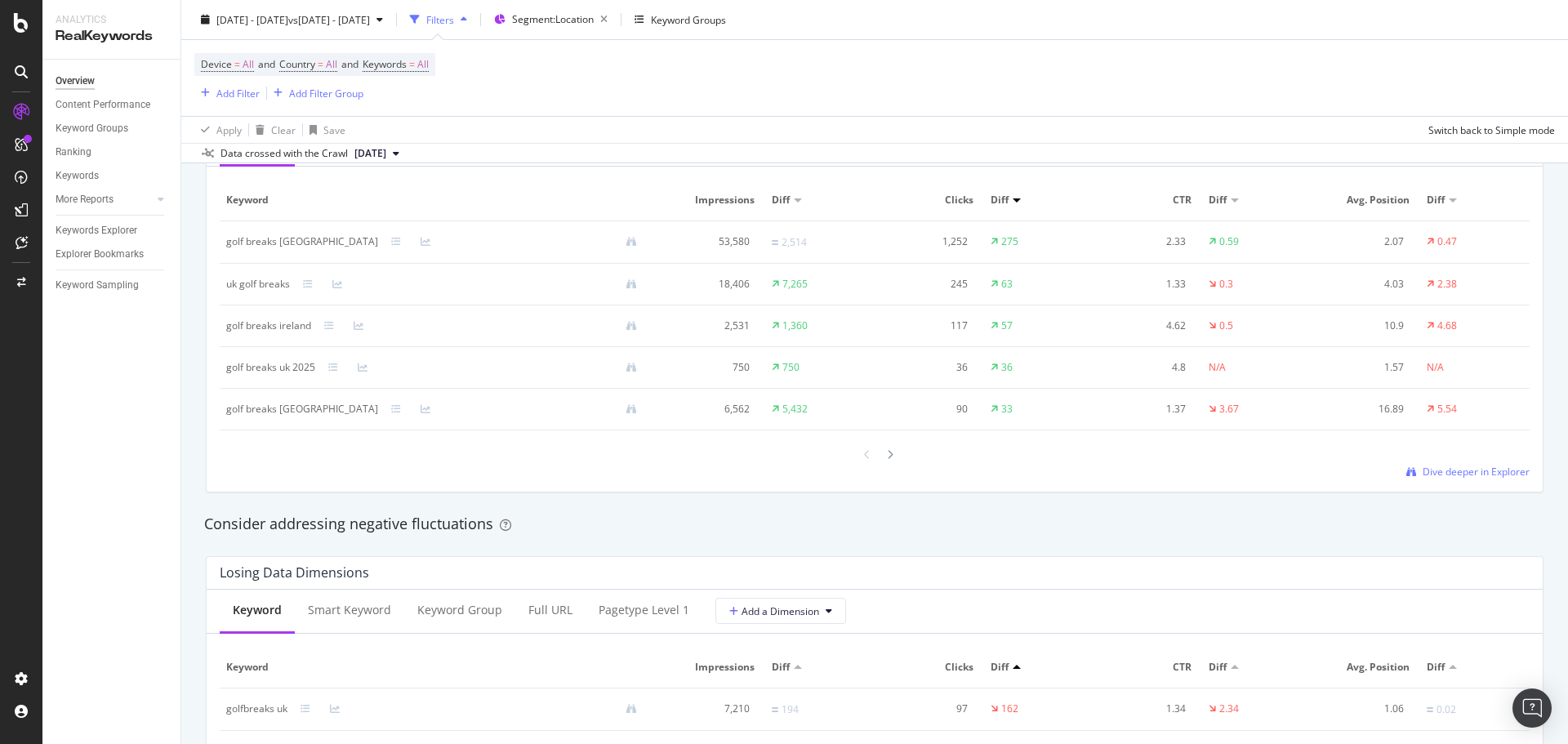
scroll to position [1878, 0]
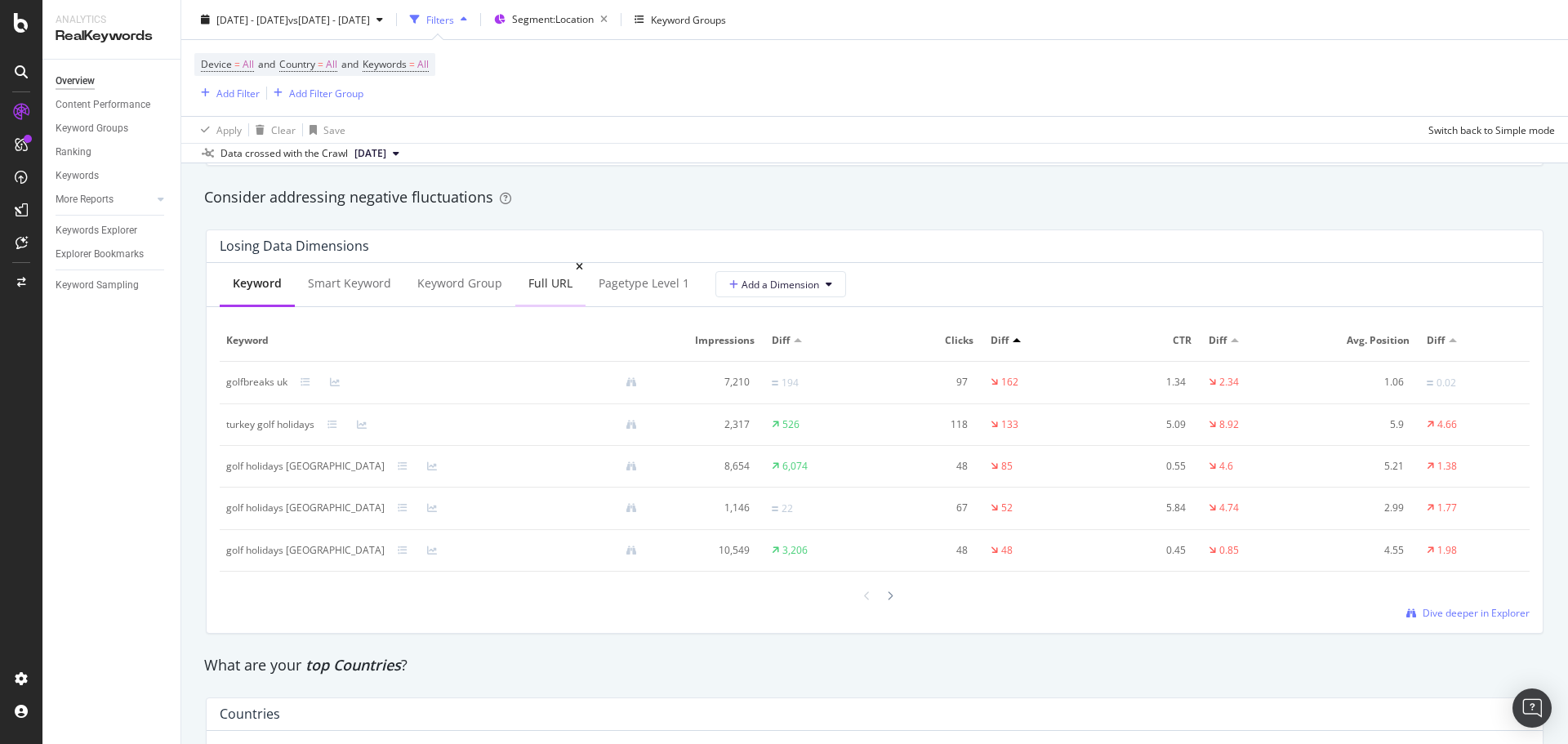
click at [547, 279] on div "Full URL" at bounding box center [550, 283] width 44 height 17
click at [887, 597] on icon at bounding box center [890, 597] width 7 height 10
click at [865, 599] on div at bounding box center [867, 597] width 15 height 22
click at [890, 602] on div at bounding box center [890, 597] width 15 height 22
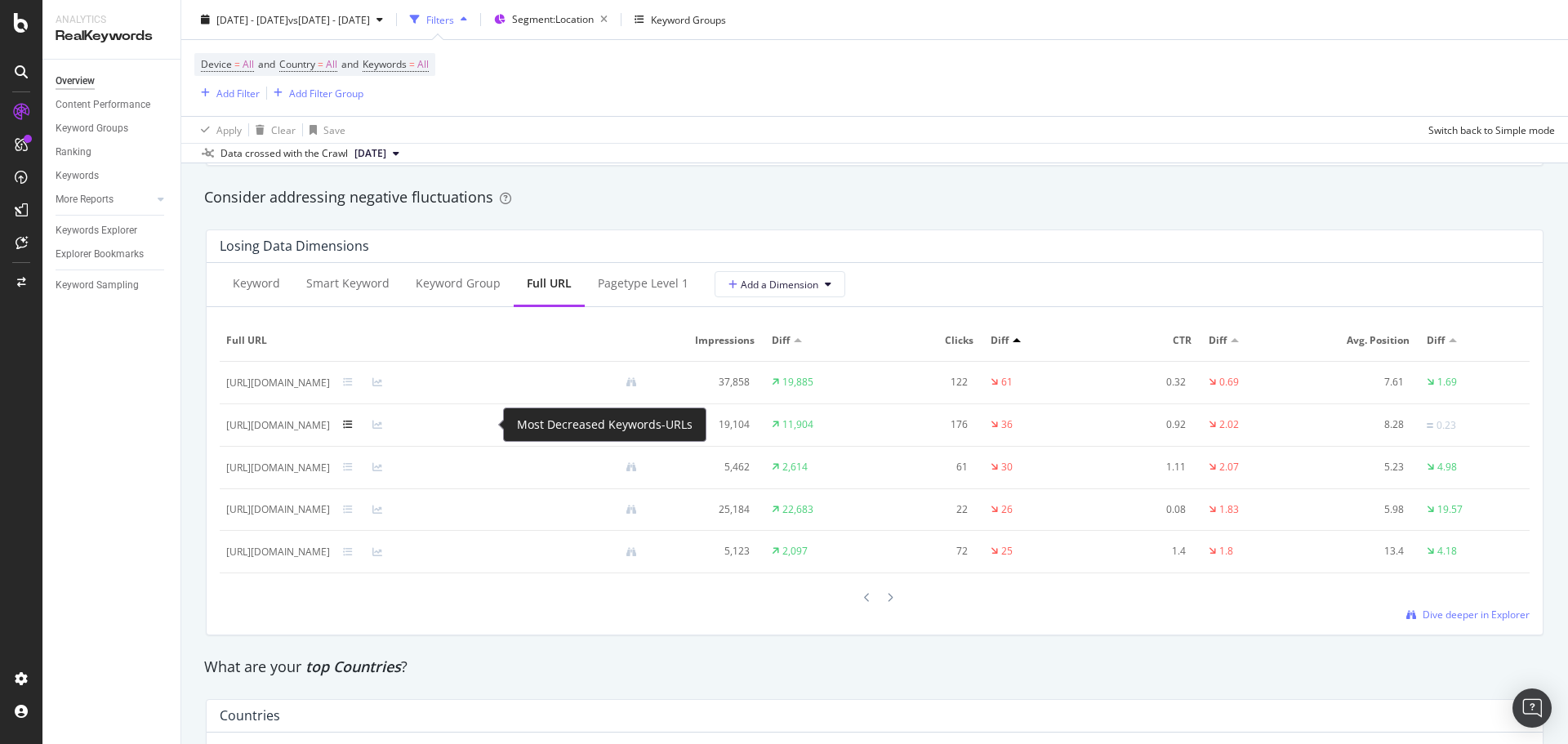
click at [353, 428] on icon at bounding box center [348, 424] width 10 height 10
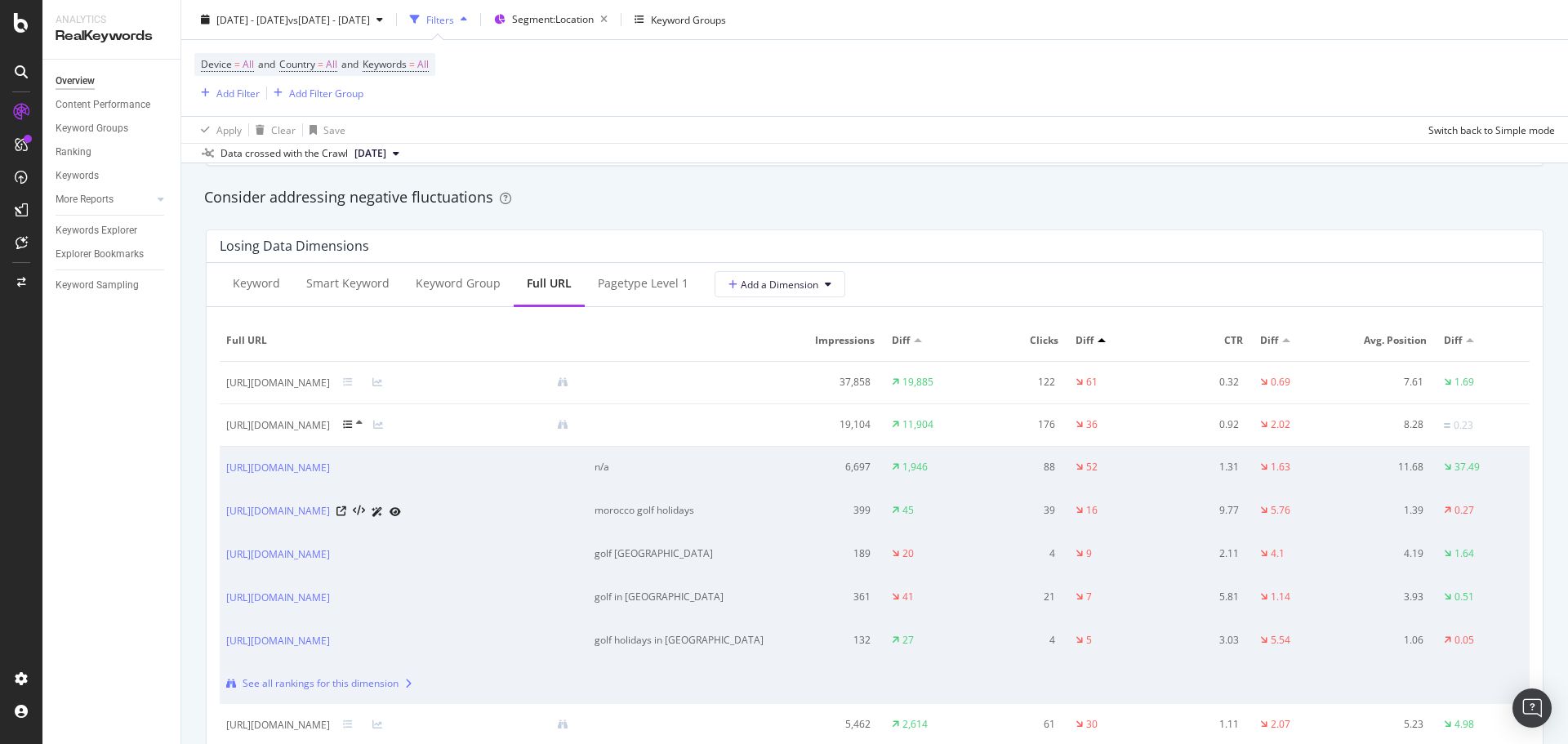
click at [682, 507] on div "morocco golf holidays" at bounding box center [681, 510] width 173 height 15
copy div "morocco golf holidays"
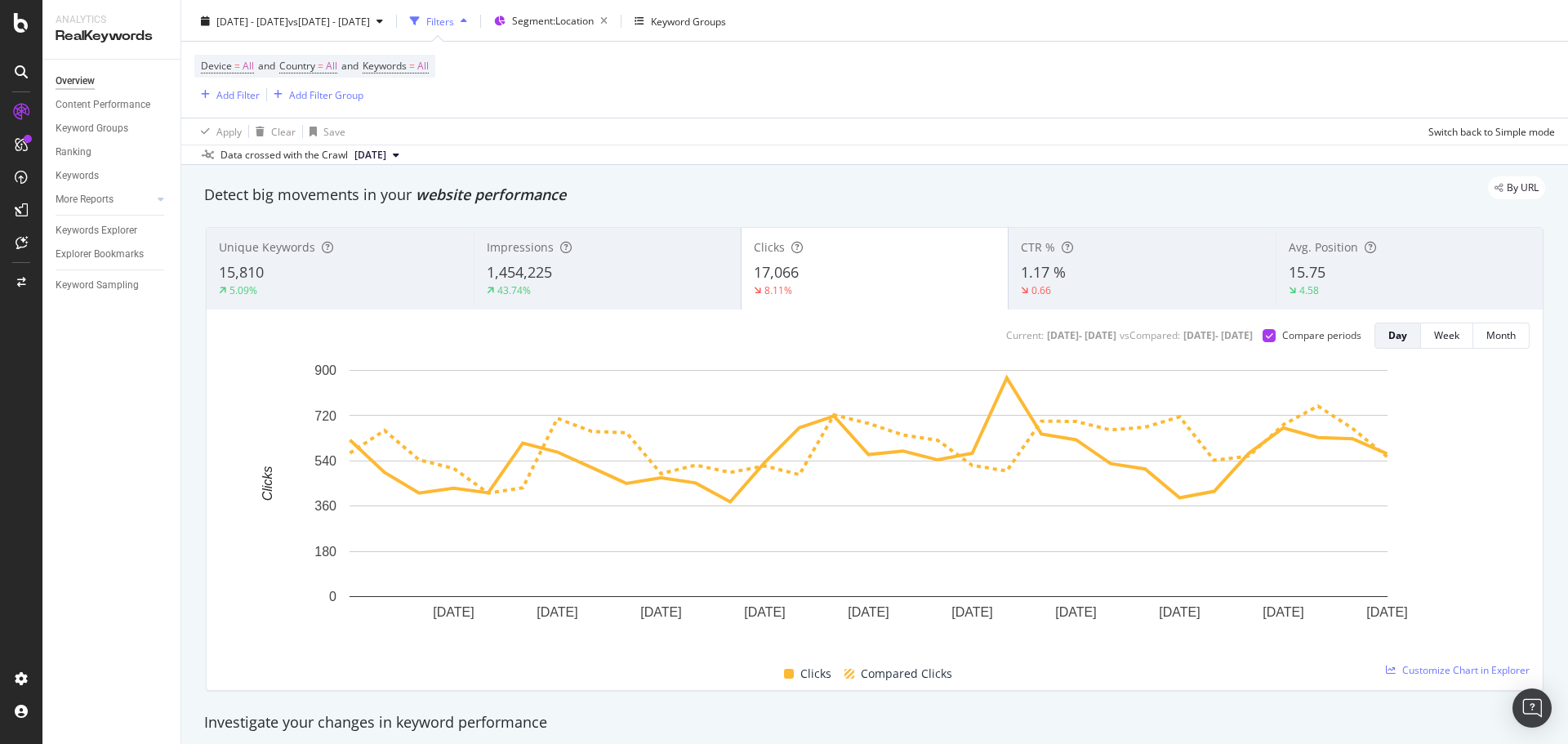
scroll to position [0, 0]
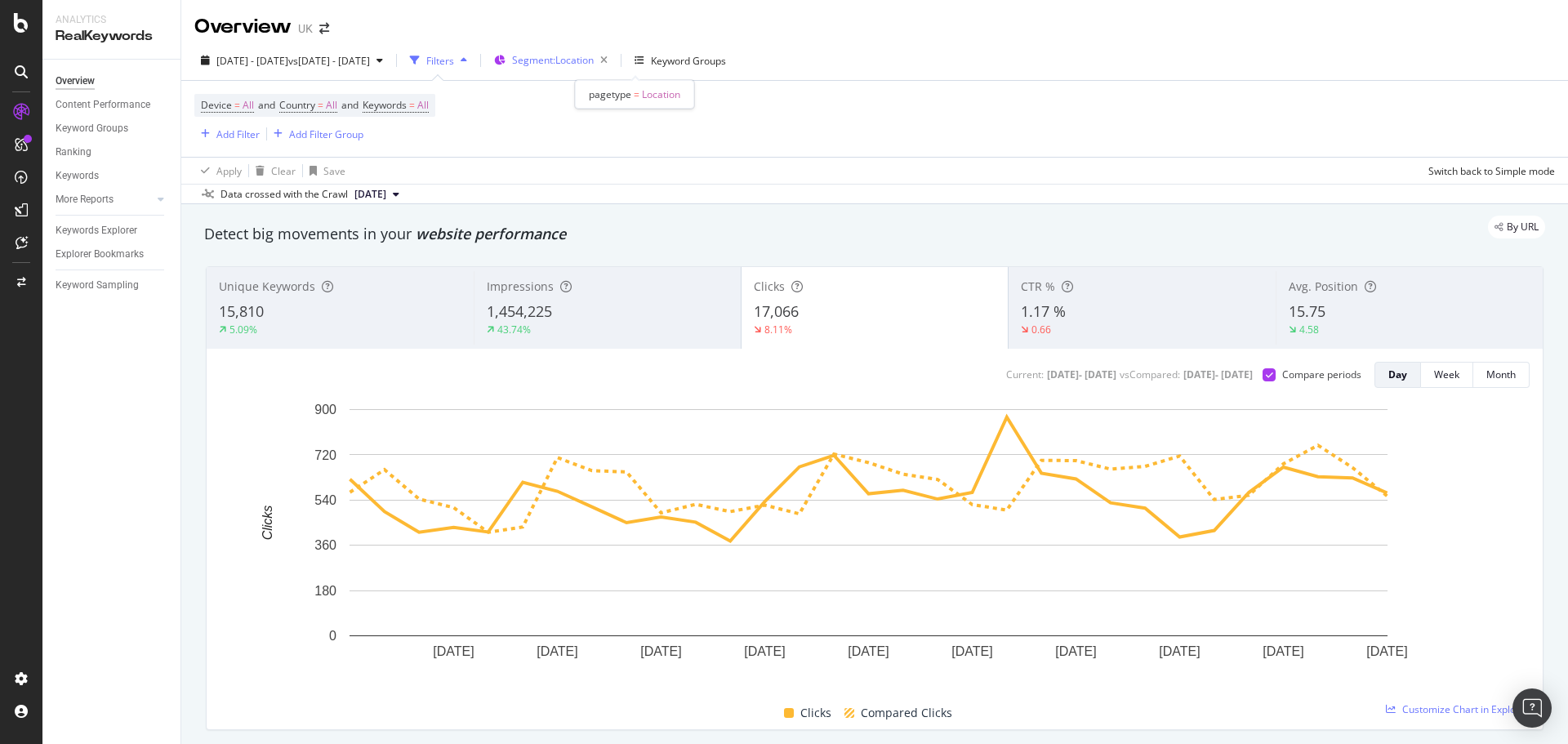
click at [594, 60] on span "Segment: Location" at bounding box center [553, 60] width 82 height 14
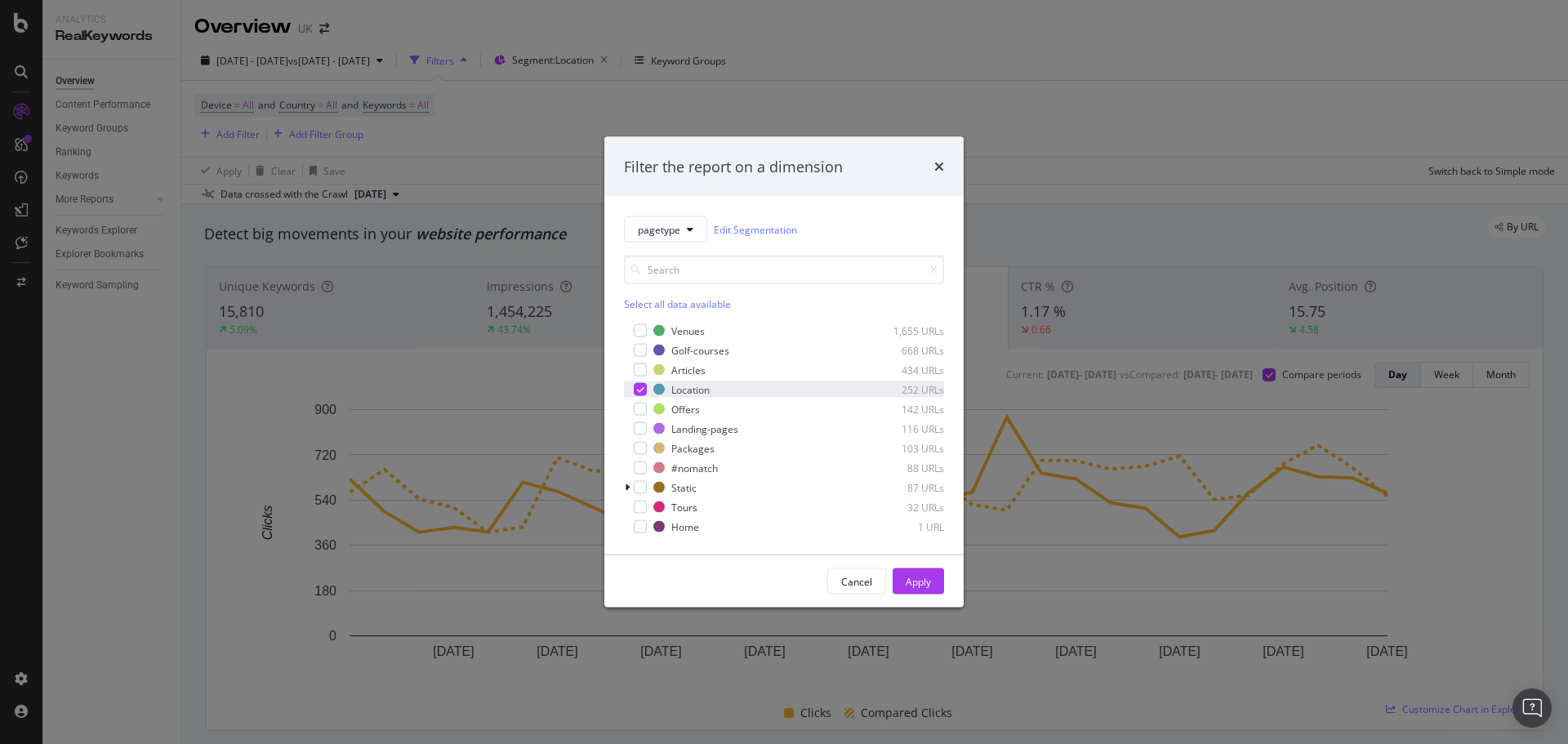
click at [638, 391] on icon "modal" at bounding box center [641, 389] width 8 height 8
click at [643, 374] on div "modal" at bounding box center [639, 369] width 13 height 13
click at [920, 584] on div "Apply" at bounding box center [918, 581] width 25 height 14
click at [247, 135] on div "Add Filter" at bounding box center [238, 134] width 44 height 14
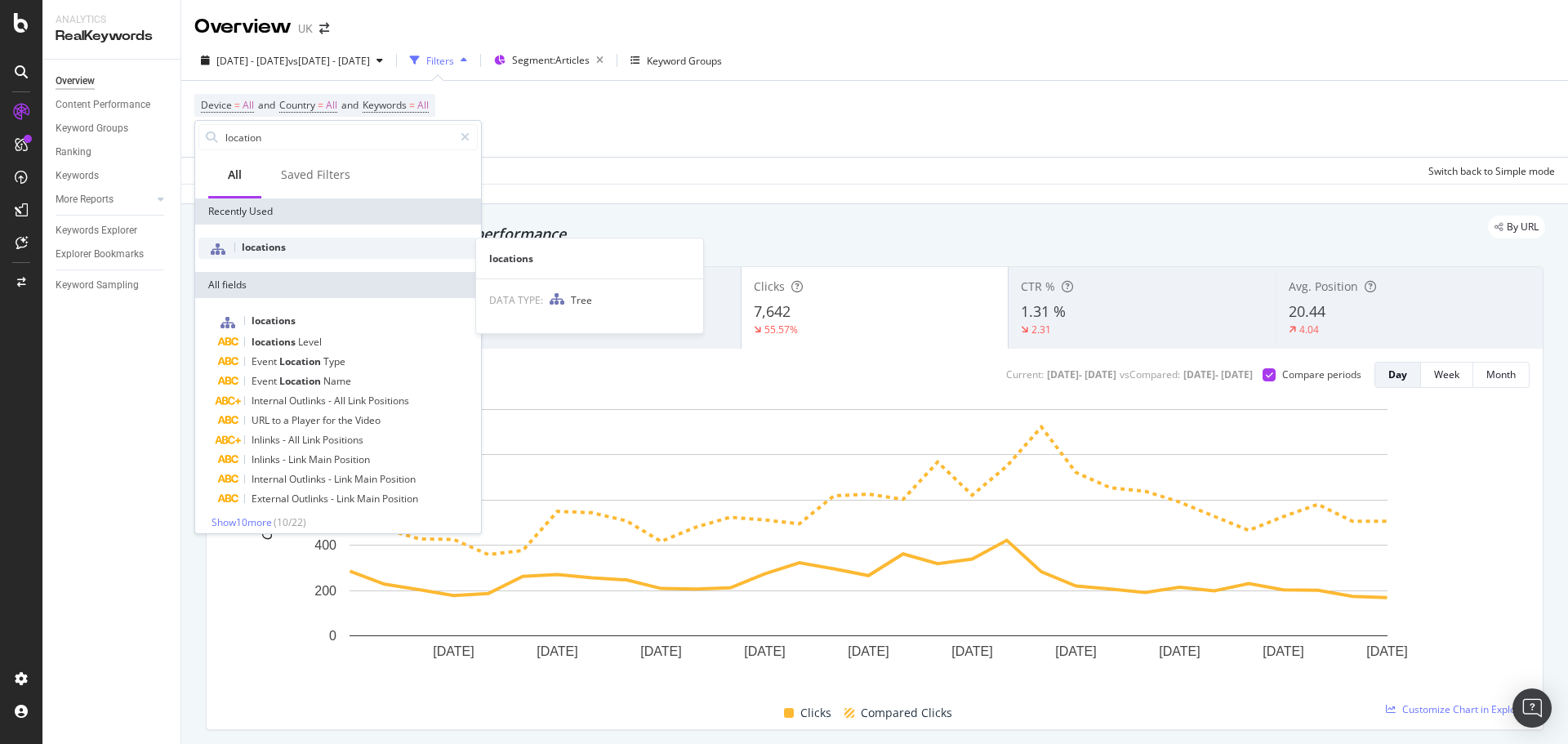
type input "location"
click at [253, 249] on span "locations" at bounding box center [263, 247] width 44 height 14
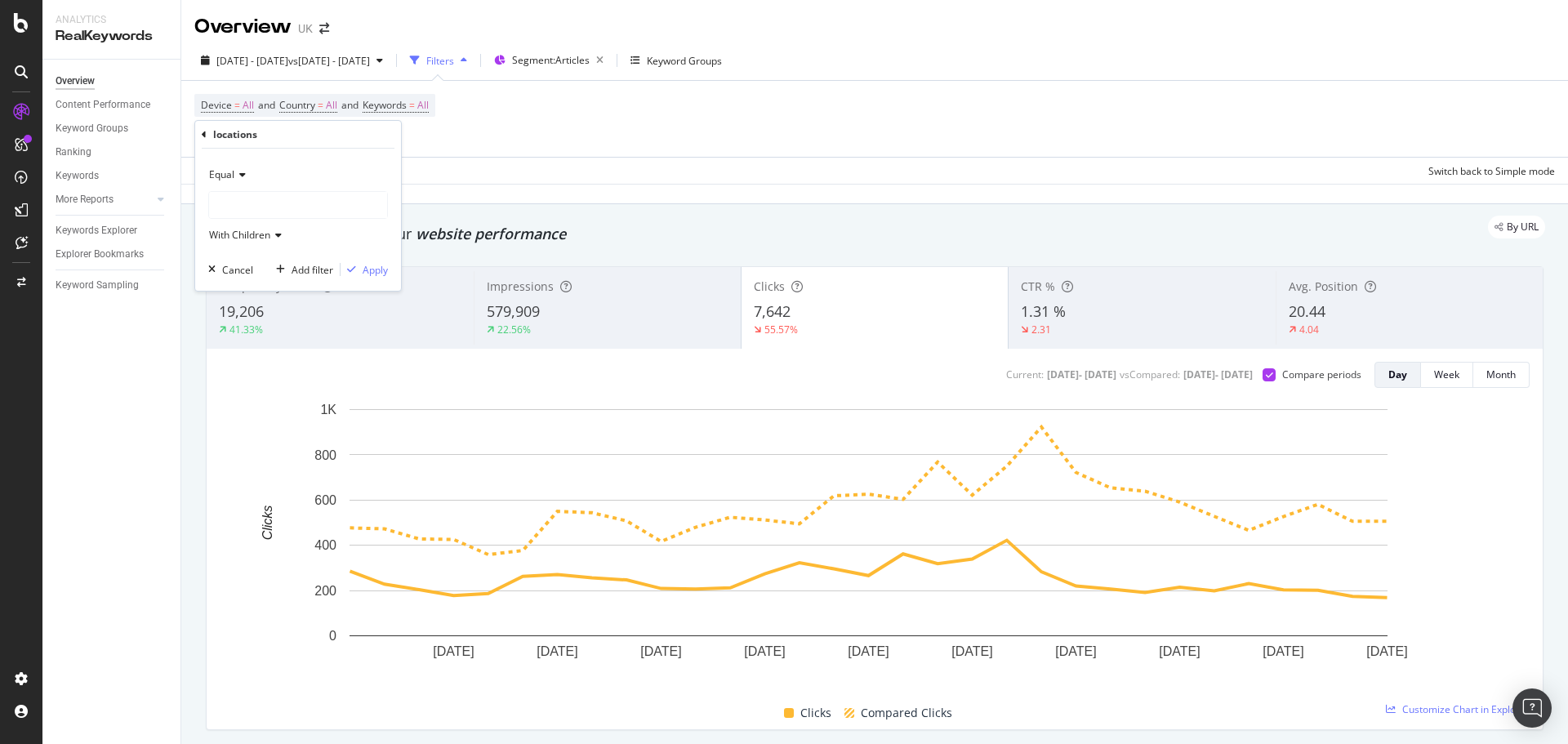
click at [247, 196] on div at bounding box center [297, 205] width 178 height 26
click at [327, 251] on span "Select" at bounding box center [331, 254] width 28 height 14
click at [369, 275] on div "Apply" at bounding box center [375, 270] width 25 height 14
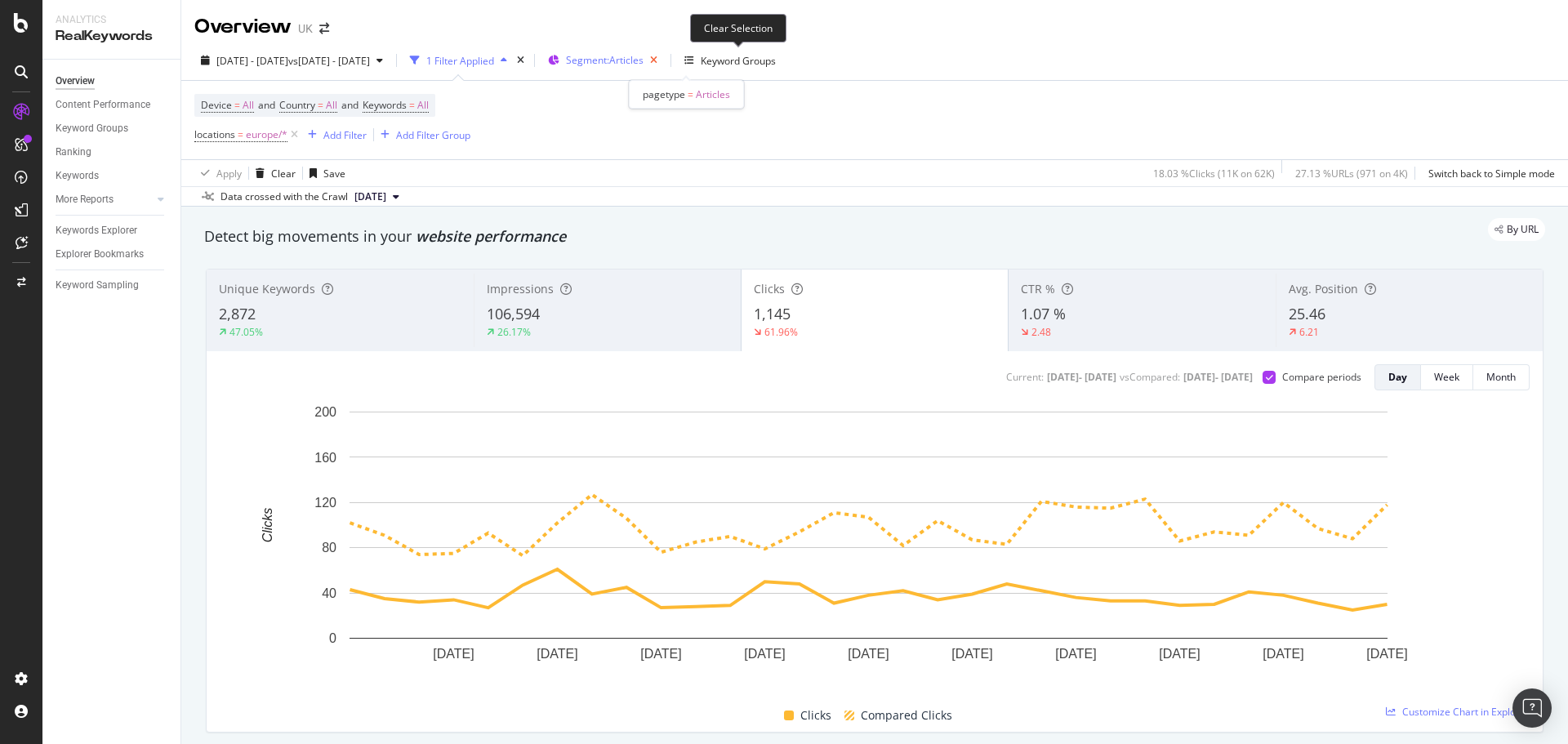
click at [664, 59] on icon "button" at bounding box center [653, 60] width 20 height 23
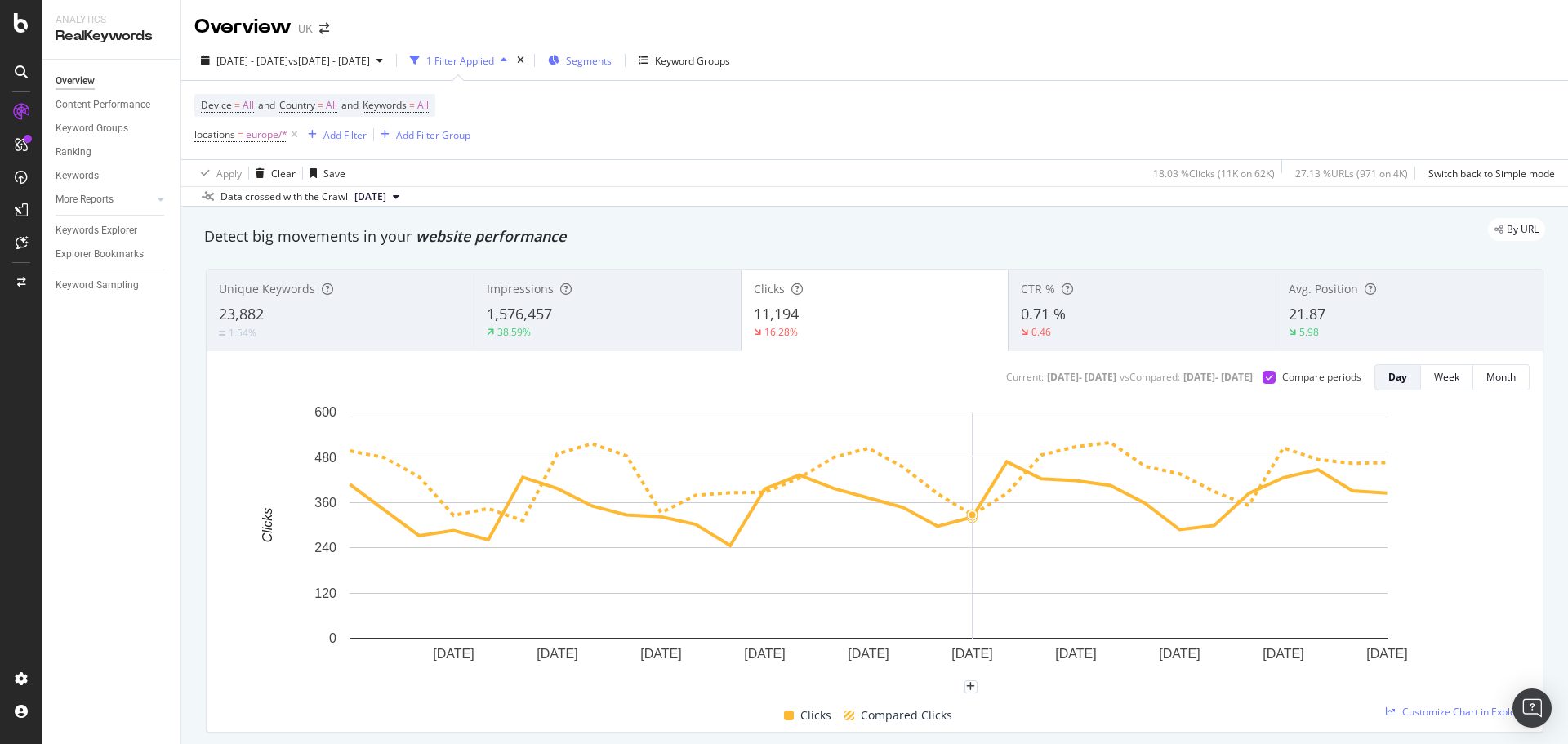
click at [560, 62] on icon "button" at bounding box center [554, 60] width 12 height 10
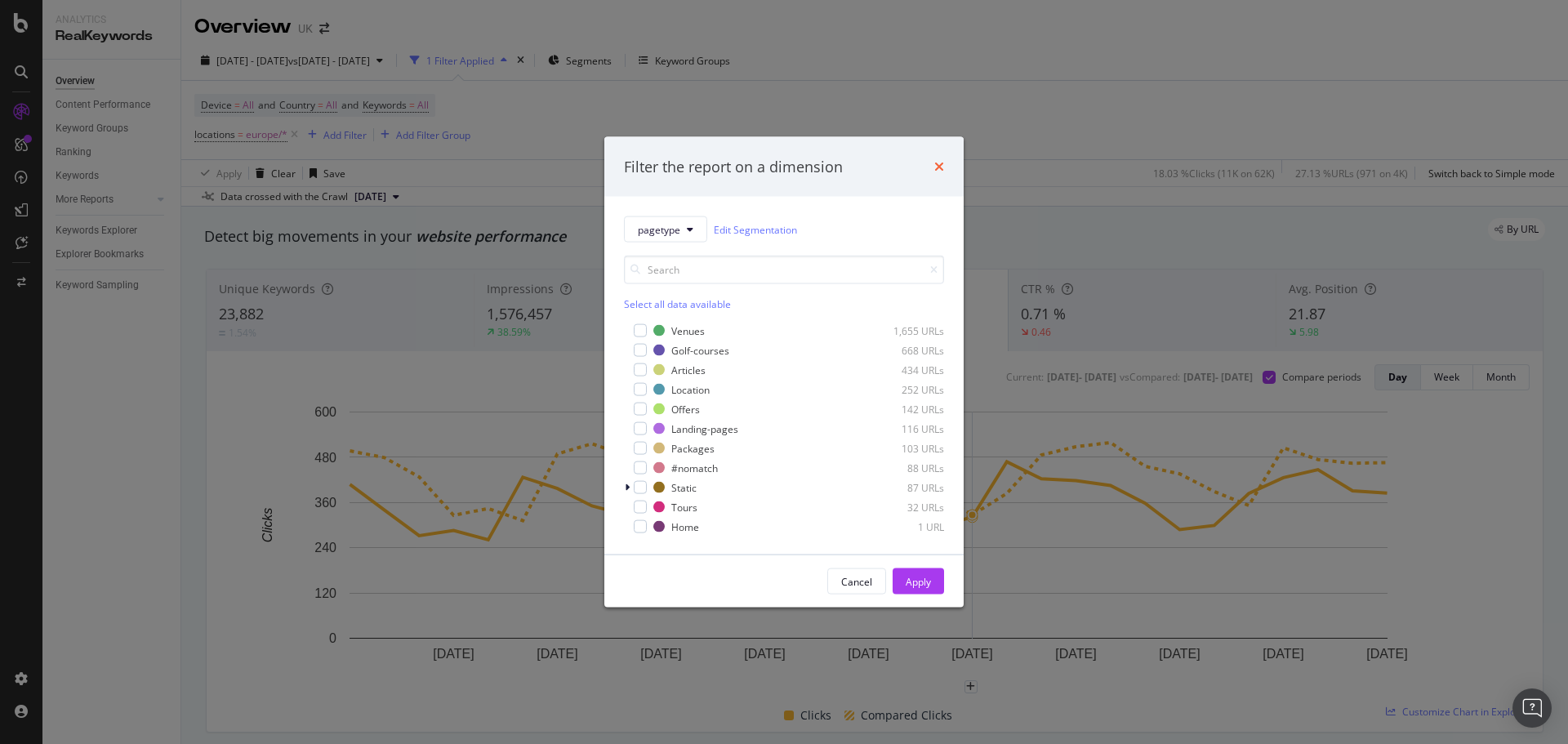
click at [941, 165] on icon "times" at bounding box center [939, 166] width 10 height 13
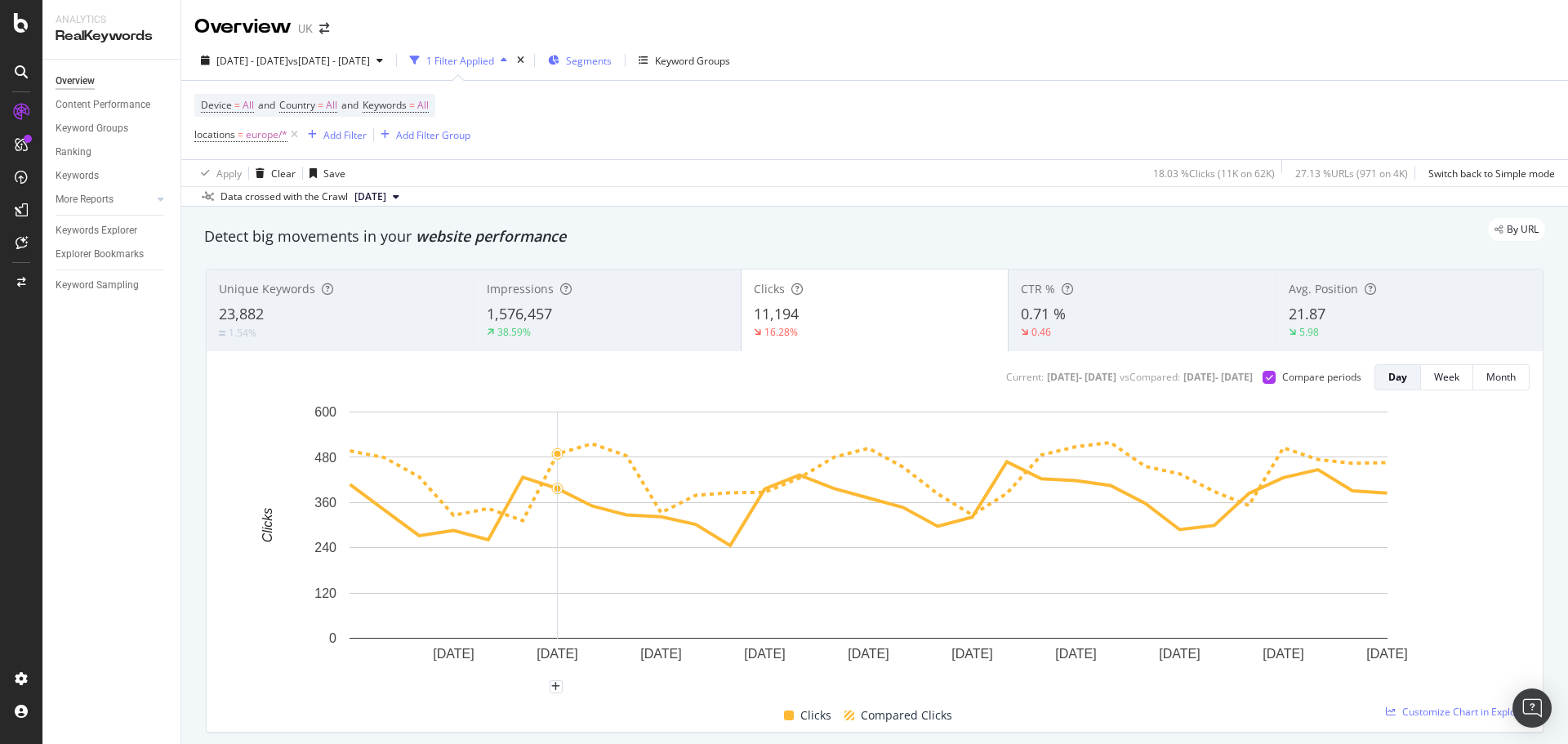
click at [612, 69] on div "Segments" at bounding box center [580, 60] width 64 height 24
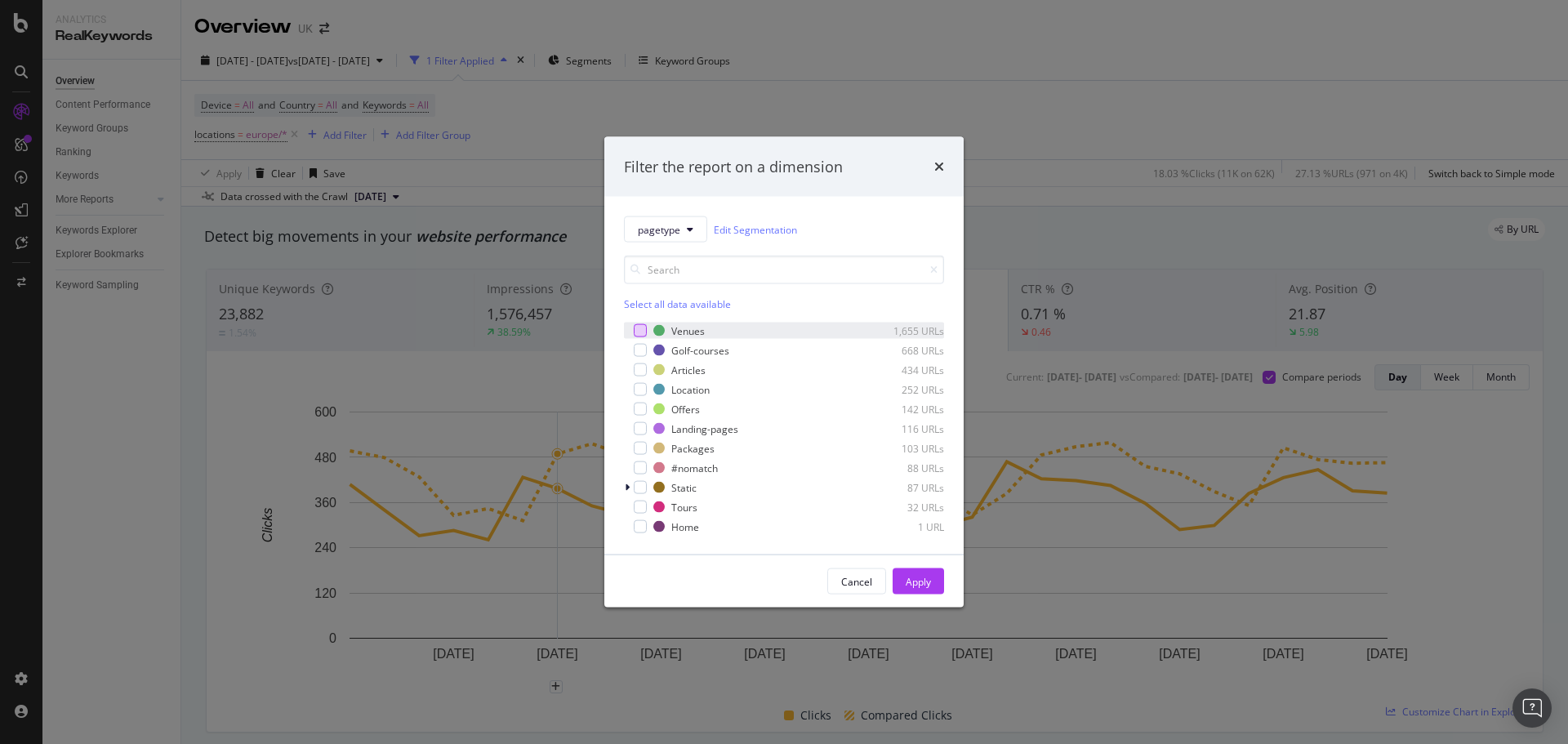
click at [636, 331] on div "modal" at bounding box center [639, 330] width 13 height 13
click at [640, 351] on div "modal" at bounding box center [639, 350] width 13 height 13
click at [640, 391] on div "modal" at bounding box center [639, 389] width 13 height 13
click at [645, 429] on div "modal" at bounding box center [639, 428] width 13 height 13
click at [920, 588] on div "Apply" at bounding box center [918, 581] width 25 height 14
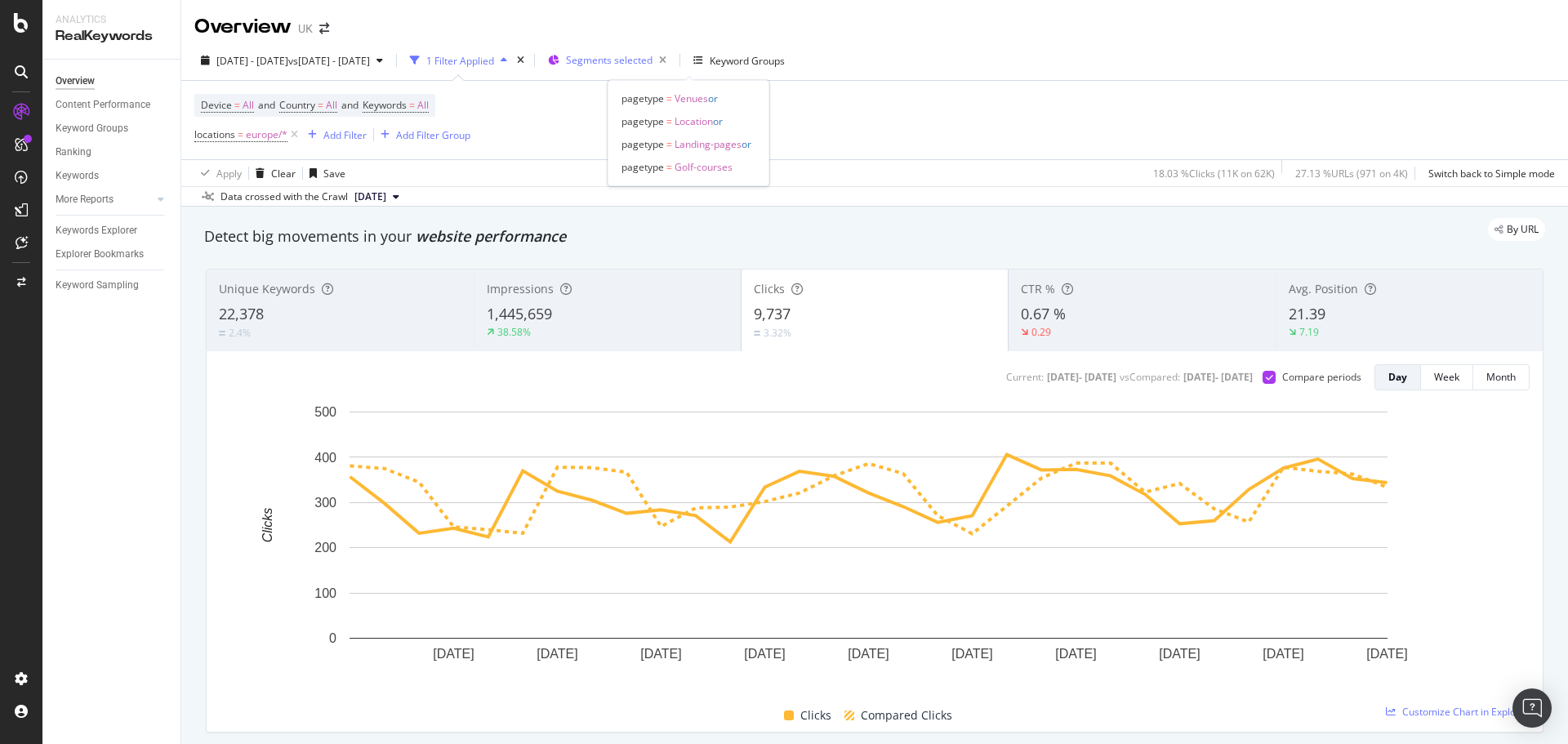
click at [673, 51] on div "Segments selected" at bounding box center [620, 60] width 107 height 23
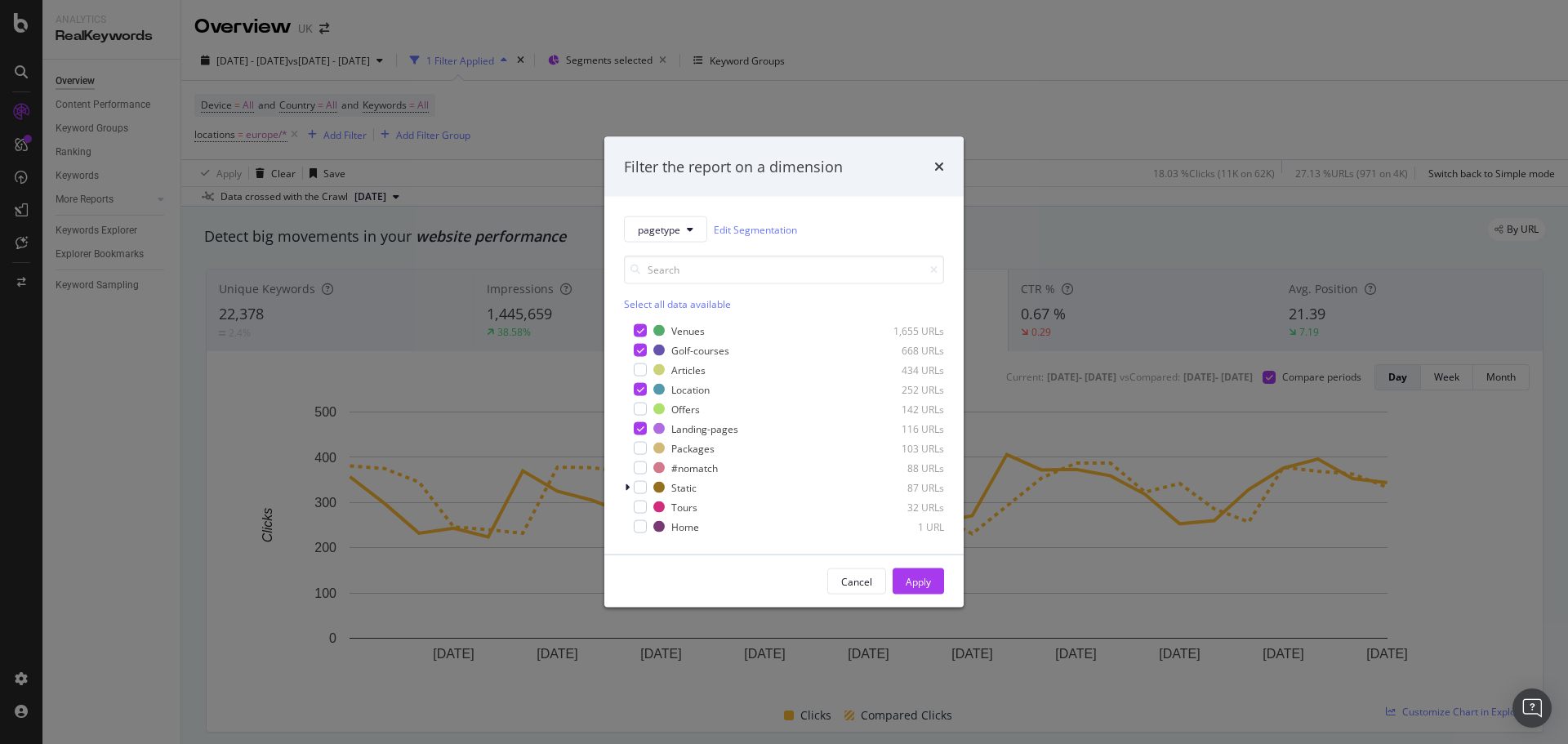
click at [723, 130] on div "Filter the report on a dimension pagetype Edit Segmentation Select all data ava…" at bounding box center [784, 372] width 1568 height 744
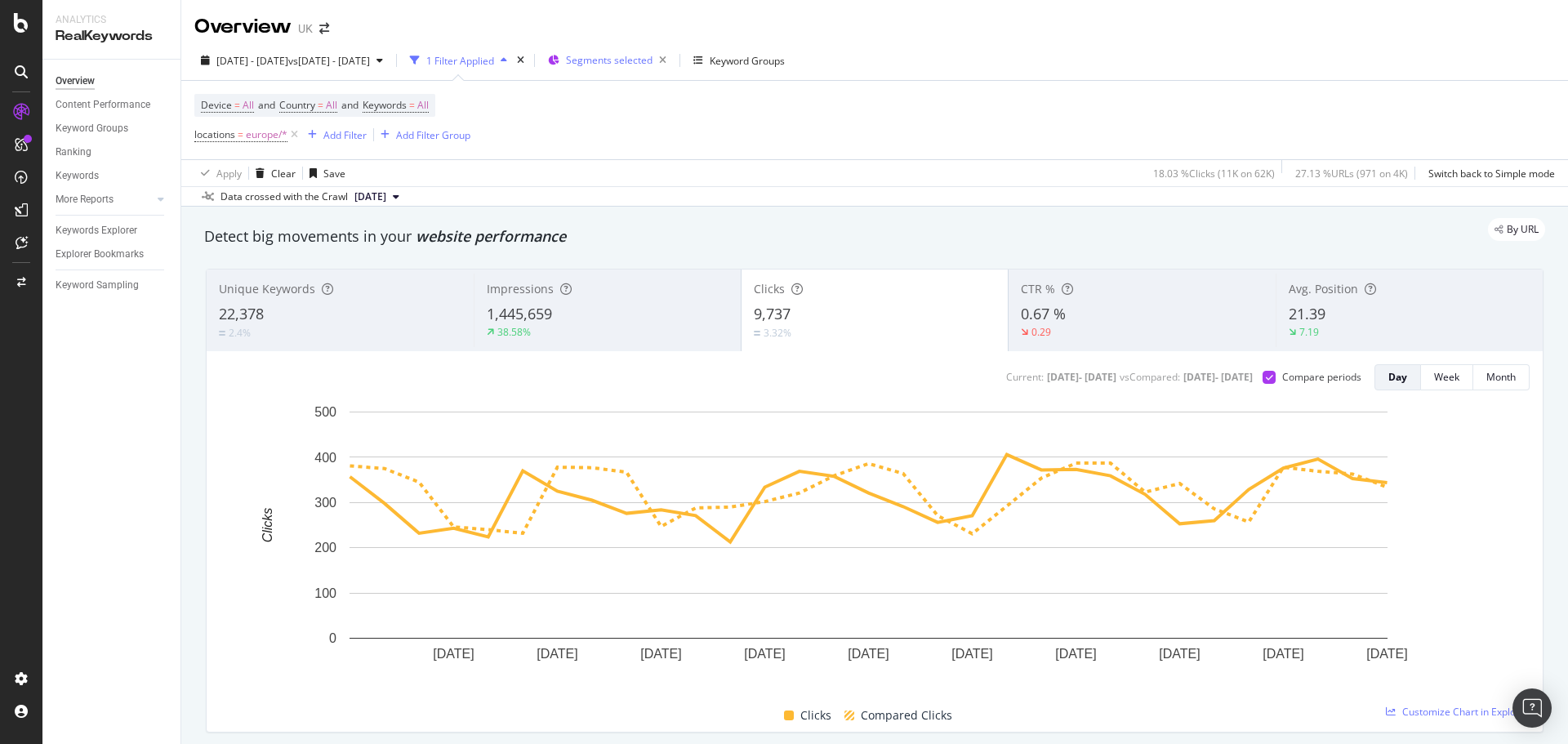
click at [704, 79] on div "2025 Jul. 1st - Jul. 31st vs 2024 Jul. 1st - 2024 Jul. 31st 1 Filter Applied Se…" at bounding box center [874, 64] width 1386 height 33
click at [673, 73] on div "Segments selected" at bounding box center [610, 60] width 125 height 24
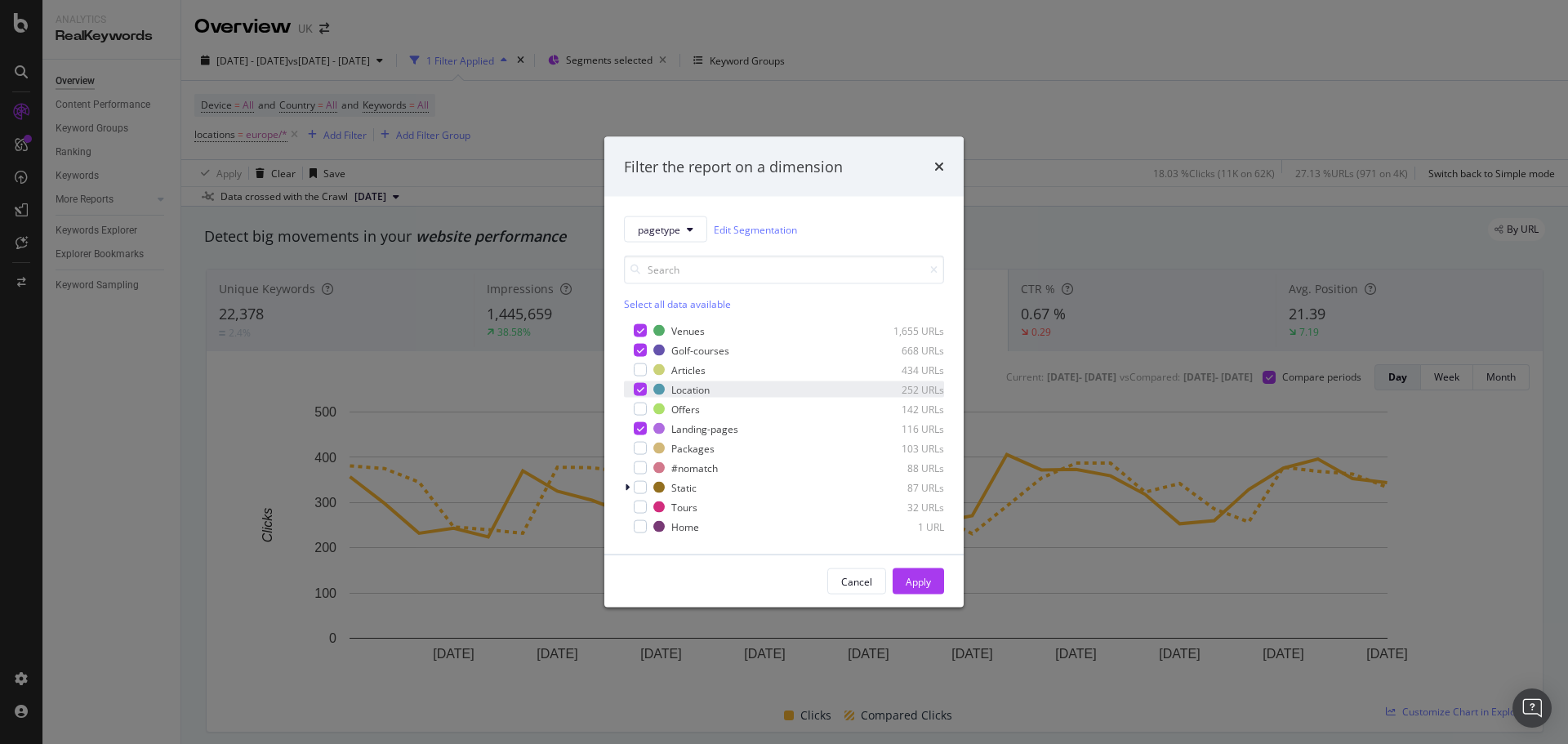
click at [635, 390] on div "modal" at bounding box center [639, 389] width 13 height 13
click at [915, 582] on div "Apply" at bounding box center [918, 581] width 25 height 14
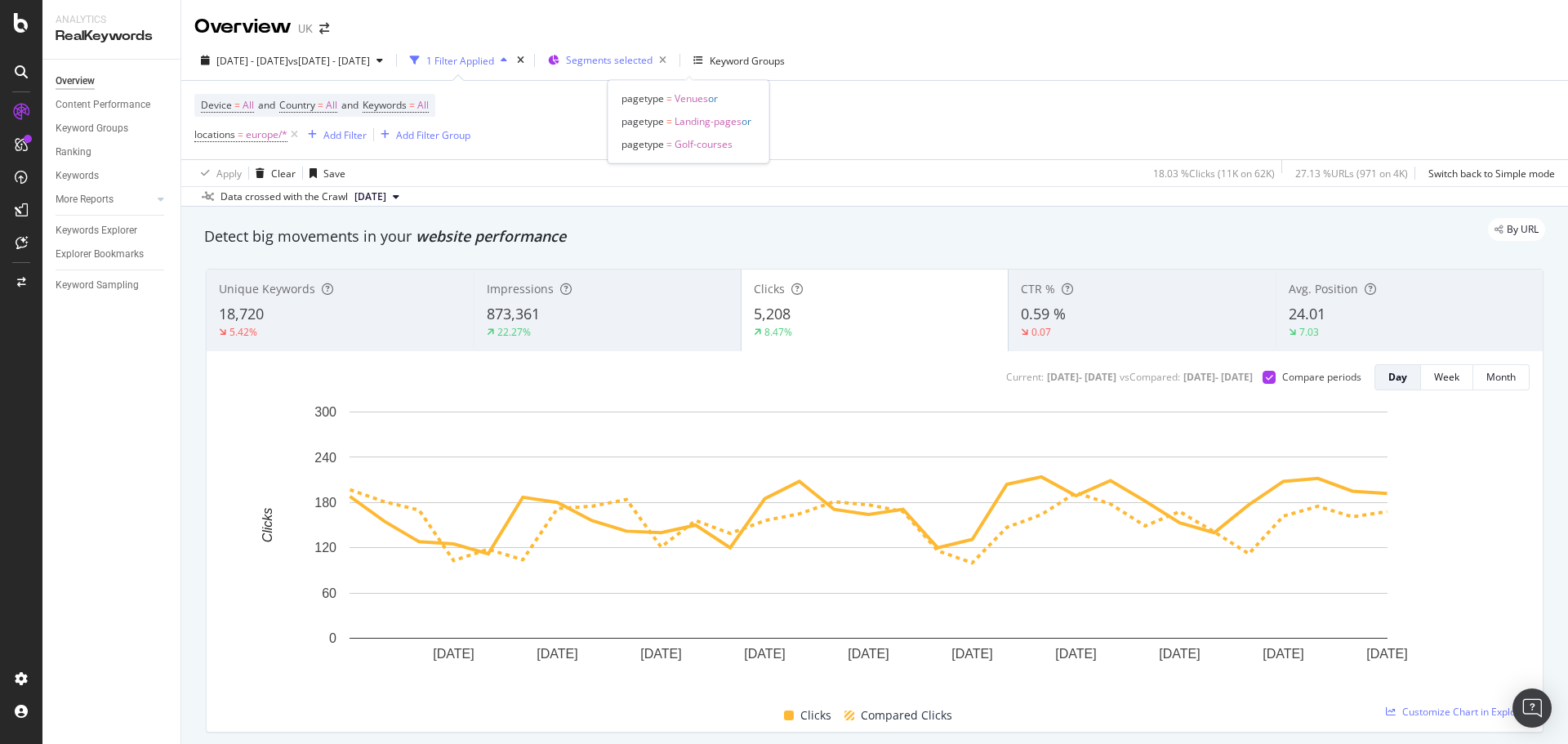
click at [653, 63] on span "Segments selected" at bounding box center [609, 60] width 86 height 14
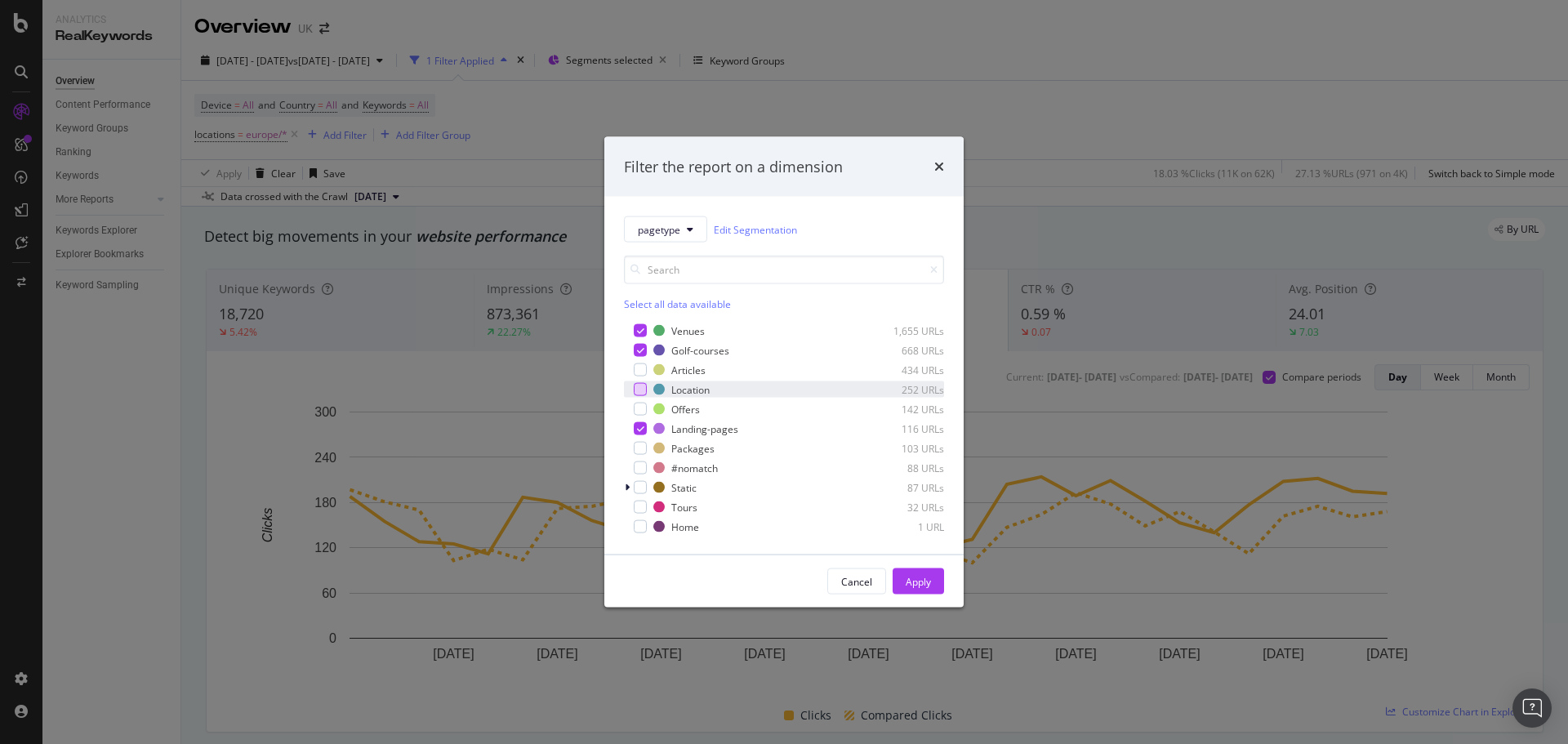
click at [641, 388] on div "modal" at bounding box center [639, 389] width 13 height 13
click at [925, 569] on div "Apply" at bounding box center [918, 581] width 25 height 24
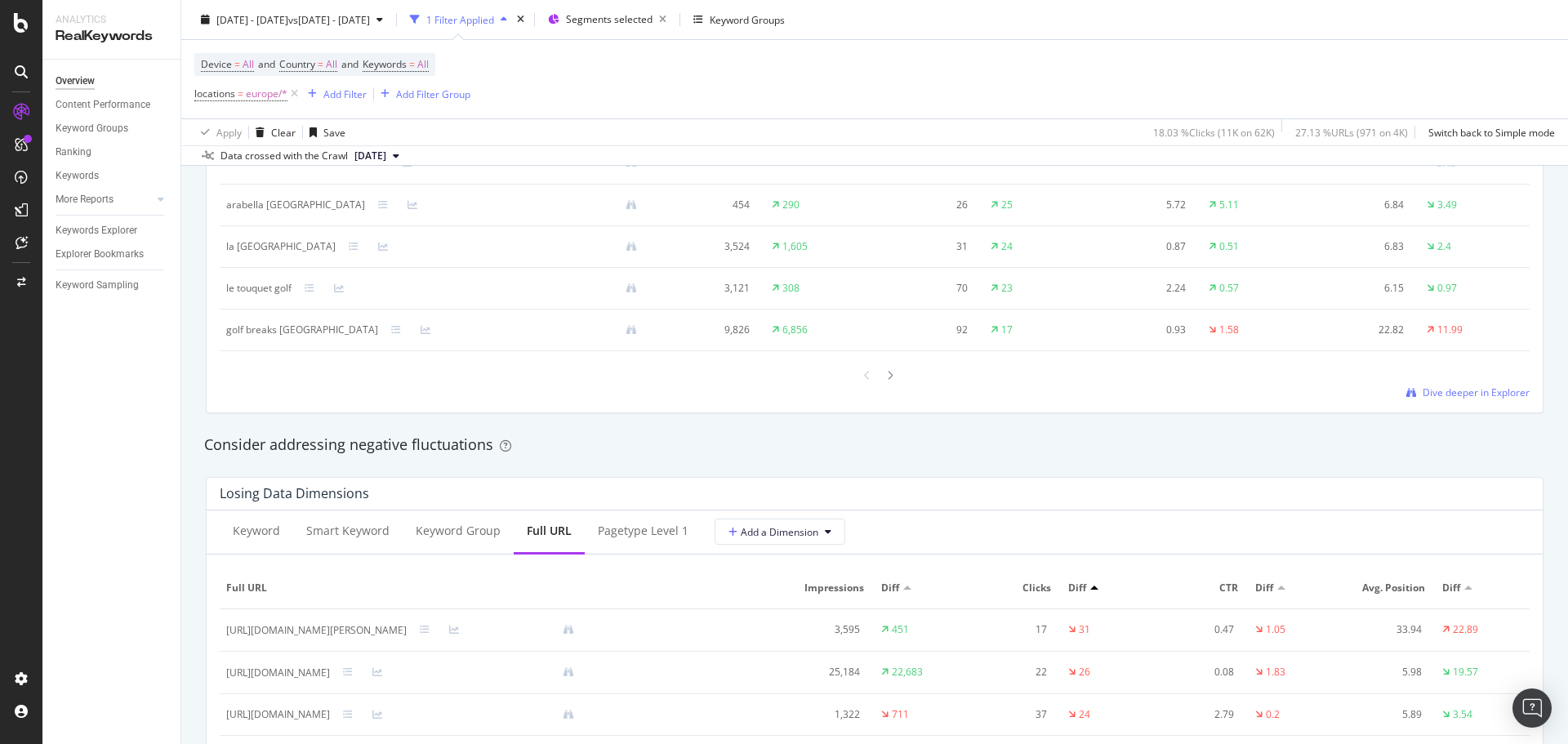
scroll to position [1714, 0]
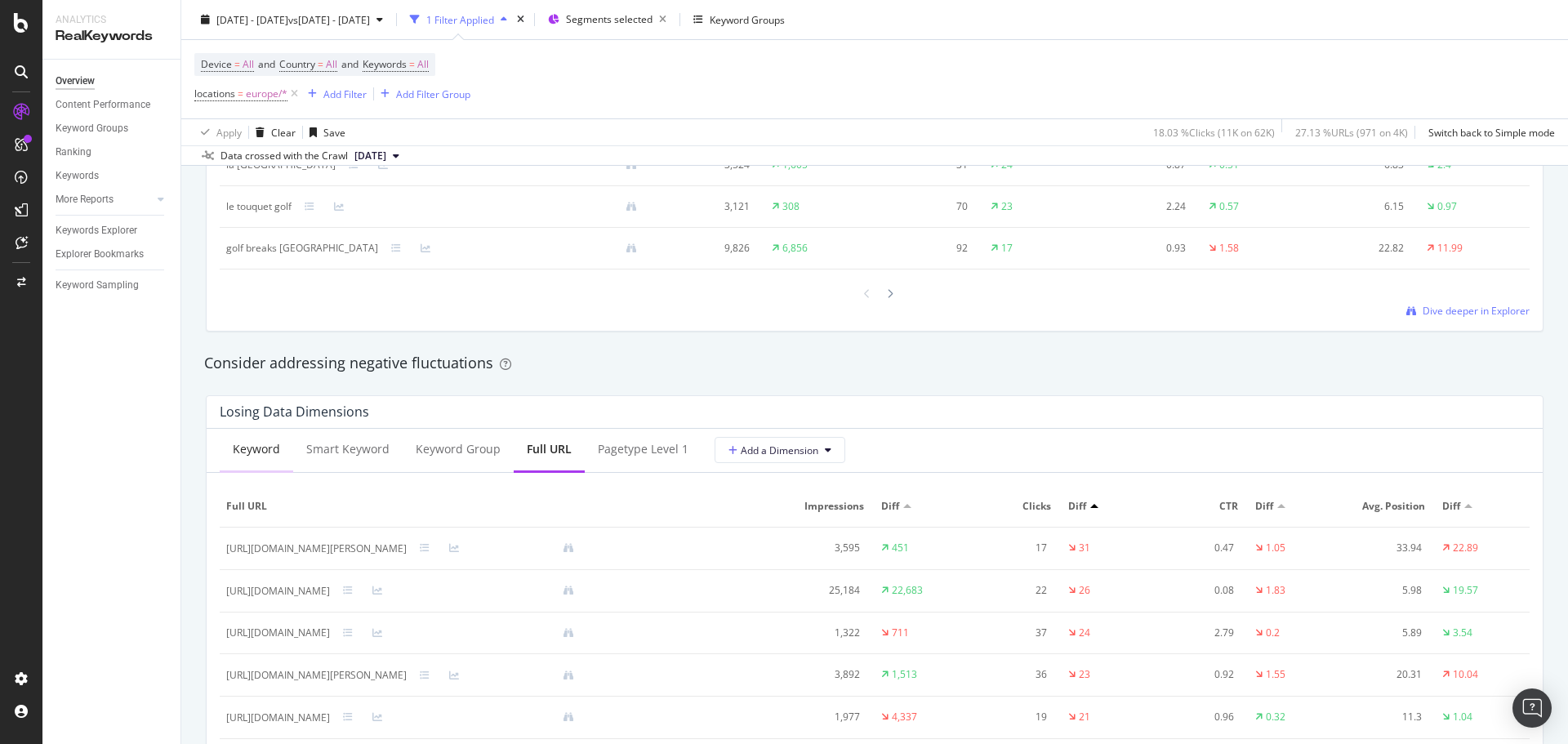
click at [255, 434] on div "Keyword" at bounding box center [256, 451] width 74 height 45
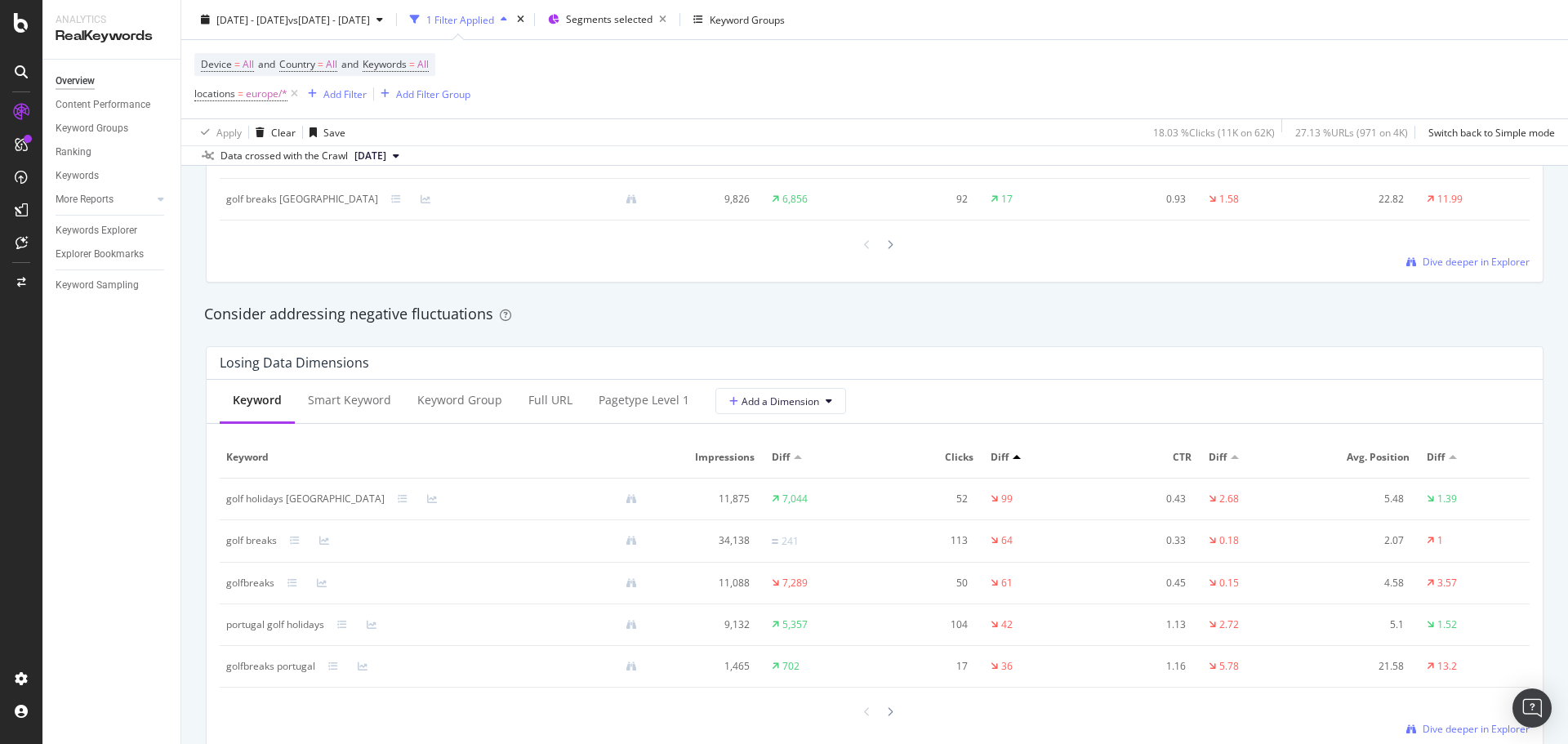
scroll to position [1878, 0]
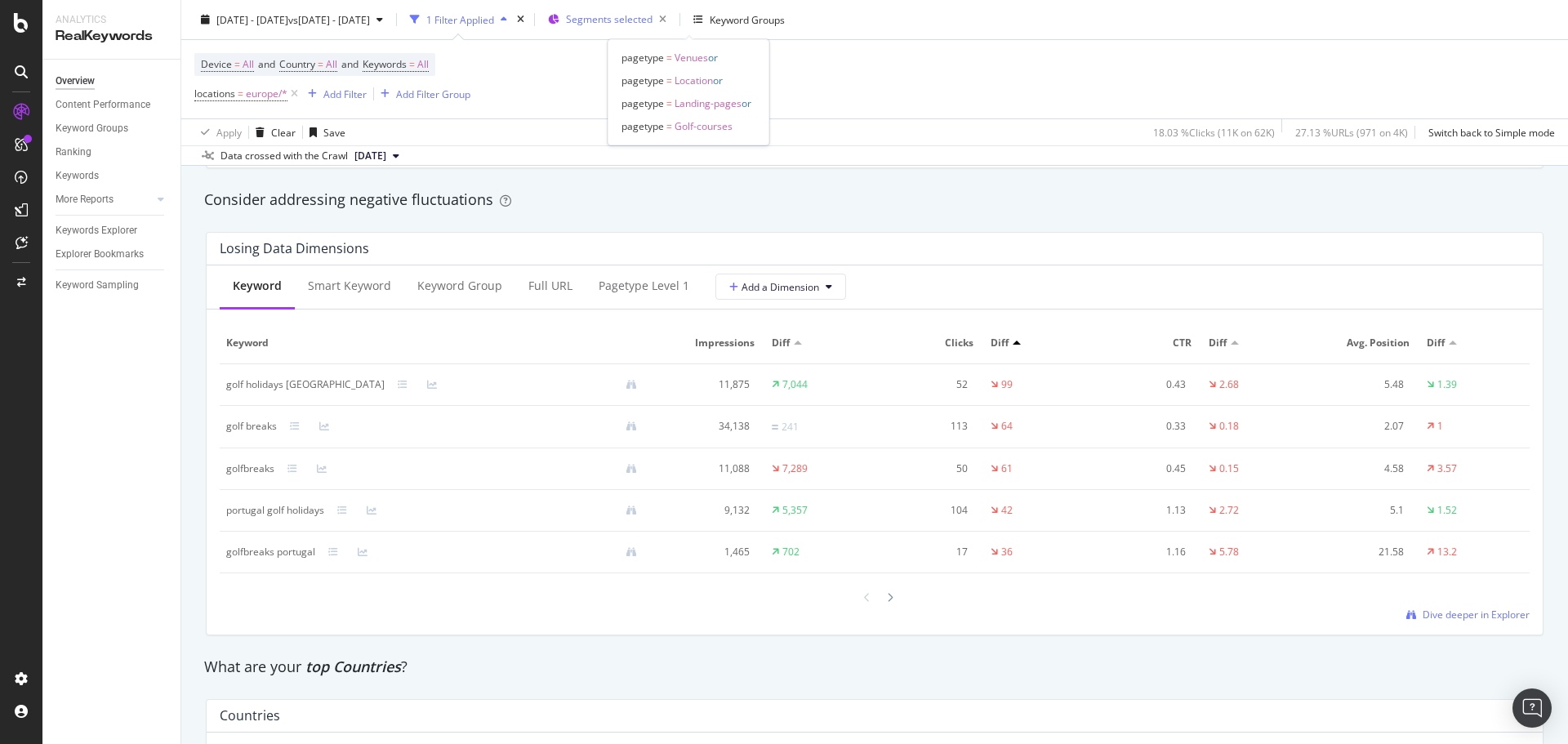
click at [653, 16] on span "Segments selected" at bounding box center [609, 19] width 86 height 14
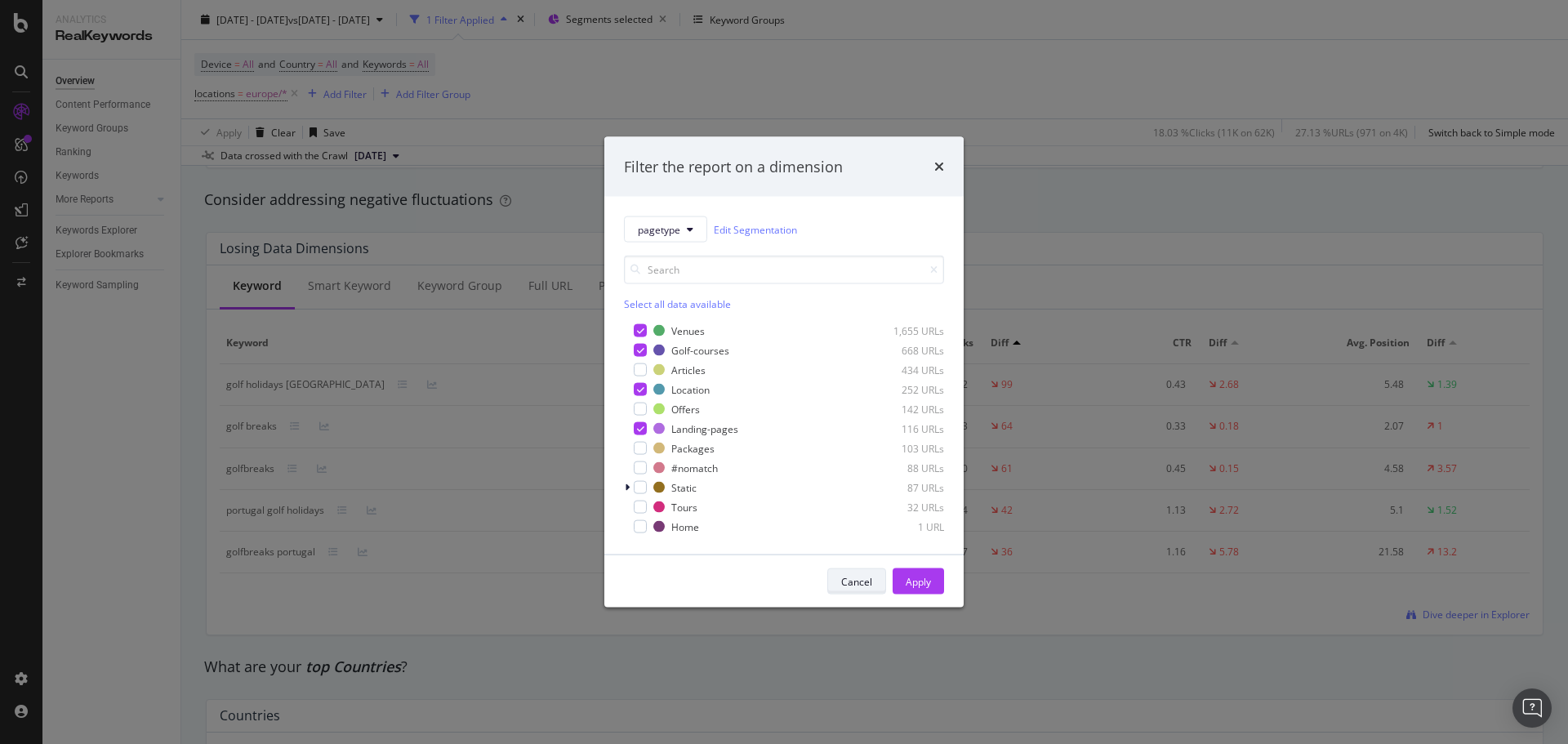
click at [852, 580] on div "Cancel" at bounding box center [857, 581] width 31 height 14
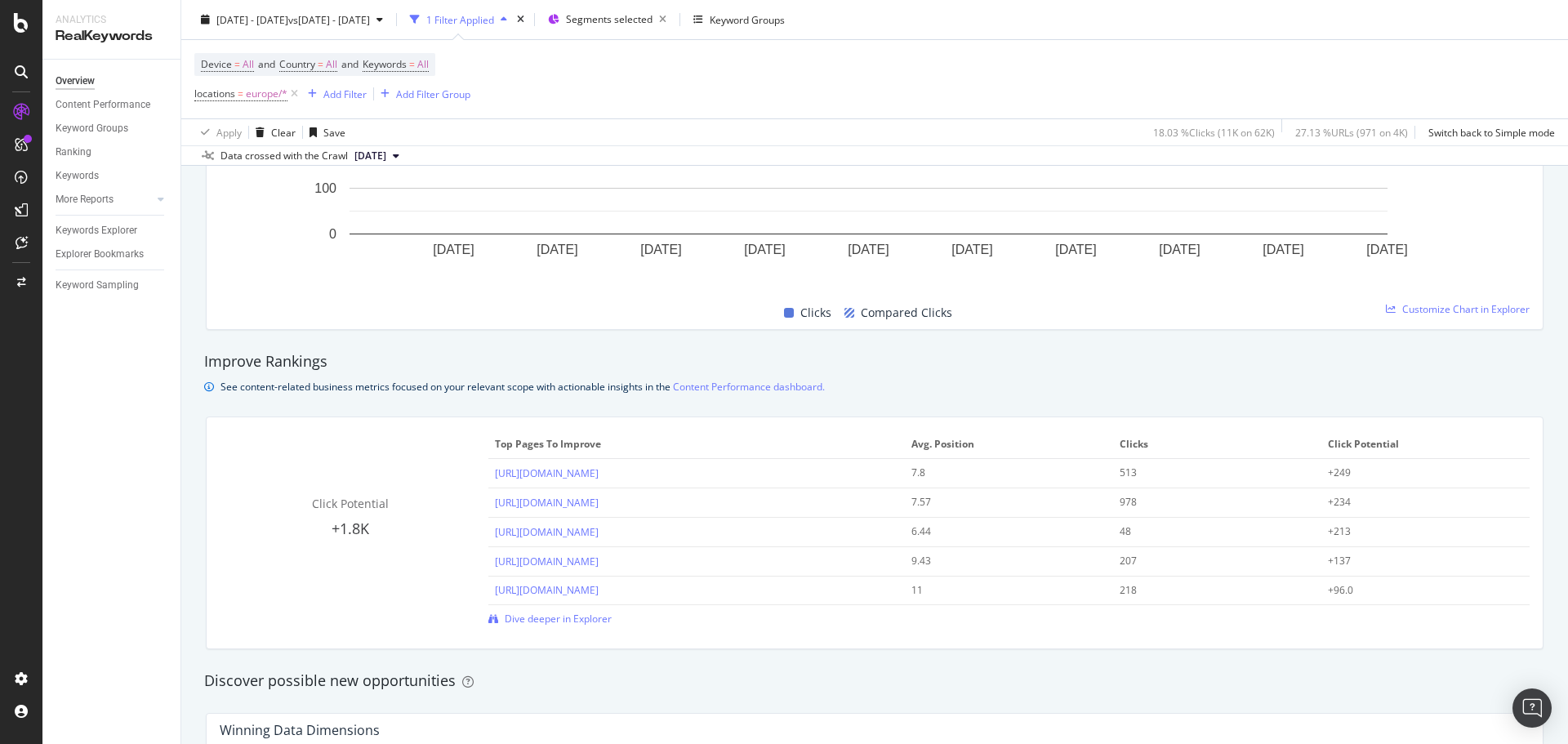
scroll to position [817, 0]
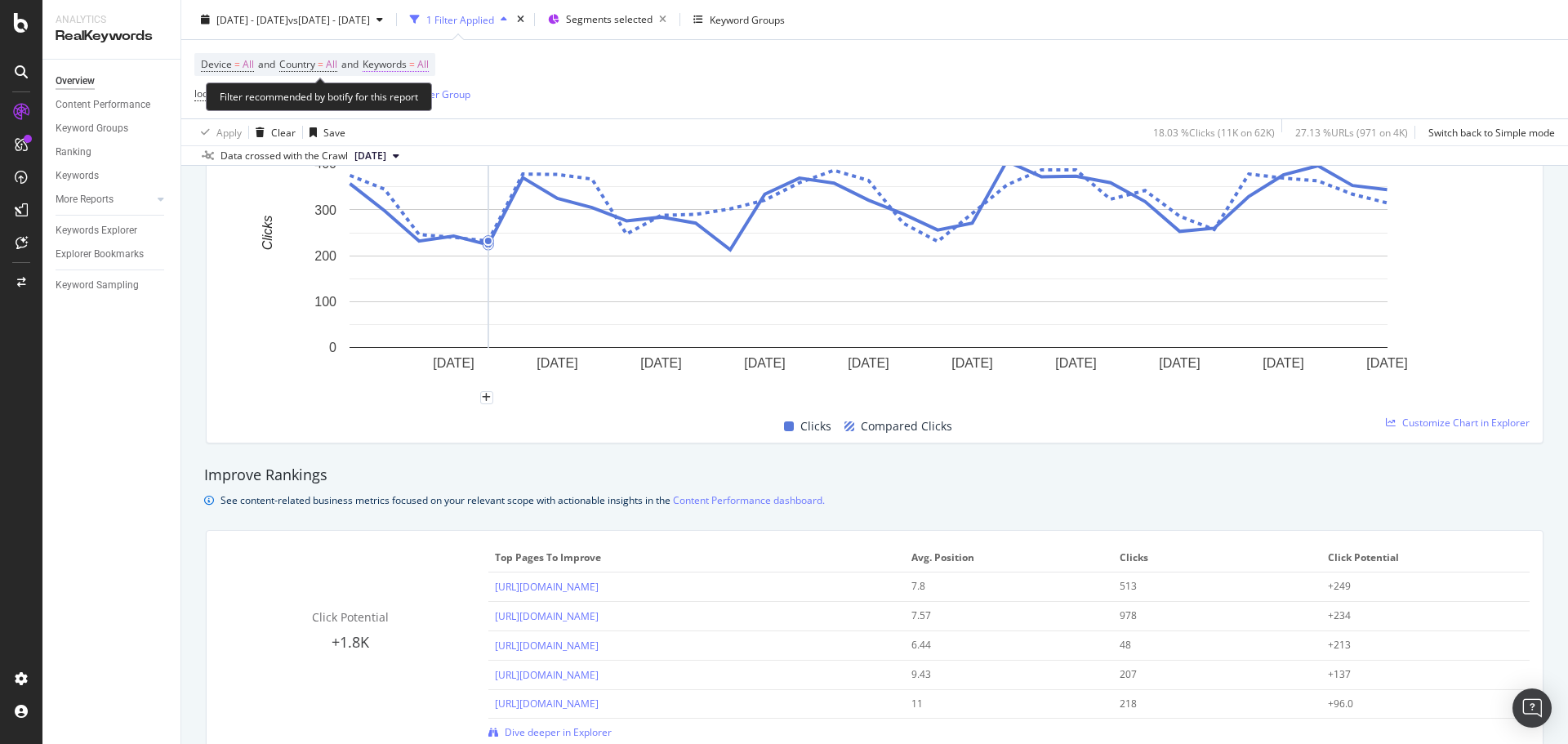
click at [415, 65] on span "=" at bounding box center [412, 64] width 6 height 14
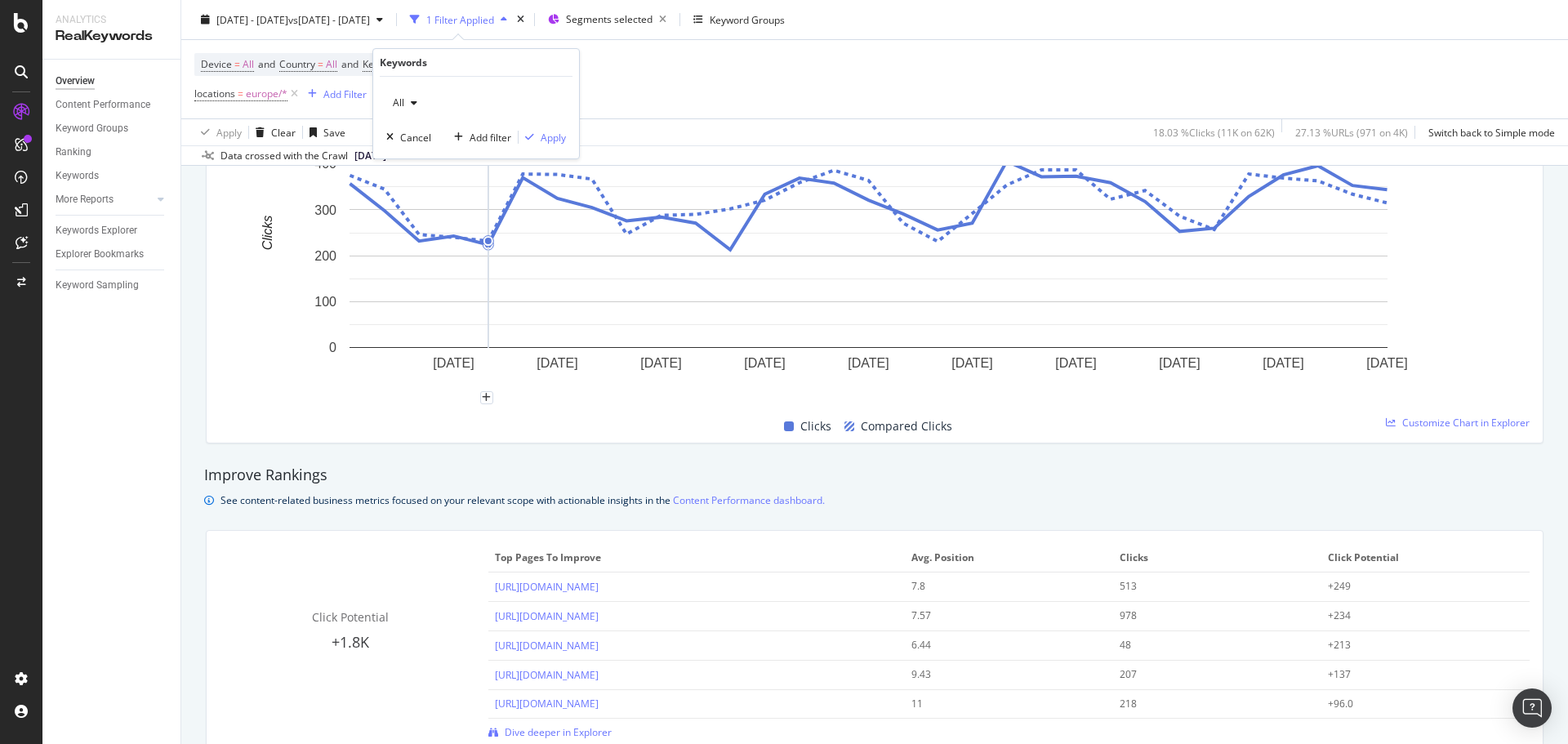
click at [418, 103] on div "button" at bounding box center [414, 103] width 19 height 10
click at [423, 131] on span "Non-Branded" at bounding box center [484, 135] width 167 height 15
click at [567, 131] on div "Non-Branded Cancel Add filter Apply" at bounding box center [476, 118] width 206 height 82
click at [562, 132] on div "Apply" at bounding box center [554, 138] width 25 height 14
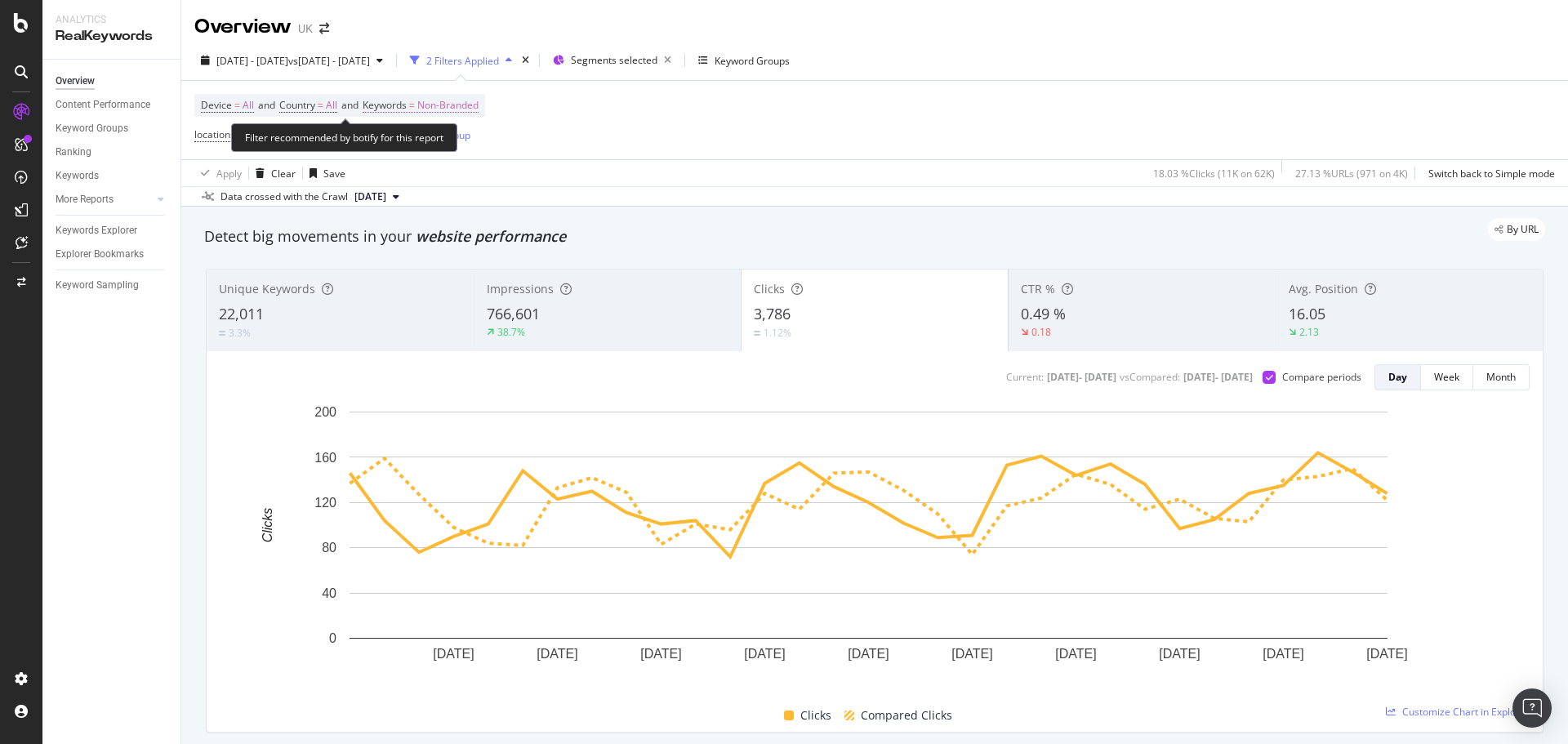
click at [456, 100] on span "Non-Branded" at bounding box center [448, 106] width 61 height 23
click at [433, 137] on span "Non-Branded" at bounding box center [421, 143] width 68 height 14
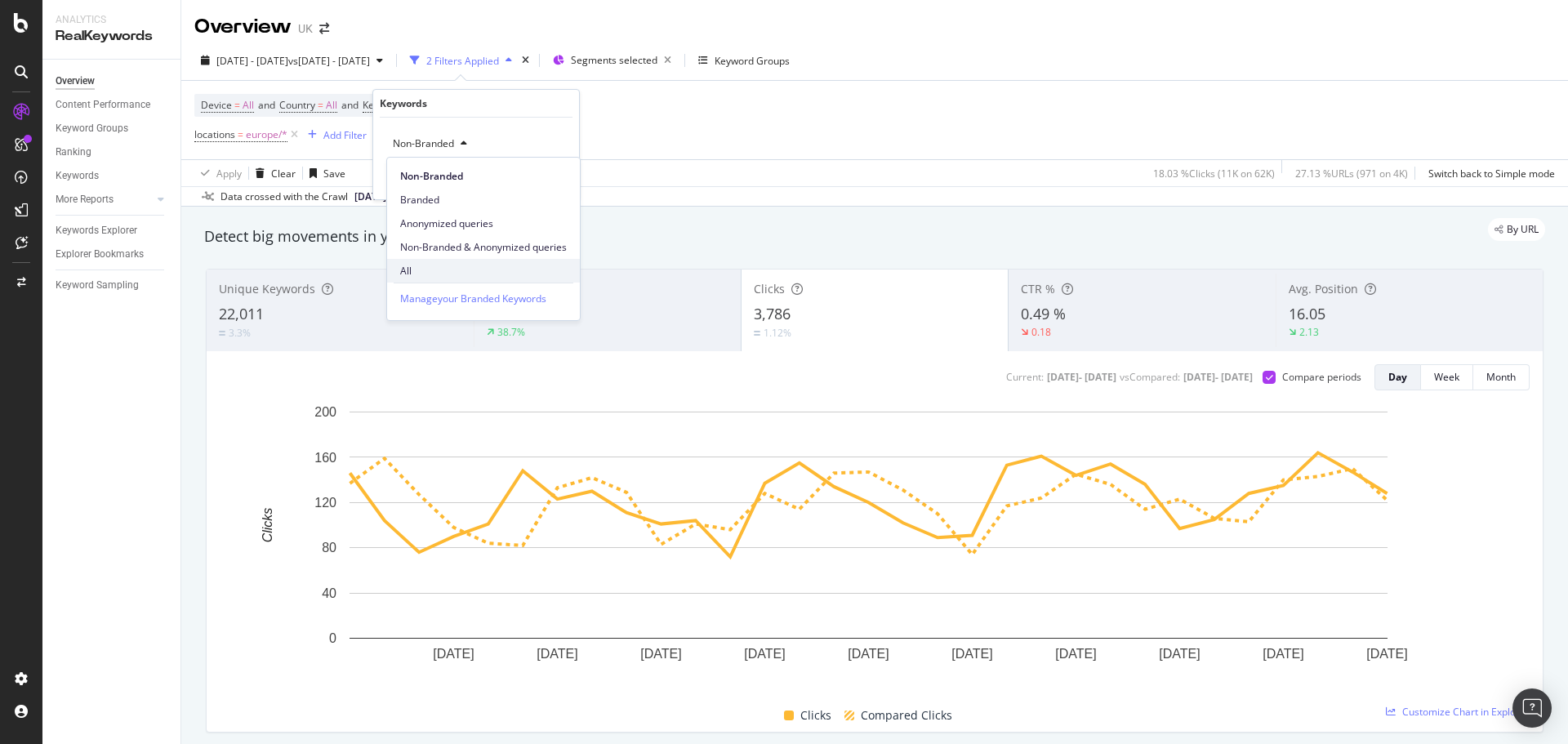
click at [405, 271] on span "All" at bounding box center [484, 271] width 167 height 15
click at [545, 182] on div "Apply" at bounding box center [554, 179] width 25 height 14
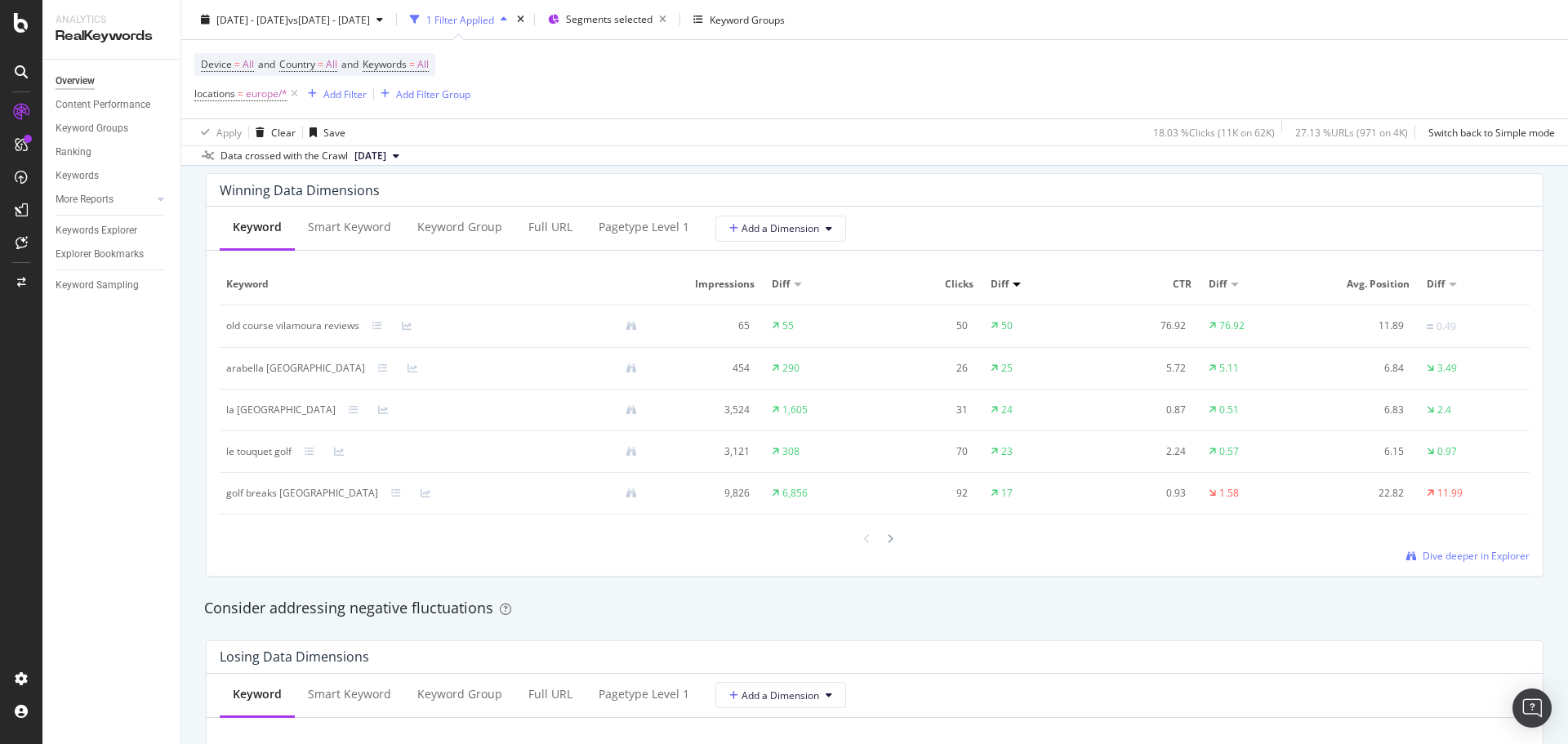
scroll to position [1225, 0]
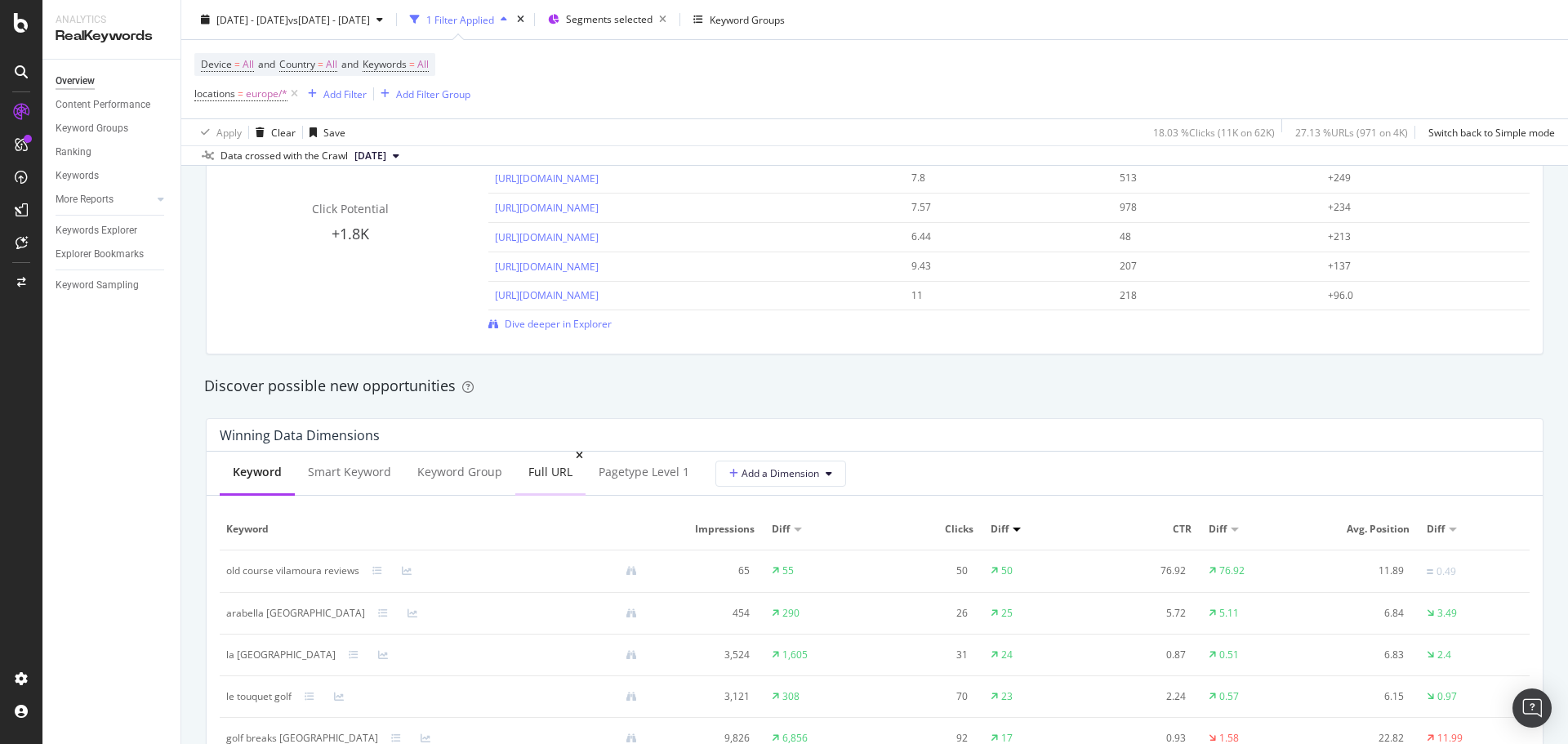
click at [538, 484] on div "Full URL" at bounding box center [550, 473] width 70 height 45
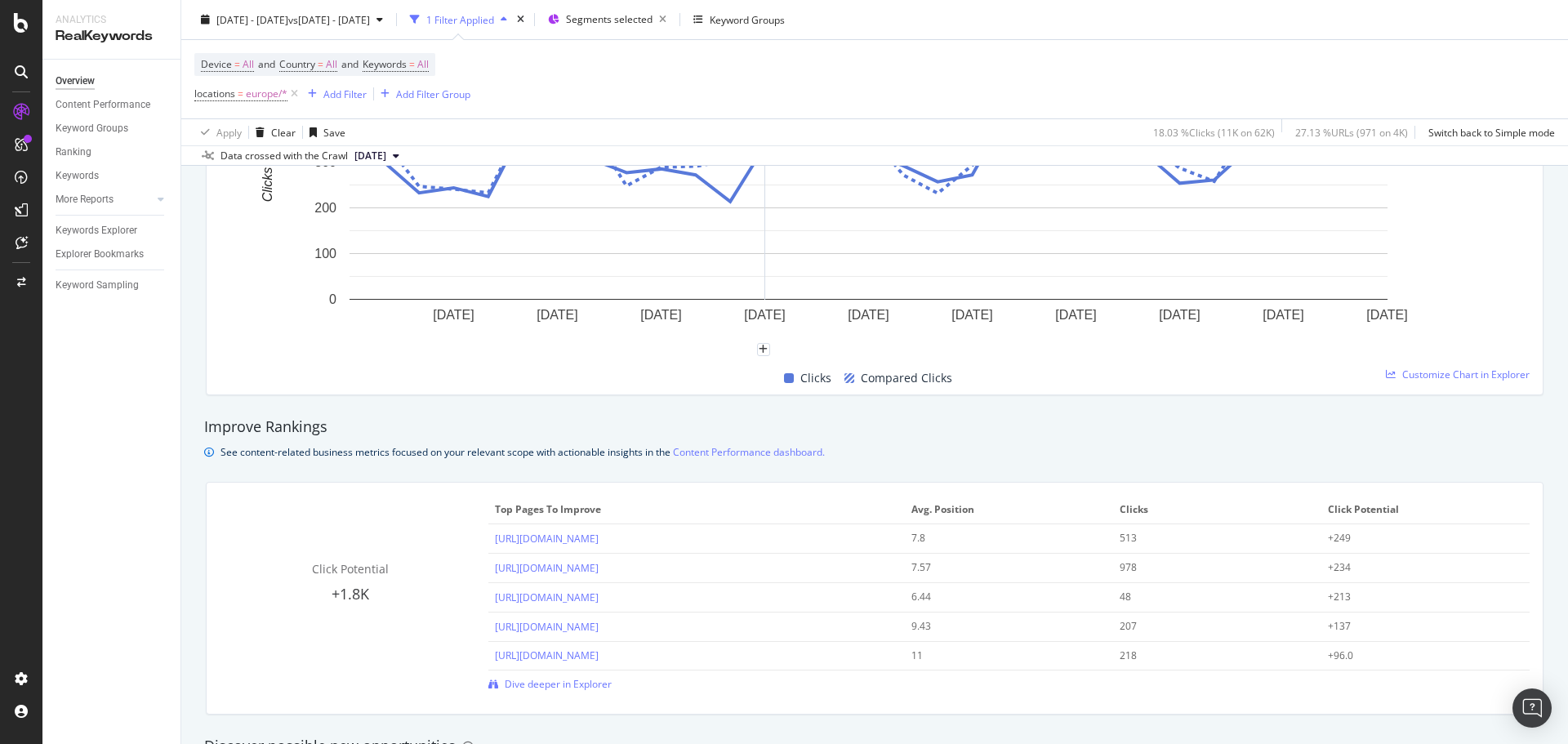
scroll to position [735, 0]
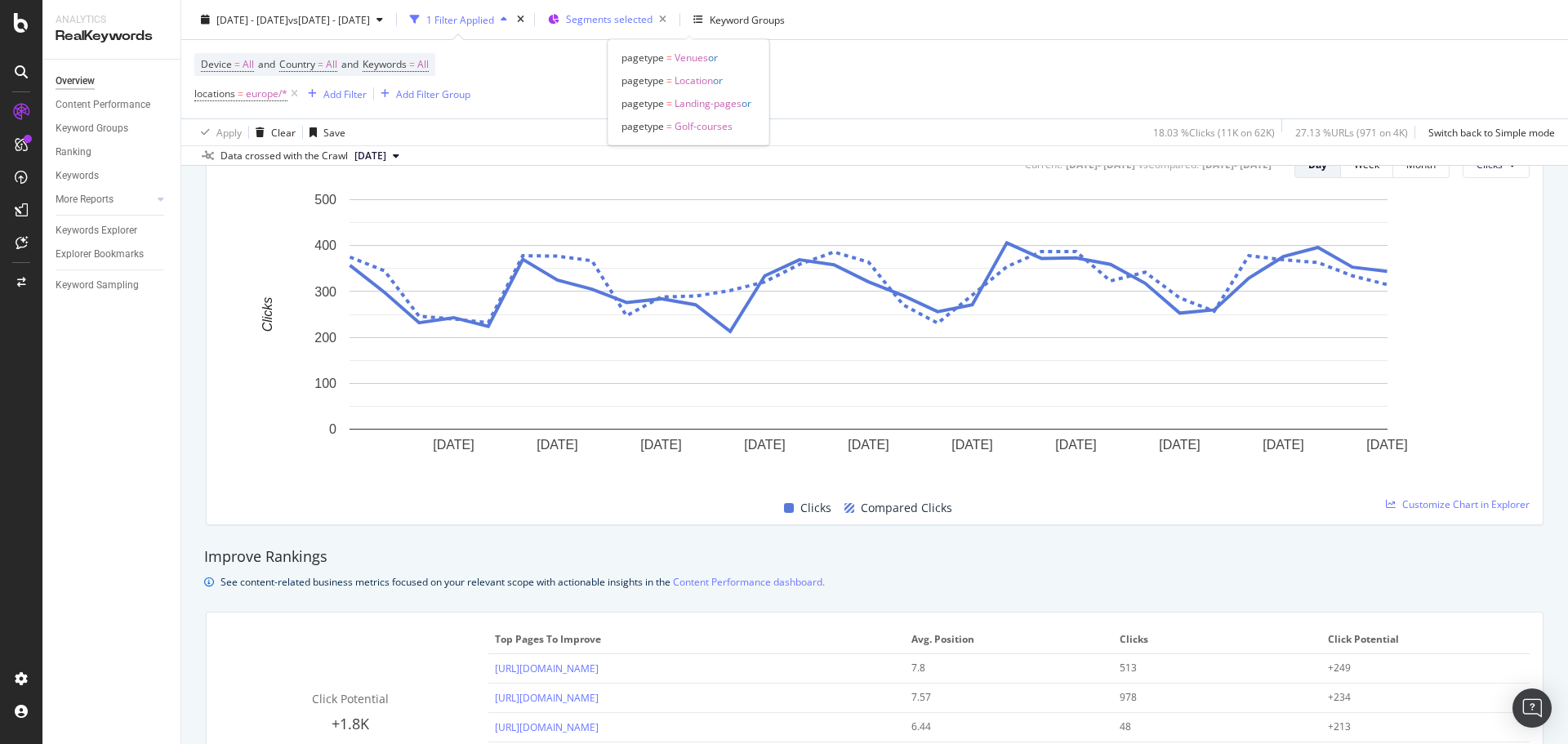
click at [653, 24] on span "Segments selected" at bounding box center [609, 19] width 86 height 14
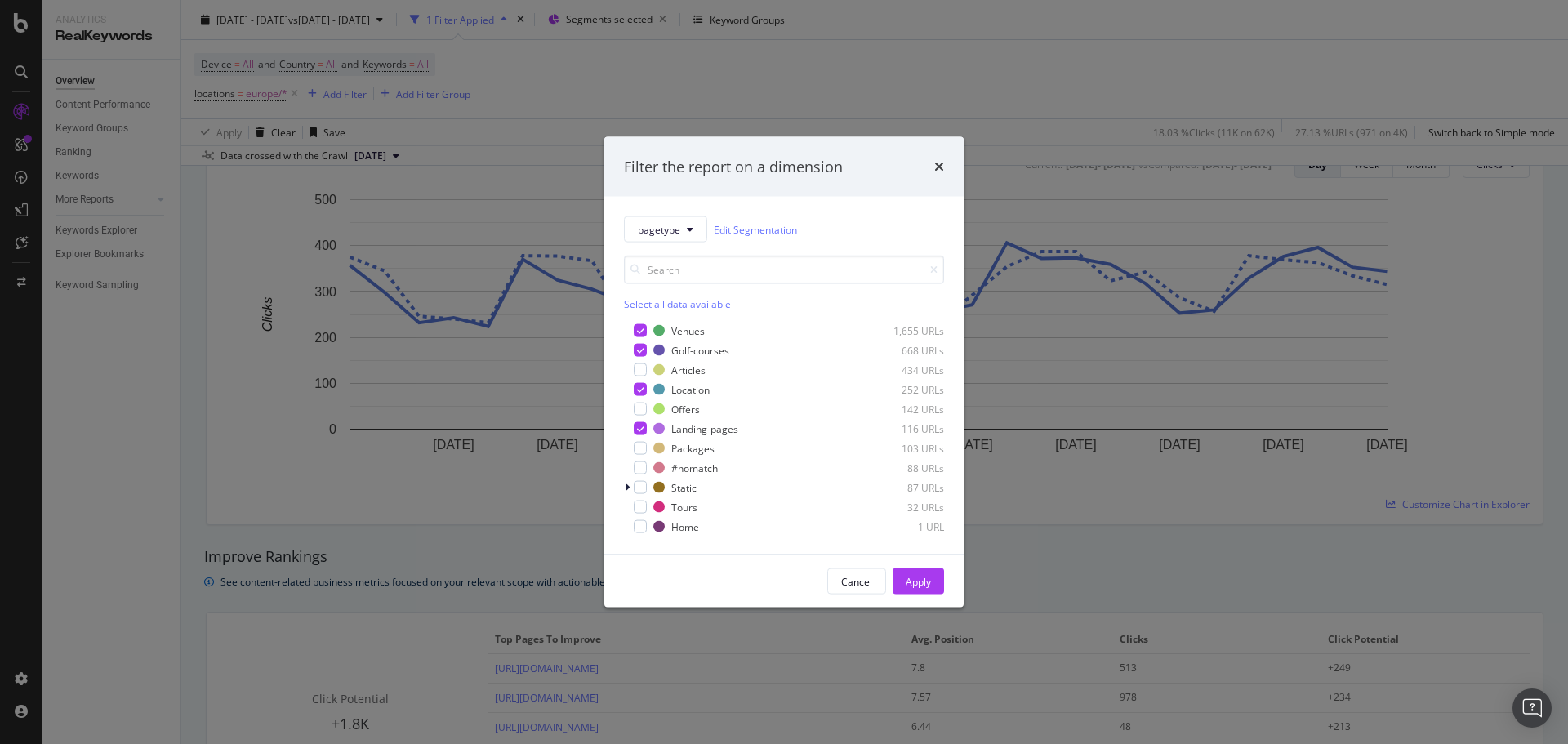
click at [817, 120] on div "Filter the report on a dimension pagetype Edit Segmentation Select all data ava…" at bounding box center [784, 372] width 1568 height 744
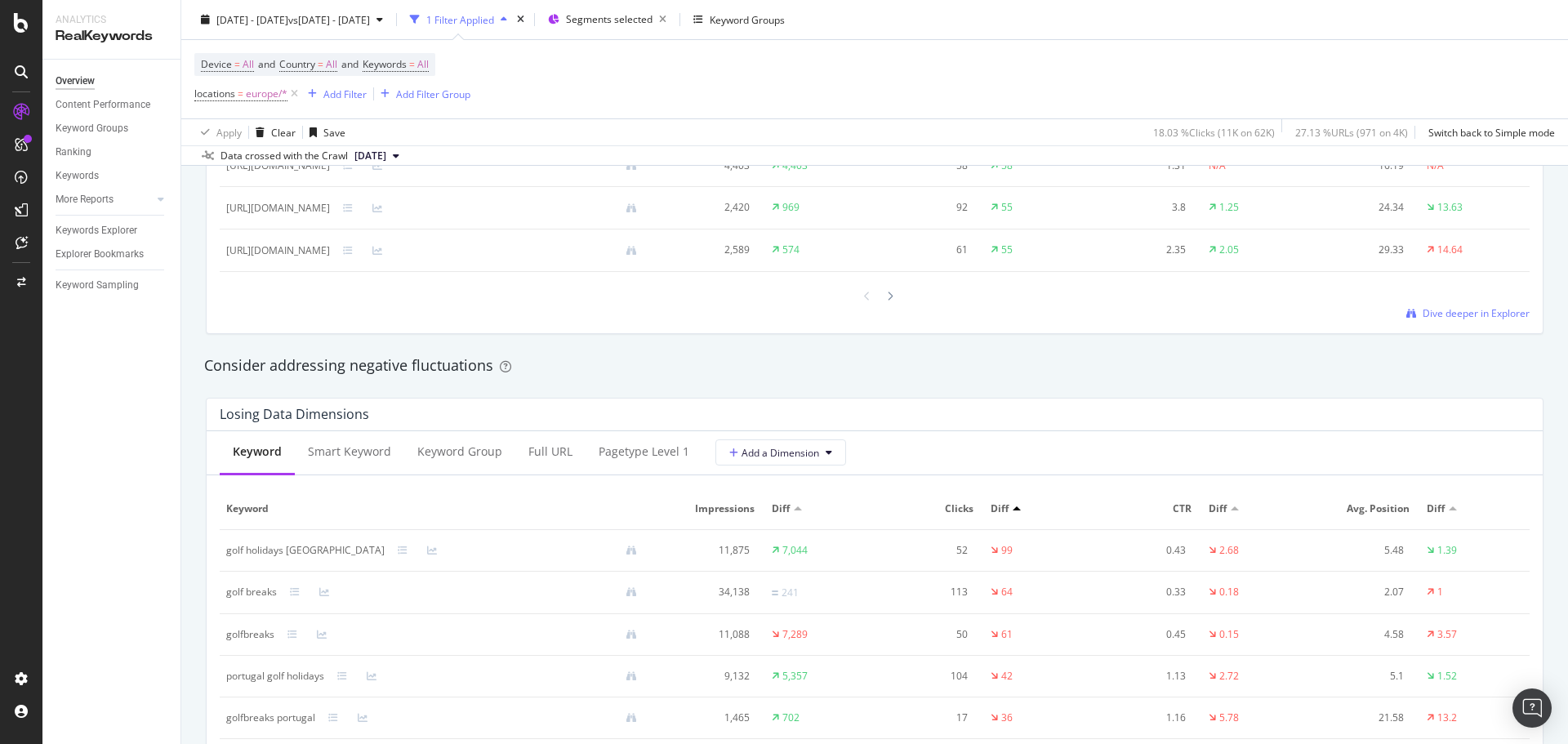
scroll to position [1470, 0]
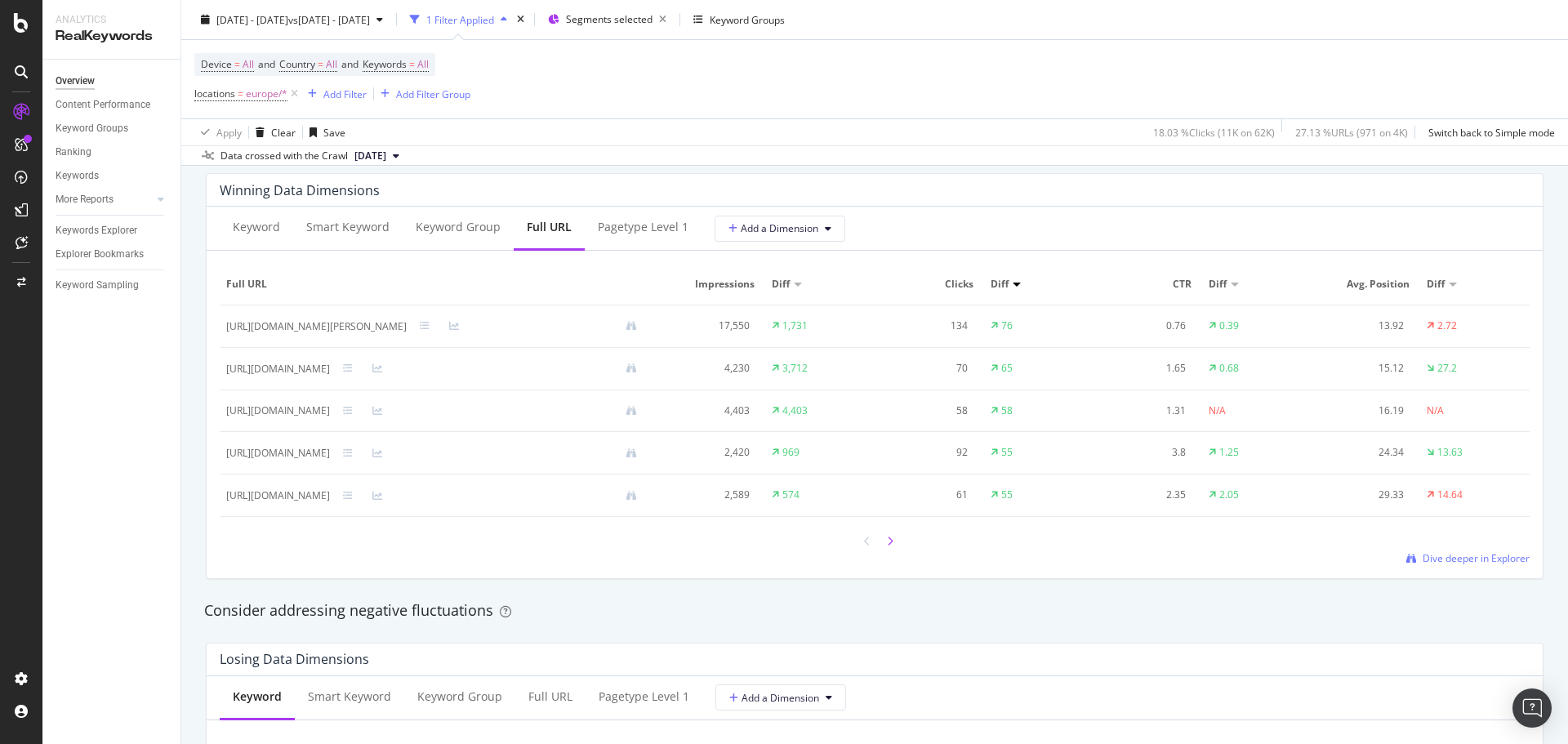
click at [889, 537] on div at bounding box center [890, 541] width 15 height 22
click at [887, 536] on icon at bounding box center [890, 541] width 7 height 10
click at [860, 547] on div at bounding box center [867, 541] width 15 height 22
click at [883, 539] on div at bounding box center [890, 541] width 15 height 22
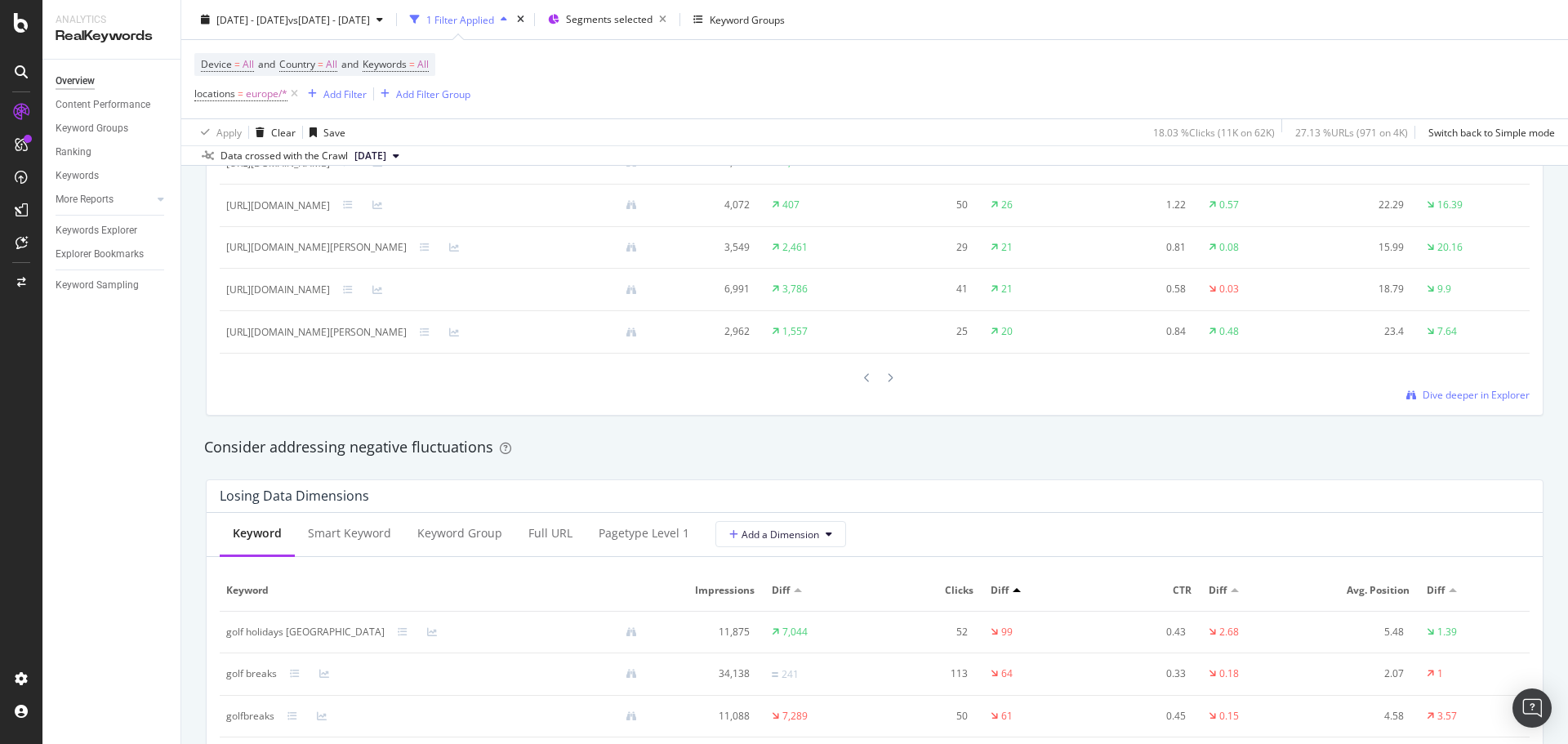
scroll to position [1551, 0]
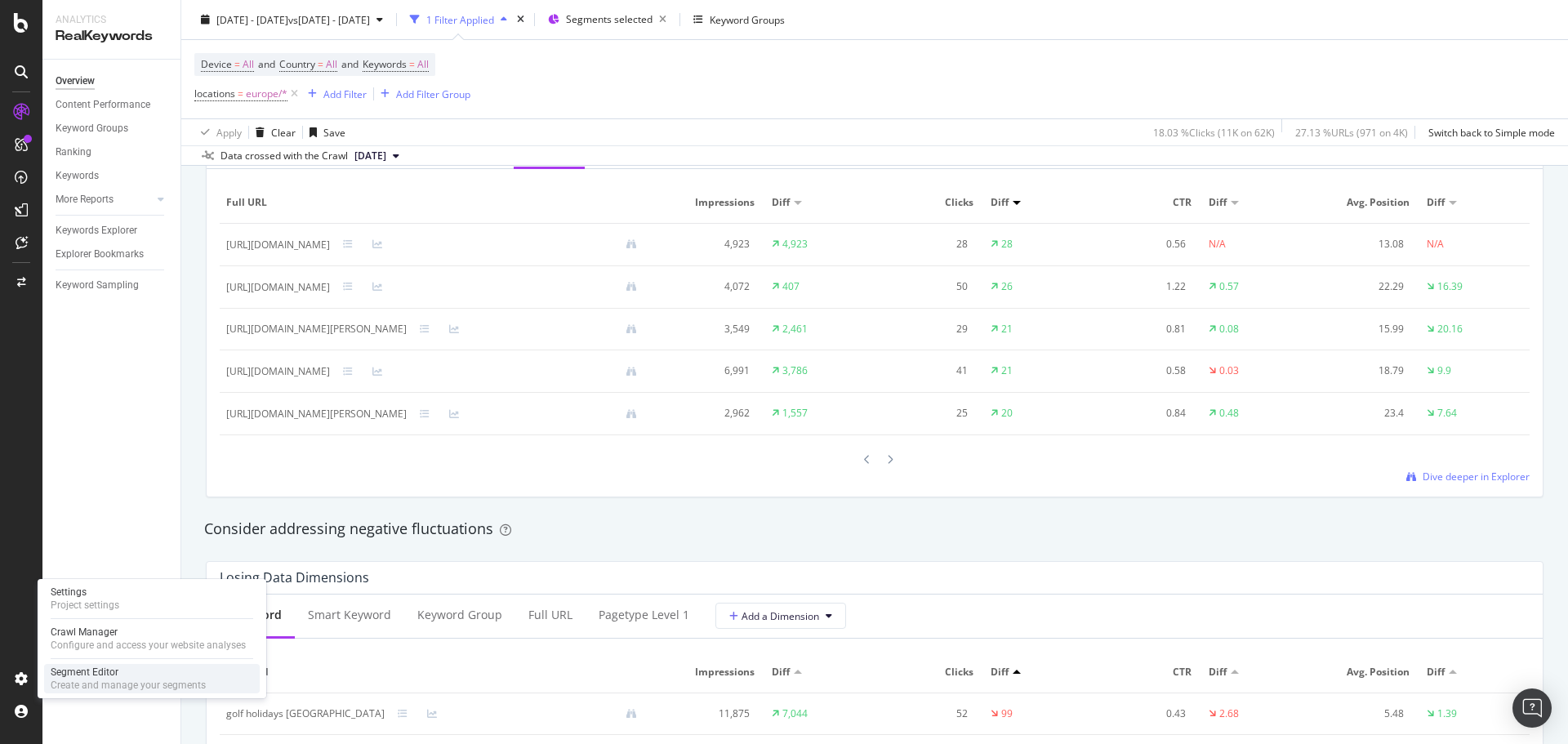
click at [93, 672] on div "Segment Editor" at bounding box center [128, 671] width 155 height 13
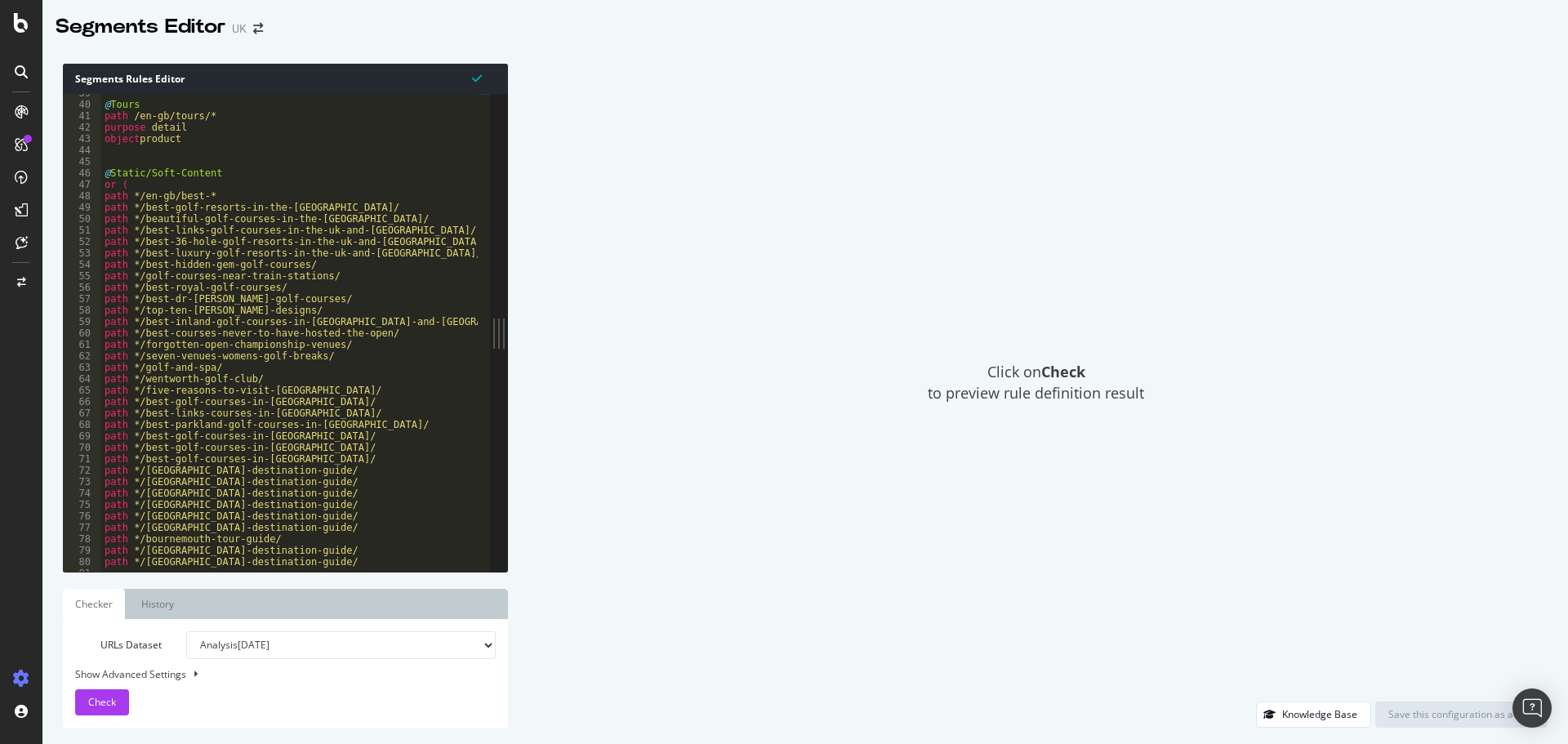
scroll to position [89, 0]
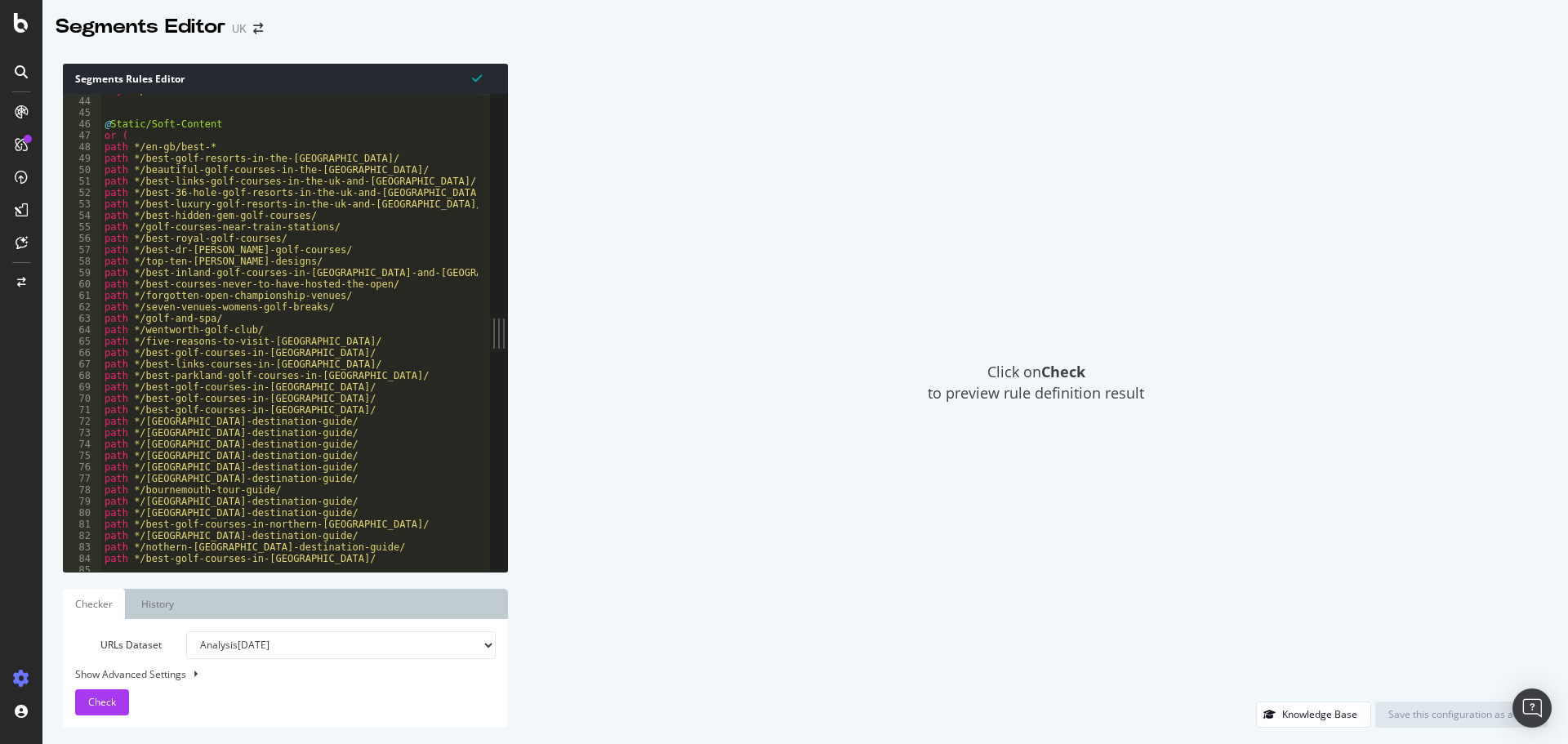
type textarea "path */best-courses-never-to-have-hosted-the-open/"
click at [242, 284] on div "object product @ Static/Soft-Content or ( path */en-gb/best-* path */best-golf-…" at bounding box center [382, 328] width 562 height 489
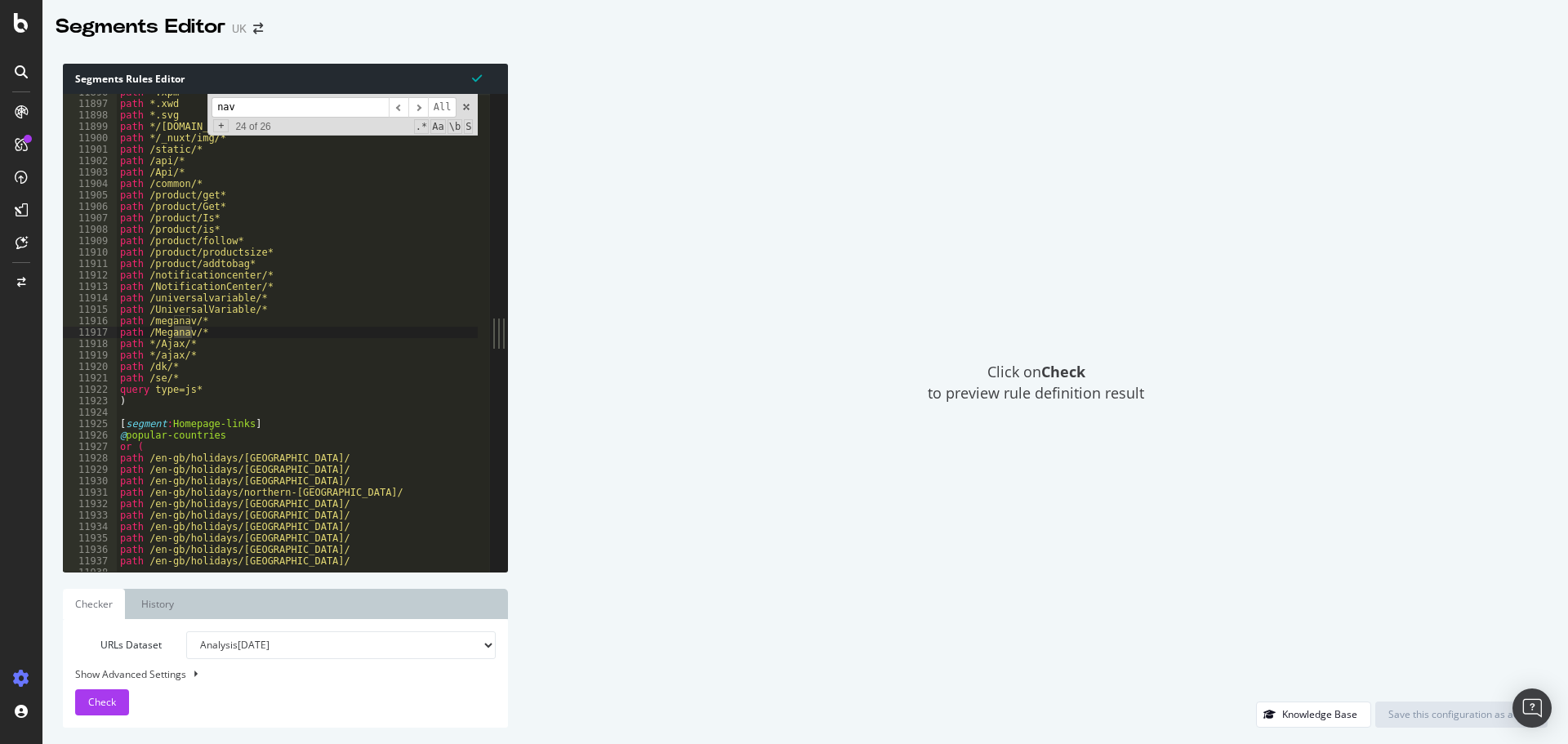
scroll to position [26292, 0]
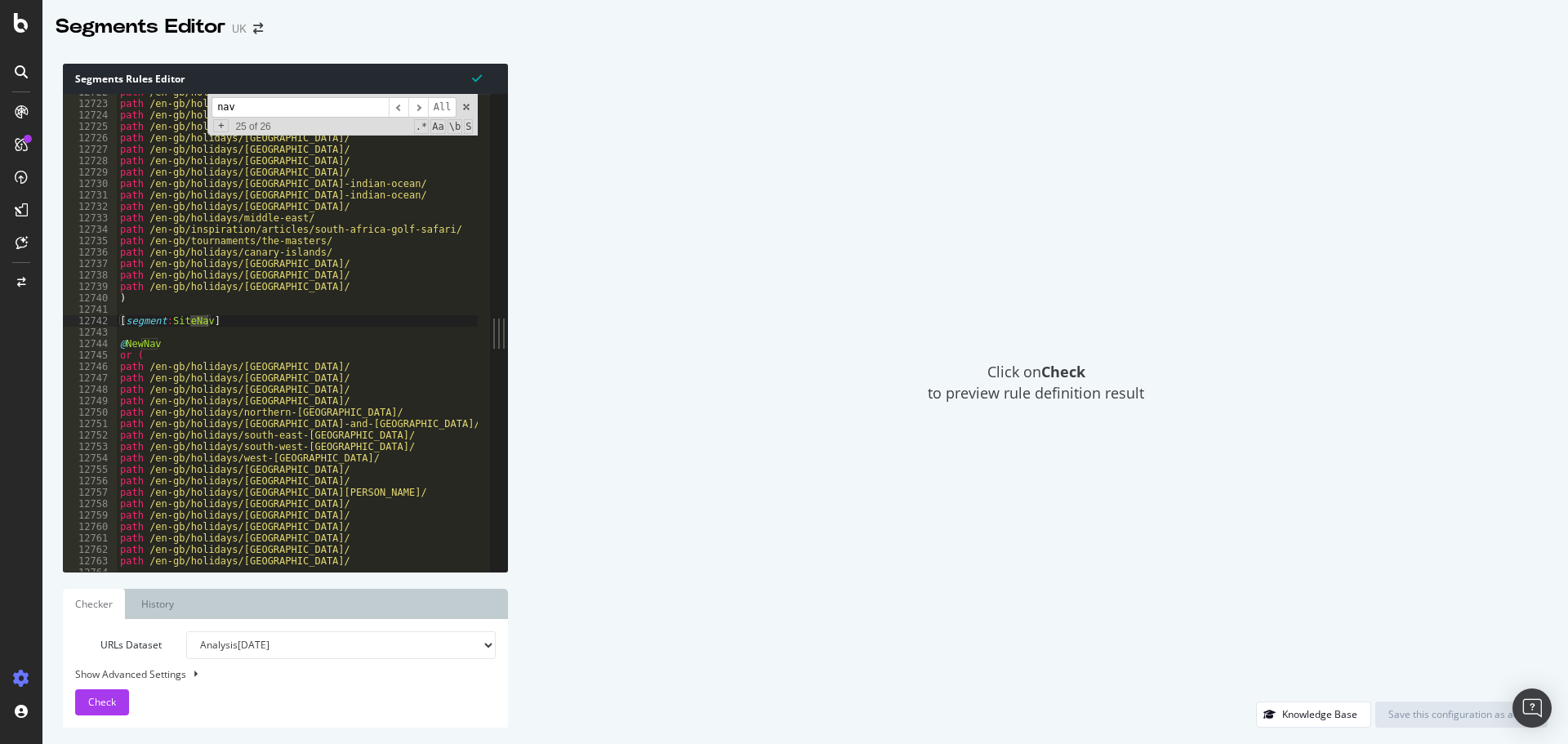
type input "nav"
drag, startPoint x: 118, startPoint y: 321, endPoint x: 244, endPoint y: 327, distance: 126.1
click at [244, 327] on div "path /en-gb/holidays/dubai/ path /en-gb/holidays/abu-dhabi/ path /en-gb/holiday…" at bounding box center [397, 330] width 562 height 489
click at [230, 321] on div "path /en-gb/holidays/dubai/ path /en-gb/holidays/abu-dhabi/ path /en-gb/holiday…" at bounding box center [297, 333] width 361 height 478
drag, startPoint x: 232, startPoint y: 319, endPoint x: 102, endPoint y: 321, distance: 130.0
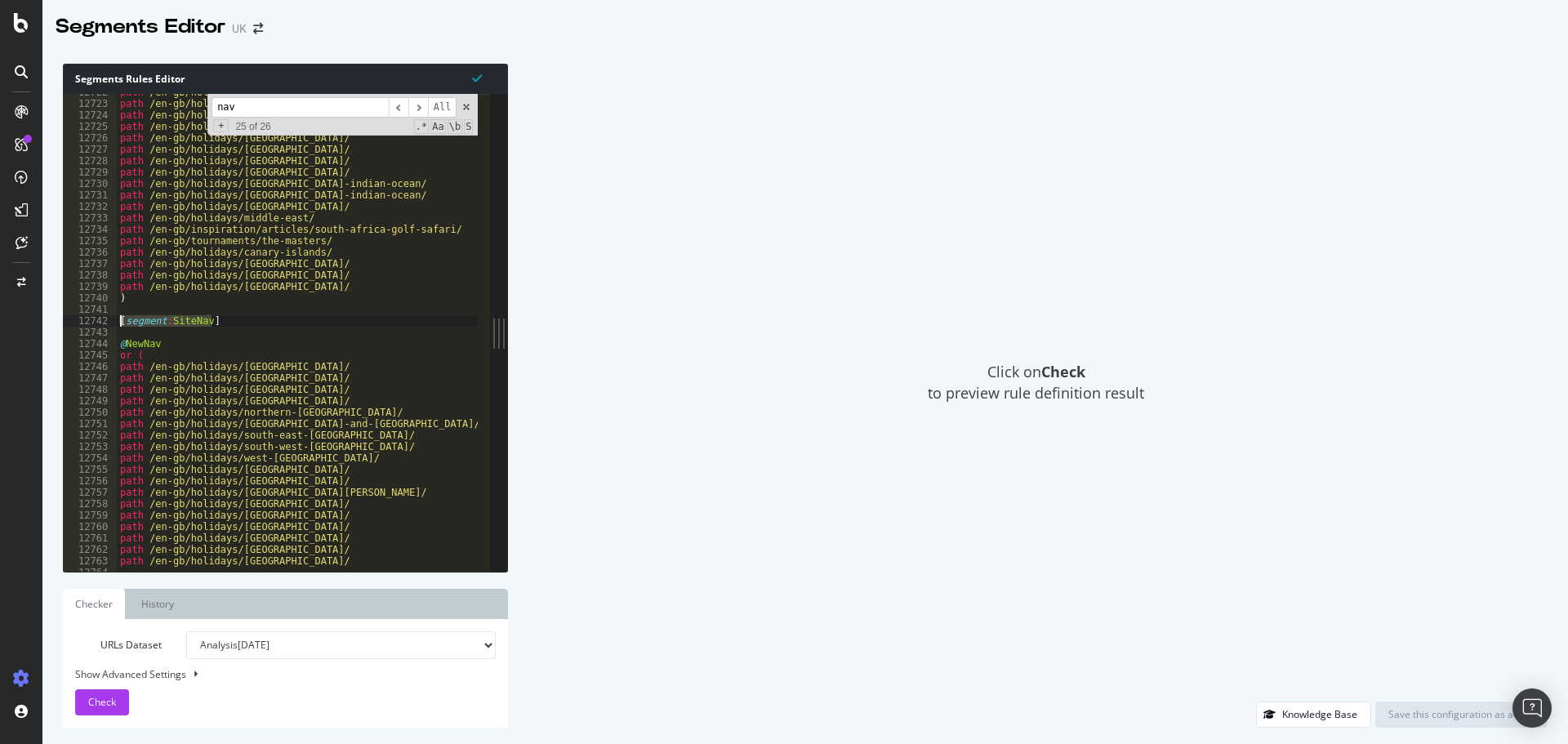
click at [102, 321] on div "[segment:SiteNav] 12722 12723 12724 12725 12726 12727 12728 12729 12730 12731 1…" at bounding box center [277, 333] width 427 height 478
drag, startPoint x: 144, startPoint y: 355, endPoint x: 109, endPoint y: 344, distance: 36.7
click at [109, 344] on div "[segment:SiteNav] 12722 12723 12724 12725 12726 12727 12728 12729 12730 12731 1…" at bounding box center [277, 333] width 427 height 478
drag, startPoint x: 149, startPoint y: 366, endPoint x: 104, endPoint y: 366, distance: 45.0
click at [104, 366] on div "@NewNav or ( 12722 12723 12724 12725 12726 12727 12728 12729 12730 12731 12732 …" at bounding box center [277, 333] width 427 height 478
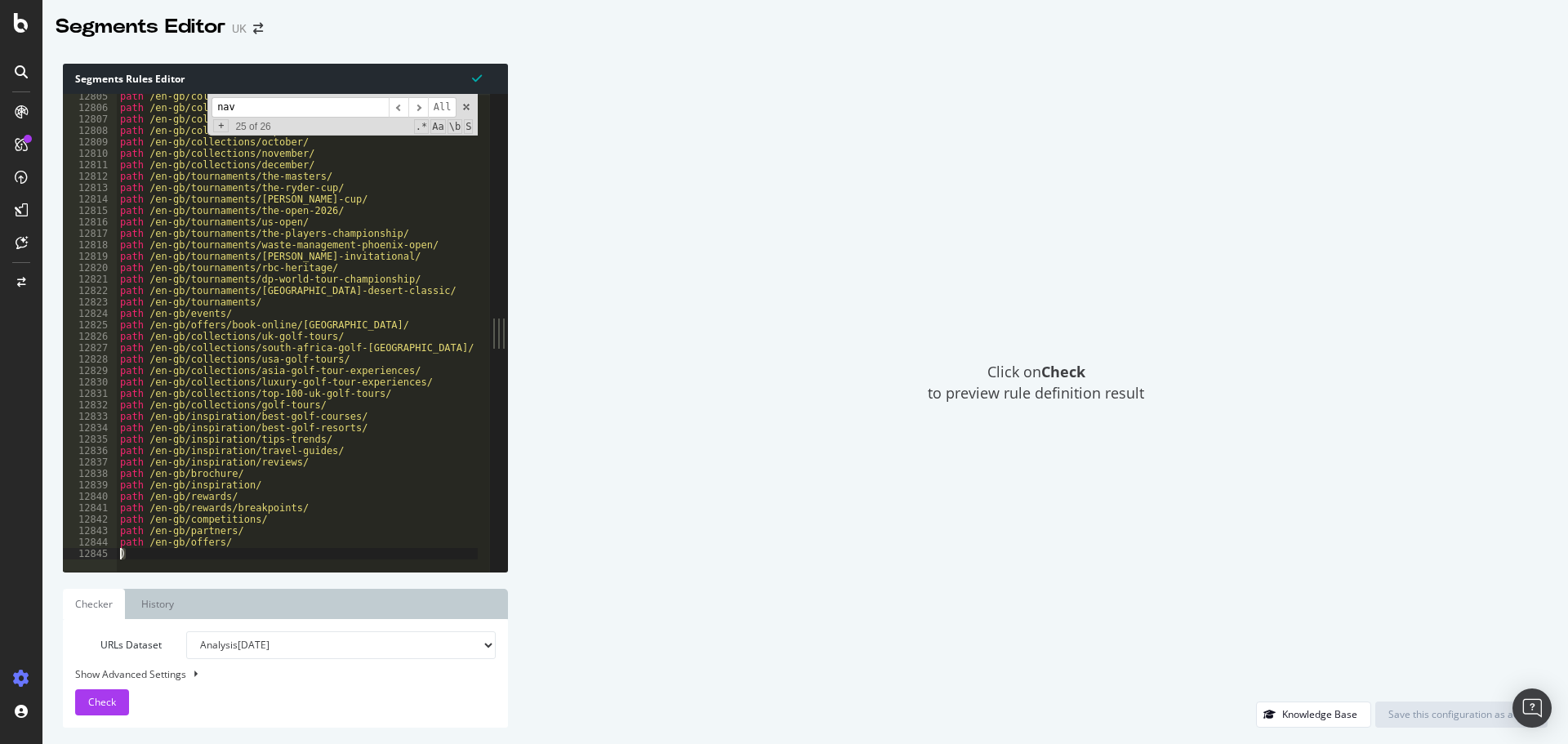
drag, startPoint x: 142, startPoint y: 550, endPoint x: 84, endPoint y: 552, distance: 58.0
click at [84, 552] on div "path /en-gb/holidays/england/ 12805 12806 12807 12808 12809 12810 12811 12812 1…" at bounding box center [277, 333] width 427 height 478
type textarea ")"
click at [255, 27] on icon "arrow-right-arrow-left" at bounding box center [258, 29] width 10 height 12
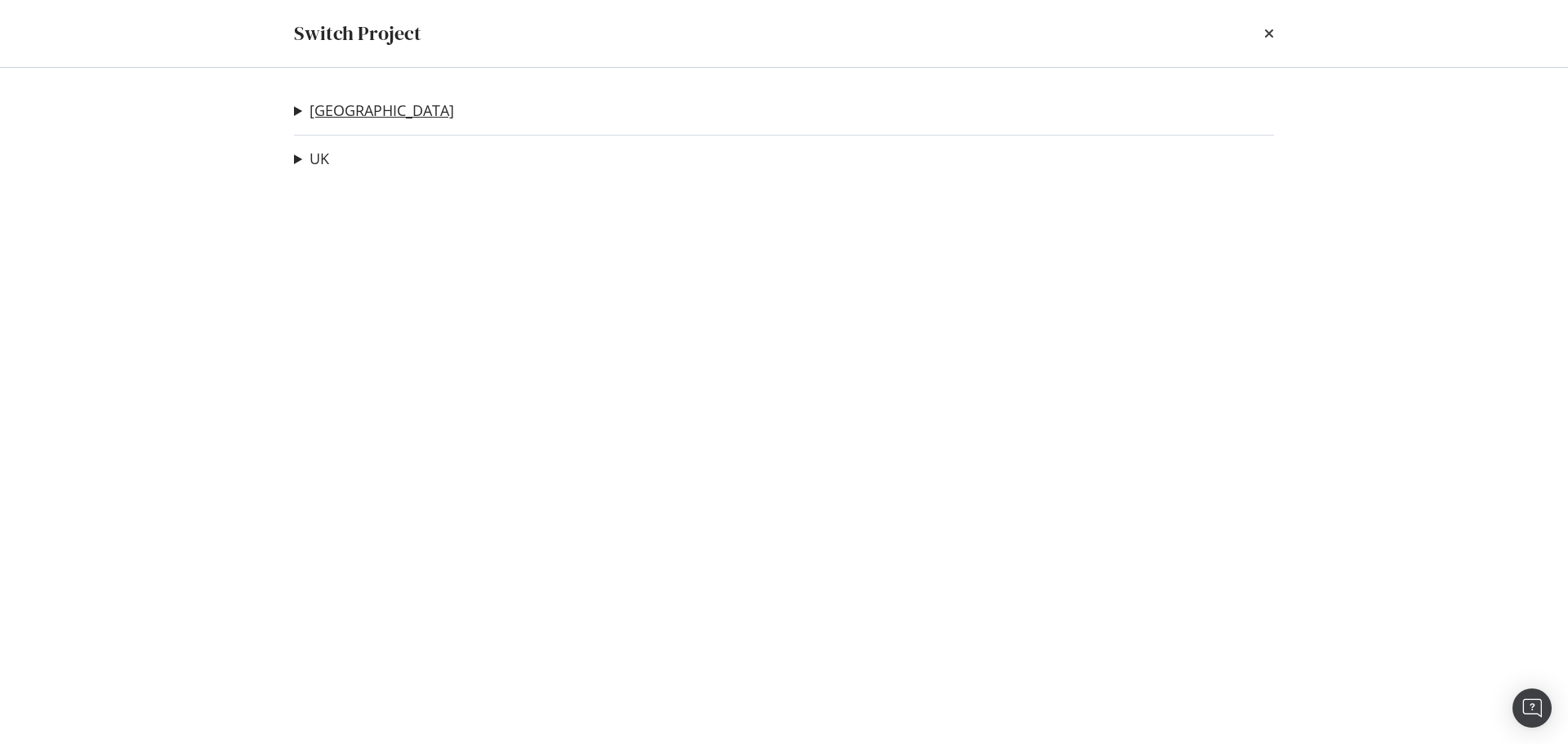
click at [325, 112] on link "USA" at bounding box center [382, 111] width 145 height 17
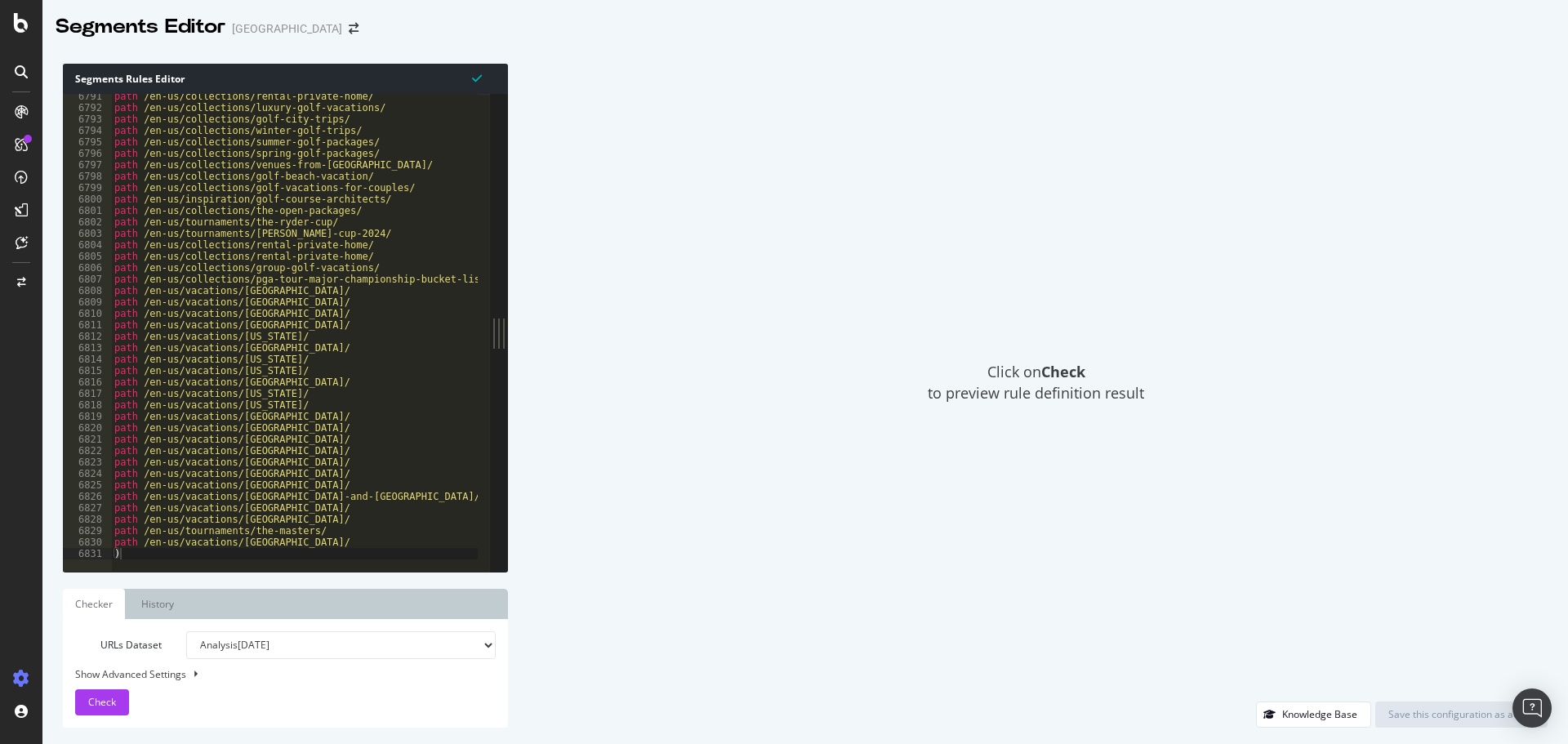
scroll to position [26292, 0]
type textarea ")"
click at [184, 556] on div "path /en-us/collections/rental-private-home/ path /en-us/collections/luxury-gol…" at bounding box center [464, 334] width 707 height 489
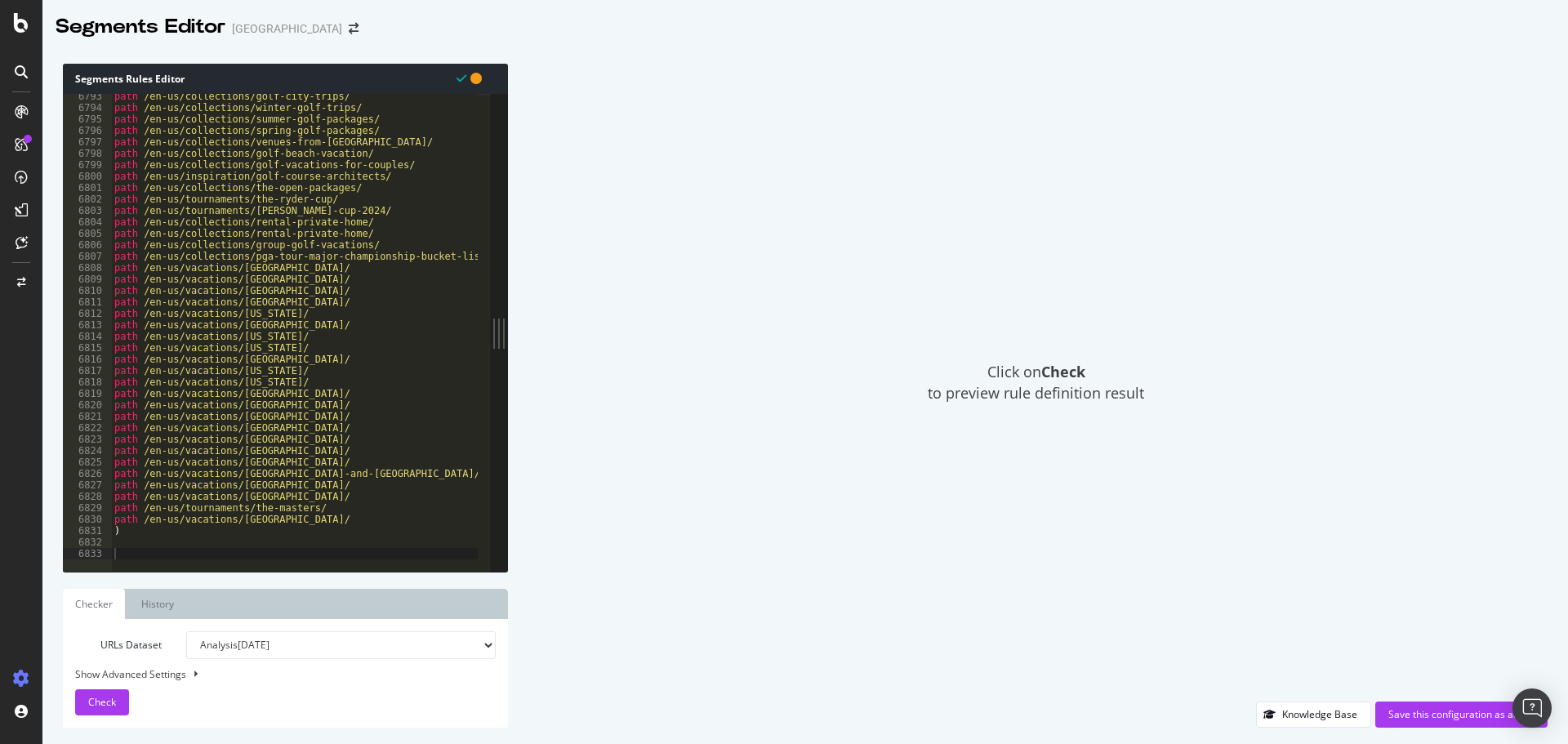
click at [125, 550] on div "path /en-us/collections/golf-city-trips/ path /en-us/collections/winter-golf-tr…" at bounding box center [464, 334] width 707 height 489
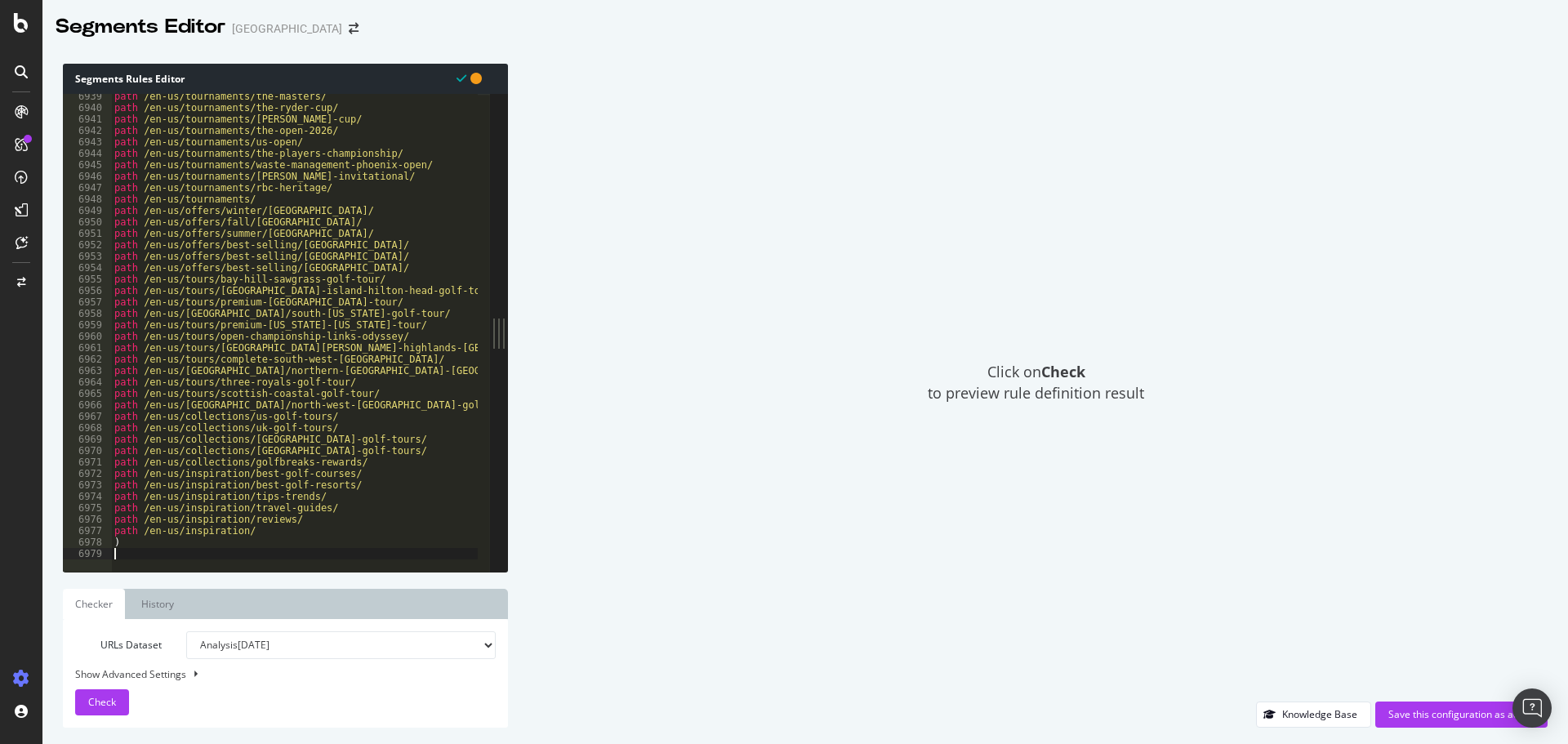
type textarea ")"
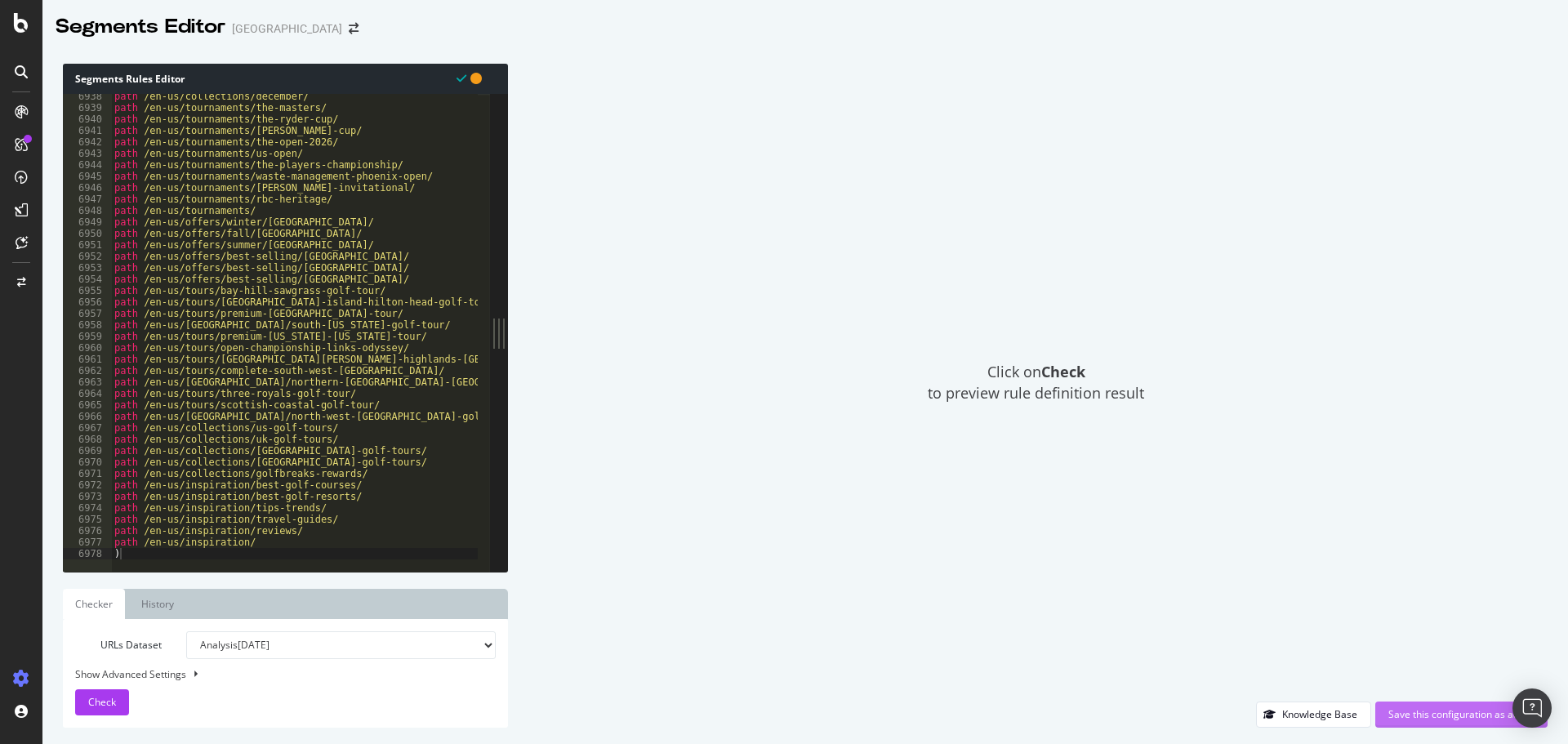
click at [1467, 715] on div "Save this configuration as active" at bounding box center [1461, 714] width 146 height 14
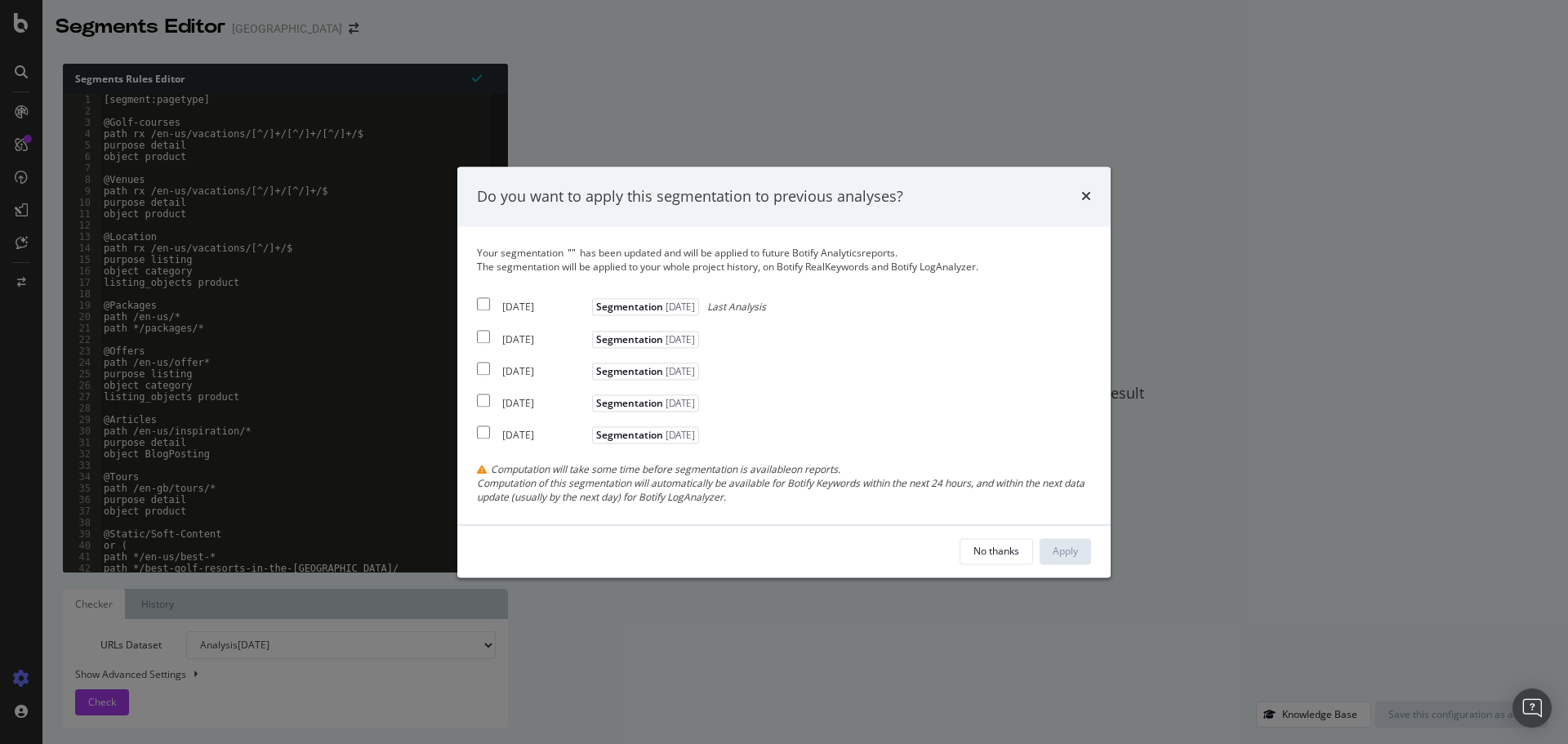
click at [494, 302] on div "2025 Aug. 10th Segmentation 2025-08-04 Last Analysis" at bounding box center [622, 304] width 290 height 19
checkbox input "true"
click at [485, 337] on input "modal" at bounding box center [483, 336] width 13 height 13
checkbox input "true"
click at [485, 367] on input "modal" at bounding box center [483, 367] width 13 height 13
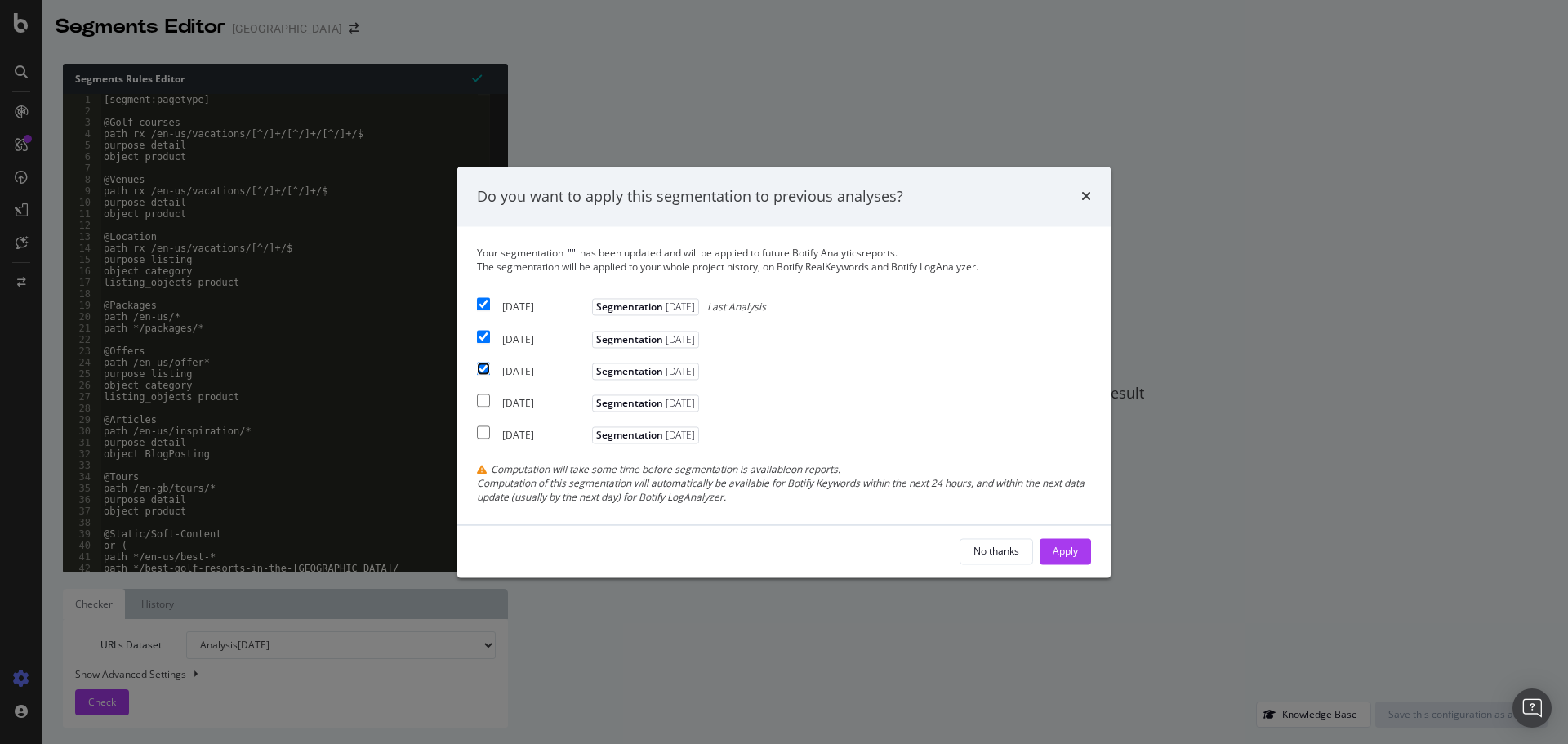
checkbox input "true"
click at [1082, 553] on button "Apply" at bounding box center [1065, 551] width 51 height 26
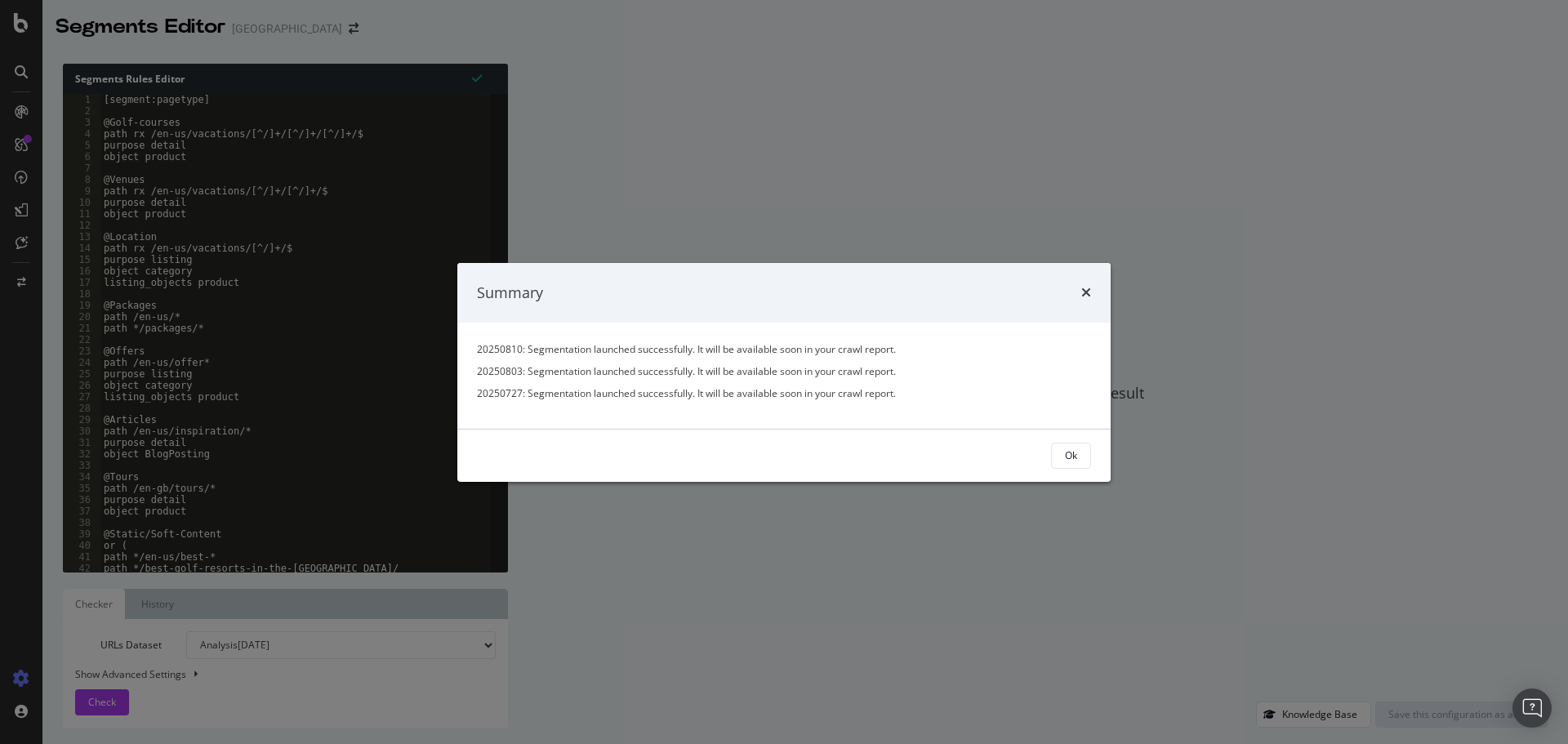
click at [1095, 445] on div "Ok" at bounding box center [784, 456] width 654 height 52
click at [1086, 458] on button "Ok" at bounding box center [1071, 456] width 40 height 26
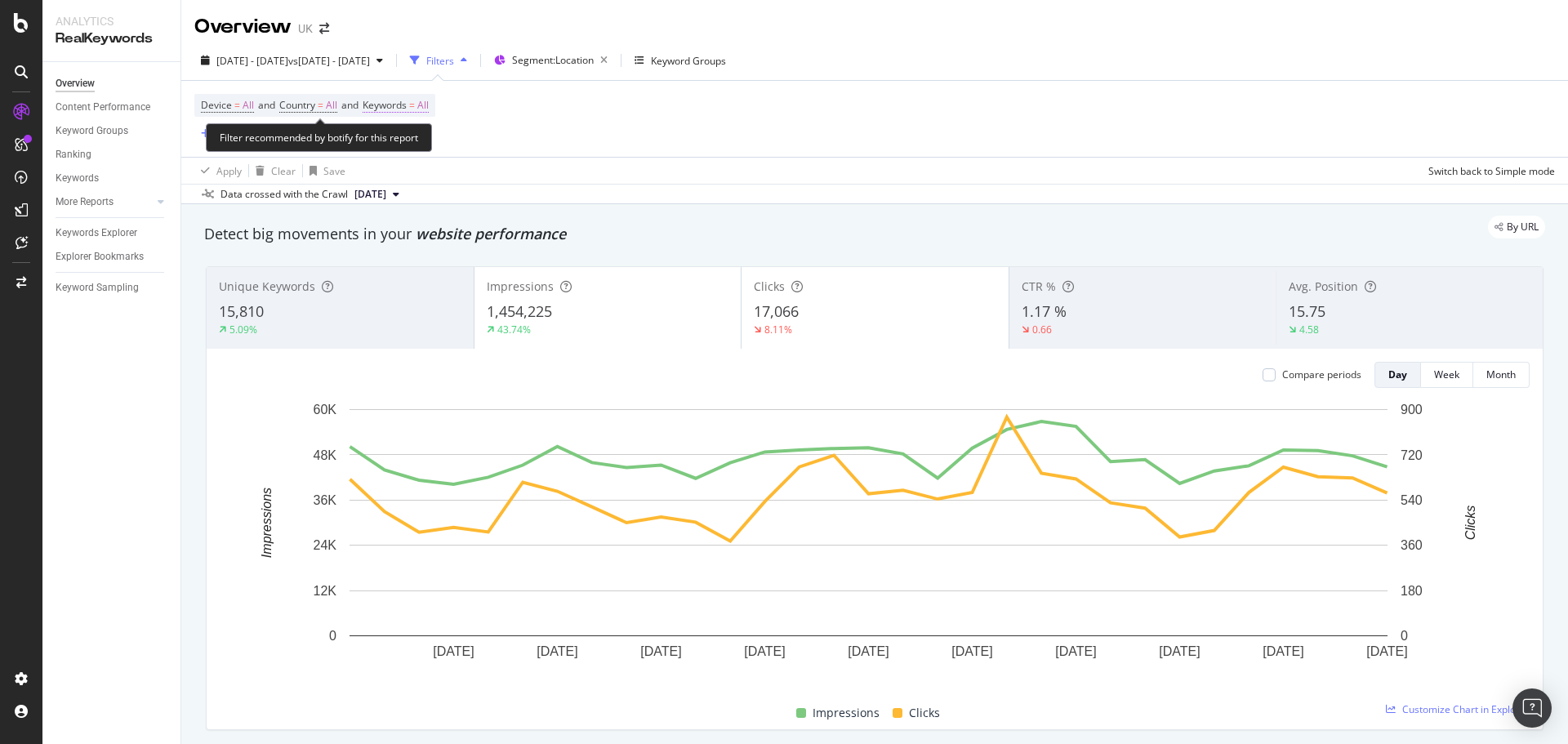
click at [428, 101] on span "All" at bounding box center [424, 106] width 12 height 23
click at [402, 140] on span "All" at bounding box center [395, 143] width 17 height 14
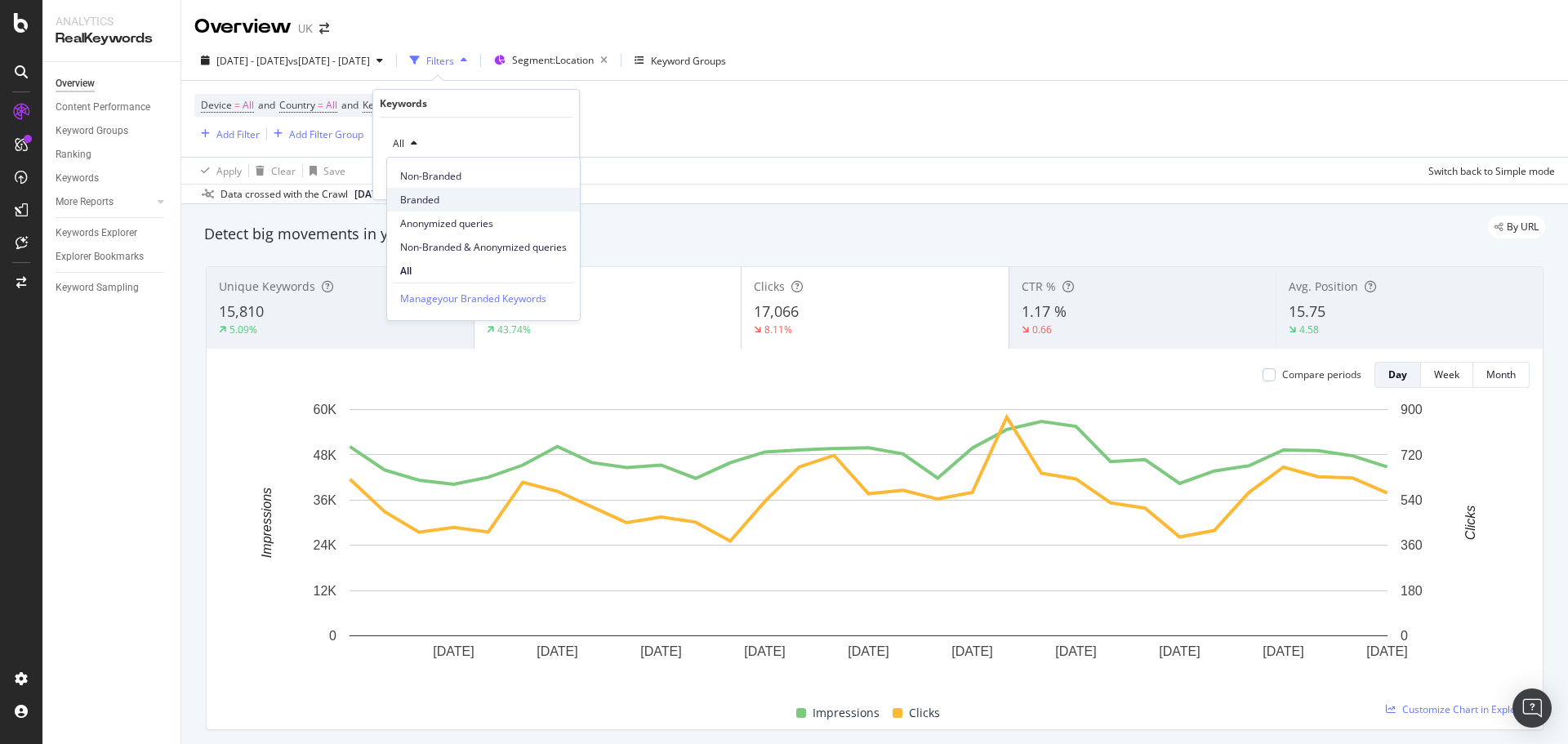
click at [426, 201] on span "Branded" at bounding box center [484, 199] width 167 height 15
click at [539, 179] on div "button" at bounding box center [529, 178] width 22 height 10
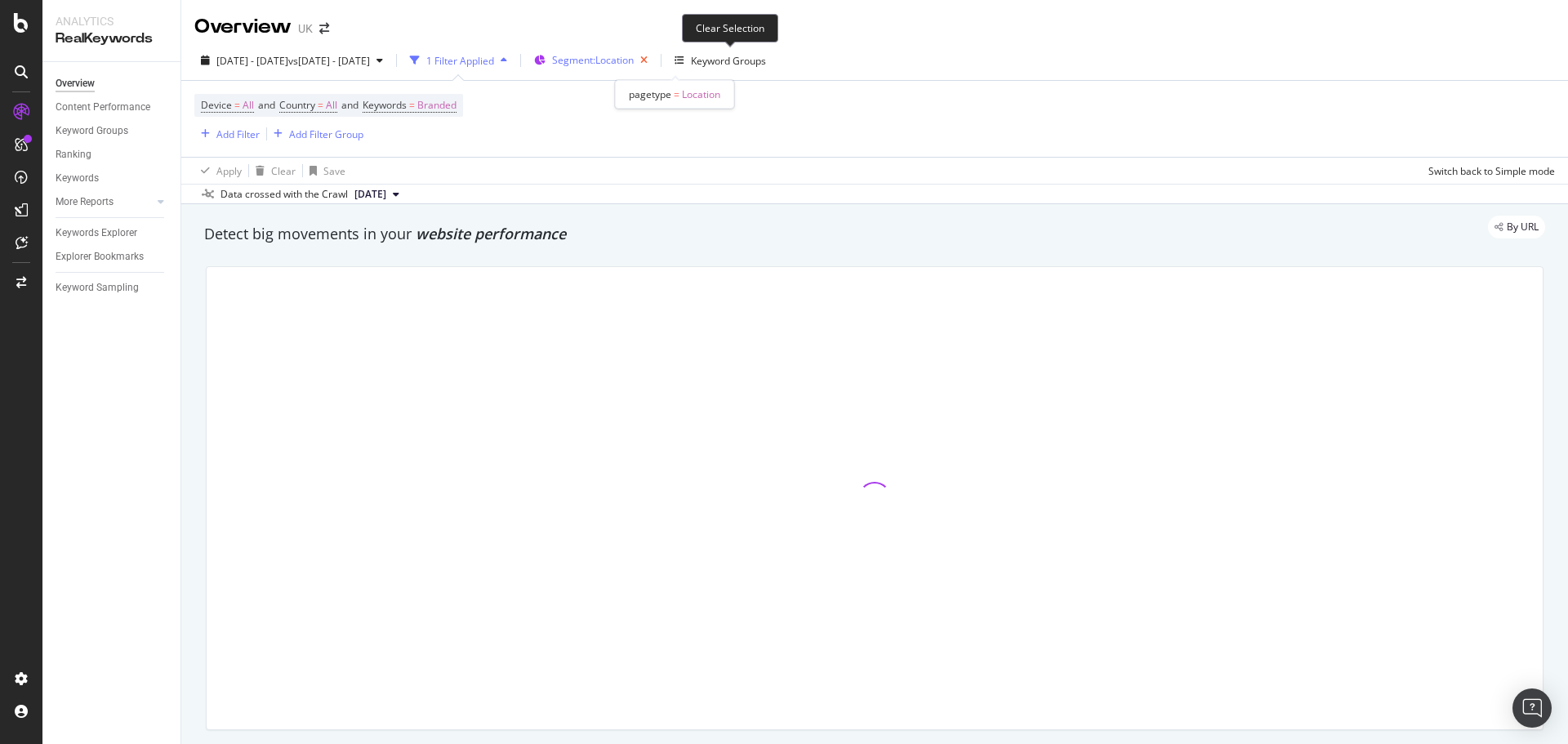
click at [654, 59] on icon "button" at bounding box center [643, 60] width 20 height 23
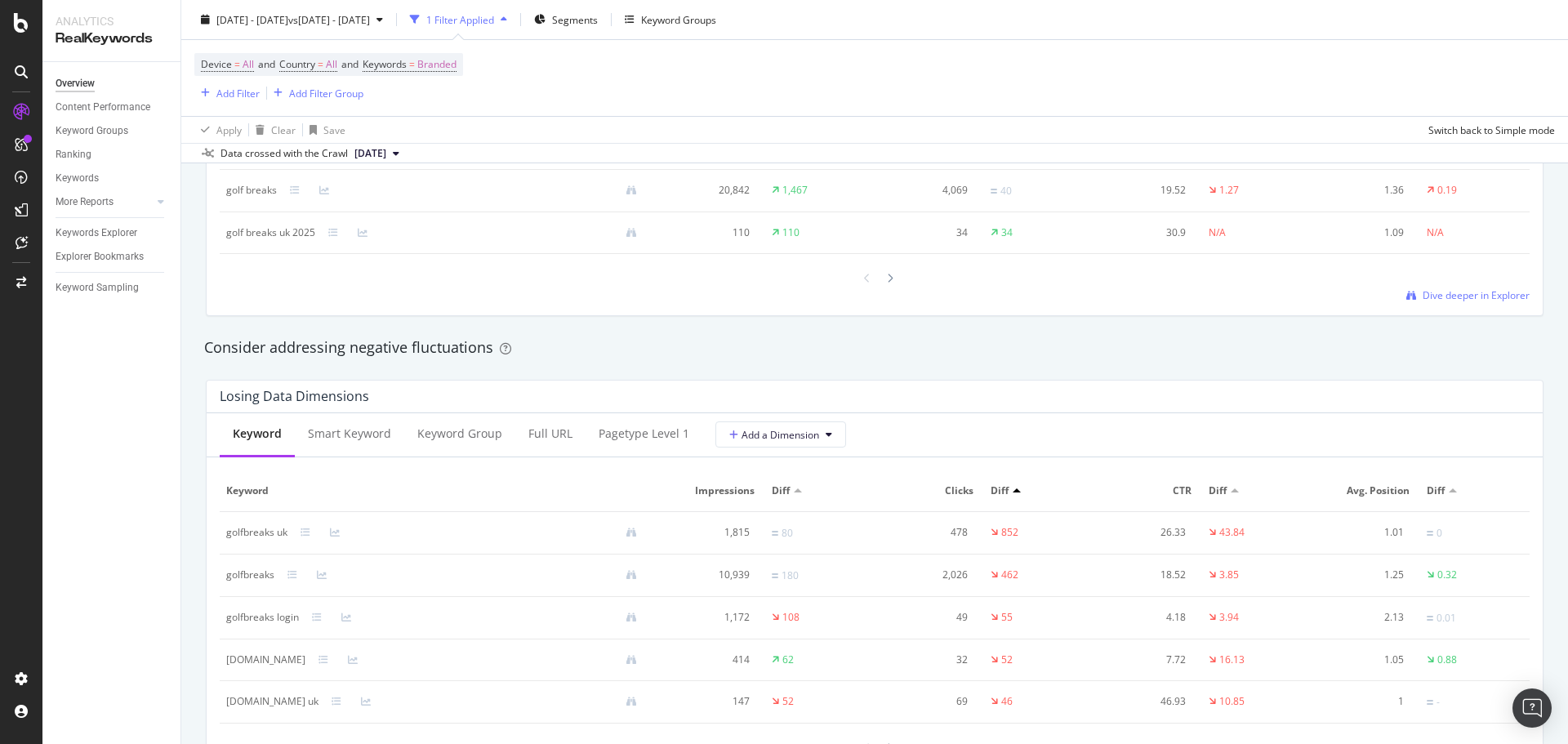
scroll to position [1878, 0]
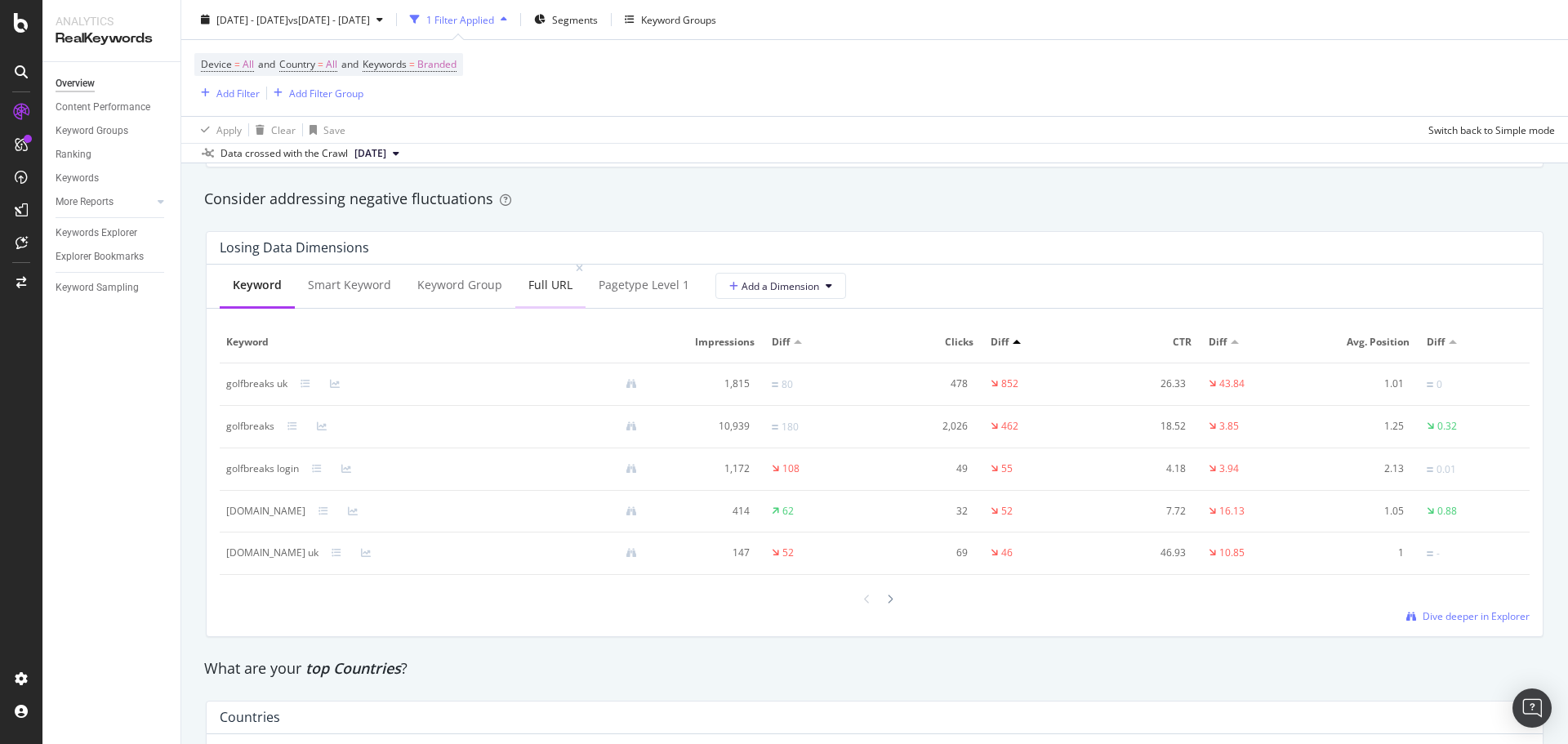
click at [541, 274] on div "Full URL" at bounding box center [550, 287] width 70 height 45
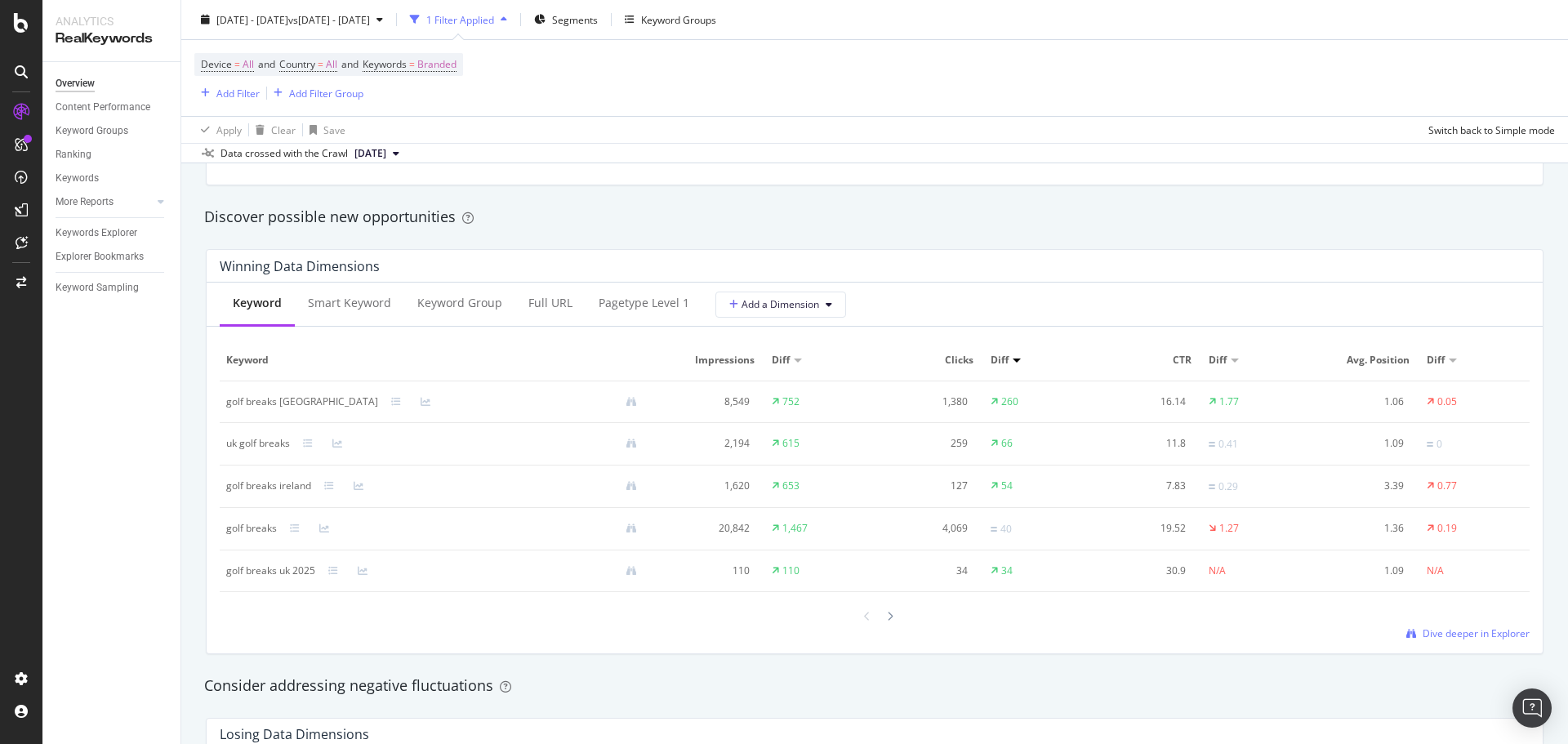
scroll to position [1306, 0]
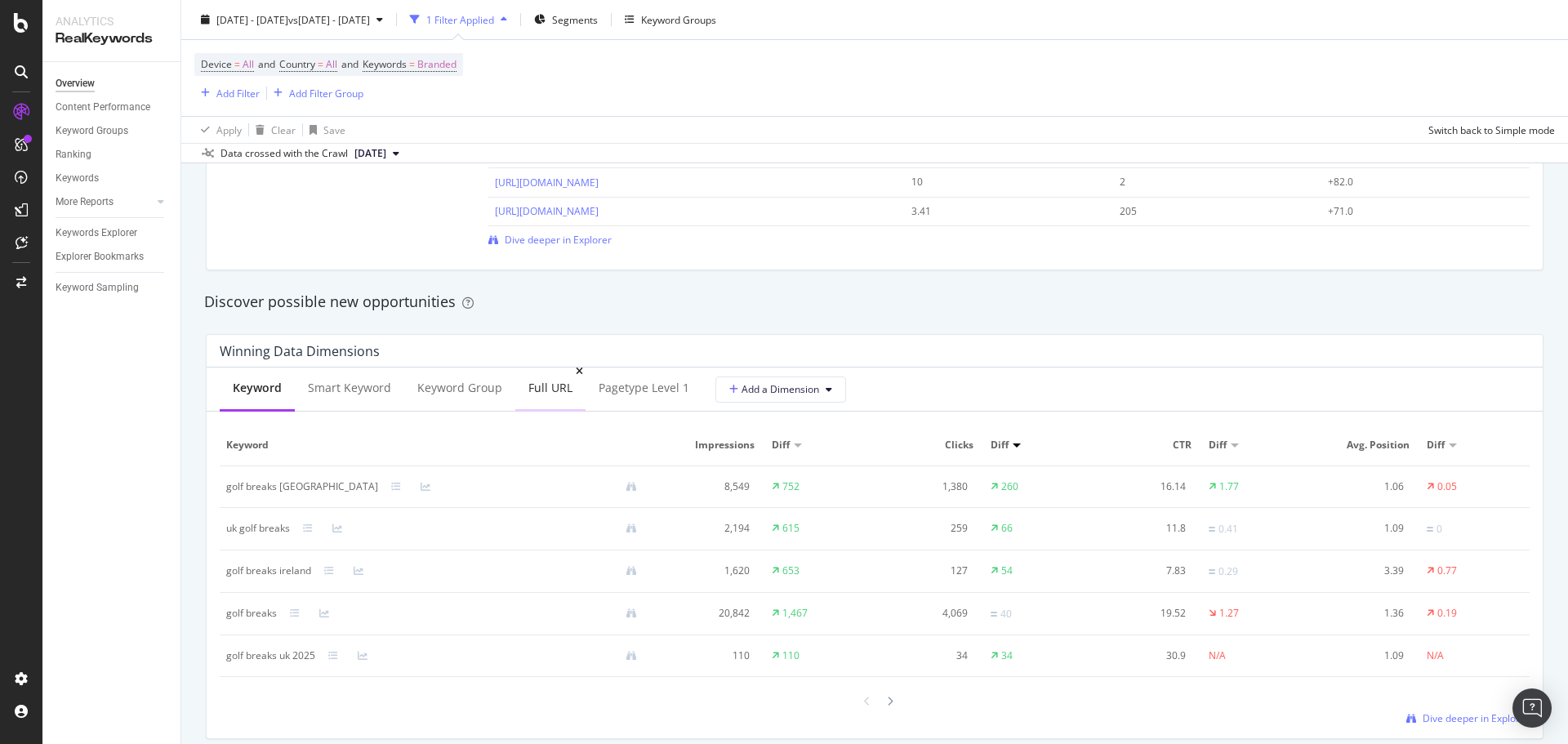
click at [528, 387] on div "Full URL" at bounding box center [550, 388] width 44 height 17
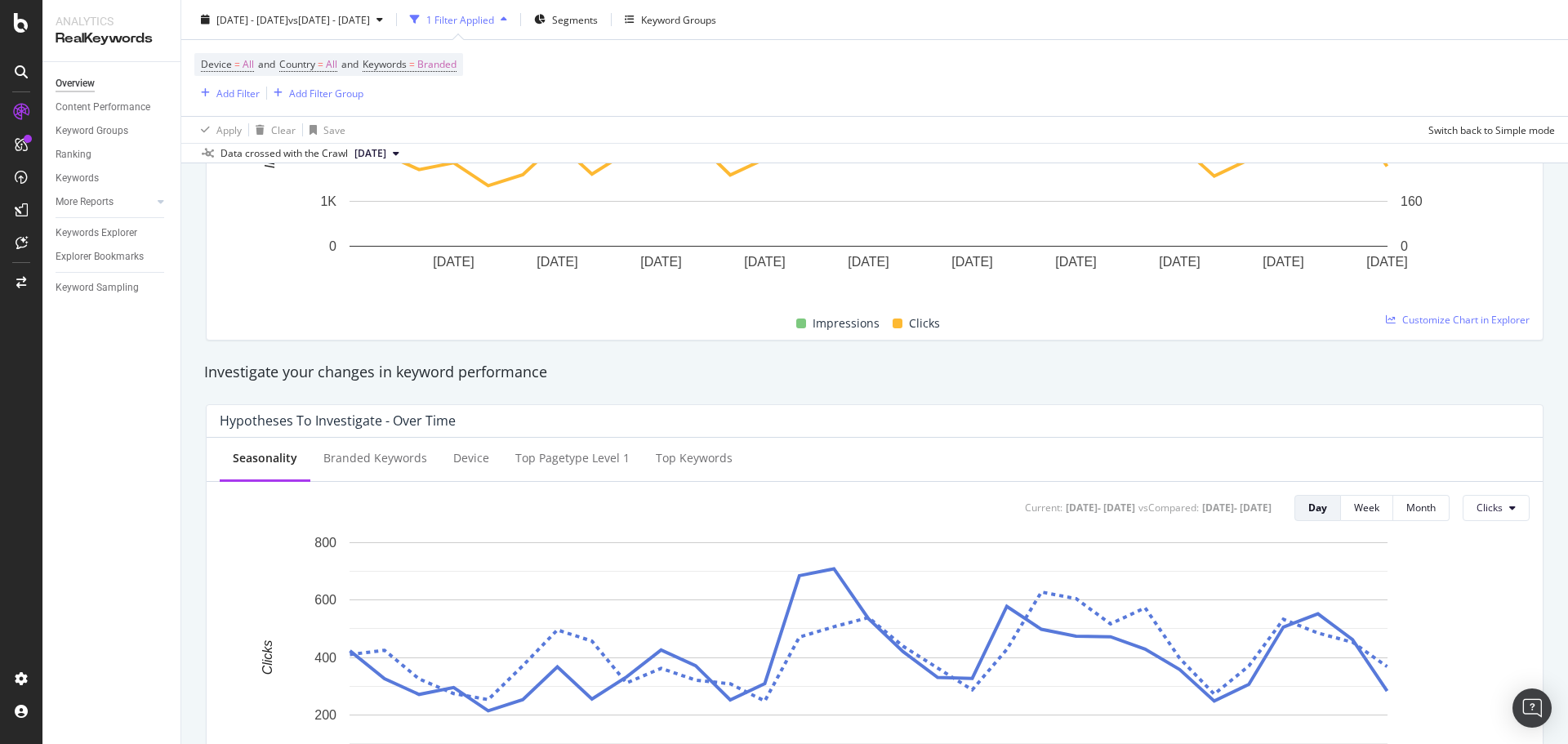
scroll to position [0, 0]
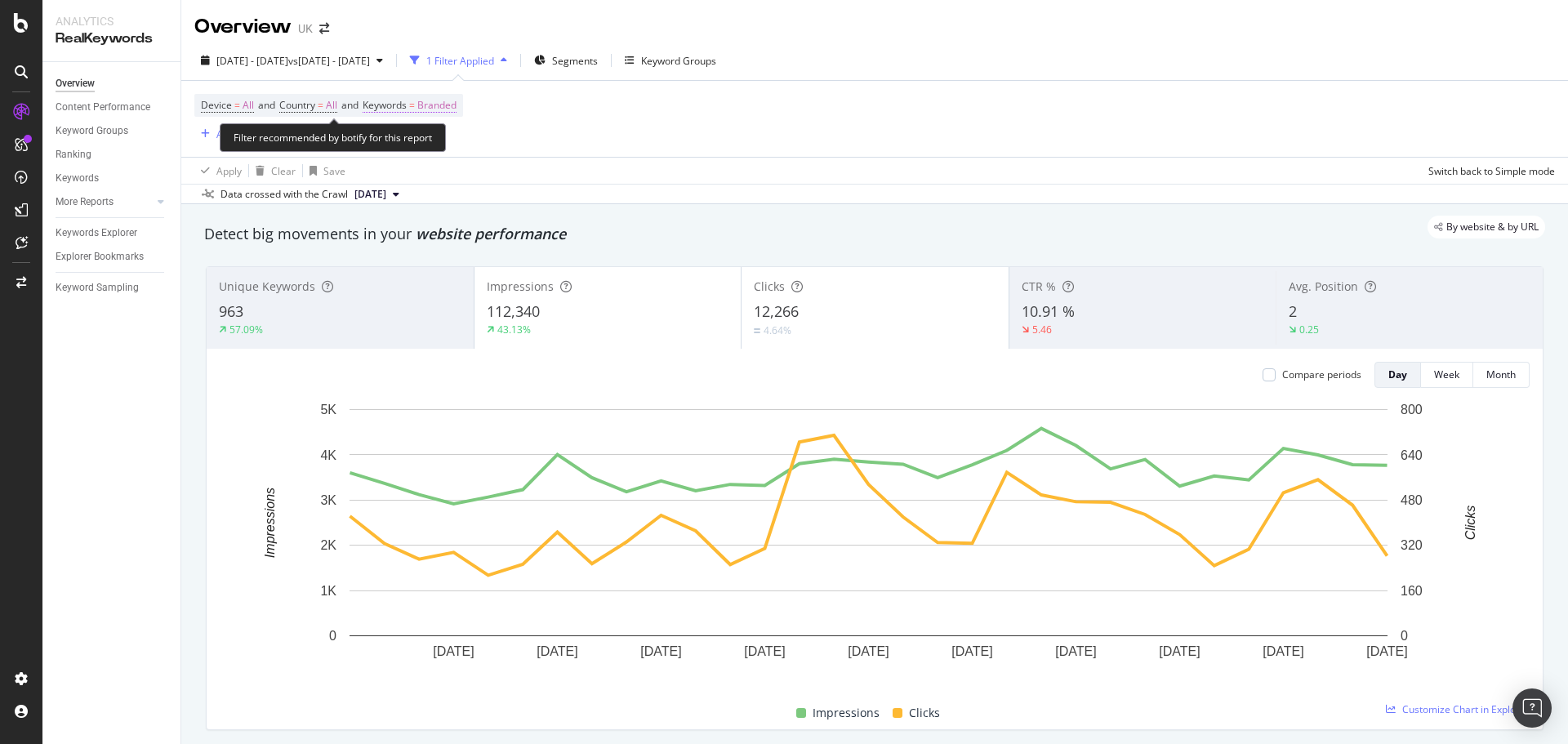
click at [437, 107] on span "Branded" at bounding box center [437, 106] width 39 height 23
click at [421, 138] on span "Branded" at bounding box center [409, 143] width 46 height 14
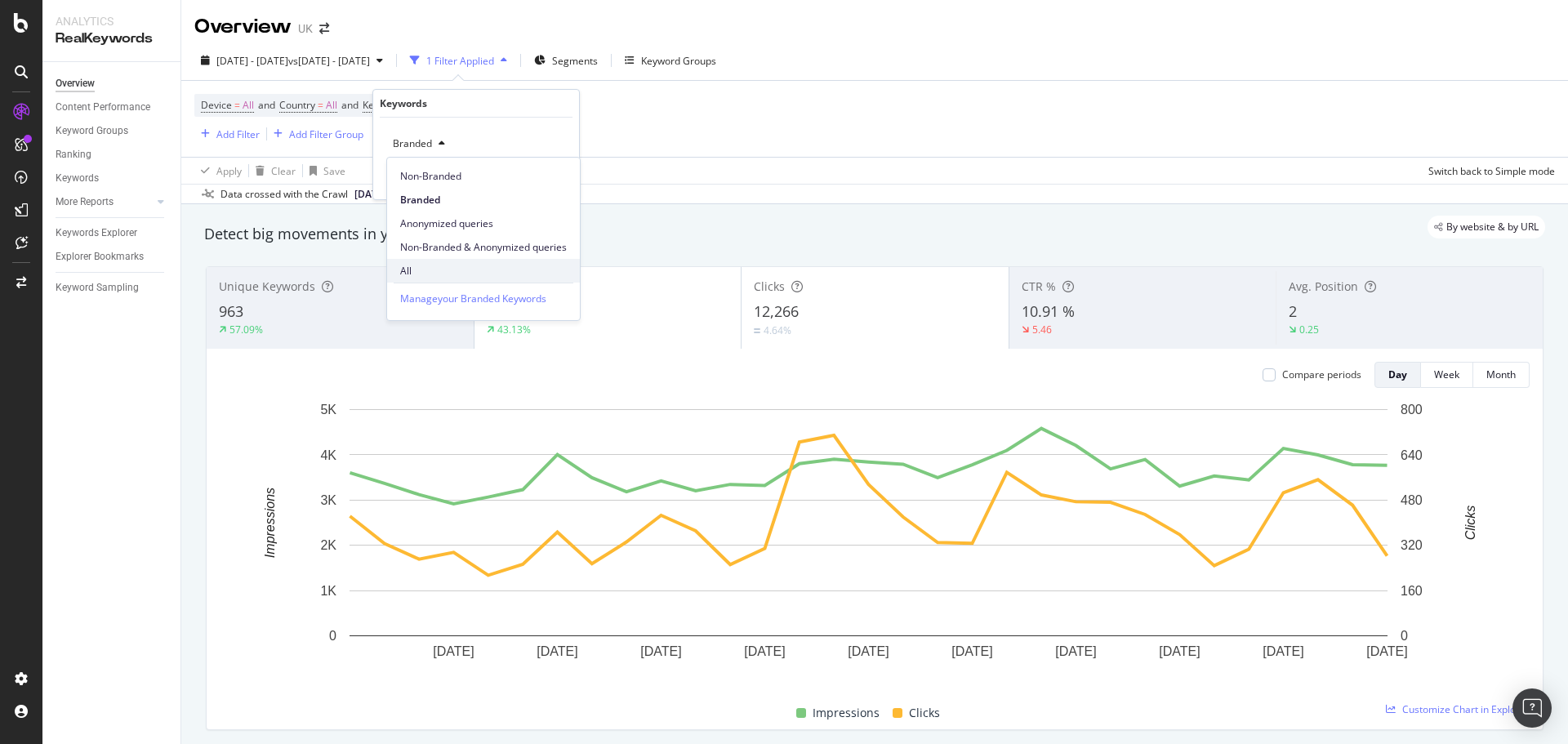
click at [416, 279] on div "All" at bounding box center [483, 270] width 192 height 23
click at [551, 173] on div "Apply" at bounding box center [554, 179] width 25 height 14
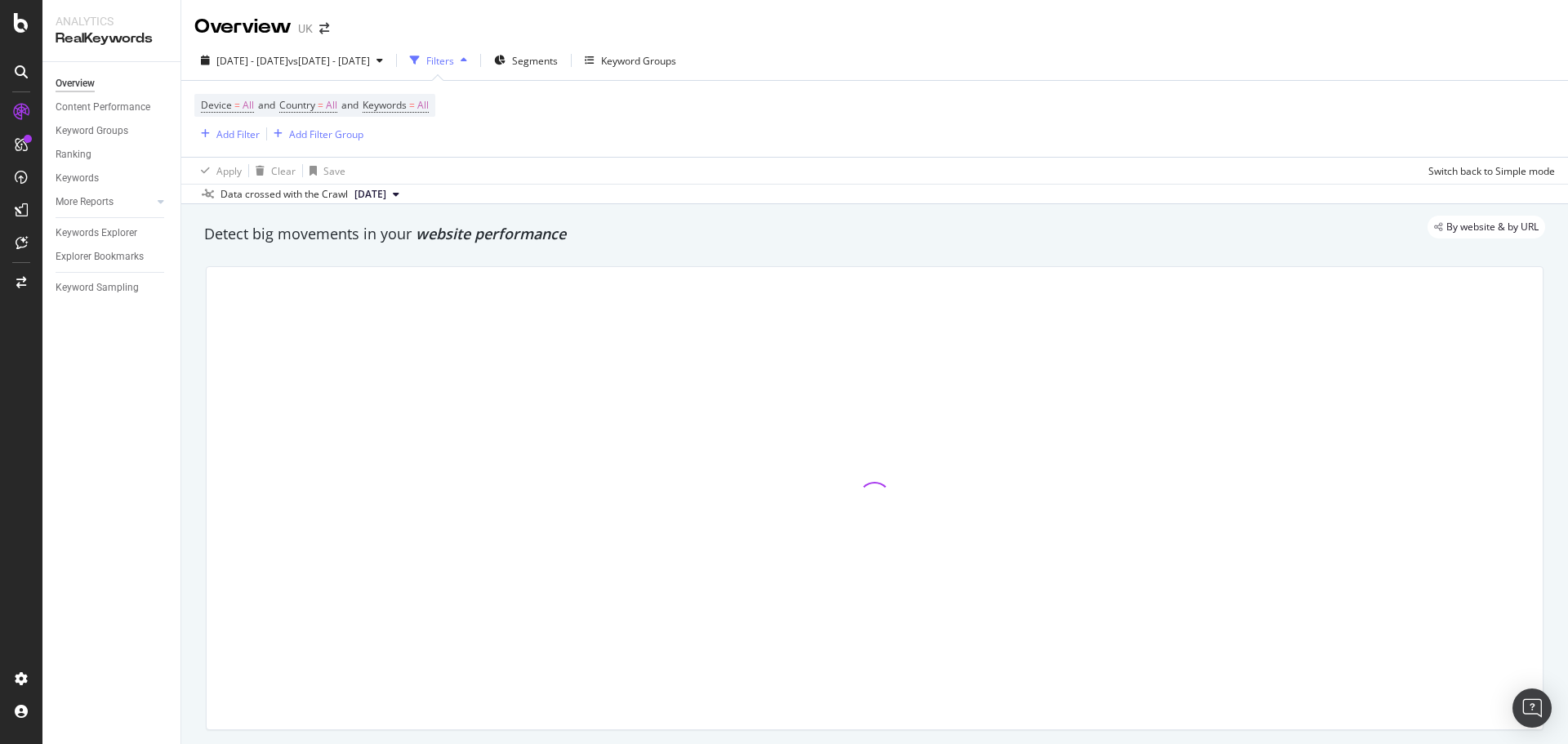
click at [474, 62] on div "button" at bounding box center [463, 60] width 19 height 10
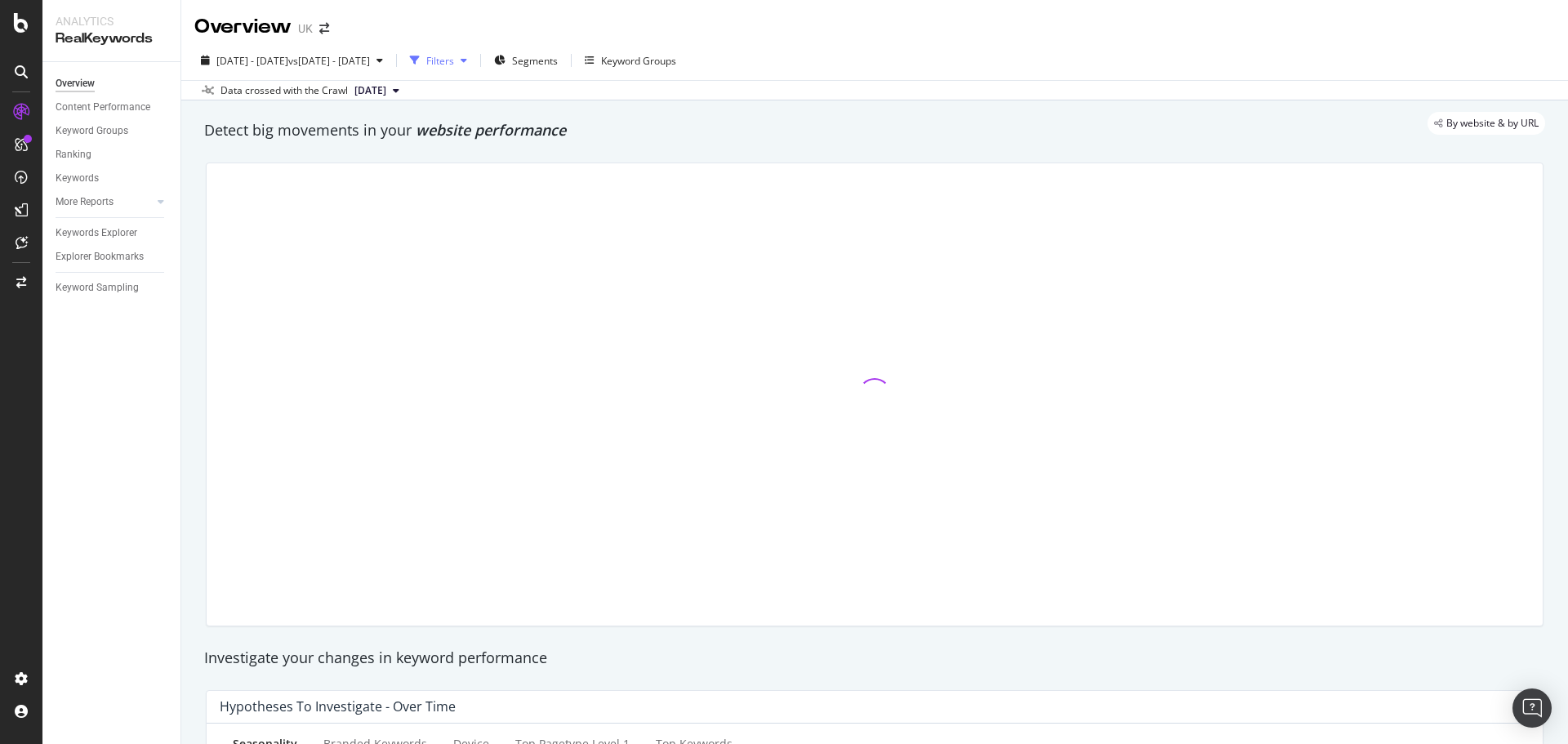
click at [474, 63] on div "button" at bounding box center [463, 60] width 19 height 10
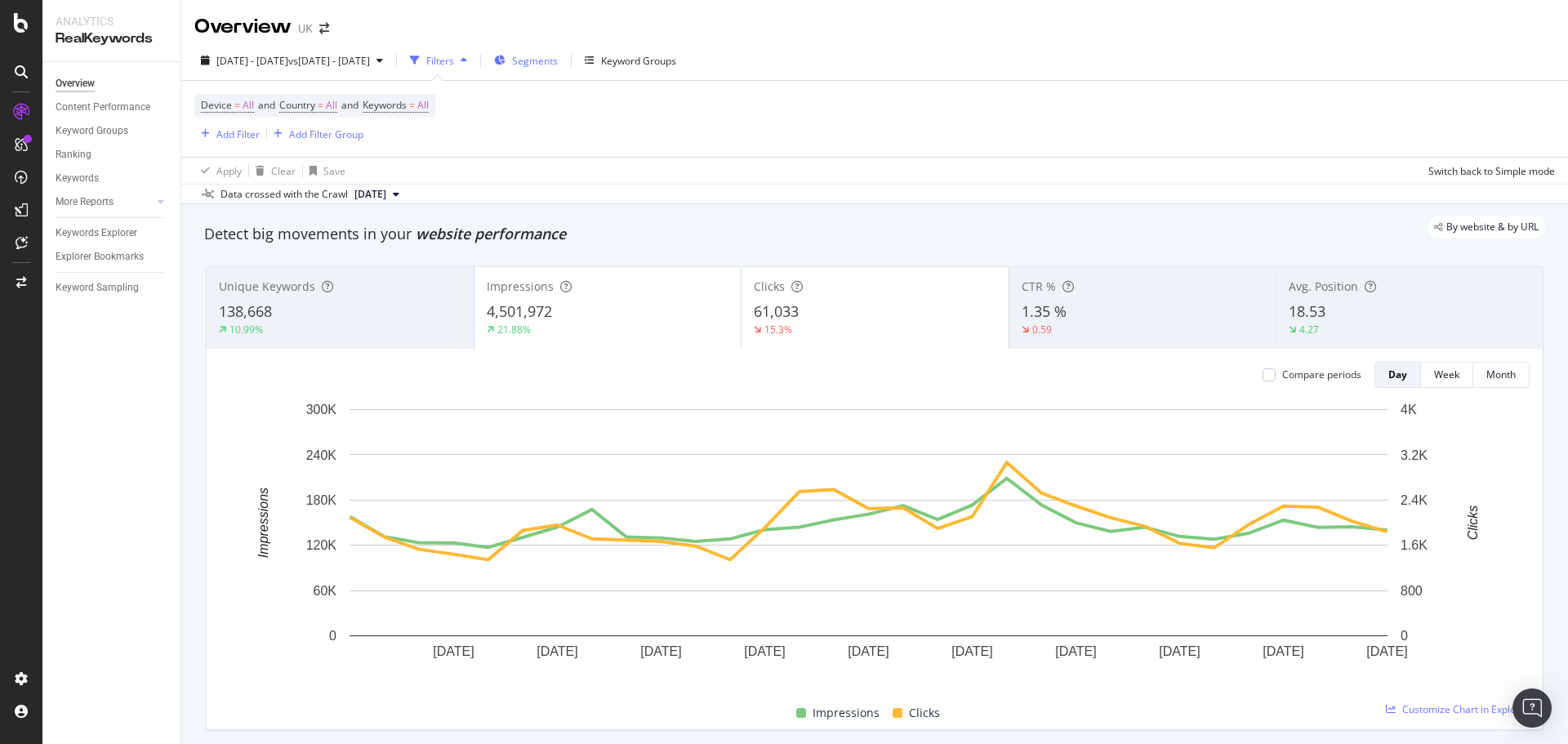
click at [564, 64] on button "Segments" at bounding box center [526, 60] width 77 height 26
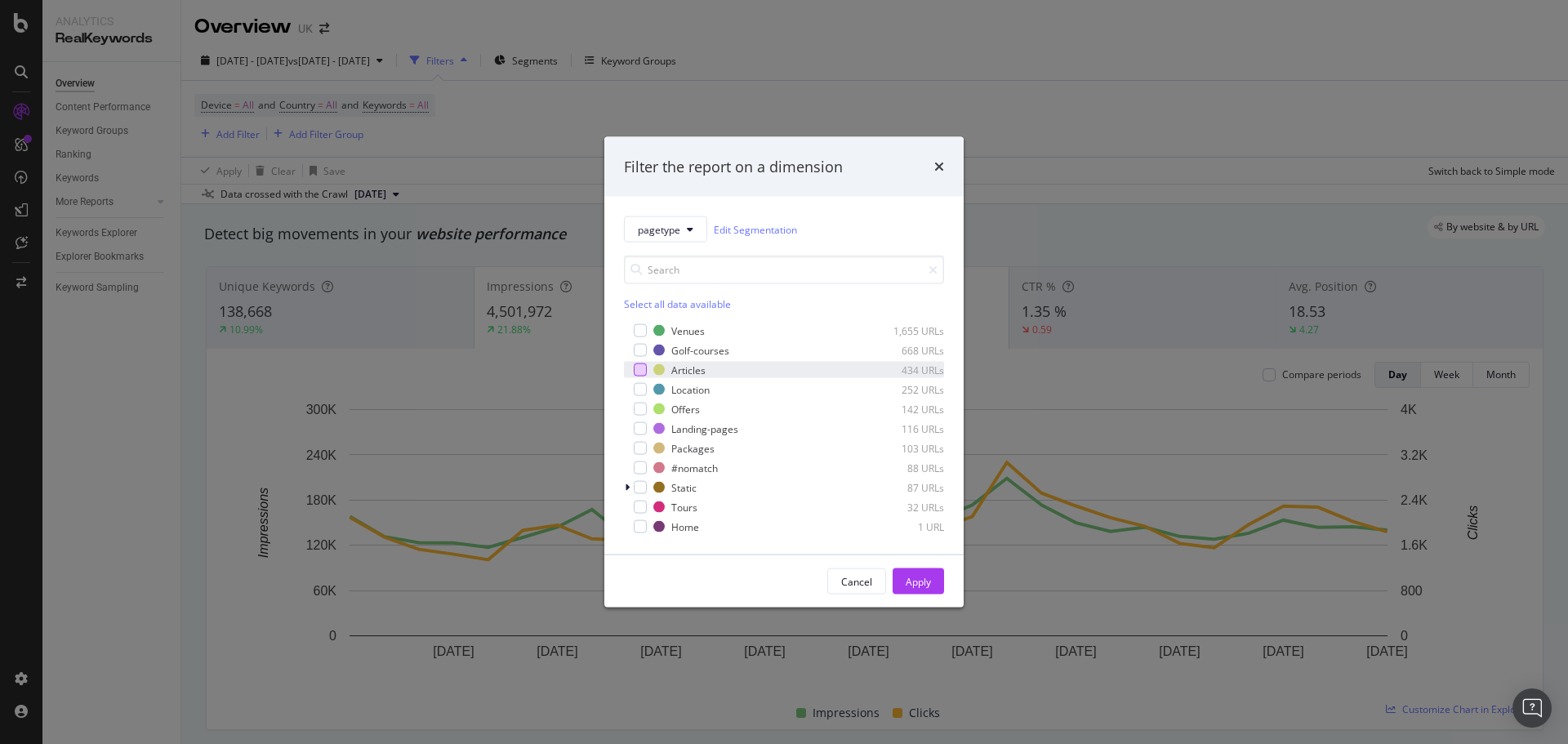
click at [639, 371] on div "modal" at bounding box center [639, 369] width 13 height 13
click at [905, 573] on div "Apply" at bounding box center [918, 581] width 25 height 24
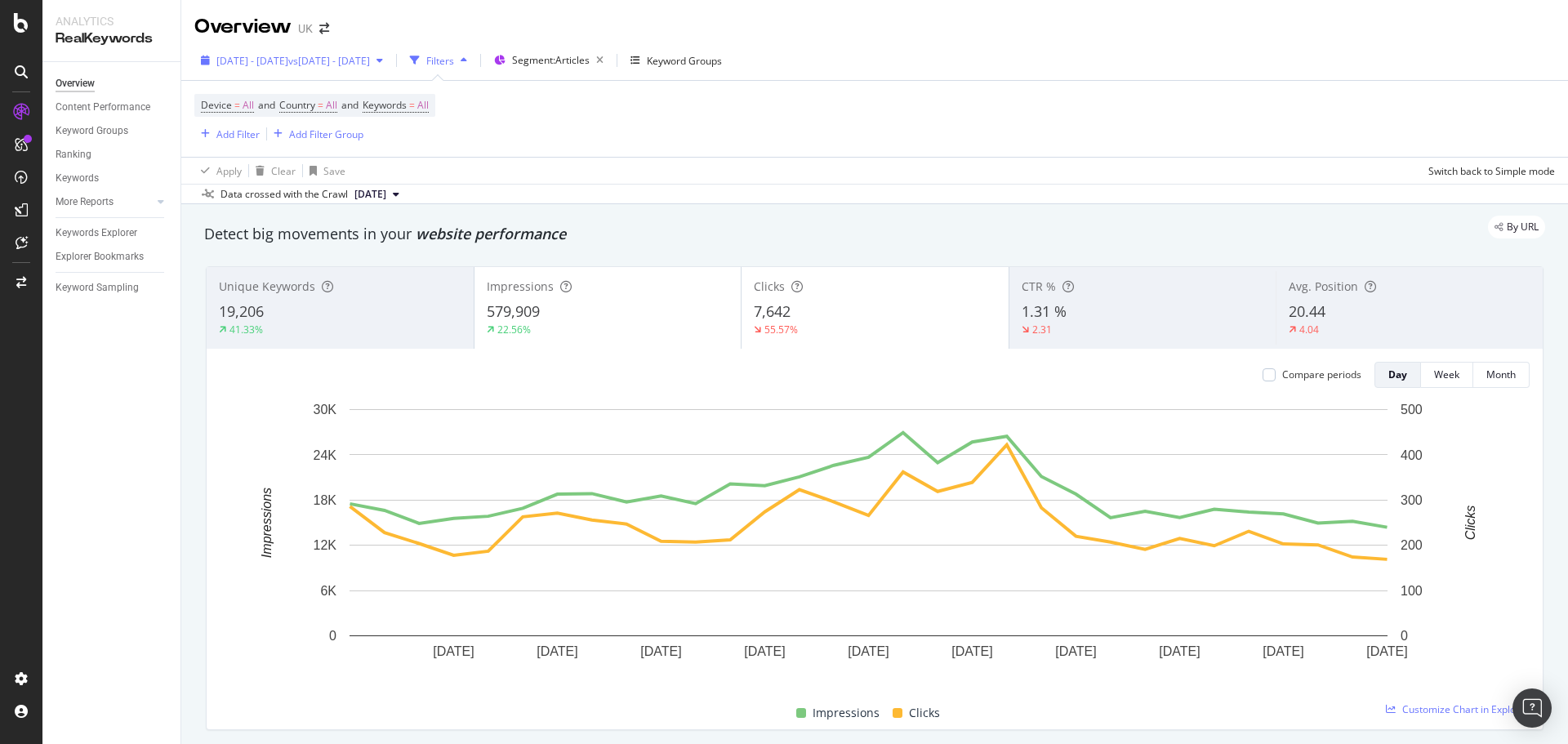
click at [370, 67] on span "vs [DATE] - [DATE]" at bounding box center [329, 60] width 82 height 14
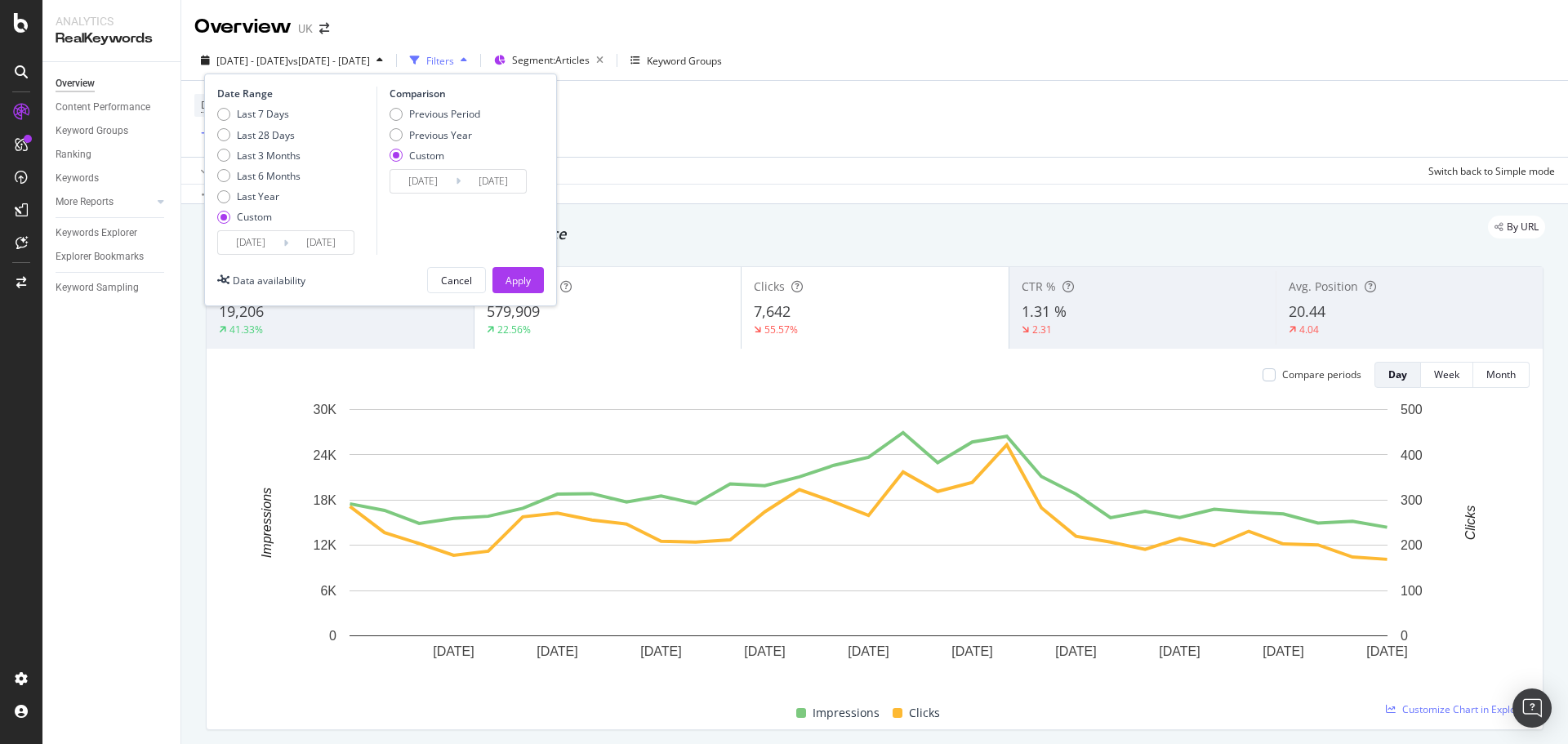
click at [641, 125] on div "Device = All and Country = All and Keywords = All Add Filter Add Filter Group" at bounding box center [874, 118] width 1361 height 76
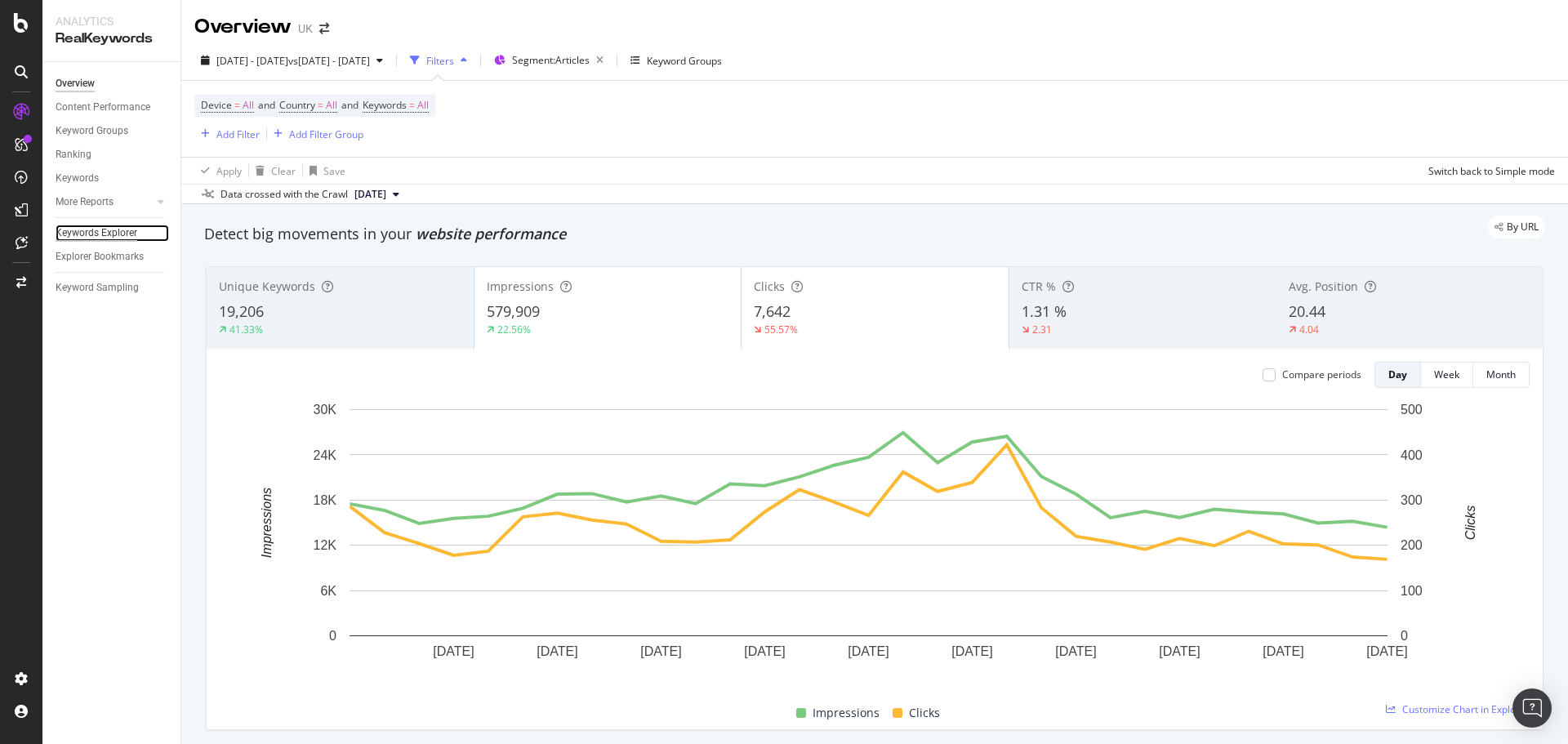
click at [125, 229] on div "Keywords Explorer" at bounding box center [96, 233] width 82 height 17
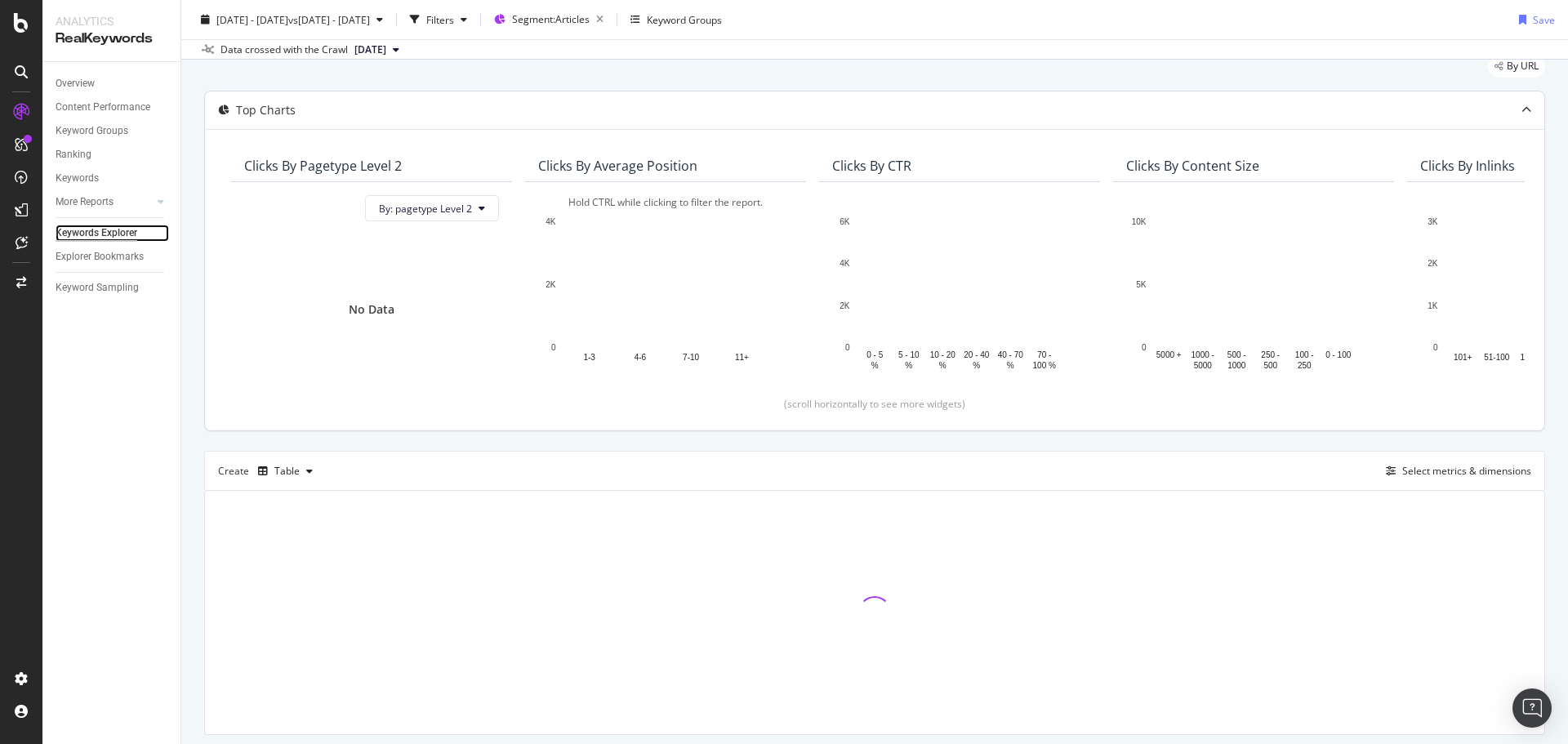
scroll to position [105, 0]
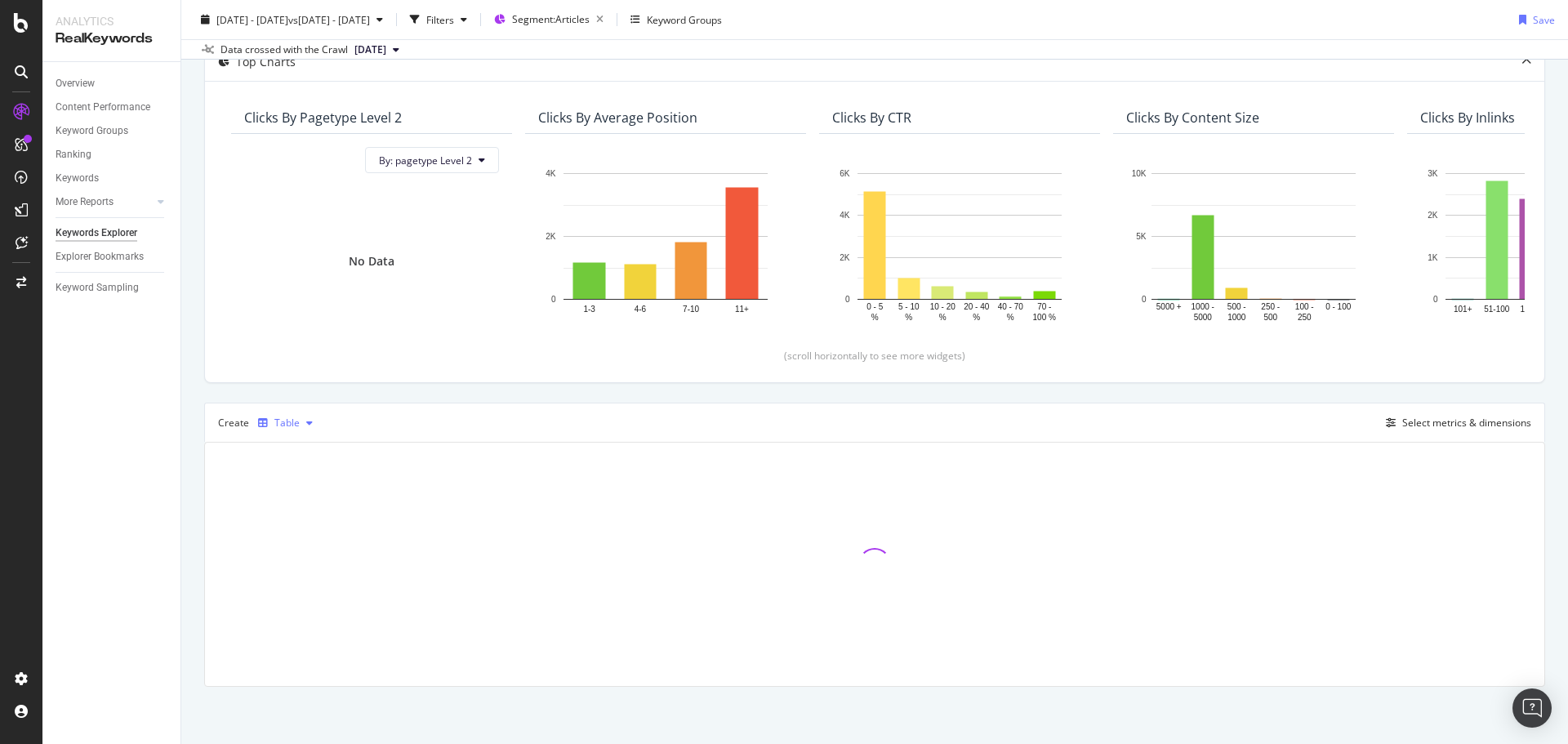
click at [254, 422] on div "button" at bounding box center [263, 423] width 23 height 10
click at [274, 418] on div "Table" at bounding box center [287, 423] width 25 height 10
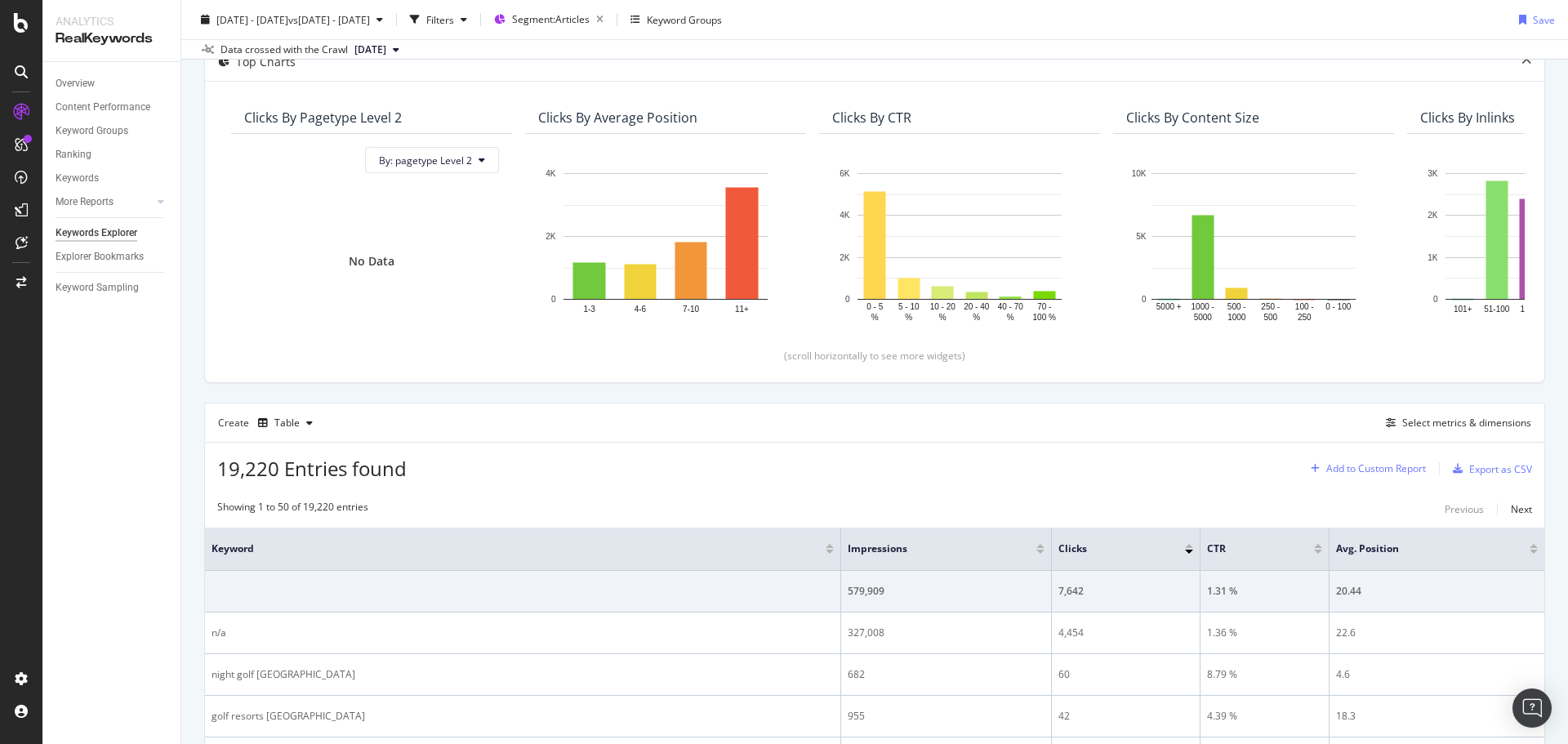
click at [1405, 473] on div "Add to Custom Report" at bounding box center [1376, 469] width 100 height 10
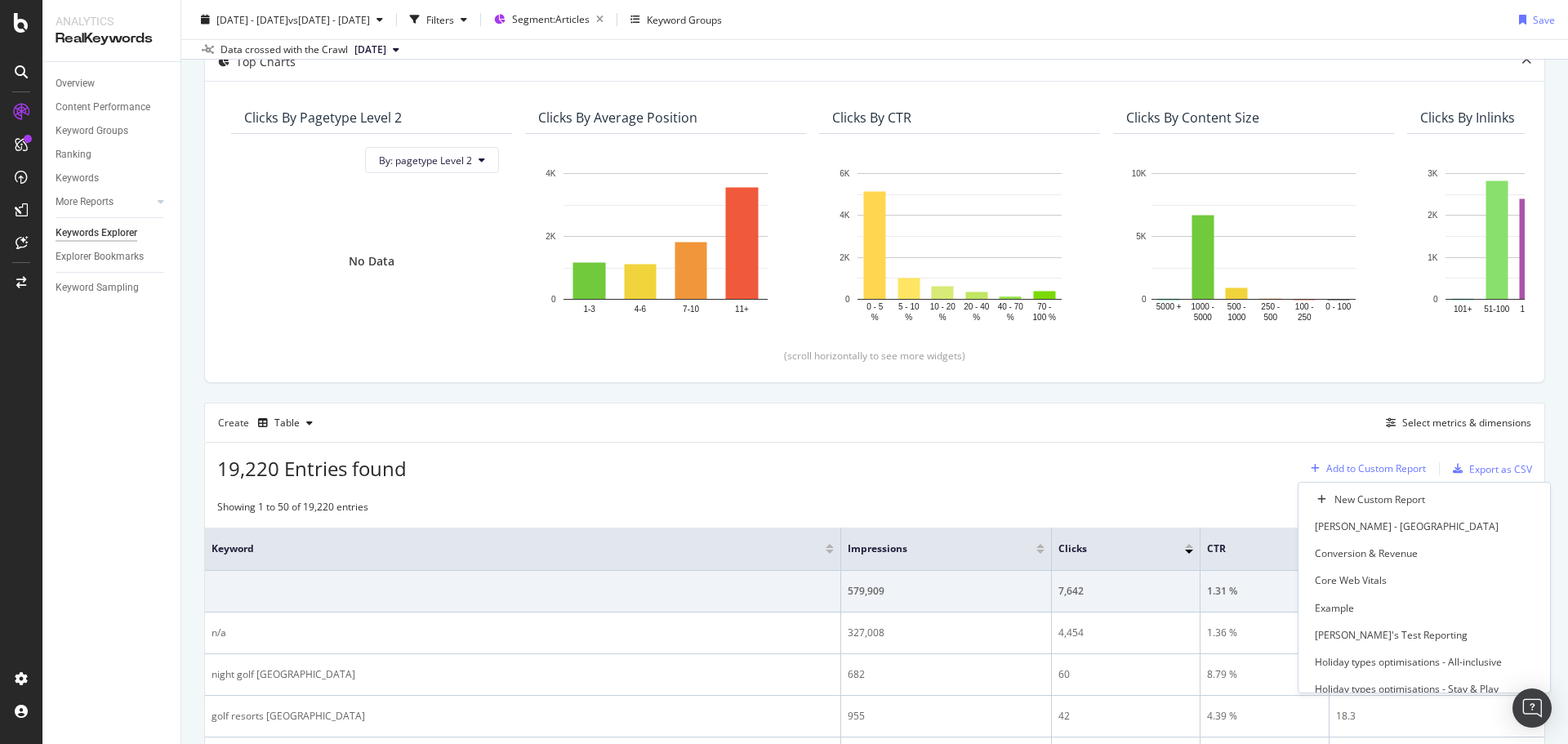
click at [1401, 473] on div "Add to Custom Report" at bounding box center [1376, 469] width 100 height 10
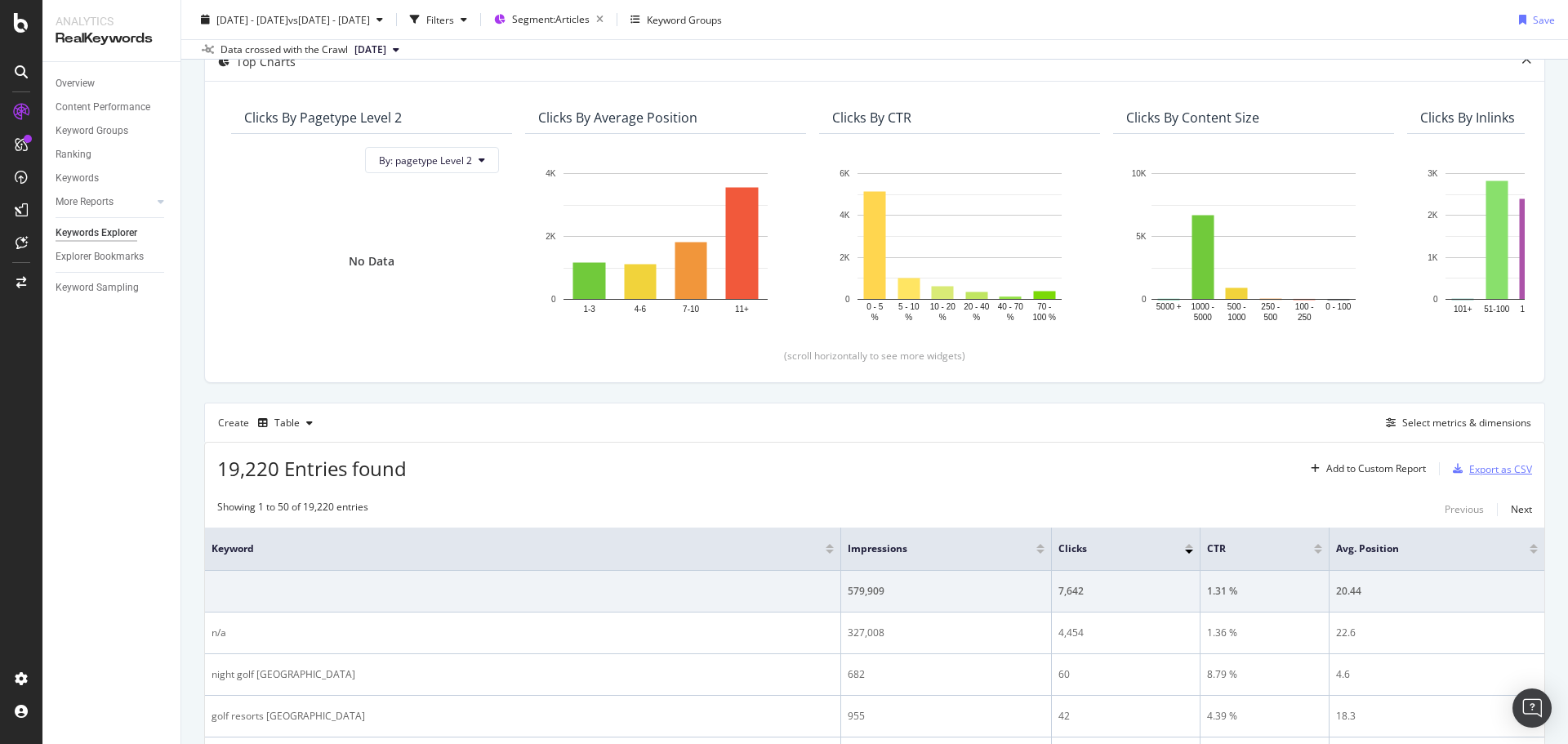
click at [1469, 475] on div "Export as CSV" at bounding box center [1500, 469] width 63 height 14
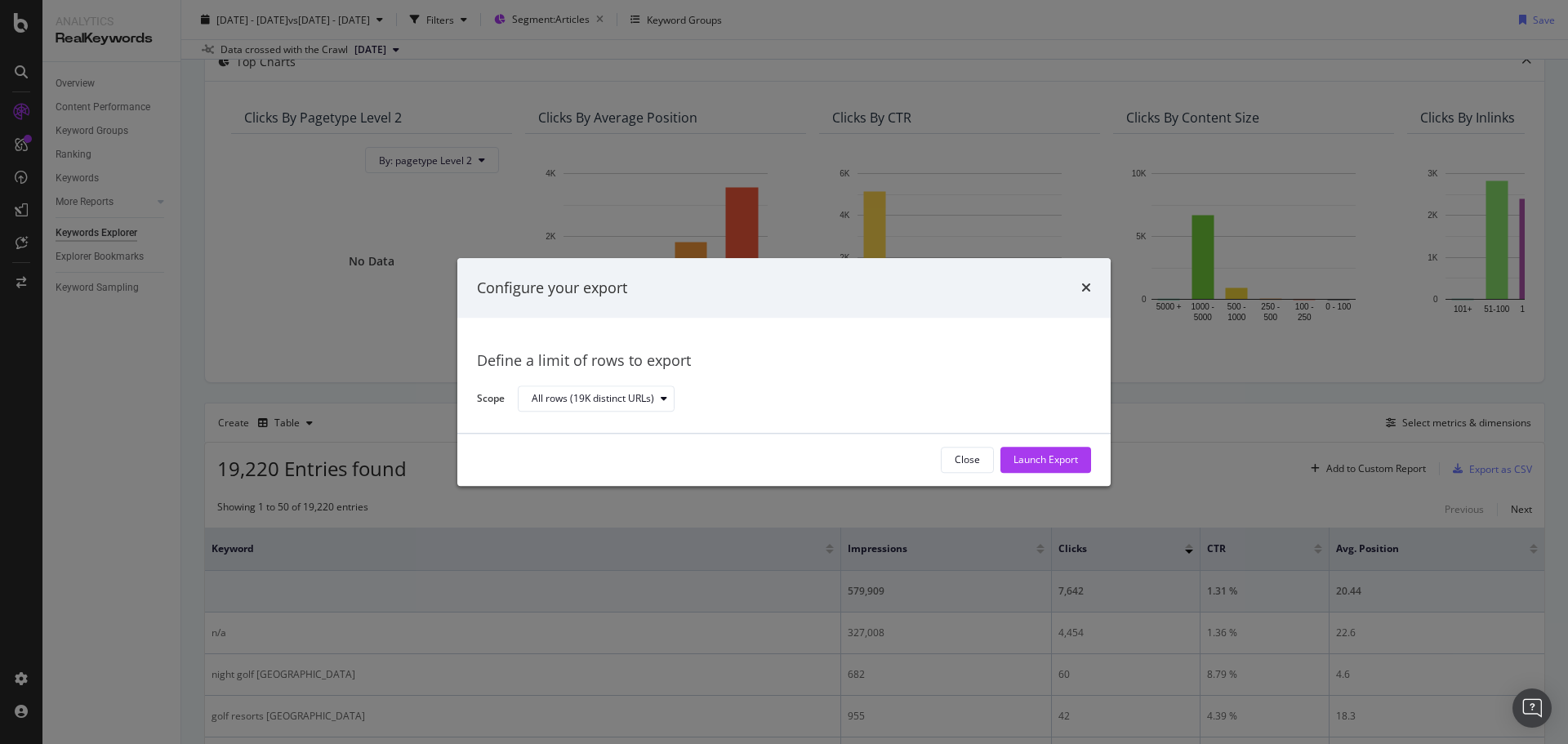
click at [937, 457] on div "Close Launch Export" at bounding box center [784, 459] width 614 height 26
click at [970, 461] on div "Close" at bounding box center [968, 460] width 25 height 14
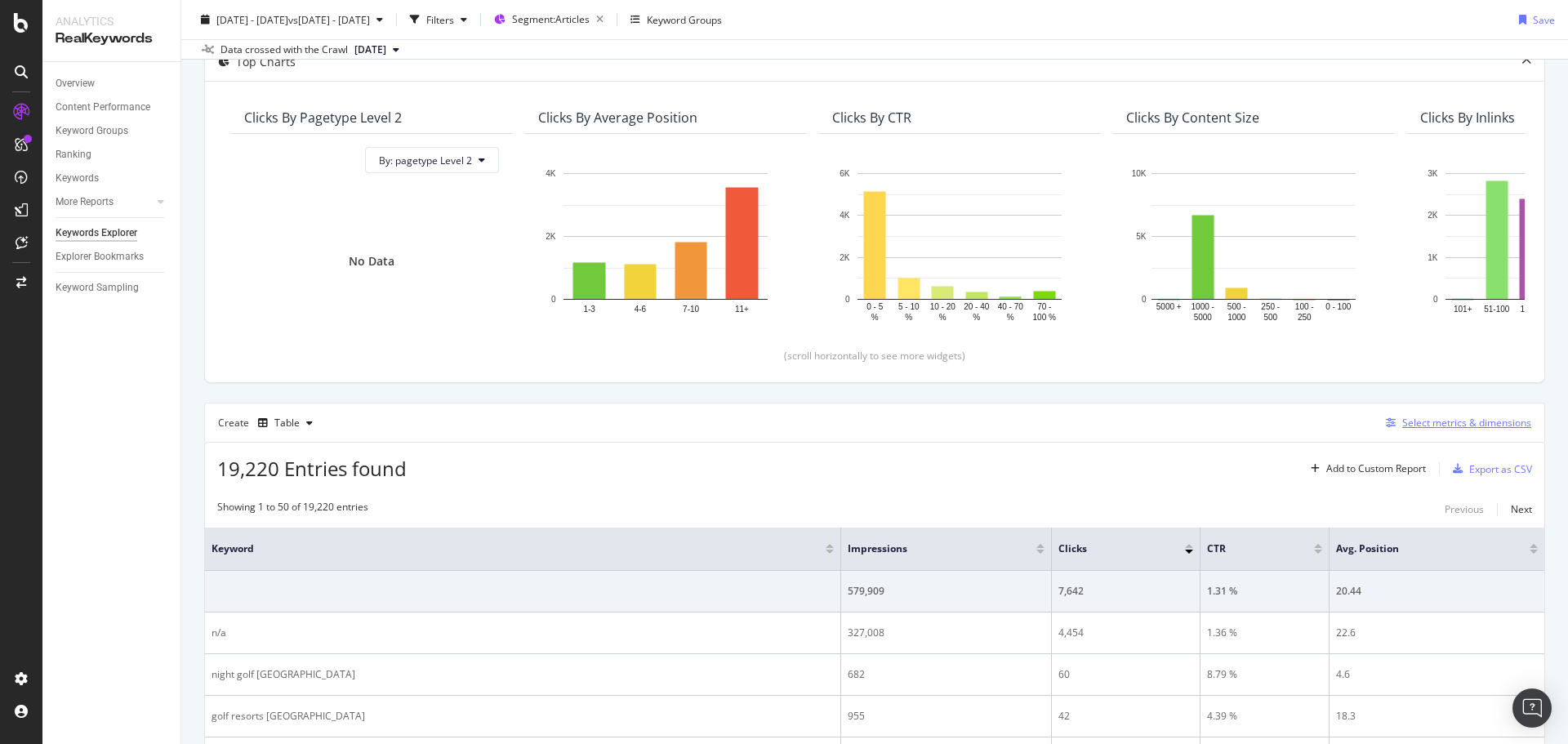
click at [1402, 425] on div "Select metrics & dimensions" at bounding box center [1466, 423] width 129 height 14
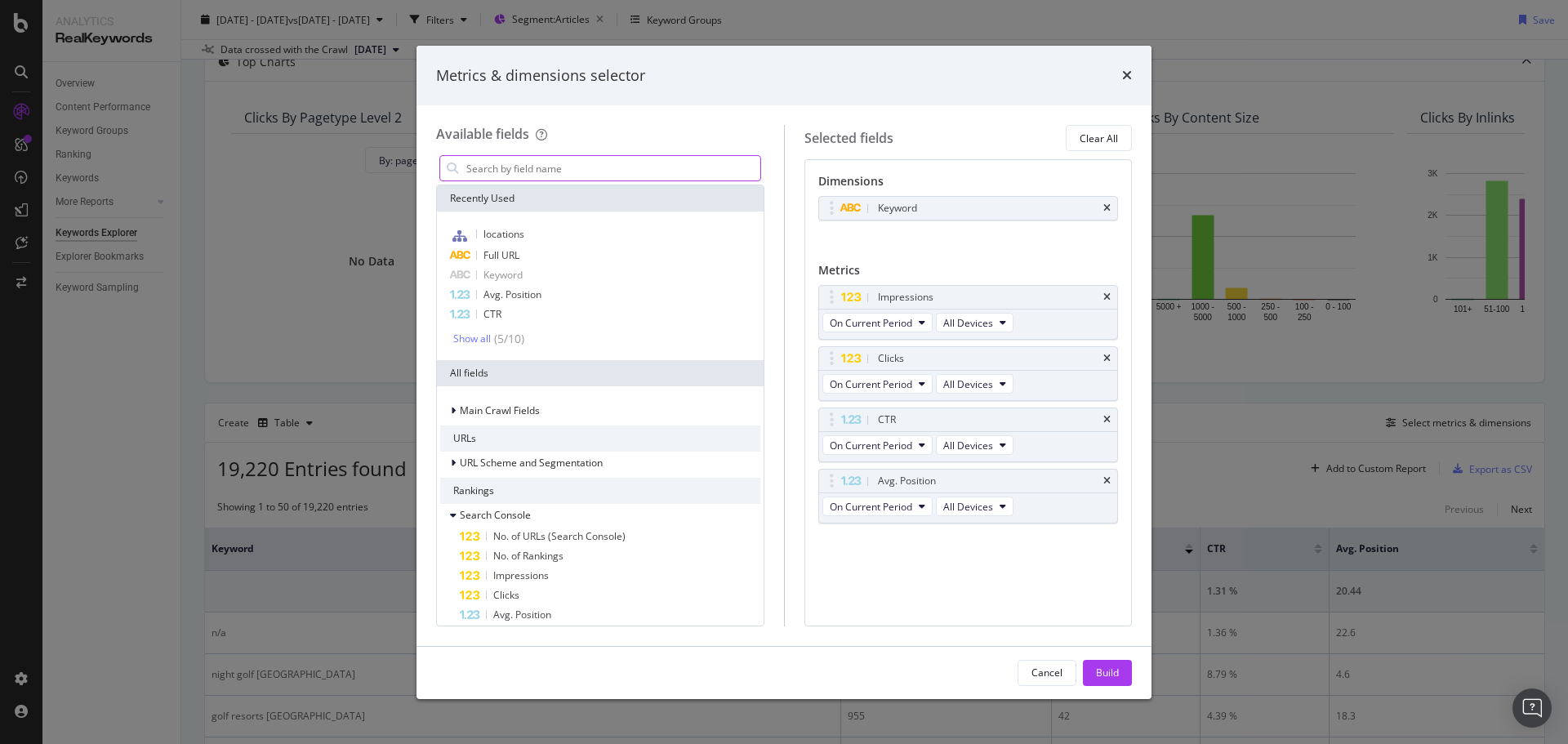
click at [558, 178] on input "modal" at bounding box center [612, 168] width 295 height 24
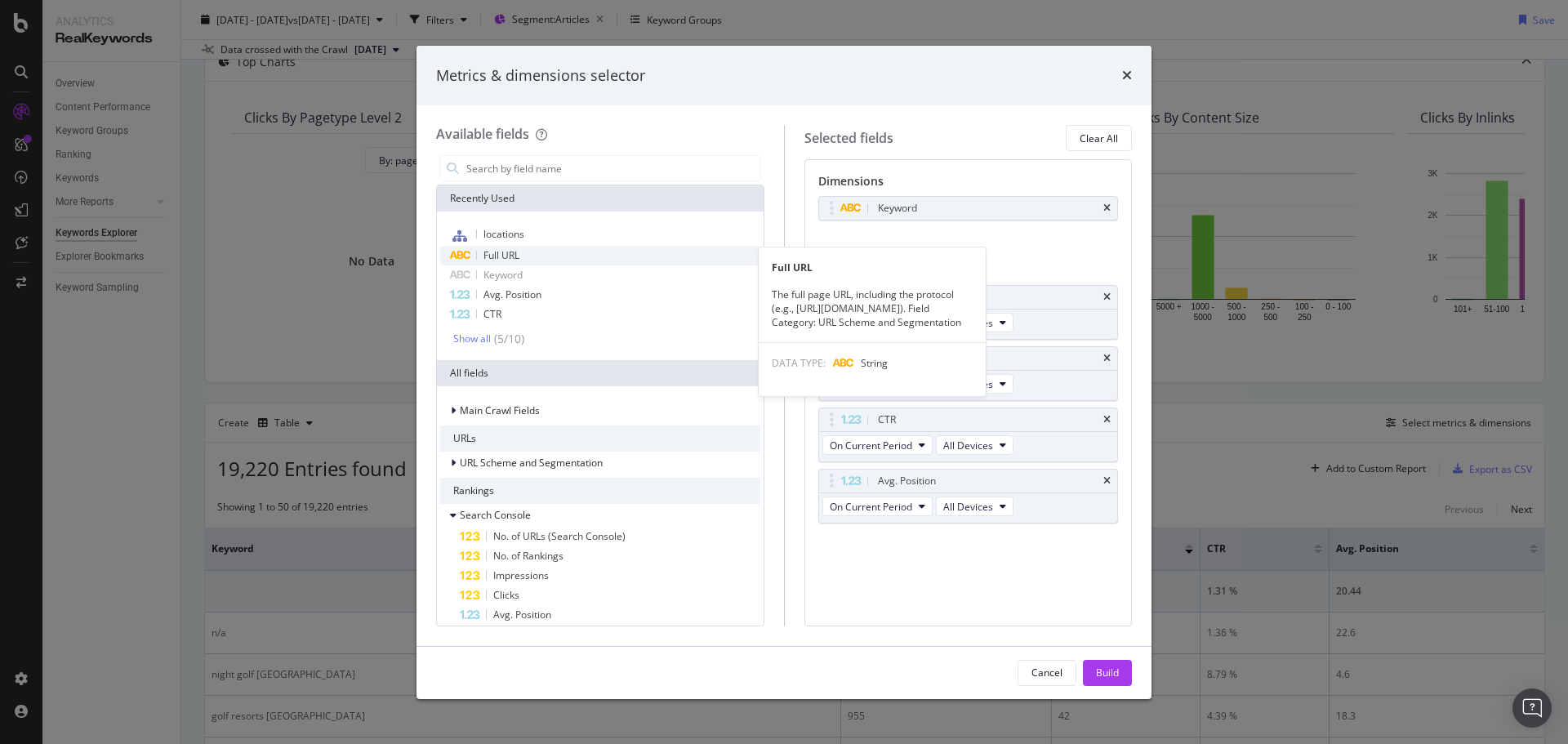
click at [511, 247] on div "Full URL" at bounding box center [600, 255] width 321 height 19
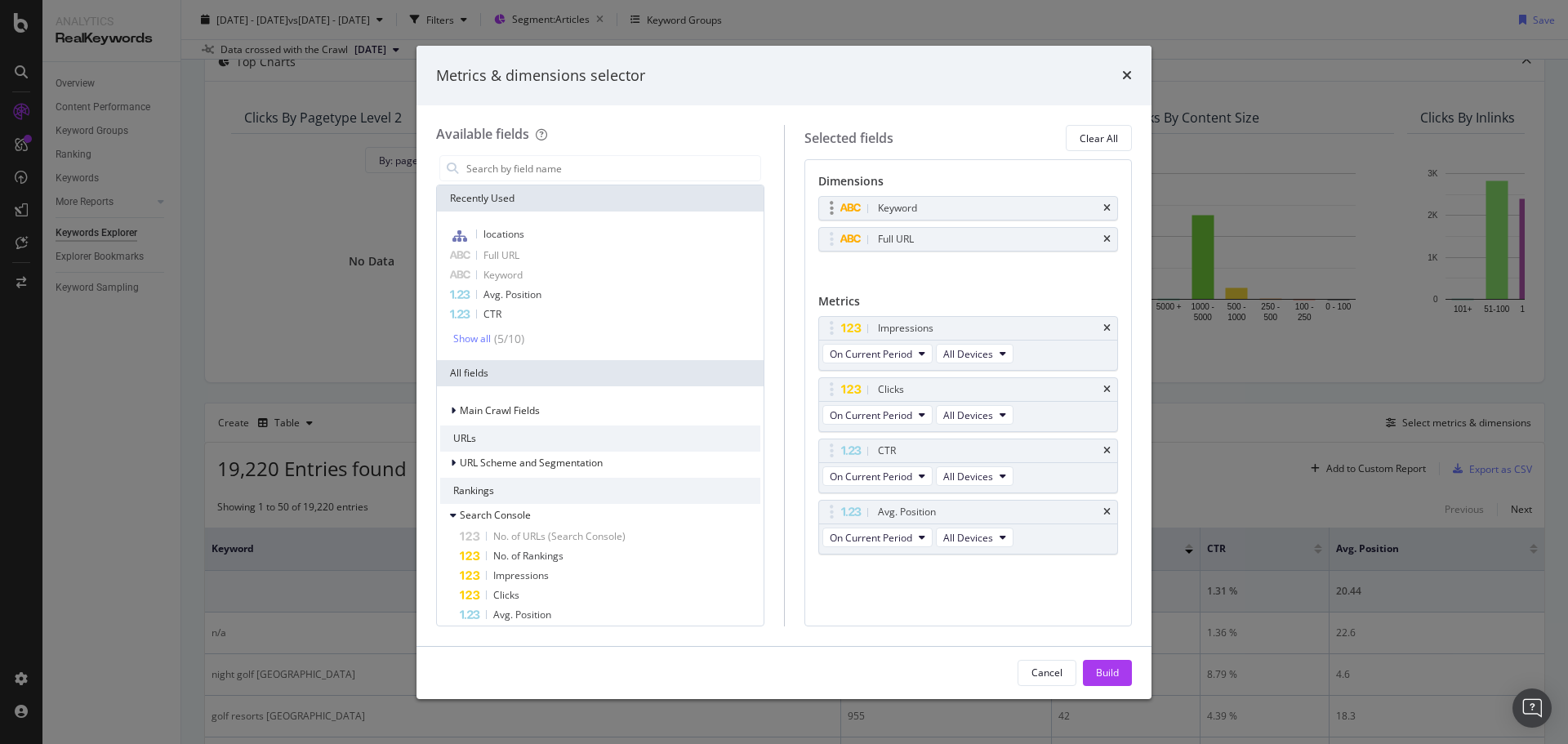
click at [1115, 209] on div "Keyword" at bounding box center [969, 209] width 299 height 23
click at [1109, 209] on icon "times" at bounding box center [1108, 208] width 8 height 10
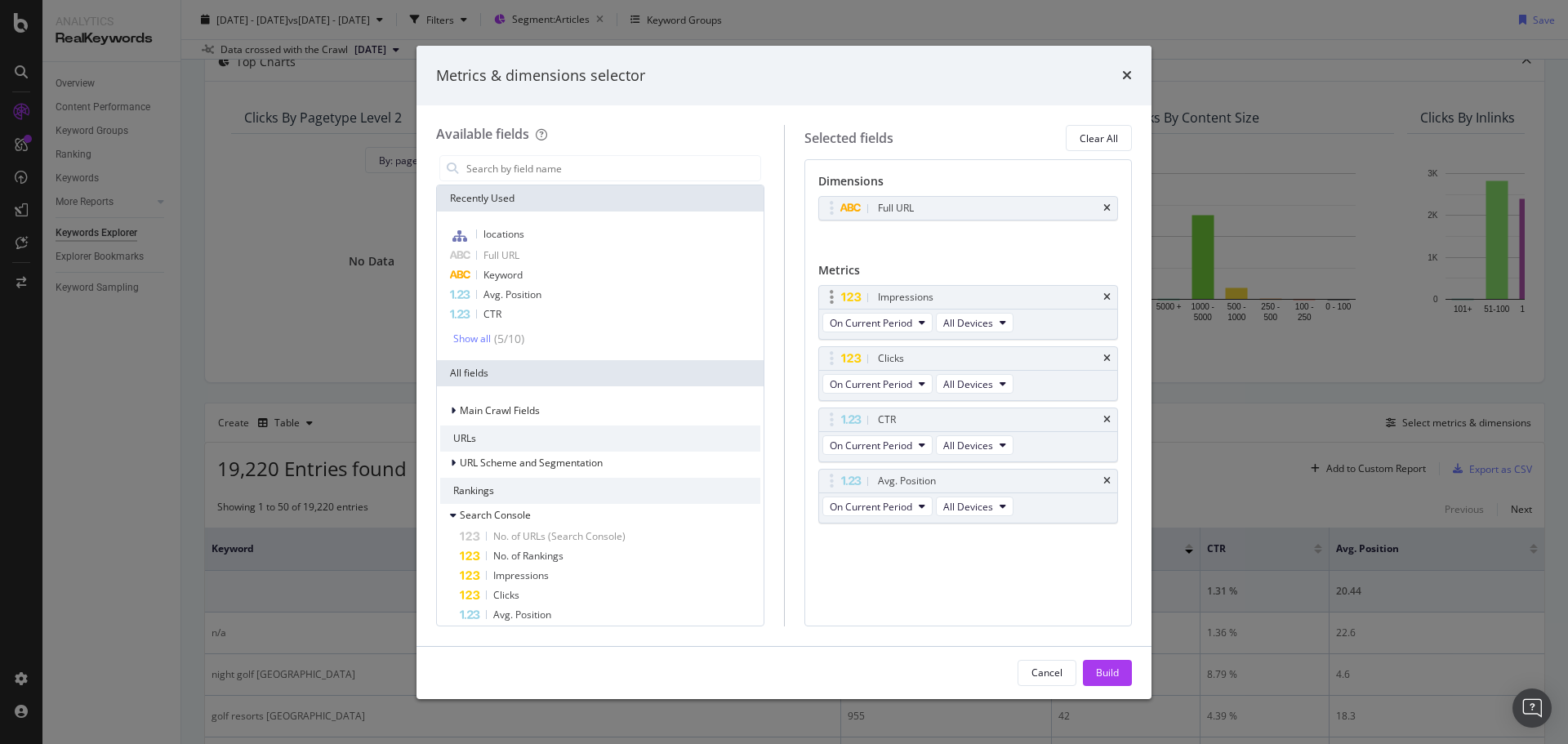
click at [1103, 290] on div "Impressions" at bounding box center [969, 297] width 299 height 23
click at [1108, 298] on icon "times" at bounding box center [1108, 297] width 8 height 10
click at [1108, 356] on icon "times" at bounding box center [1108, 358] width 8 height 10
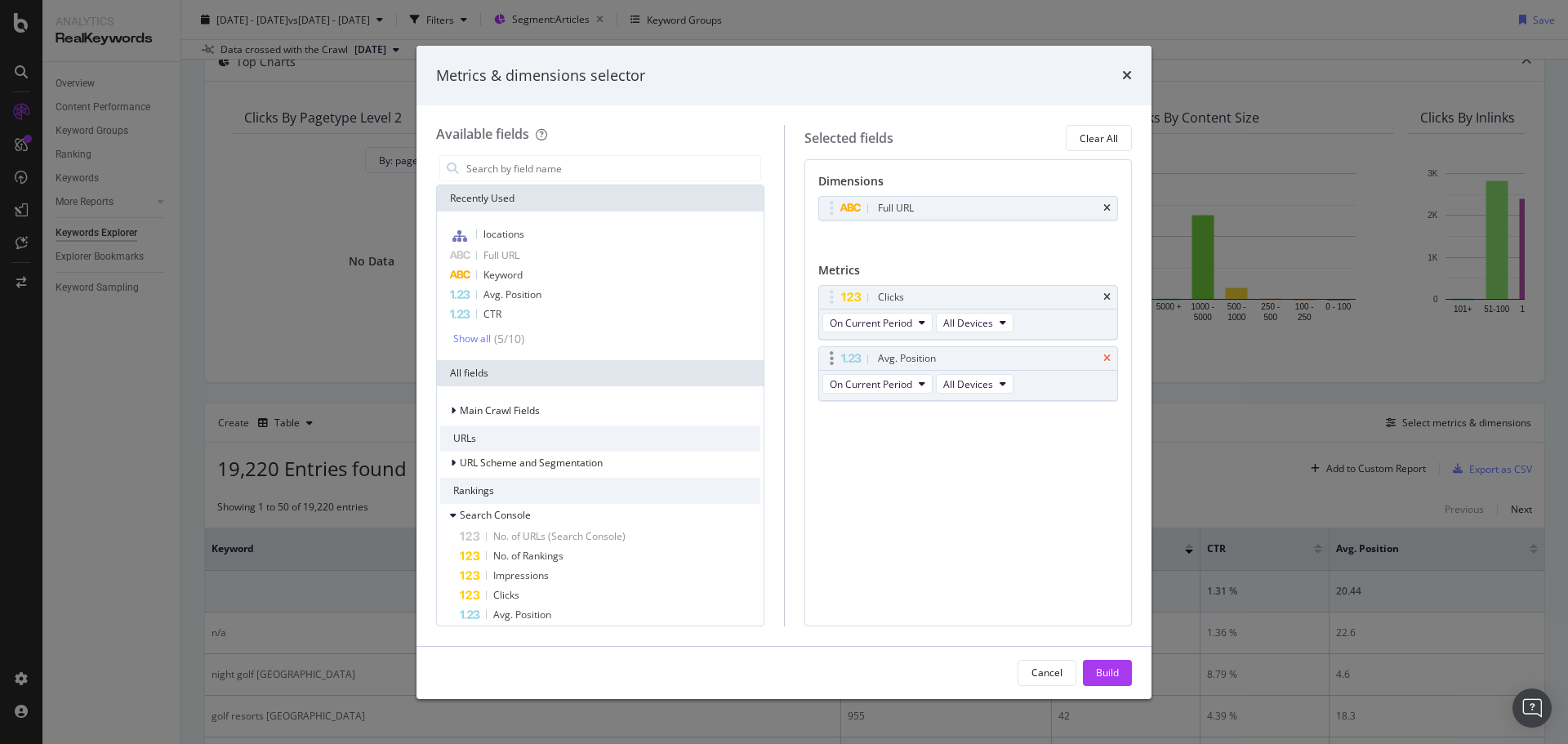
click at [1105, 361] on icon "times" at bounding box center [1108, 358] width 8 height 10
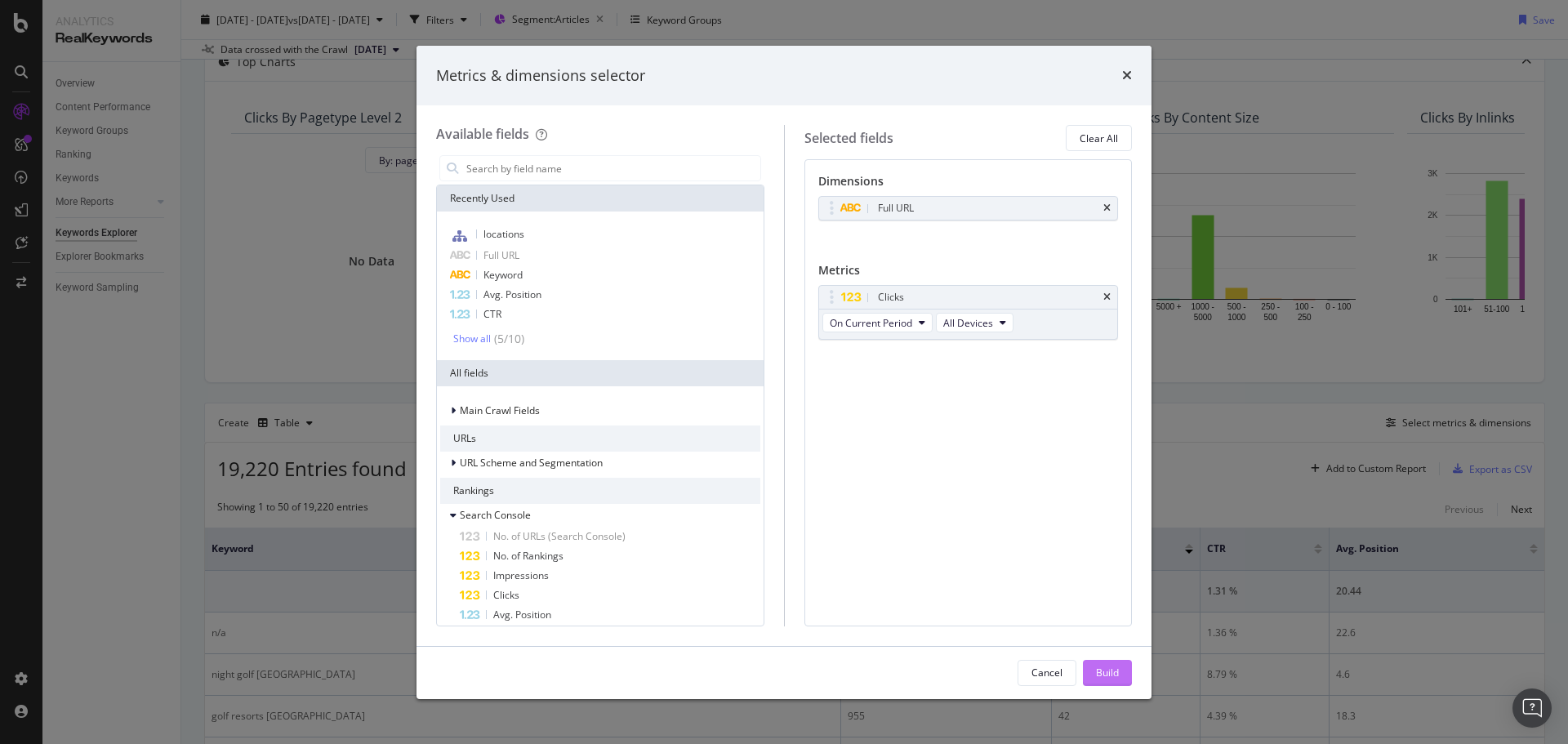
click at [1110, 665] on div "Build" at bounding box center [1108, 672] width 23 height 14
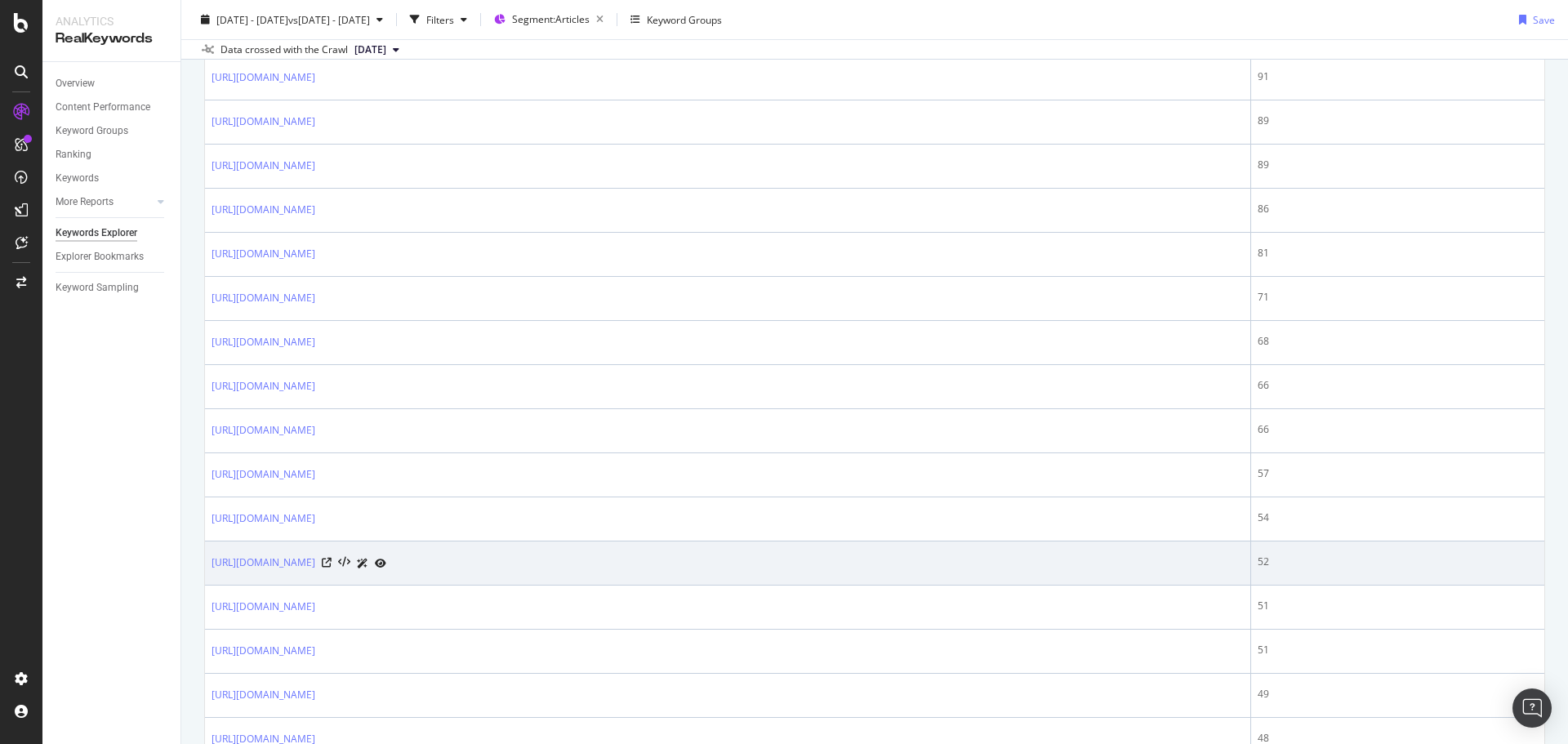
scroll to position [1330, 0]
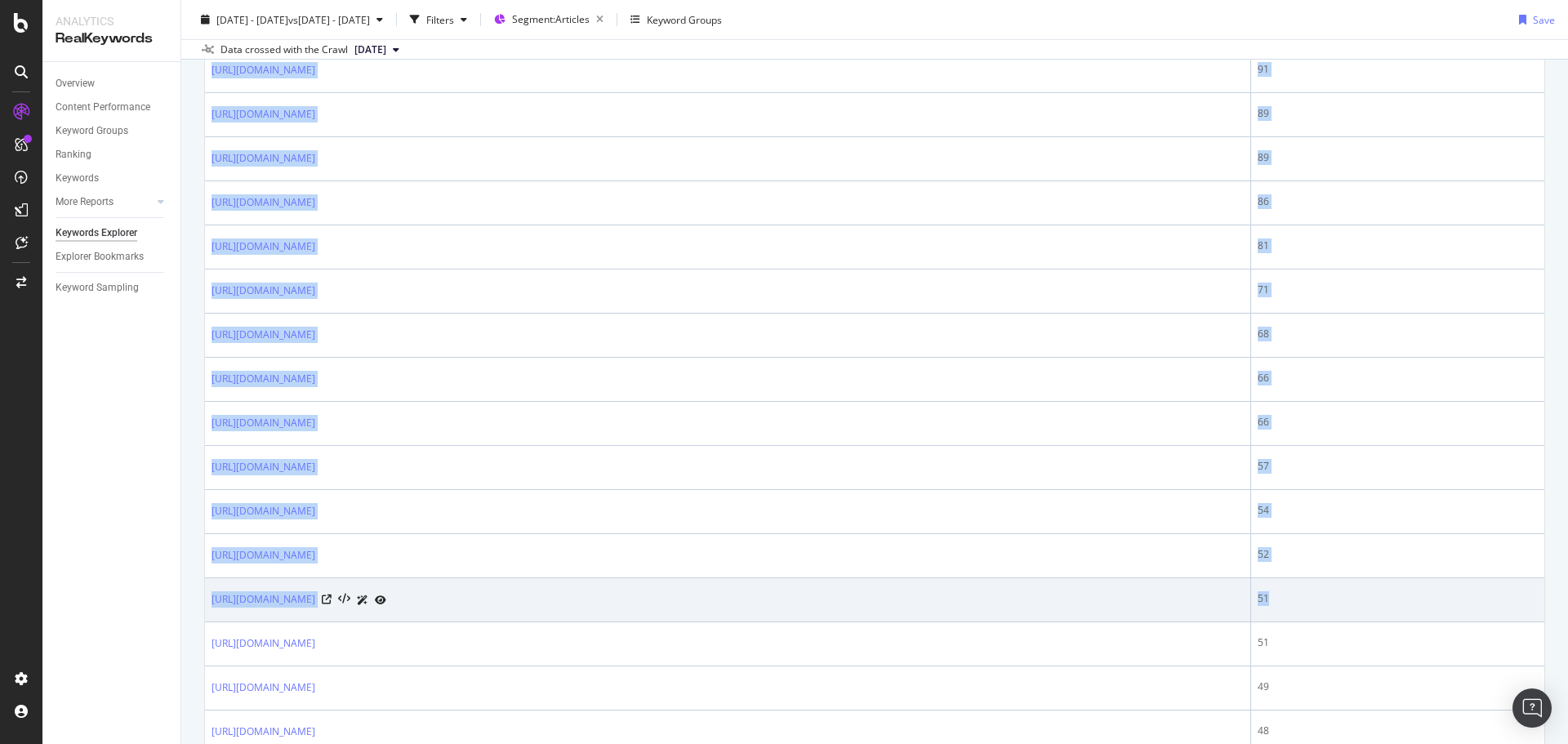
drag, startPoint x: 205, startPoint y: 142, endPoint x: 1394, endPoint y: 607, distance: 1276.7
click at [1392, 603] on tbody "7,642 [URL][DOMAIN_NAME] 1,162 [URL][DOMAIN_NAME] 576 [URL][DOMAIN_NAME] 349 [U…" at bounding box center [874, 469] width 1340 height 2247
copy tbody "[URL][DOMAIN_NAME] 1,162 [URL][DOMAIN_NAME] 576 [URL][DOMAIN_NAME] 349 [URL][DO…"
